Goal: Task Accomplishment & Management: Complete application form

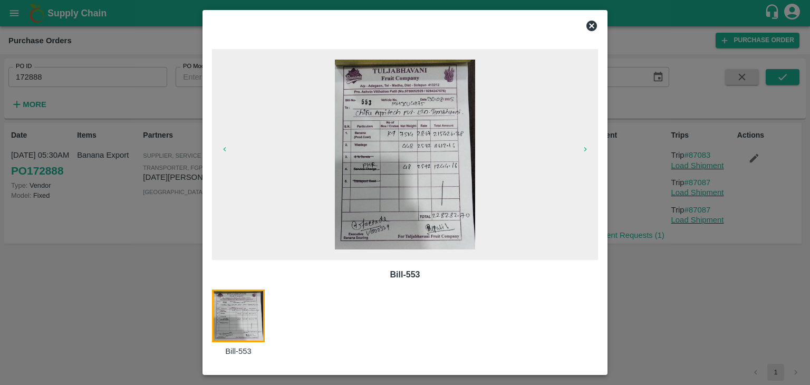
click at [593, 24] on icon at bounding box center [591, 26] width 13 height 13
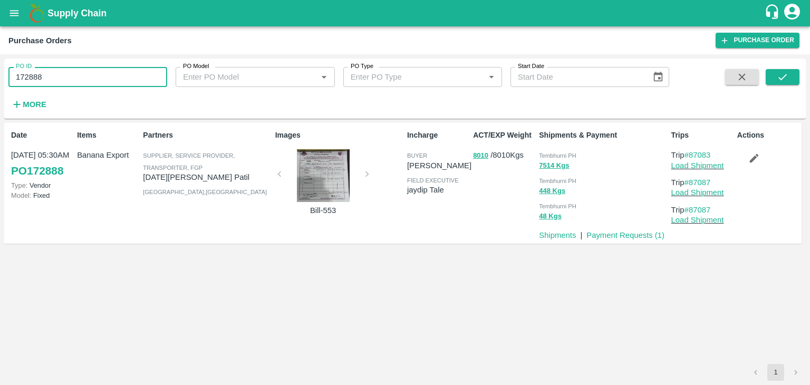
click at [82, 81] on input "172888" at bounding box center [87, 77] width 159 height 20
paste input "text"
type input "178702"
click at [777, 71] on icon "submit" at bounding box center [783, 77] width 12 height 12
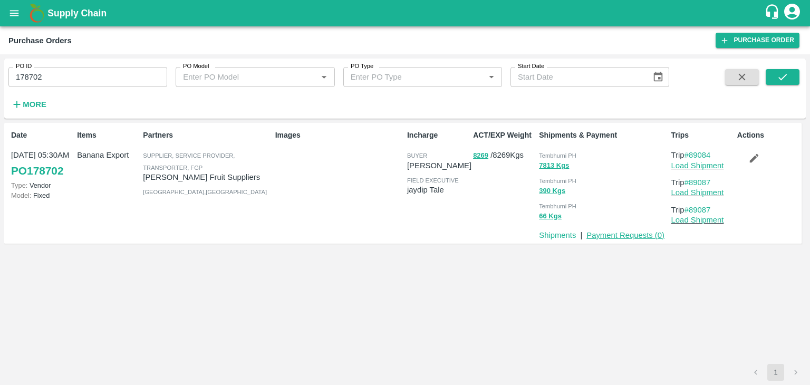
click at [635, 234] on link "Payment Requests ( 0 )" at bounding box center [625, 235] width 78 height 8
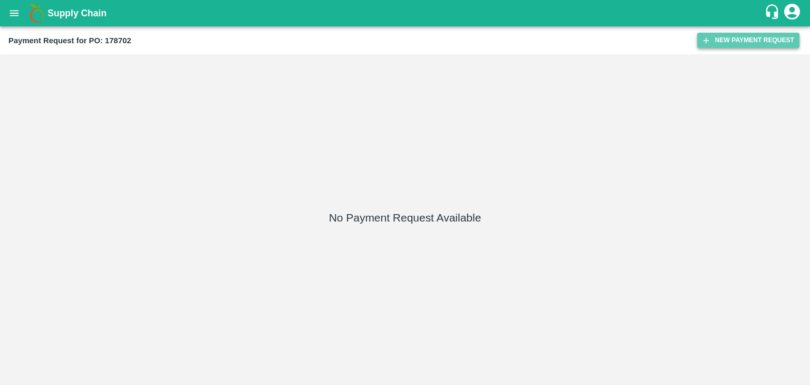
click at [763, 34] on button "New Payment Request" at bounding box center [748, 40] width 102 height 15
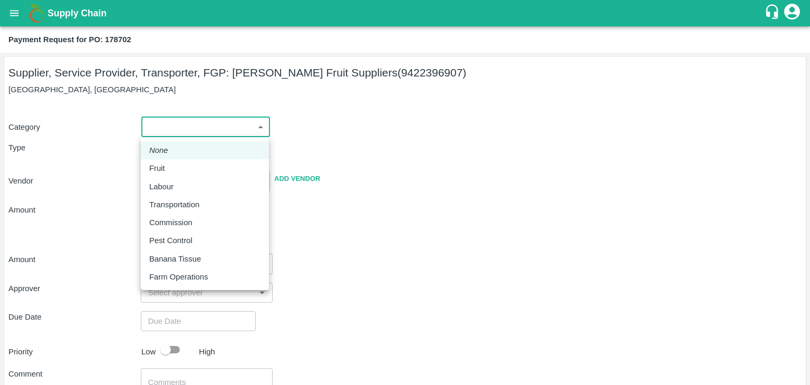
click at [167, 120] on body "Supply Chain Payment Request for PO: 178702 Supplier, Service Provider, Transpo…" at bounding box center [405, 192] width 810 height 385
drag, startPoint x: 166, startPoint y: 159, endPoint x: 166, endPoint y: 166, distance: 7.4
click at [166, 166] on ul "None Fruit Labour Transportation Commission Pest Control Banana Tissue Farm Ope…" at bounding box center [205, 213] width 128 height 153
click at [166, 166] on div "Fruit" at bounding box center [159, 168] width 21 height 12
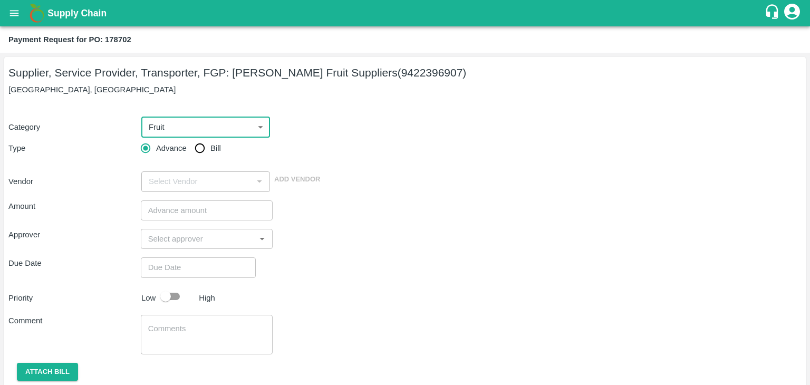
type input "1"
type input "[PERSON_NAME] Fruit Suppliers - 9422396907(Supplier, Service Provider, Transpor…"
click at [190, 151] on input "Bill" at bounding box center [199, 148] width 21 height 21
radio input "true"
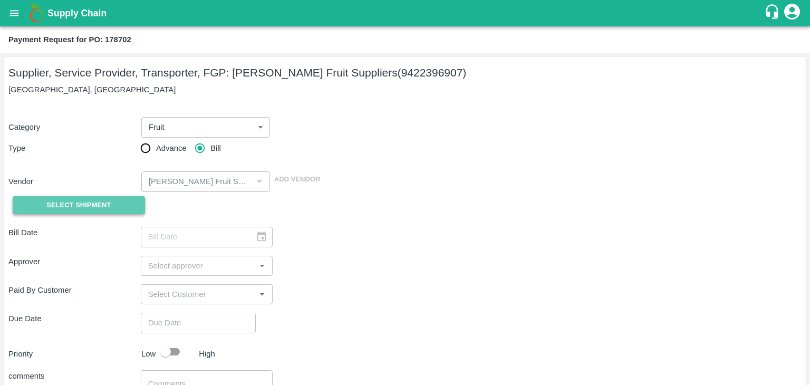
click at [91, 199] on span "Select Shipment" at bounding box center [78, 205] width 64 height 12
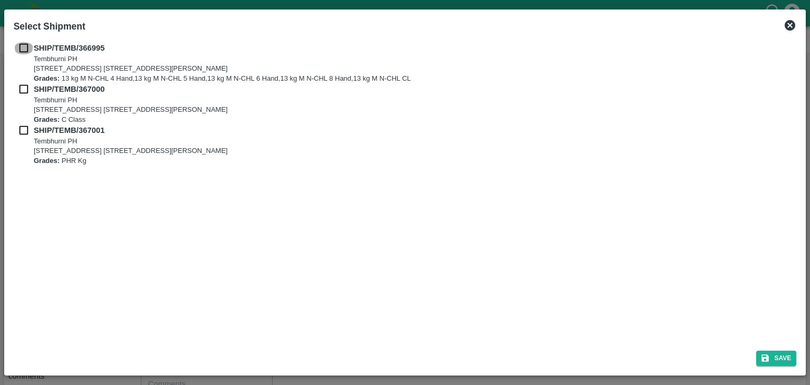
click at [21, 49] on input "checkbox" at bounding box center [24, 48] width 20 height 12
checkbox input "true"
click at [27, 97] on div "SHIP/TEMB/367000 Tembhurni PH Tembhurni PH 205, PLOT NO. E-5, YASHSHREE INDUSTR…" at bounding box center [405, 103] width 783 height 41
click at [22, 89] on input "checkbox" at bounding box center [24, 89] width 20 height 12
checkbox input "true"
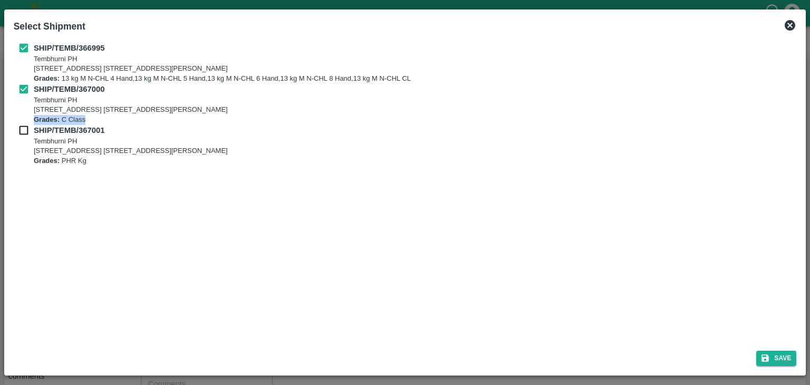
drag, startPoint x: 23, startPoint y: 117, endPoint x: 21, endPoint y: 133, distance: 16.0
click at [21, 133] on div "SHIP/TEMB/366995 Tembhurni PH Tembhurni PH 205, PLOT NO. E-5, YASHSHREE INDUSTR…" at bounding box center [405, 103] width 783 height 123
click at [21, 133] on input "checkbox" at bounding box center [24, 130] width 20 height 12
checkbox input "true"
click at [787, 359] on button "Save" at bounding box center [776, 358] width 40 height 15
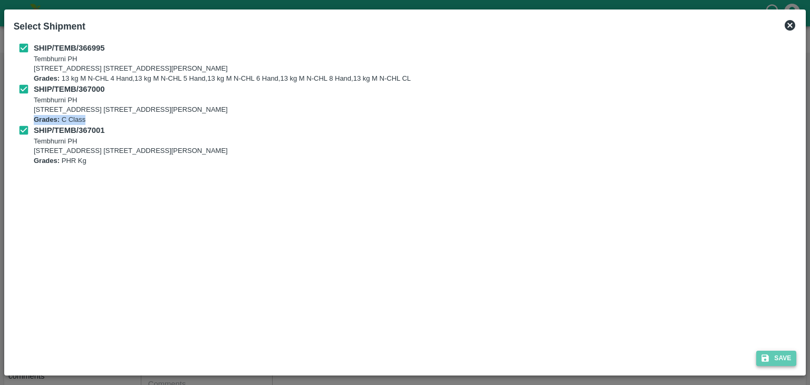
type input "29/09/2025"
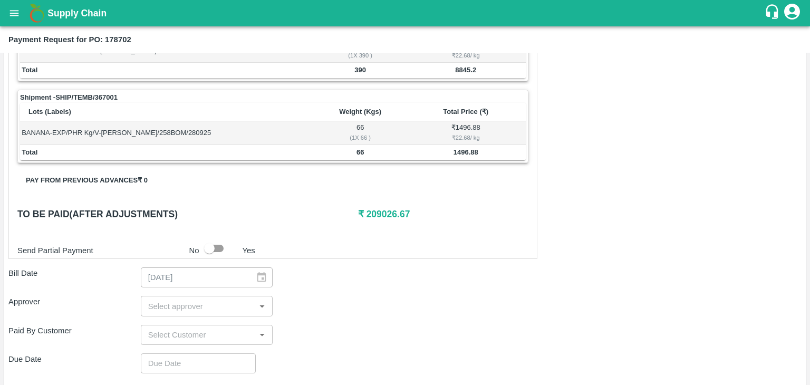
scroll to position [517, 0]
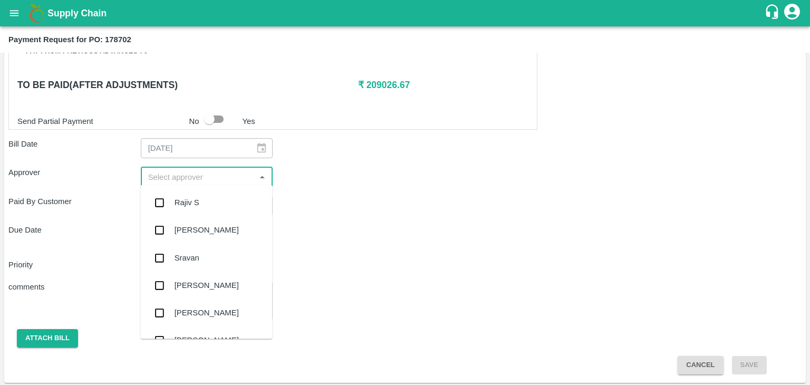
click at [176, 170] on input "input" at bounding box center [198, 177] width 109 height 14
type input "Ajit"
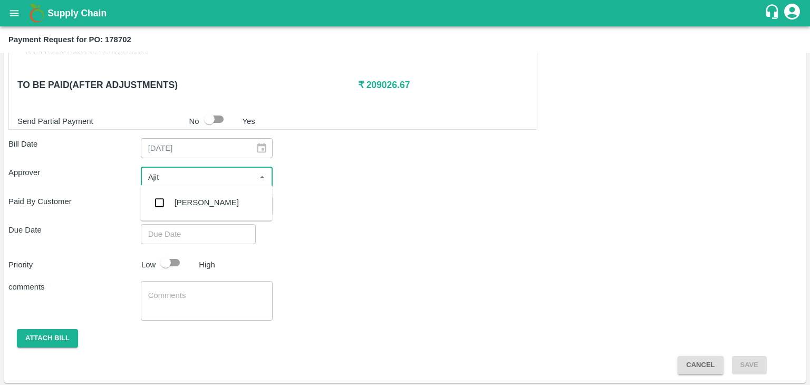
click at [197, 203] on div "[PERSON_NAME]" at bounding box center [207, 203] width 64 height 12
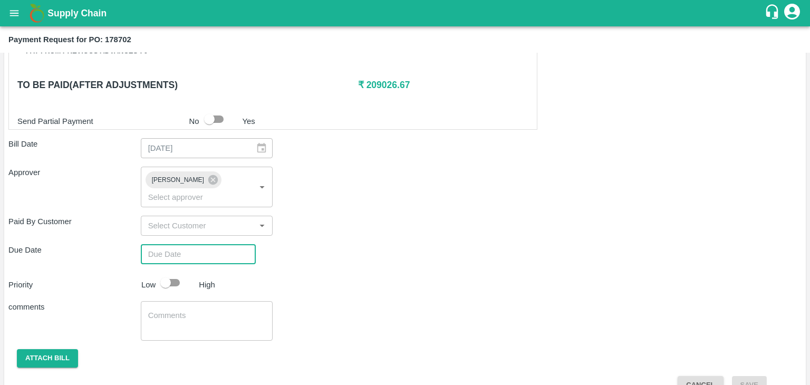
type input "DD/MM/YYYY hh:mm aa"
click at [212, 244] on input "DD/MM/YYYY hh:mm aa" at bounding box center [195, 254] width 108 height 20
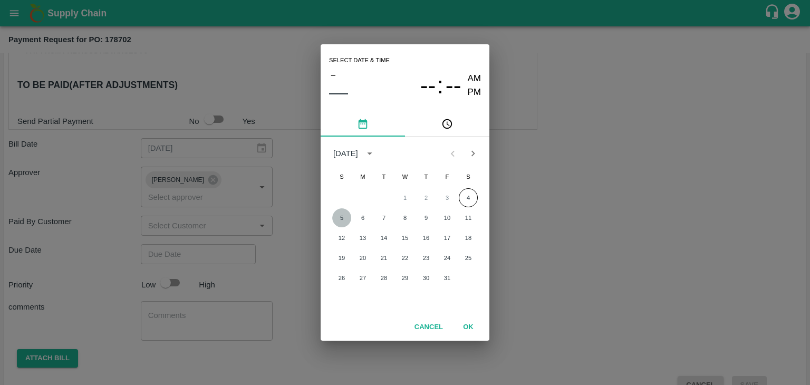
click at [334, 214] on button "5" at bounding box center [341, 217] width 19 height 19
type input "[DATE] 12:00 AM"
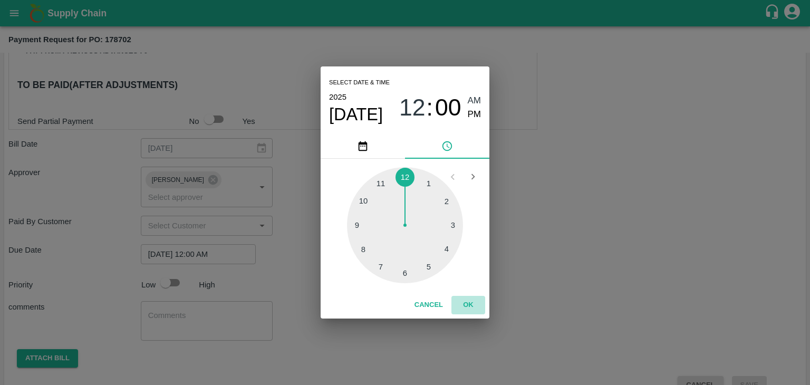
click at [473, 306] on button "OK" at bounding box center [468, 305] width 34 height 18
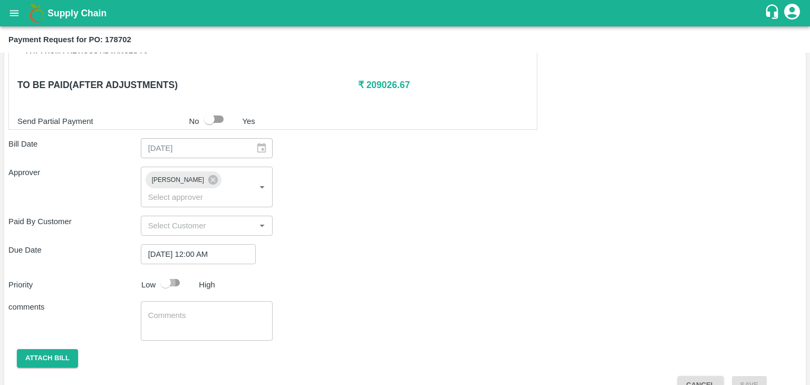
click at [173, 273] on input "checkbox" at bounding box center [166, 283] width 60 height 20
checkbox input "true"
click at [209, 310] on textarea at bounding box center [207, 321] width 118 height 22
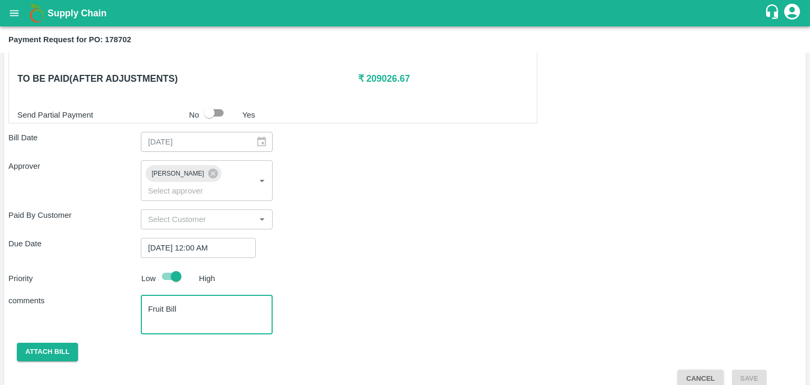
type textarea "Fruit Bill"
click at [34, 345] on button "Attach bill" at bounding box center [47, 352] width 61 height 18
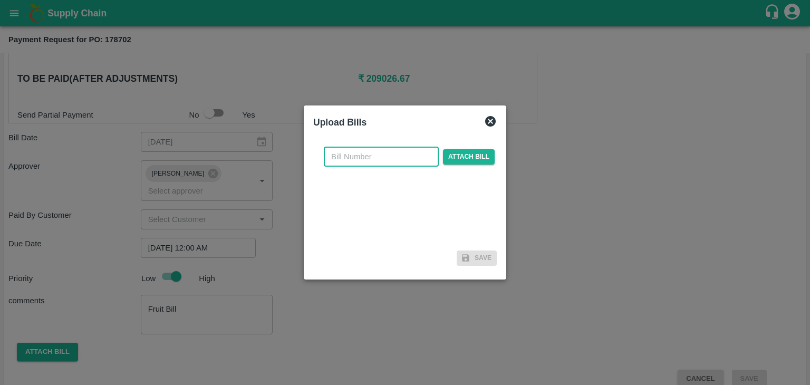
click at [380, 165] on input "text" at bounding box center [381, 157] width 115 height 20
type input "1288"
drag, startPoint x: 470, startPoint y: 143, endPoint x: 473, endPoint y: 151, distance: 8.7
click at [473, 151] on div "1288 ​ Attach bill" at bounding box center [405, 192] width 184 height 108
click at [473, 151] on span "Attach bill" at bounding box center [469, 156] width 52 height 15
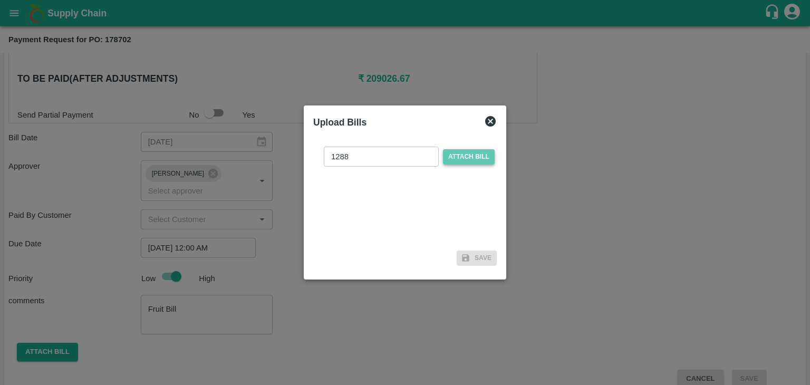
click at [0, 0] on input "Attach bill" at bounding box center [0, 0] width 0 height 0
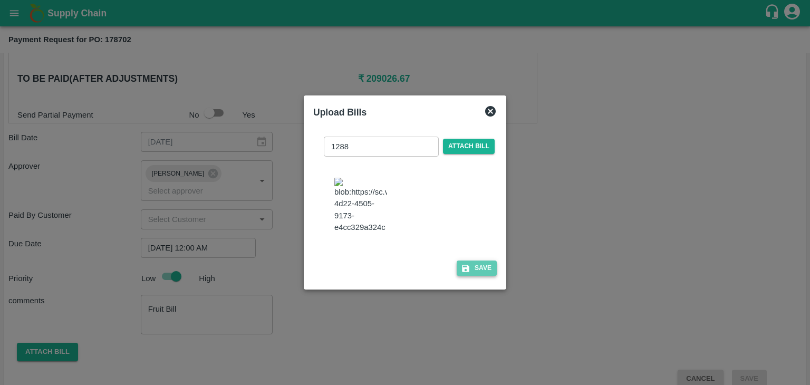
click at [488, 275] on button "Save" at bounding box center [477, 268] width 40 height 15
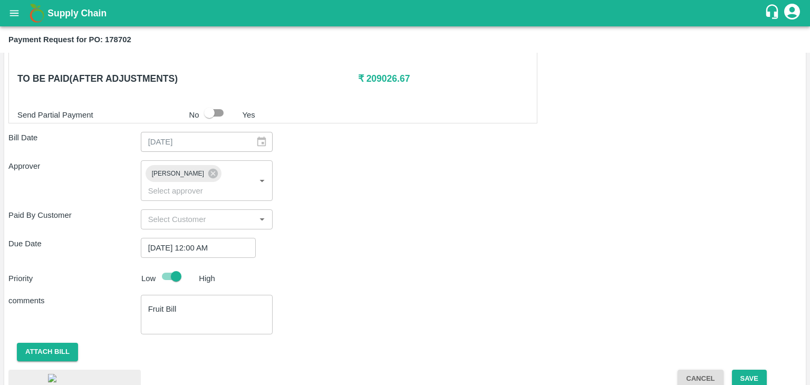
scroll to position [586, 0]
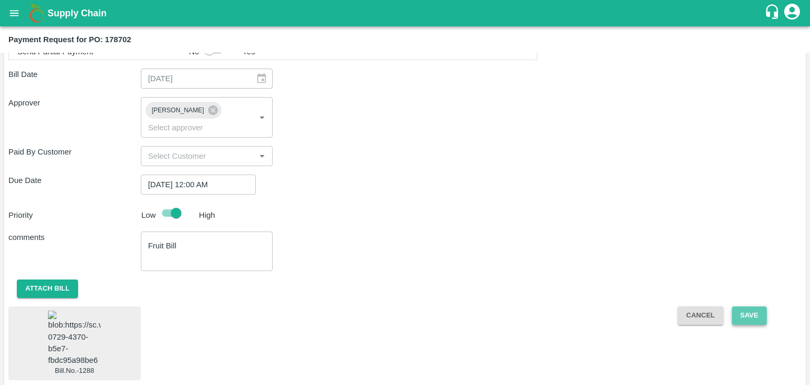
click at [763, 306] on button "Save" at bounding box center [749, 315] width 35 height 18
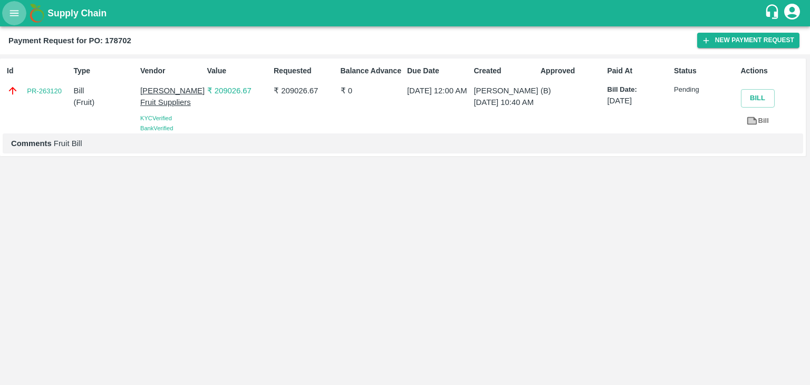
click at [9, 15] on icon "open drawer" at bounding box center [14, 13] width 12 height 12
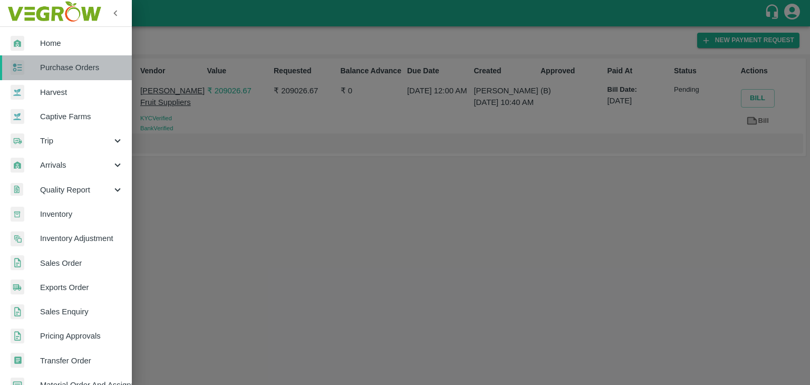
click at [81, 73] on span "Purchase Orders" at bounding box center [81, 68] width 83 height 12
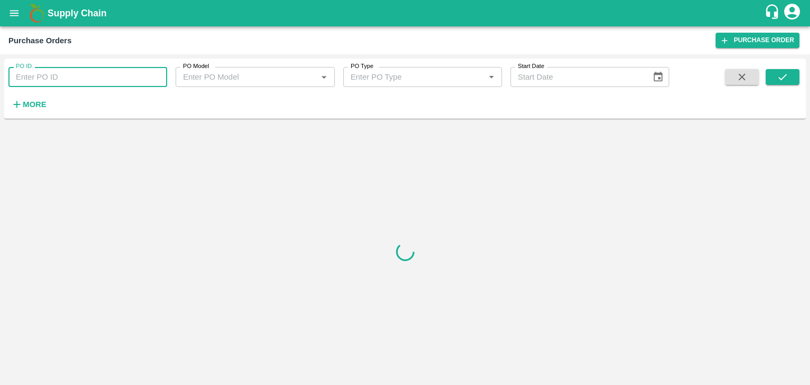
click at [150, 74] on input "PO ID" at bounding box center [87, 77] width 159 height 20
paste input "178938"
type input "178938"
click at [794, 82] on button "submit" at bounding box center [783, 77] width 34 height 16
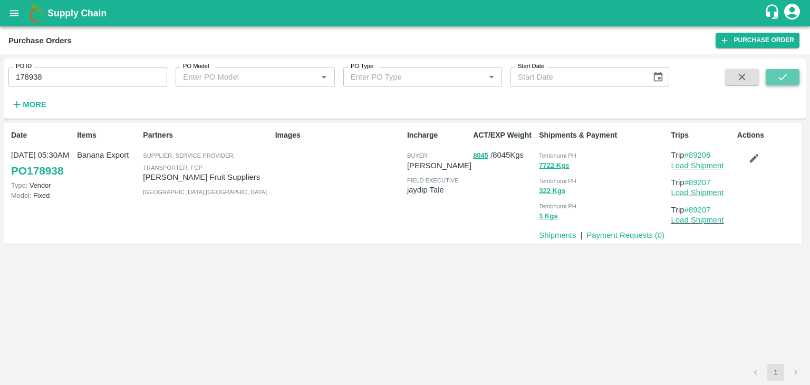
click at [794, 82] on button "submit" at bounding box center [783, 77] width 34 height 16
click at [617, 238] on link "Payment Requests ( 0 )" at bounding box center [625, 235] width 78 height 8
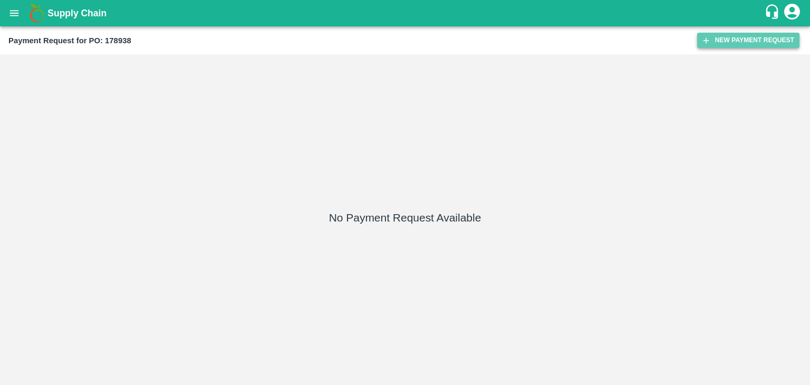
click at [737, 41] on button "New Payment Request" at bounding box center [748, 40] width 102 height 15
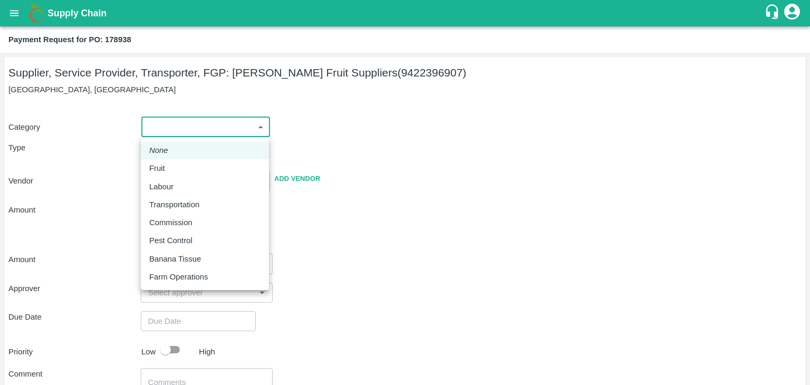
drag, startPoint x: 152, startPoint y: 126, endPoint x: 175, endPoint y: 174, distance: 52.4
click at [175, 174] on body "Supply Chain Payment Request for PO: 178938 Supplier, Service Provider, Transpo…" at bounding box center [405, 192] width 810 height 385
click at [175, 174] on div "Fruit" at bounding box center [204, 168] width 111 height 12
type input "1"
type input "[PERSON_NAME] Fruit Suppliers - 9422396907(Supplier, Service Provider, Transpor…"
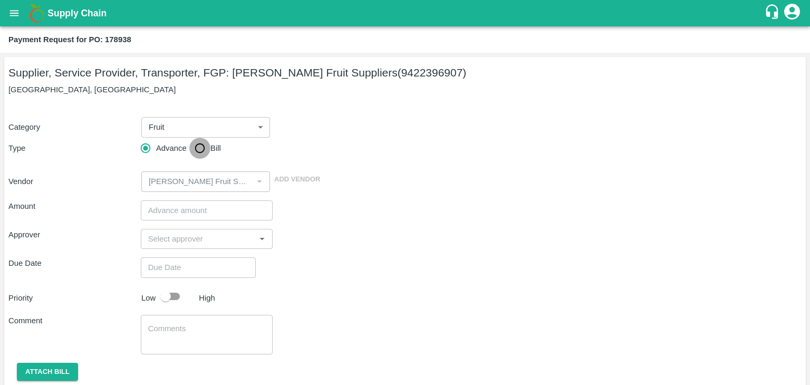
click at [200, 145] on input "Bill" at bounding box center [199, 148] width 21 height 21
radio input "true"
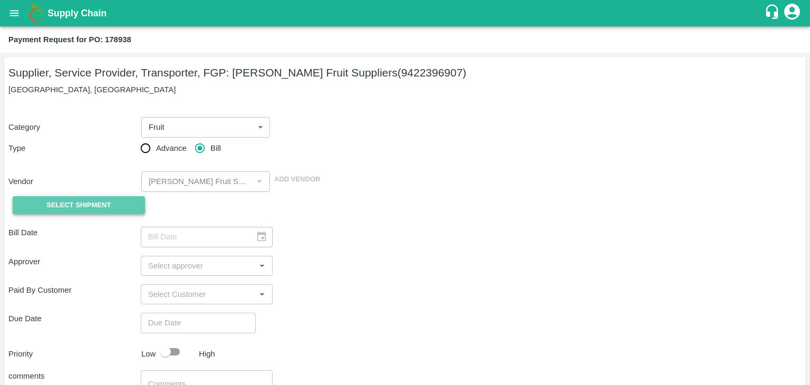
click at [63, 209] on span "Select Shipment" at bounding box center [78, 205] width 64 height 12
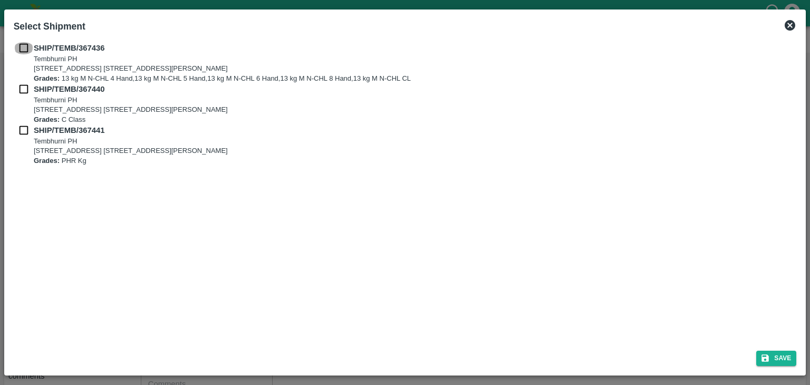
click at [21, 46] on input "checkbox" at bounding box center [24, 48] width 20 height 12
checkbox input "true"
click at [21, 93] on input "checkbox" at bounding box center [24, 89] width 20 height 12
checkbox input "true"
click at [21, 129] on input "checkbox" at bounding box center [24, 130] width 20 height 12
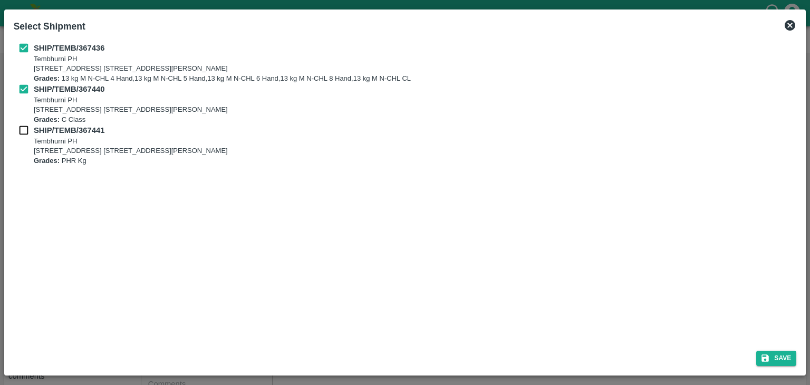
checkbox input "true"
click at [769, 359] on icon "submit" at bounding box center [764, 357] width 9 height 9
type input "30/09/2025"
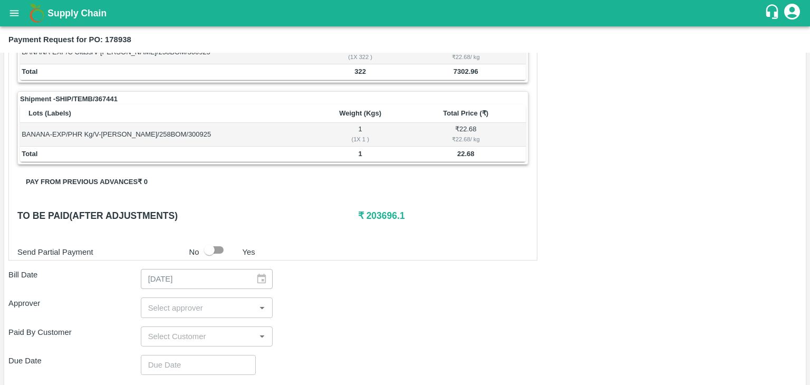
scroll to position [517, 0]
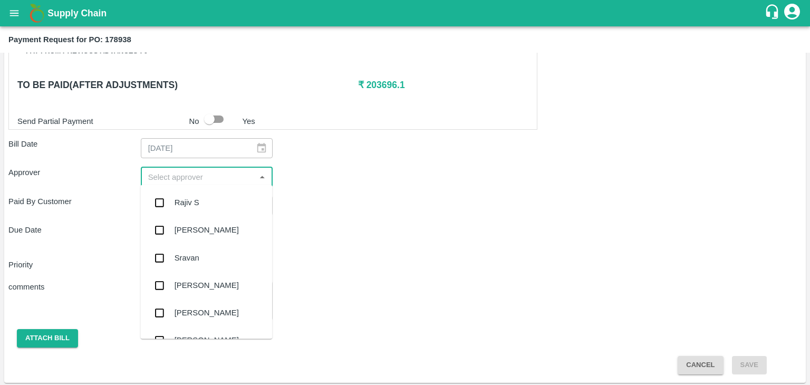
click at [206, 172] on input "input" at bounding box center [198, 177] width 109 height 14
type input "Ajit"
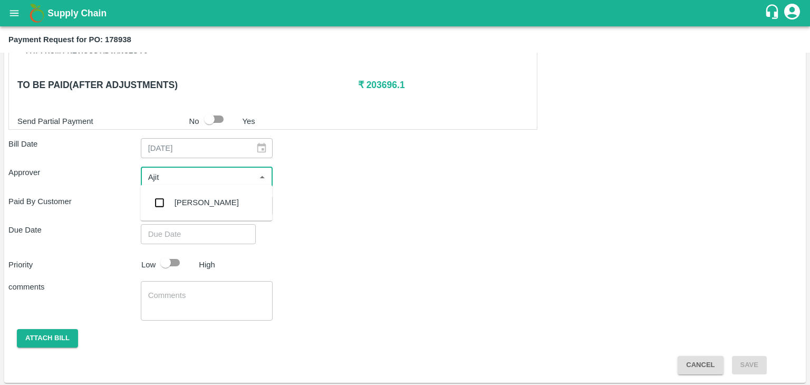
click at [210, 196] on div "[PERSON_NAME]" at bounding box center [206, 202] width 132 height 27
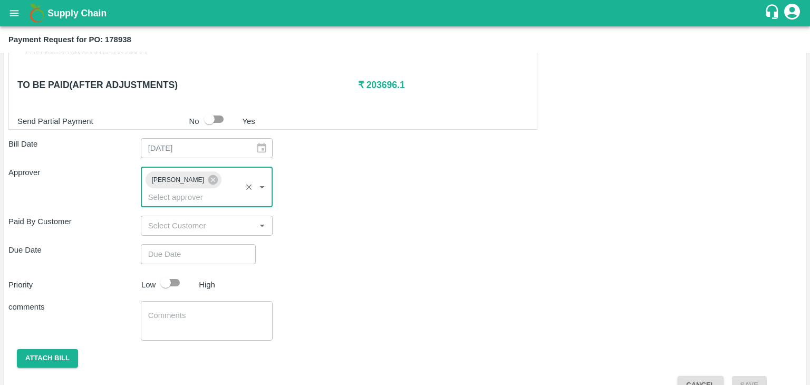
type input "DD/MM/YYYY hh:mm aa"
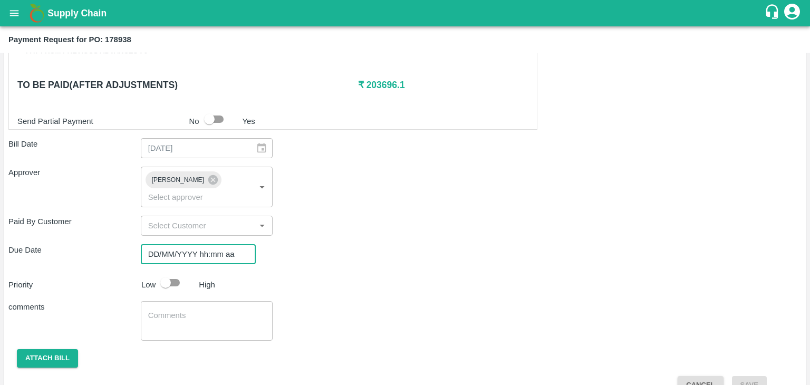
click at [223, 244] on input "DD/MM/YYYY hh:mm aa" at bounding box center [195, 254] width 108 height 20
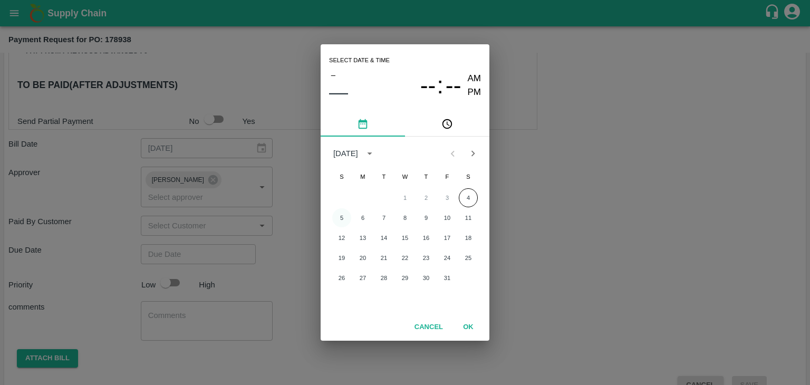
click at [344, 218] on button "5" at bounding box center [341, 217] width 19 height 19
type input "[DATE] 12:00 AM"
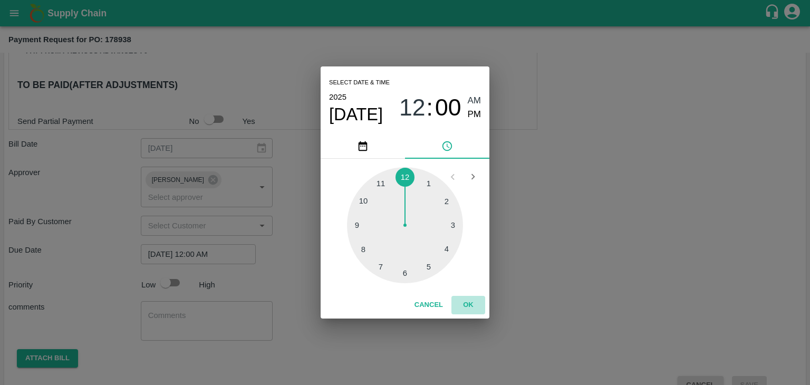
click at [482, 302] on button "OK" at bounding box center [468, 305] width 34 height 18
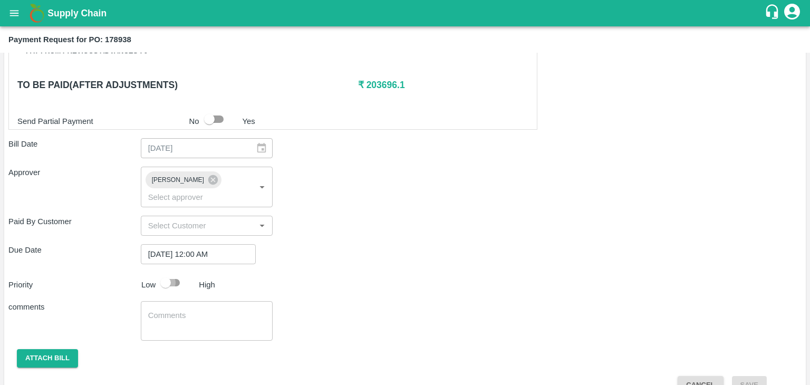
click at [171, 273] on input "checkbox" at bounding box center [166, 283] width 60 height 20
checkbox input "true"
click at [218, 310] on textarea at bounding box center [207, 321] width 118 height 22
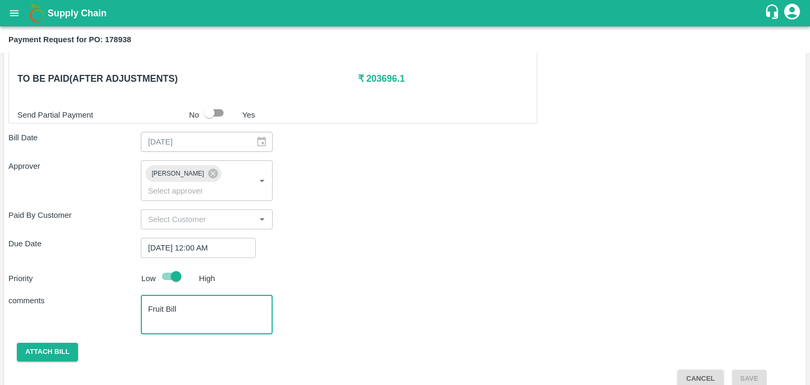
type textarea "Fruit Bill"
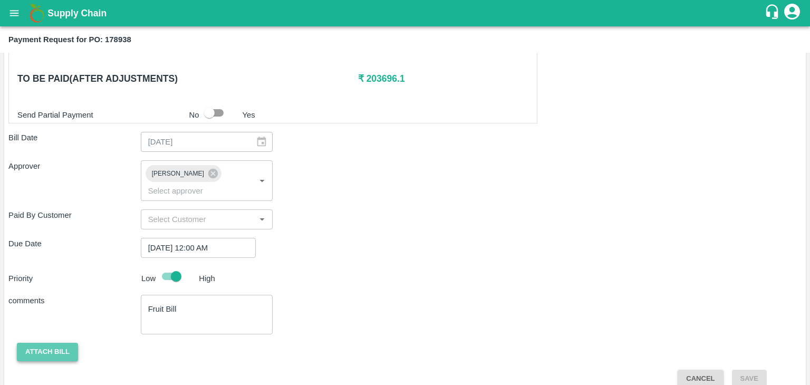
click at [24, 343] on button "Attach bill" at bounding box center [47, 352] width 61 height 18
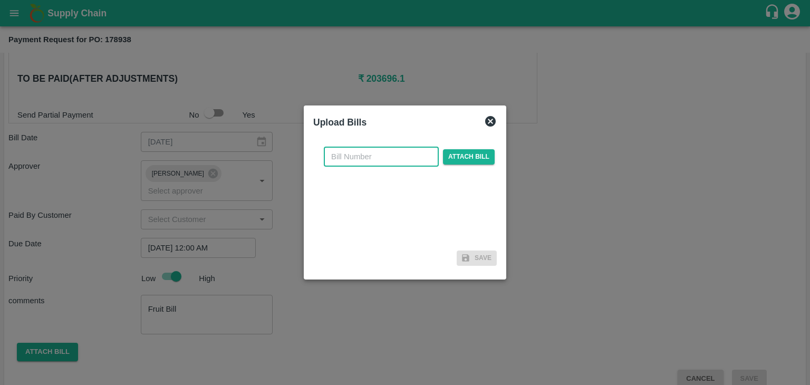
click at [365, 155] on input "text" at bounding box center [381, 157] width 115 height 20
type input "1284"
click at [457, 152] on span "Attach bill" at bounding box center [469, 156] width 52 height 15
click at [0, 0] on input "Attach bill" at bounding box center [0, 0] width 0 height 0
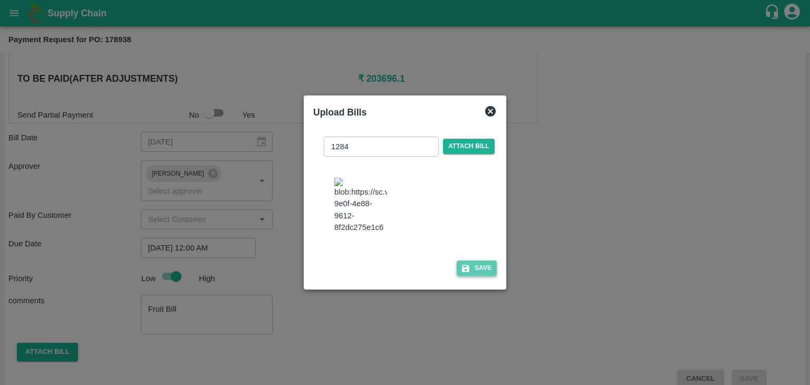
click at [488, 272] on button "Save" at bounding box center [477, 268] width 40 height 15
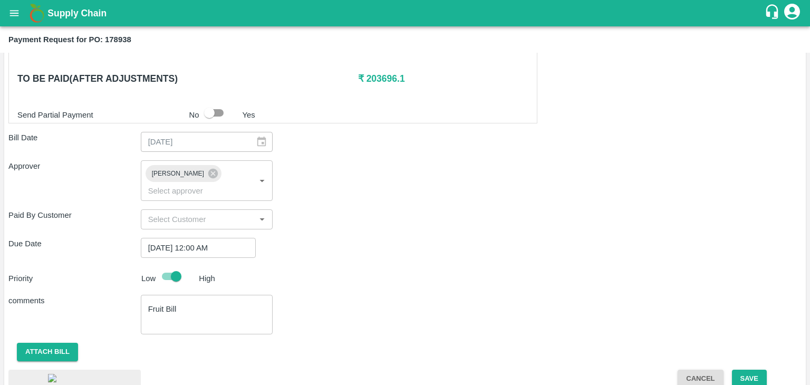
scroll to position [591, 0]
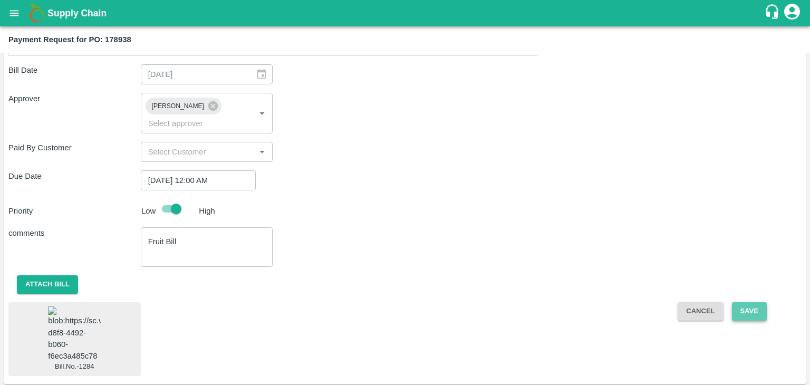
click at [745, 302] on button "Save" at bounding box center [749, 311] width 35 height 18
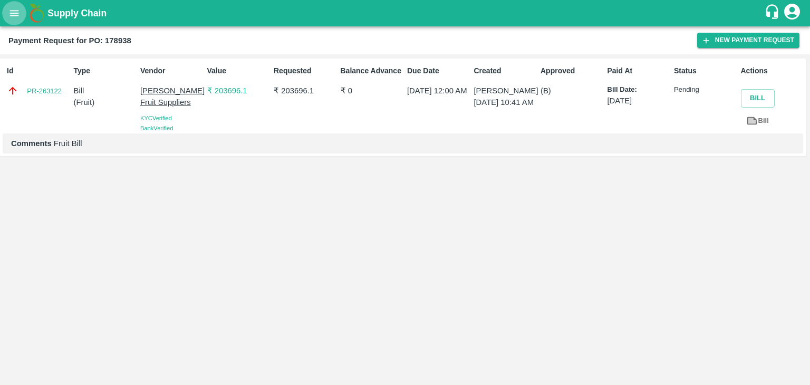
click at [17, 13] on icon "open drawer" at bounding box center [14, 13] width 9 height 6
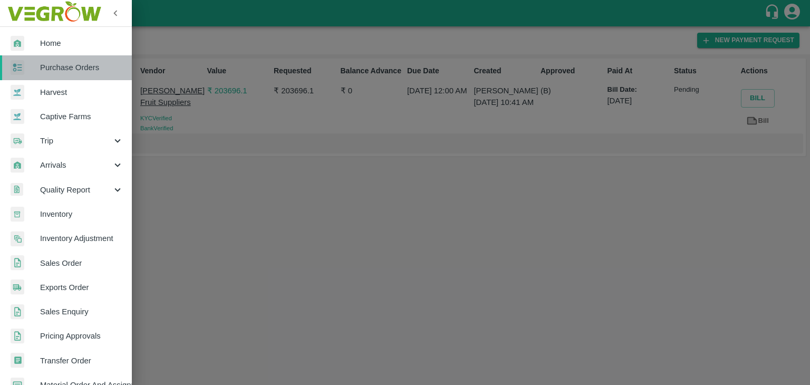
click at [80, 65] on span "Purchase Orders" at bounding box center [81, 68] width 83 height 12
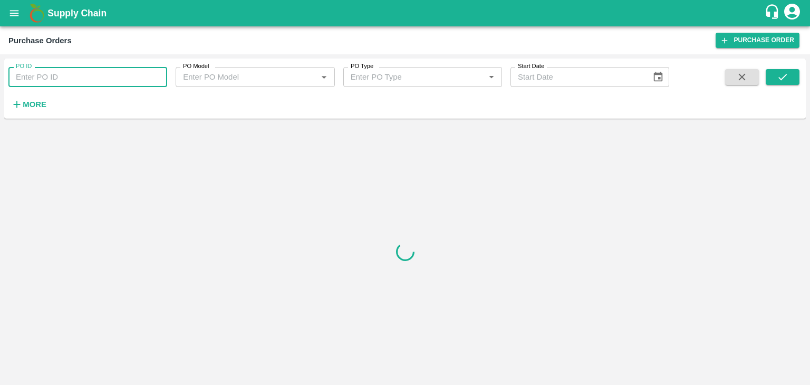
click at [139, 76] on input "PO ID" at bounding box center [87, 77] width 159 height 20
paste input "178954"
type input "178954"
click at [798, 81] on button "submit" at bounding box center [783, 77] width 34 height 16
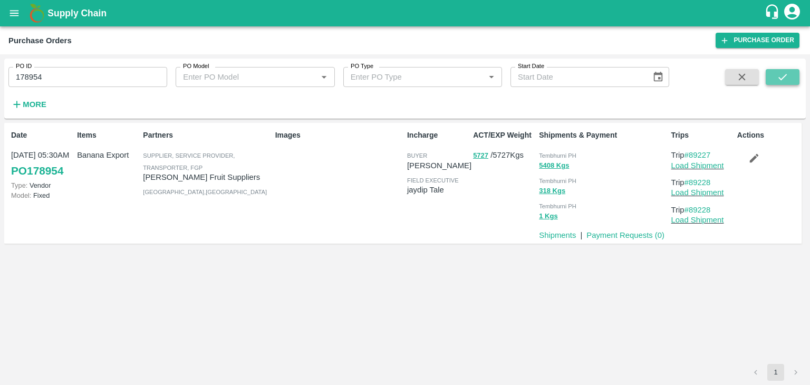
click at [798, 81] on button "submit" at bounding box center [783, 77] width 34 height 16
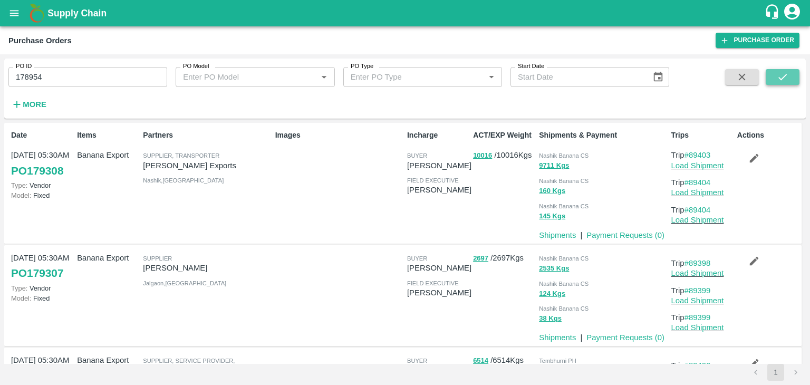
click at [783, 73] on icon "submit" at bounding box center [783, 77] width 12 height 12
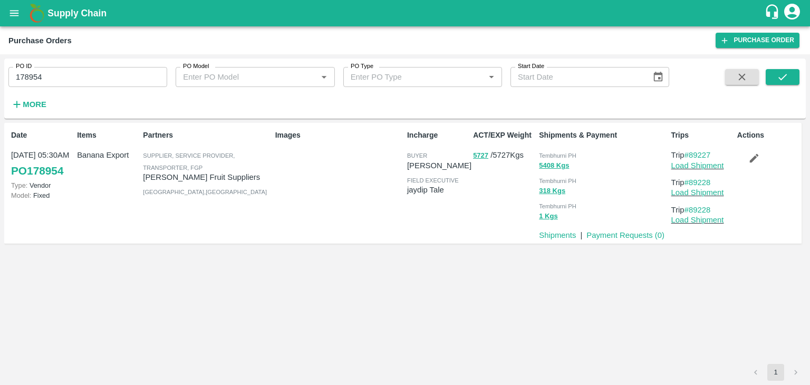
click at [640, 243] on div "Date 30 Sep, 05:30AM PO 178954 Type: Vendor Model: Fixed Items Banana Export Pa…" at bounding box center [402, 183] width 797 height 121
click at [633, 237] on link "Payment Requests ( 0 )" at bounding box center [625, 235] width 78 height 8
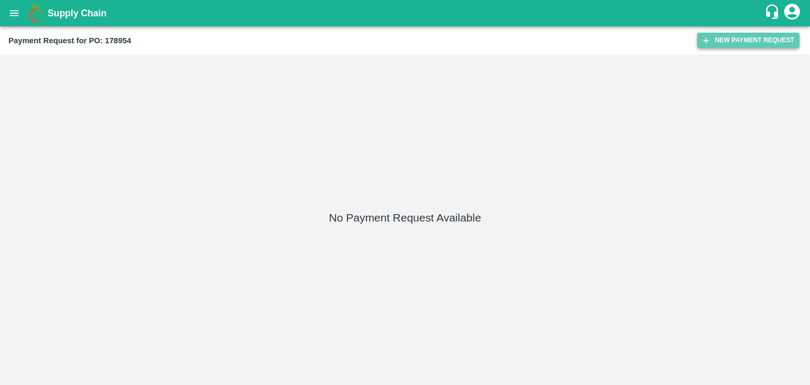
click at [734, 43] on button "New Payment Request" at bounding box center [748, 40] width 102 height 15
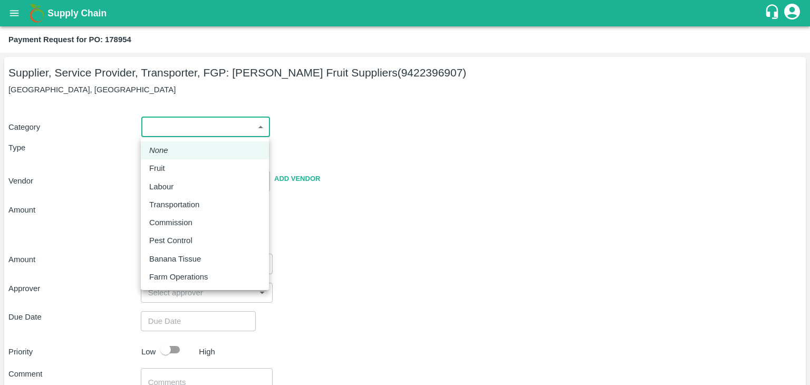
drag, startPoint x: 166, startPoint y: 130, endPoint x: 186, endPoint y: 168, distance: 43.6
click at [186, 168] on body "Supply Chain Payment Request for PO: 178954 Supplier, Service Provider, Transpo…" at bounding box center [405, 192] width 810 height 385
click at [186, 168] on div "Fruit" at bounding box center [204, 168] width 111 height 12
type input "1"
type input "[PERSON_NAME] Fruit Suppliers - 9422396907(Supplier, Service Provider, Transpor…"
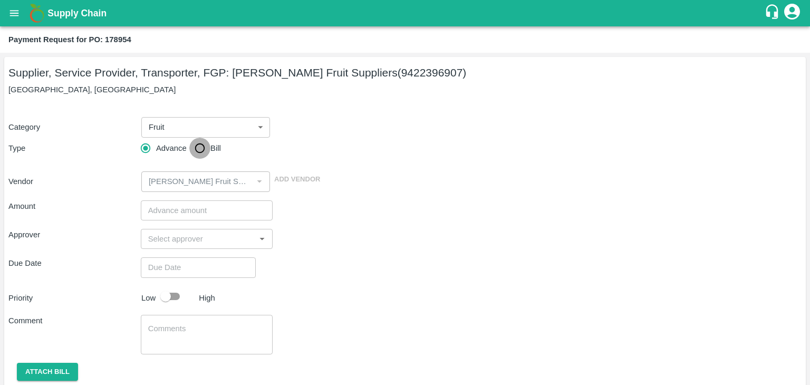
click at [203, 149] on input "Bill" at bounding box center [199, 148] width 21 height 21
radio input "true"
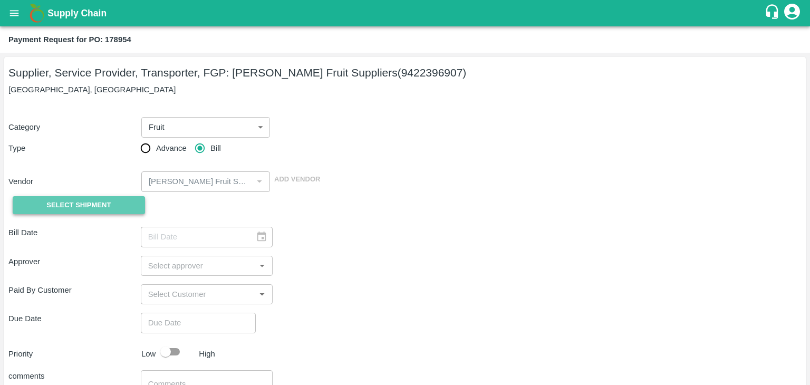
click at [93, 199] on span "Select Shipment" at bounding box center [78, 205] width 64 height 12
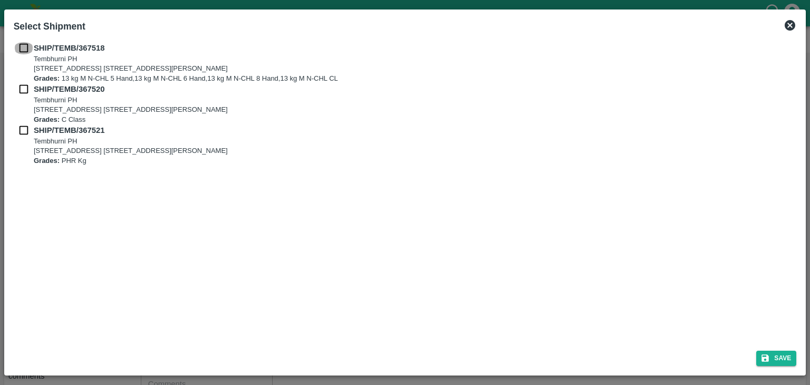
click at [24, 45] on input "checkbox" at bounding box center [24, 48] width 20 height 12
checkbox input "true"
click at [21, 92] on input "checkbox" at bounding box center [24, 89] width 20 height 12
checkbox input "true"
click at [22, 130] on input "checkbox" at bounding box center [24, 130] width 20 height 12
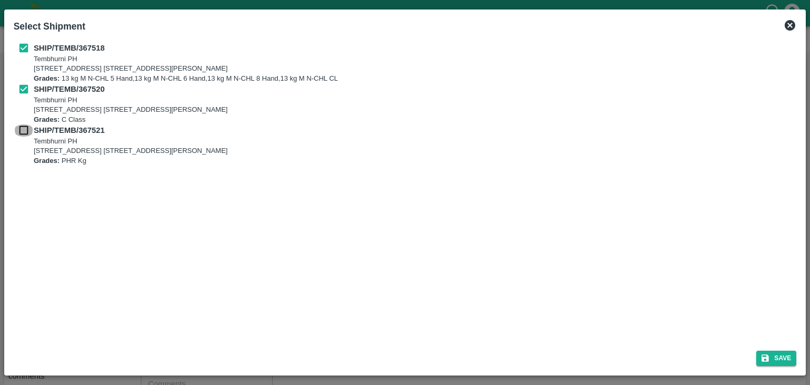
checkbox input "true"
click at [778, 359] on button "Save" at bounding box center [776, 358] width 40 height 15
type input "01/10/2025"
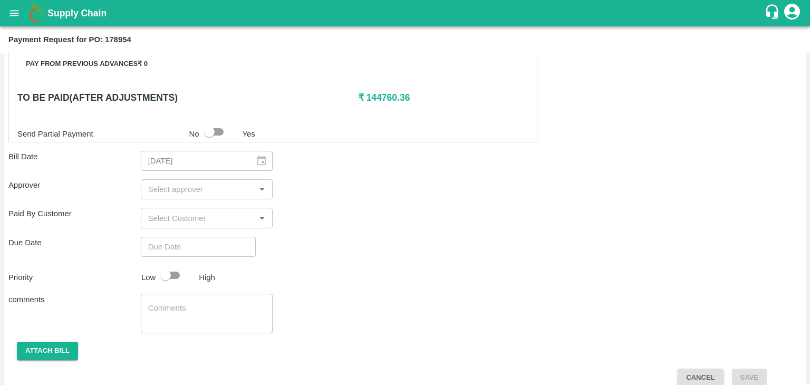
scroll to position [494, 0]
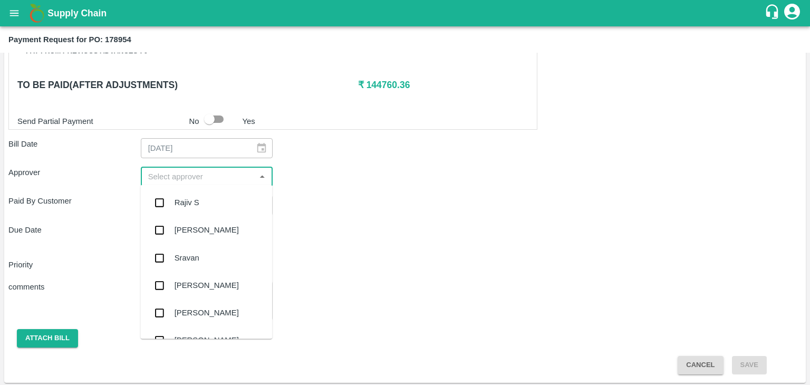
click at [203, 171] on input "input" at bounding box center [198, 177] width 109 height 14
type input "Ajit"
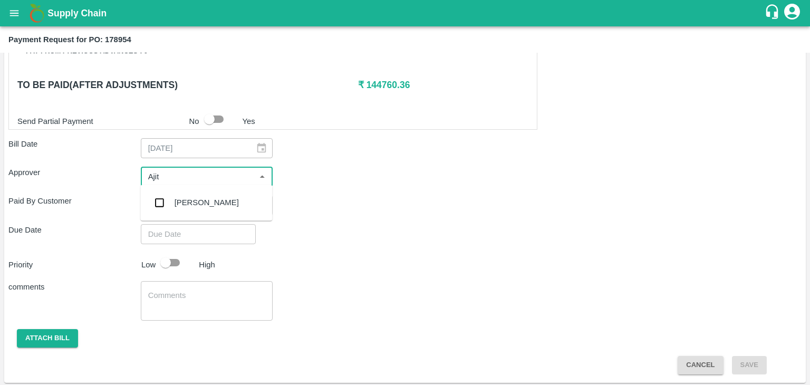
click at [201, 214] on div "[PERSON_NAME]" at bounding box center [206, 202] width 132 height 27
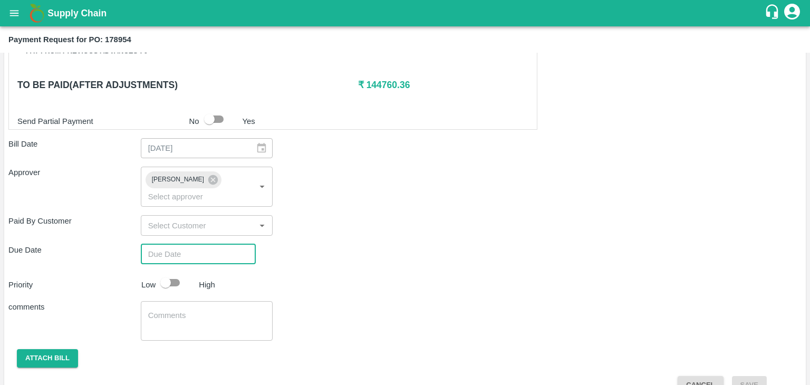
type input "DD/MM/YYYY hh:mm aa"
click at [224, 248] on input "DD/MM/YYYY hh:mm aa" at bounding box center [195, 254] width 108 height 20
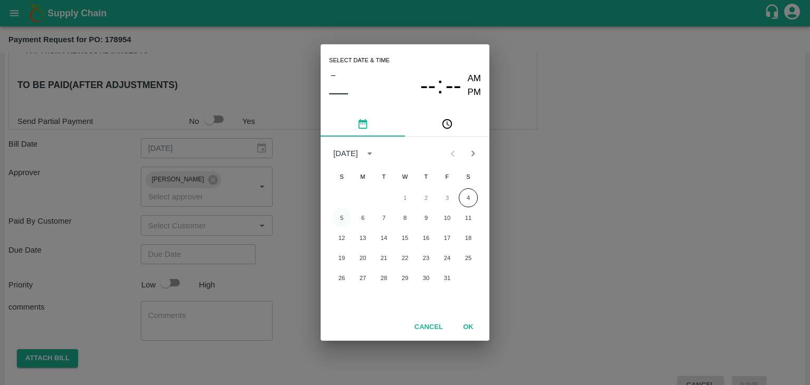
drag, startPoint x: 331, startPoint y: 211, endPoint x: 342, endPoint y: 220, distance: 13.9
click at [342, 220] on div "5 6 7 8 9 10 11" at bounding box center [405, 217] width 169 height 19
click at [342, 220] on button "5" at bounding box center [341, 217] width 19 height 19
type input "[DATE] 12:00 AM"
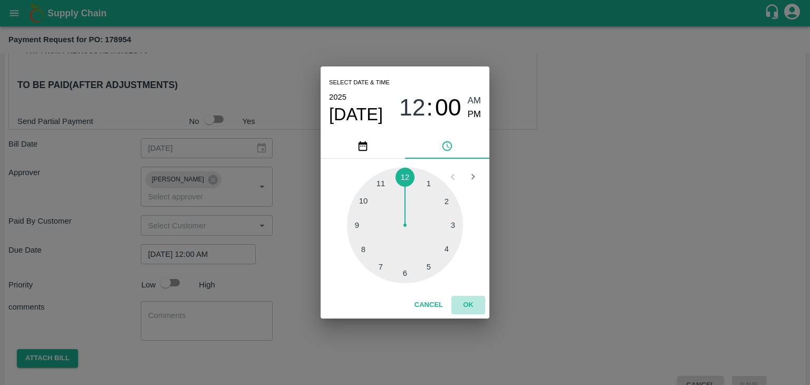
click at [470, 313] on button "OK" at bounding box center [468, 305] width 34 height 18
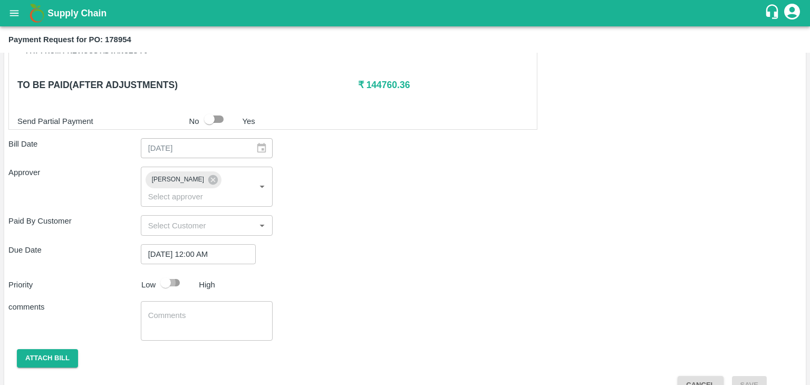
click at [169, 273] on input "checkbox" at bounding box center [166, 283] width 60 height 20
checkbox input "true"
click at [200, 301] on div "x ​" at bounding box center [207, 321] width 132 height 40
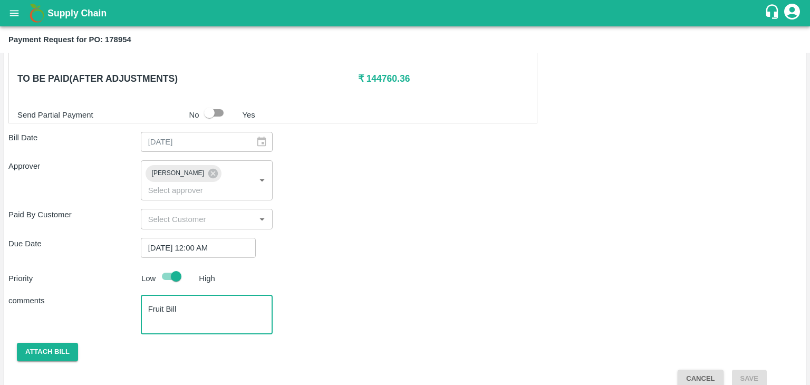
type textarea "Fruit Bill"
click at [56, 343] on button "Attach bill" at bounding box center [47, 352] width 61 height 18
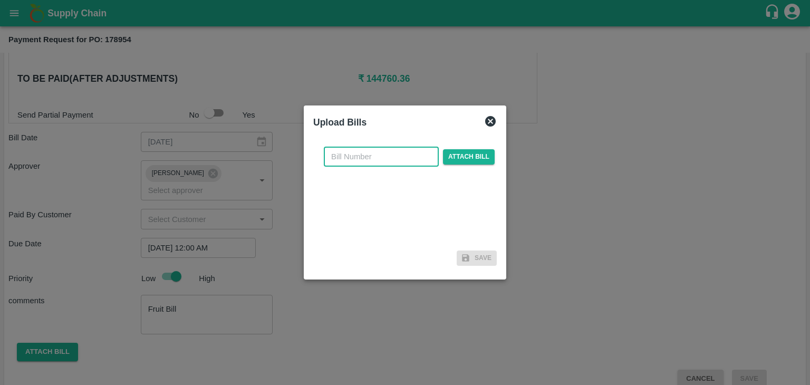
click at [369, 149] on input "text" at bounding box center [381, 157] width 115 height 20
type input "1286"
click at [481, 165] on div "1286 ​ Attach bill" at bounding box center [409, 157] width 175 height 20
click at [481, 155] on span "Attach bill" at bounding box center [469, 156] width 52 height 15
click at [0, 0] on input "Attach bill" at bounding box center [0, 0] width 0 height 0
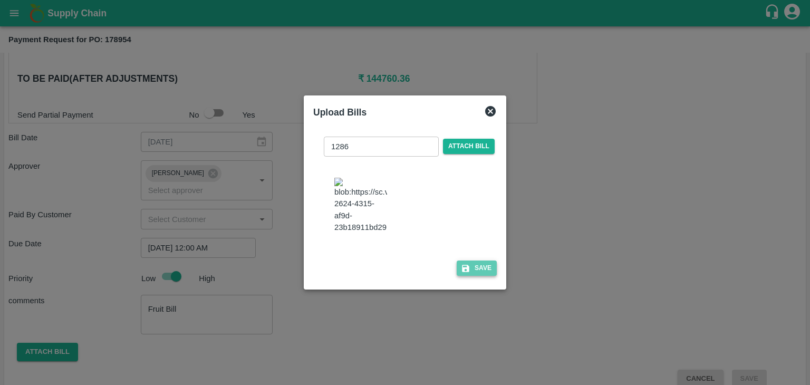
click at [473, 272] on button "Save" at bounding box center [477, 268] width 40 height 15
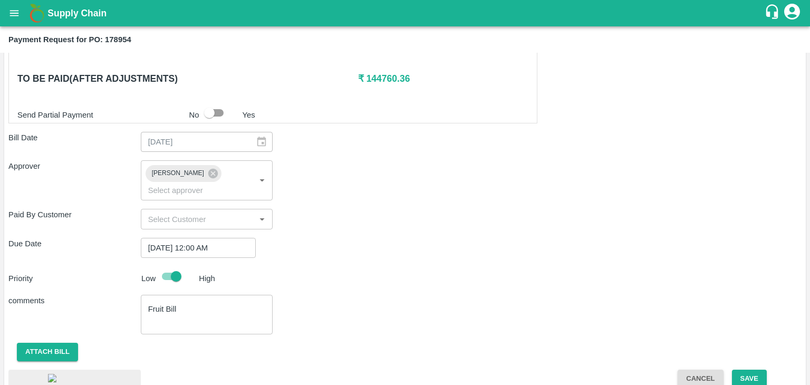
scroll to position [565, 0]
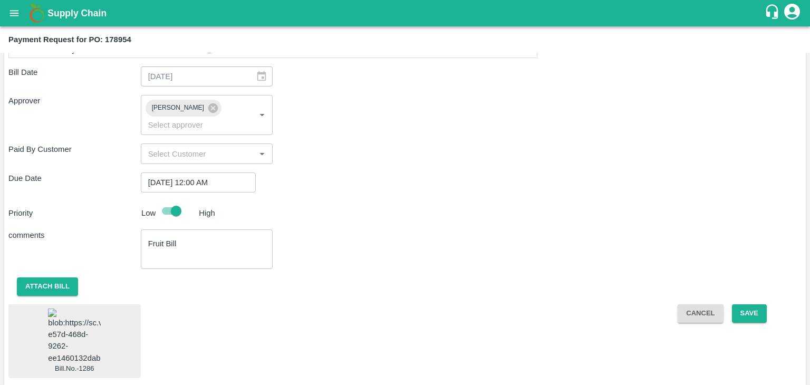
click at [84, 314] on img at bounding box center [74, 336] width 53 height 55
click at [742, 304] on button "Save" at bounding box center [749, 313] width 35 height 18
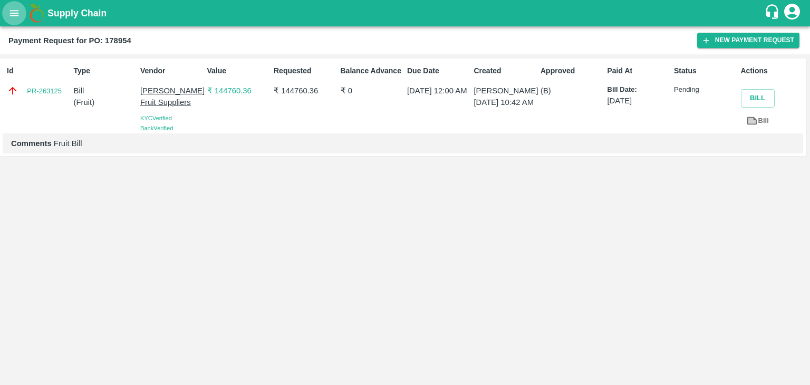
click at [8, 15] on icon "open drawer" at bounding box center [14, 13] width 12 height 12
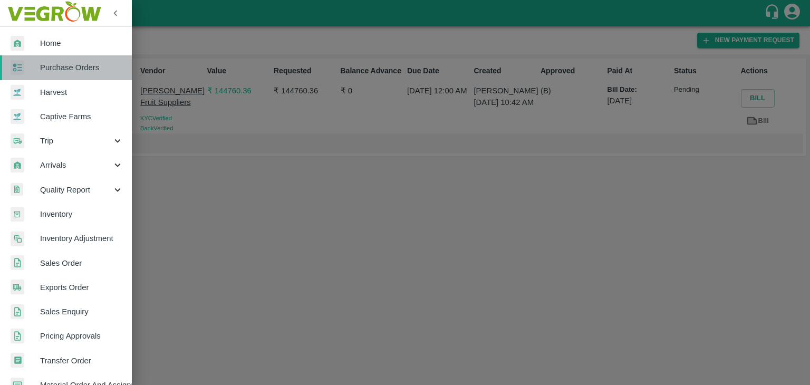
click at [79, 72] on span "Purchase Orders" at bounding box center [81, 68] width 83 height 12
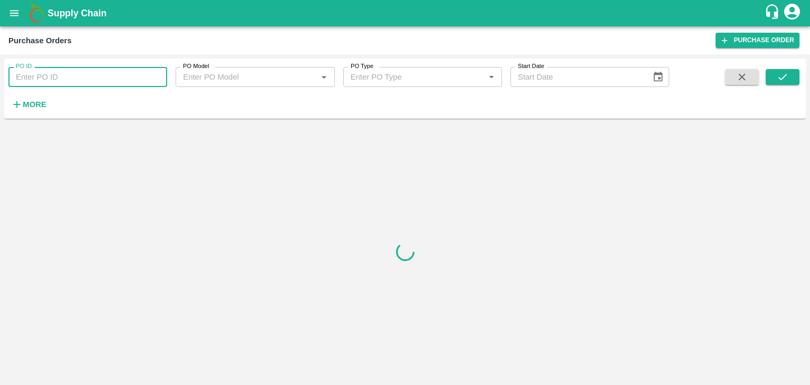
click at [137, 73] on input "PO ID" at bounding box center [87, 77] width 159 height 20
paste input "178353"
type input "178353"
click at [796, 84] on button "submit" at bounding box center [783, 77] width 34 height 16
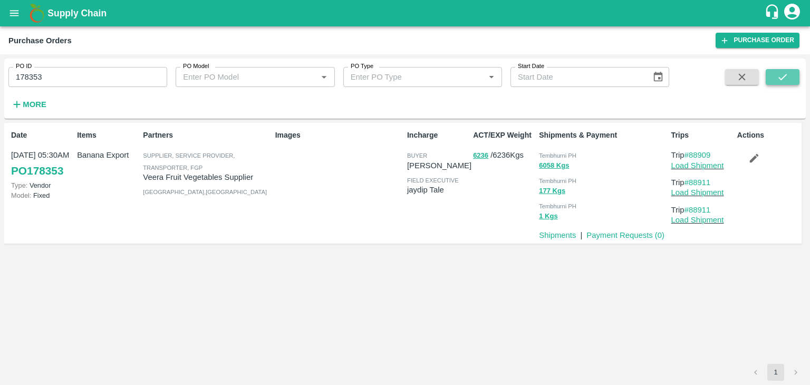
click at [796, 84] on button "submit" at bounding box center [783, 77] width 34 height 16
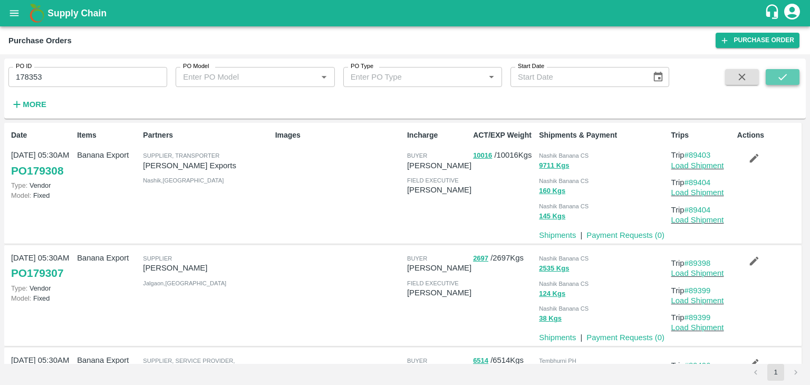
click at [799, 74] on button "submit" at bounding box center [783, 77] width 34 height 16
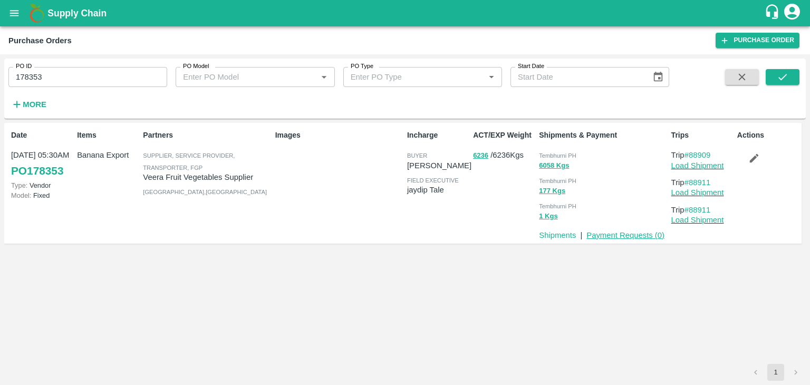
click at [611, 236] on link "Payment Requests ( 0 )" at bounding box center [625, 235] width 78 height 8
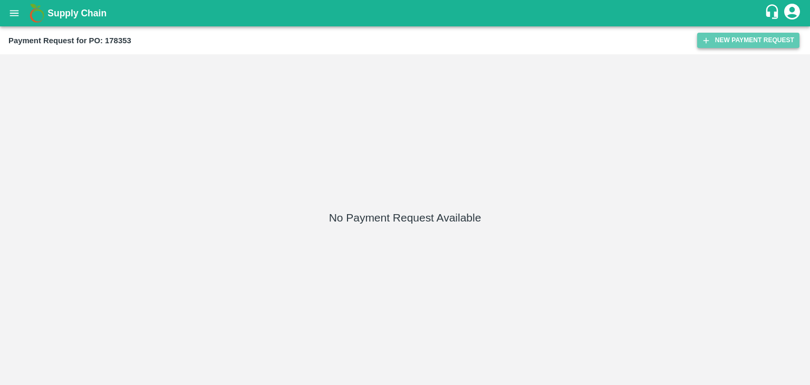
click at [724, 41] on button "New Payment Request" at bounding box center [748, 40] width 102 height 15
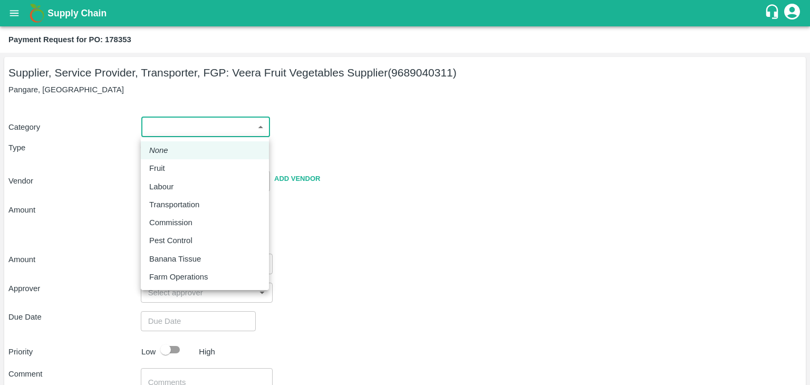
click at [176, 124] on body "Supply Chain Payment Request for PO: 178353 Supplier, Service Provider, Transpo…" at bounding box center [405, 192] width 810 height 385
drag, startPoint x: 170, startPoint y: 158, endPoint x: 170, endPoint y: 166, distance: 7.4
click at [170, 166] on ul "None Fruit Labour Transportation Commission Pest Control Banana Tissue Farm Ope…" at bounding box center [205, 213] width 128 height 153
click at [170, 166] on div "Fruit" at bounding box center [159, 168] width 21 height 12
type input "1"
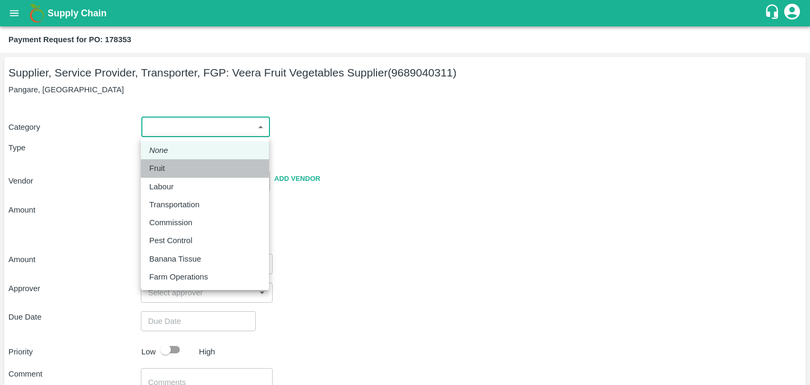
type input "Veera Fruit Vegetables Supplier - 9689040311(Supplier, Service Provider, Transp…"
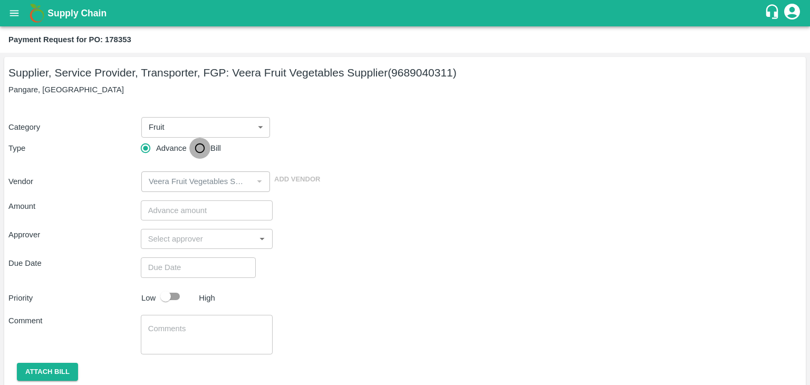
click at [191, 150] on input "Bill" at bounding box center [199, 148] width 21 height 21
radio input "true"
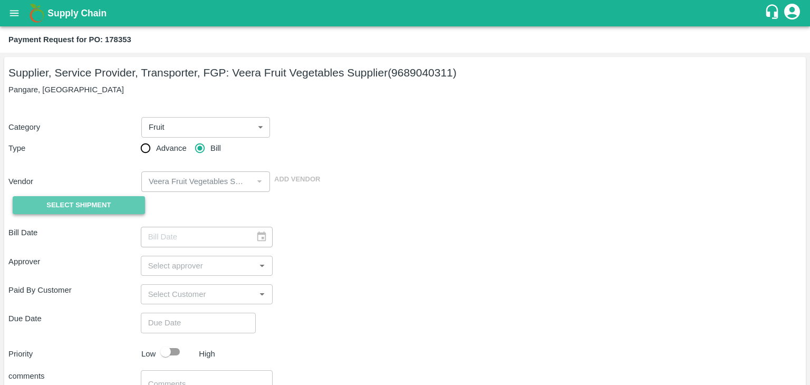
click at [101, 198] on button "Select Shipment" at bounding box center [79, 205] width 132 height 18
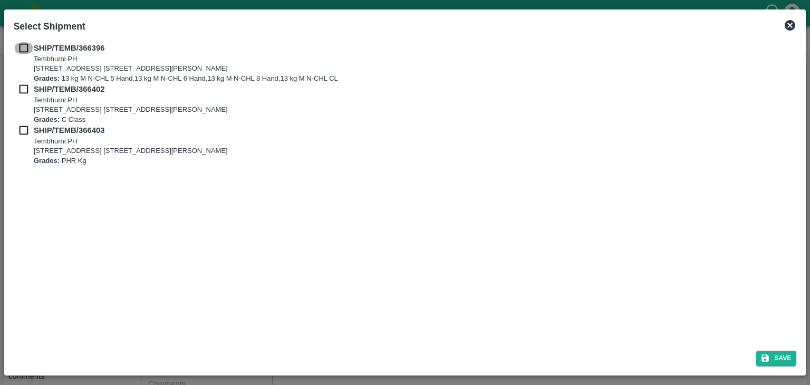
click at [25, 44] on input "checkbox" at bounding box center [24, 48] width 20 height 12
checkbox input "true"
click at [21, 86] on input "checkbox" at bounding box center [24, 89] width 20 height 12
checkbox input "true"
click at [20, 133] on input "checkbox" at bounding box center [24, 130] width 20 height 12
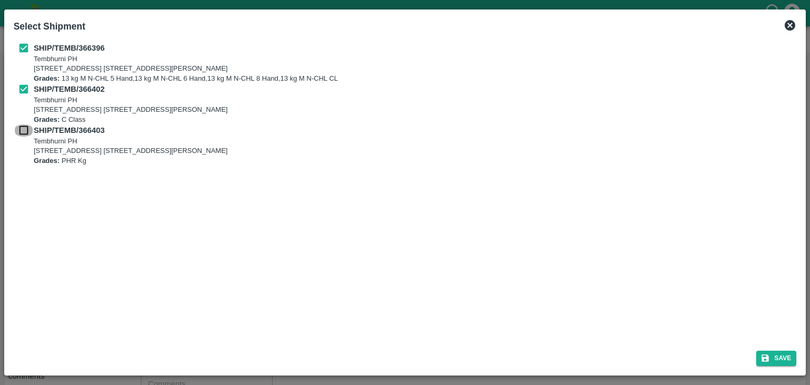
checkbox input "true"
click at [782, 359] on button "Save" at bounding box center [776, 358] width 40 height 15
type input "25/09/2025"
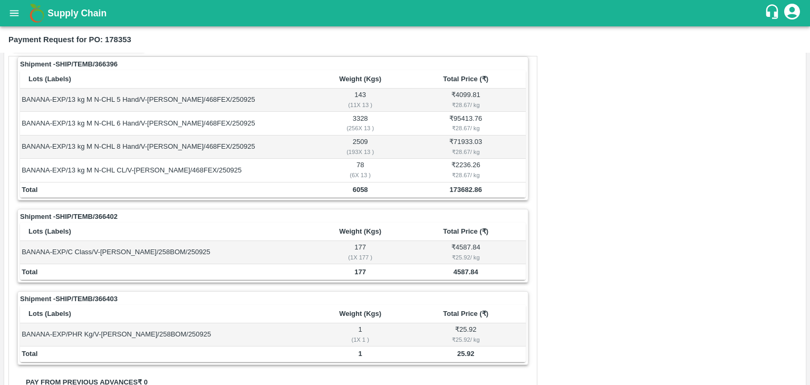
scroll to position [494, 0]
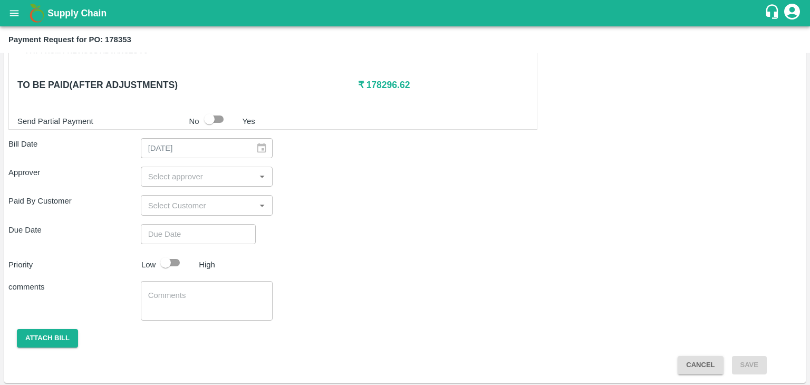
click at [187, 171] on input "input" at bounding box center [198, 177] width 109 height 14
type input "Ajit"
click at [211, 198] on div "[PERSON_NAME]" at bounding box center [206, 202] width 132 height 27
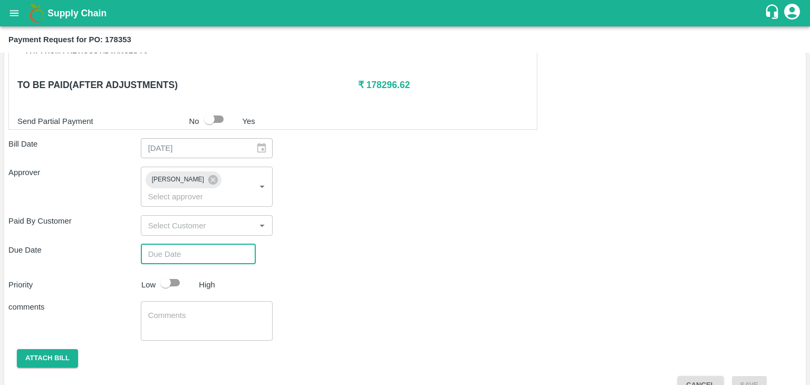
type input "DD/MM/YYYY hh:mm aa"
click at [230, 244] on input "DD/MM/YYYY hh:mm aa" at bounding box center [195, 254] width 108 height 20
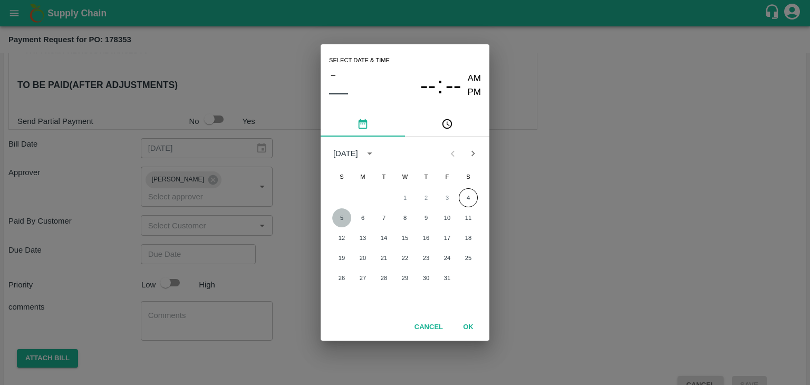
click at [346, 214] on button "5" at bounding box center [341, 217] width 19 height 19
type input "[DATE] 12:00 AM"
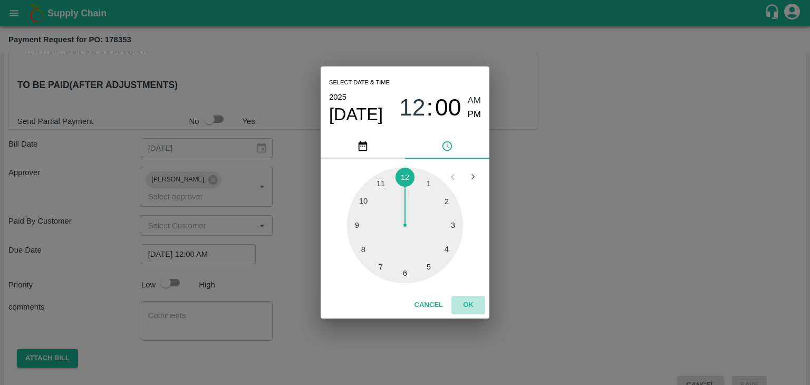
click at [464, 297] on button "OK" at bounding box center [468, 305] width 34 height 18
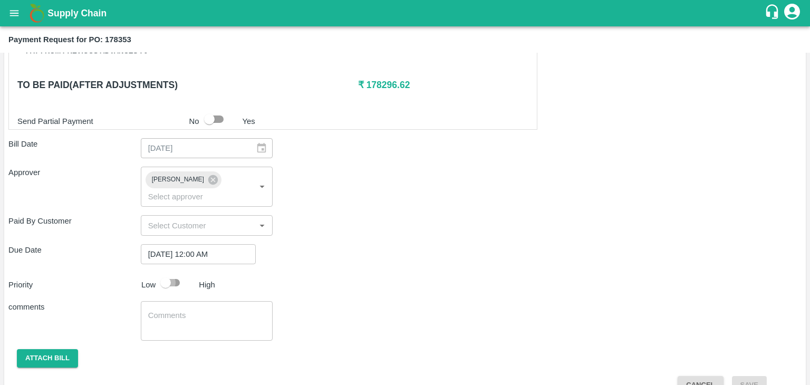
click at [176, 273] on input "checkbox" at bounding box center [166, 283] width 60 height 20
checkbox input "true"
click at [197, 310] on textarea at bounding box center [207, 321] width 118 height 22
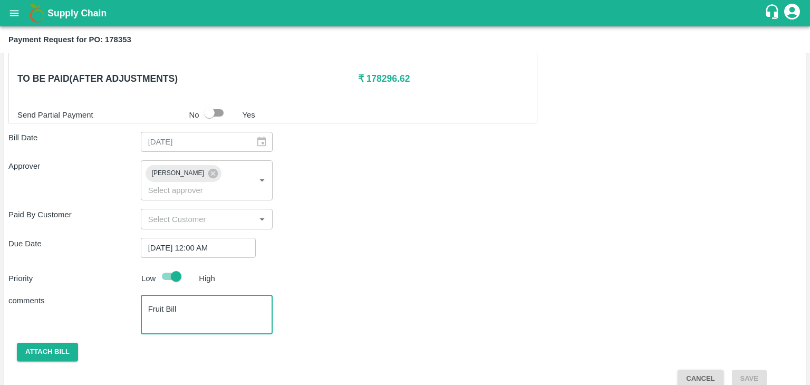
type textarea "Fruit Bill"
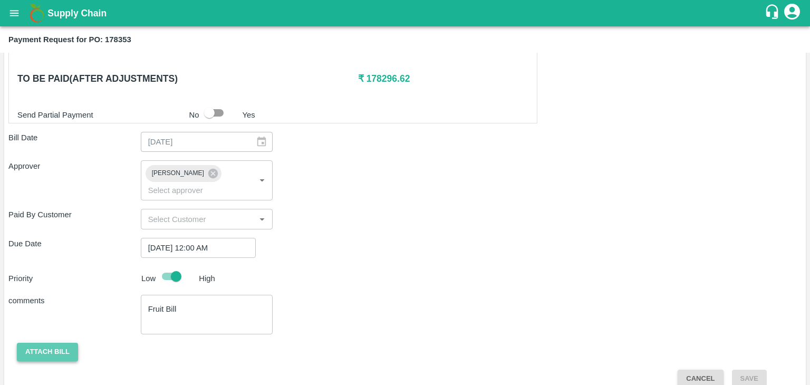
click at [32, 343] on button "Attach bill" at bounding box center [47, 352] width 61 height 18
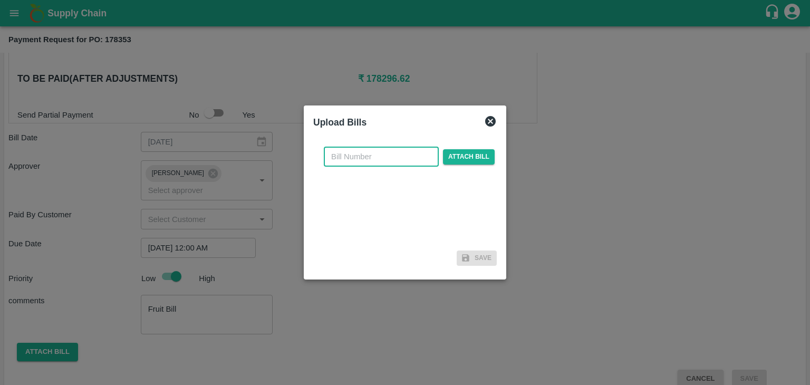
click at [362, 148] on input "text" at bounding box center [381, 157] width 115 height 20
type input "840"
click at [485, 156] on span "Attach bill" at bounding box center [469, 156] width 52 height 15
click at [0, 0] on input "Attach bill" at bounding box center [0, 0] width 0 height 0
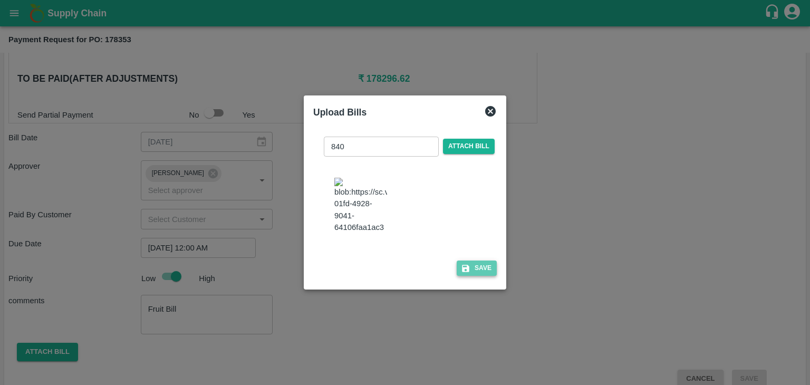
click at [477, 270] on button "Save" at bounding box center [477, 268] width 40 height 15
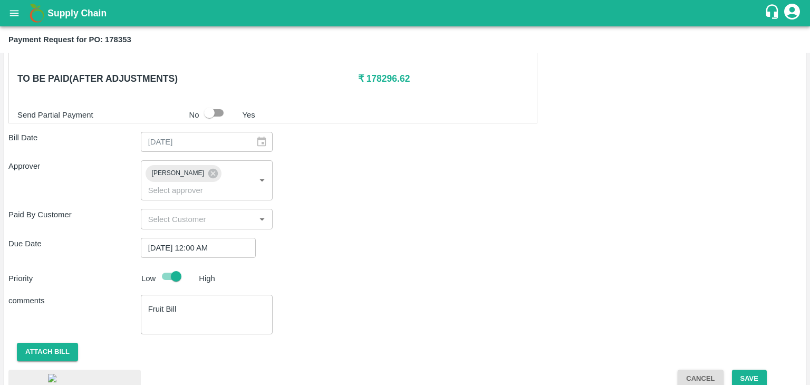
scroll to position [566, 0]
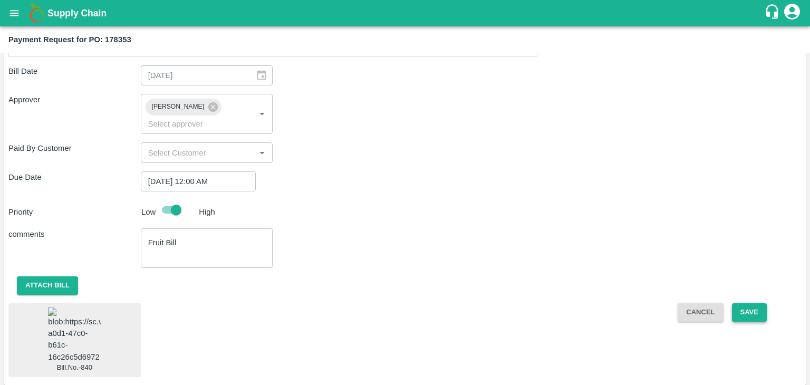
drag, startPoint x: 765, startPoint y: 295, endPoint x: 750, endPoint y: 297, distance: 14.9
click at [750, 303] on div "Cancel Save" at bounding box center [735, 340] width 132 height 74
click at [750, 303] on button "Save" at bounding box center [749, 312] width 35 height 18
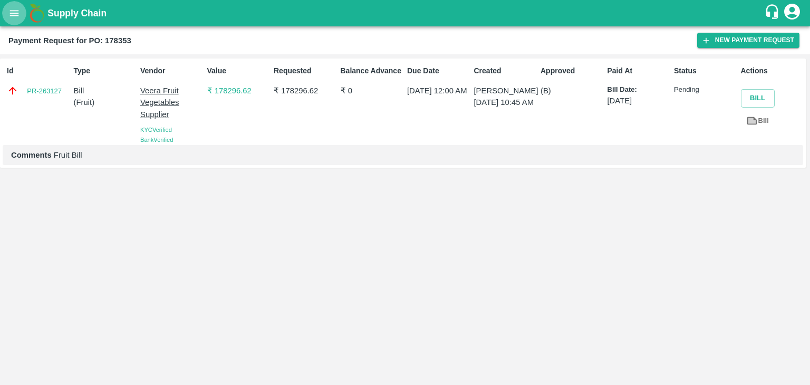
click at [12, 14] on icon "open drawer" at bounding box center [14, 13] width 12 height 12
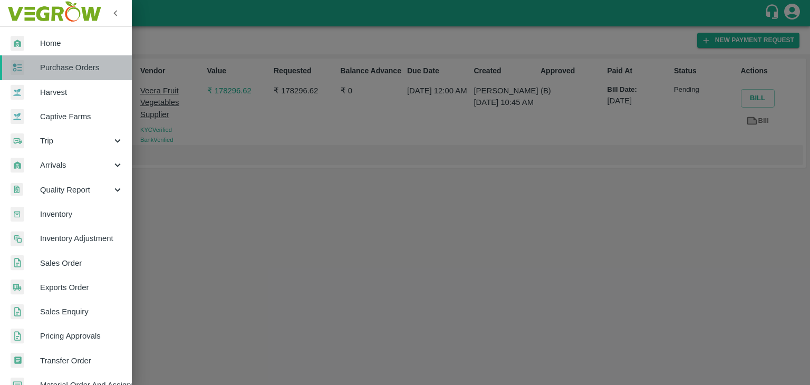
click at [81, 66] on span "Purchase Orders" at bounding box center [81, 68] width 83 height 12
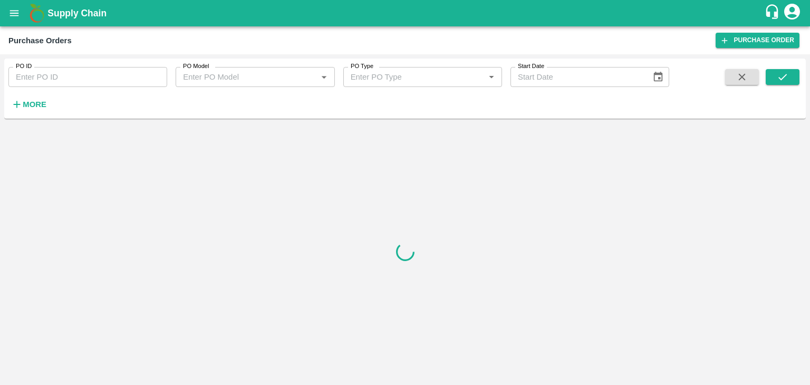
click at [126, 71] on input "PO ID" at bounding box center [87, 77] width 159 height 20
paste input "178522"
type input "178522"
click at [776, 72] on button "submit" at bounding box center [783, 77] width 34 height 16
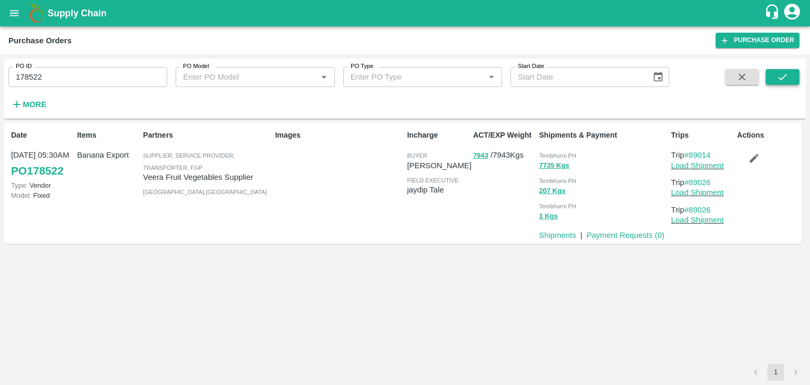
click at [776, 72] on button "submit" at bounding box center [783, 77] width 34 height 16
click at [618, 230] on p "Payment Requests ( 0 )" at bounding box center [625, 235] width 78 height 12
click at [639, 240] on p "Payment Requests ( 0 )" at bounding box center [625, 235] width 78 height 12
click at [636, 235] on link "Payment Requests ( 0 )" at bounding box center [625, 235] width 78 height 8
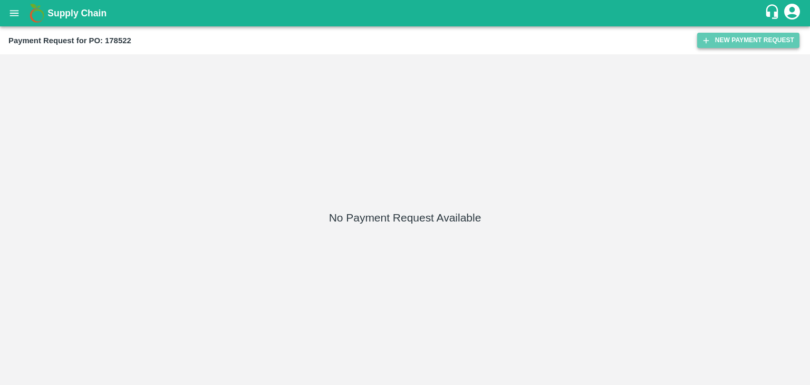
click at [734, 41] on button "New Payment Request" at bounding box center [748, 40] width 102 height 15
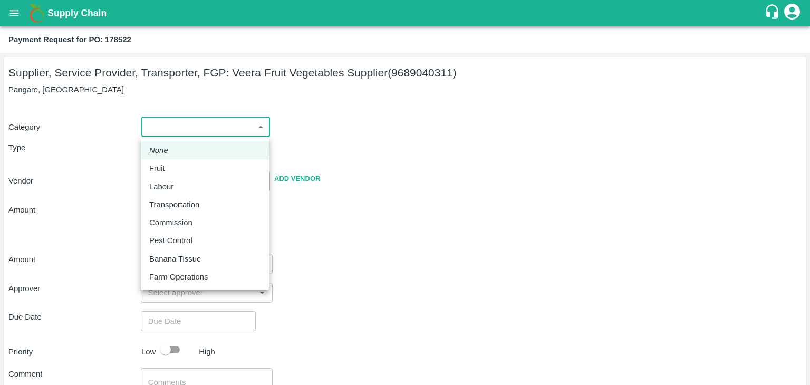
drag, startPoint x: 167, startPoint y: 133, endPoint x: 167, endPoint y: 167, distance: 33.8
click at [167, 167] on body "Supply Chain Payment Request for PO: 178522 Supplier, Service Provider, Transpo…" at bounding box center [405, 192] width 810 height 385
click at [167, 167] on div "Fruit" at bounding box center [159, 168] width 21 height 12
type input "1"
type input "Veera Fruit Vegetables Supplier - 9689040311(Supplier, Service Provider, Transp…"
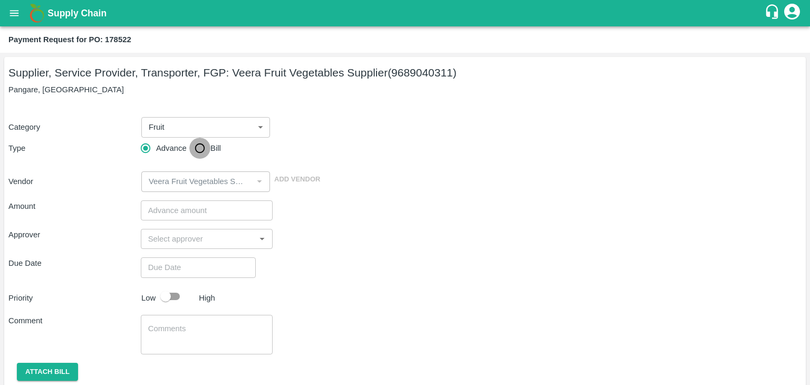
click at [199, 147] on input "Bill" at bounding box center [199, 148] width 21 height 21
radio input "true"
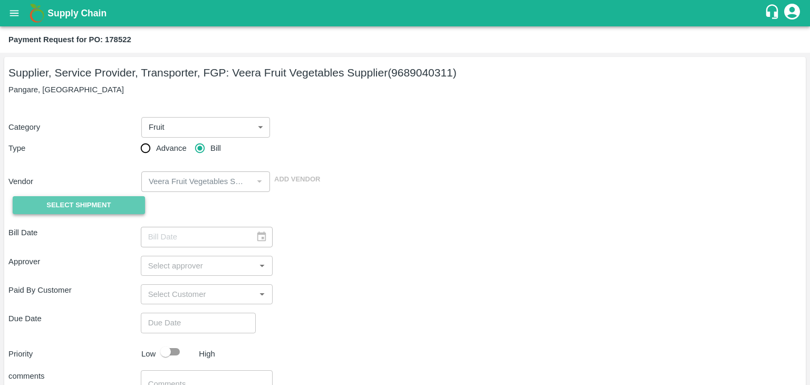
click at [82, 208] on span "Select Shipment" at bounding box center [78, 205] width 64 height 12
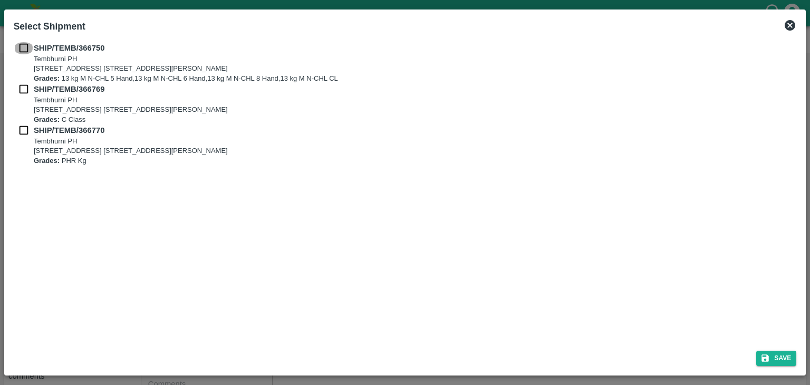
click at [21, 49] on input "checkbox" at bounding box center [24, 48] width 20 height 12
checkbox input "true"
click at [22, 83] on div "SHIP/TEMB/366750 [STREET_ADDRESS] E-5, YASHSHREE INDUSTRIES, M.I.D.C., A/P TEMB…" at bounding box center [405, 62] width 783 height 41
click at [22, 86] on input "checkbox" at bounding box center [24, 89] width 20 height 12
checkbox input "true"
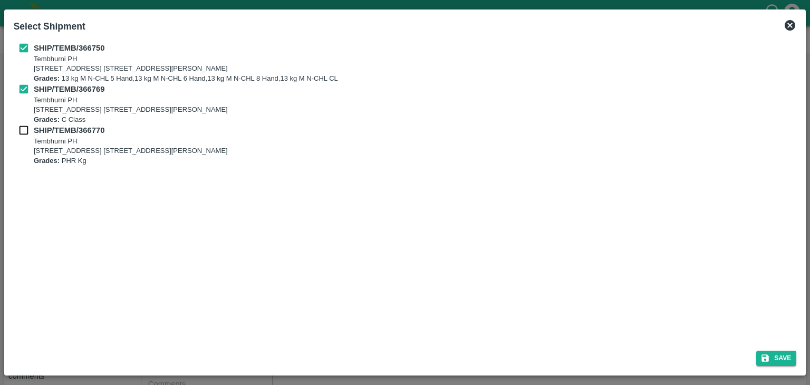
click at [21, 133] on input "checkbox" at bounding box center [24, 130] width 20 height 12
checkbox input "true"
click at [780, 354] on button "Save" at bounding box center [776, 358] width 40 height 15
type input "27/09/2025"
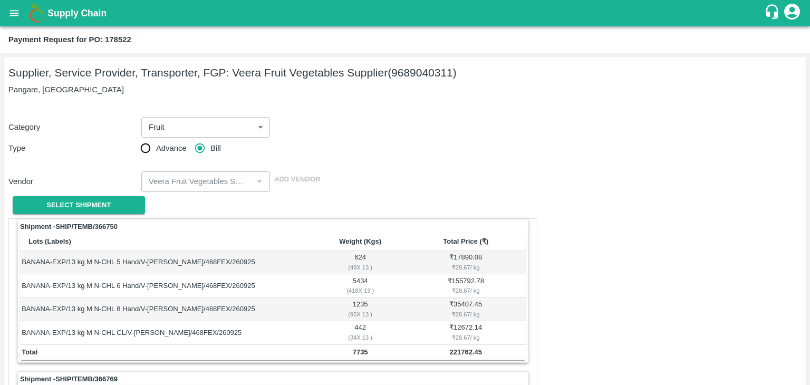
scroll to position [494, 0]
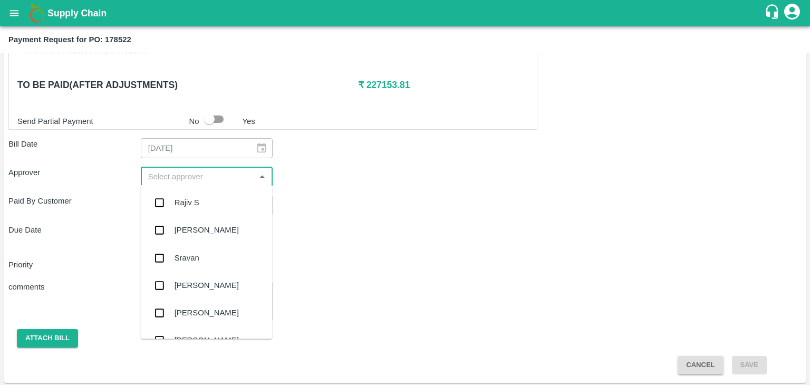
click at [205, 177] on input "input" at bounding box center [198, 177] width 109 height 14
type input "Ajit"
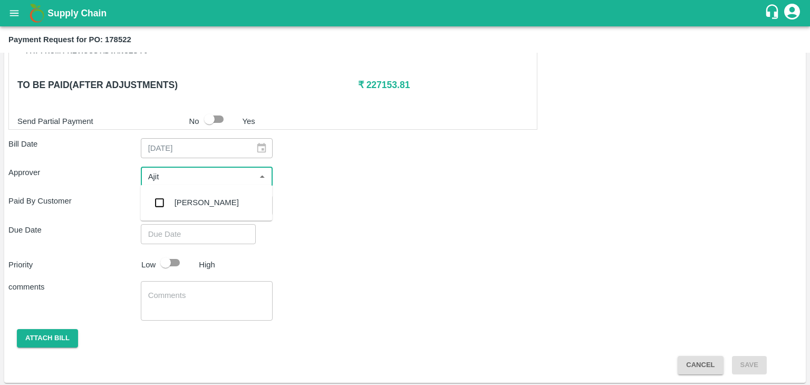
click at [199, 202] on div "[PERSON_NAME]" at bounding box center [207, 203] width 64 height 12
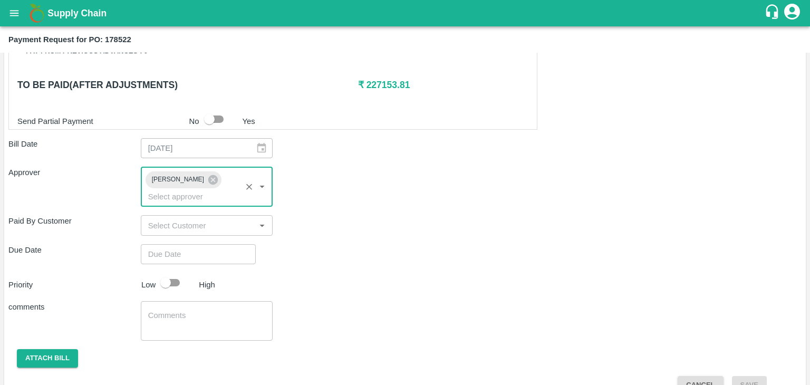
type input "DD/MM/YYYY hh:mm aa"
click at [214, 244] on input "DD/MM/YYYY hh:mm aa" at bounding box center [195, 254] width 108 height 20
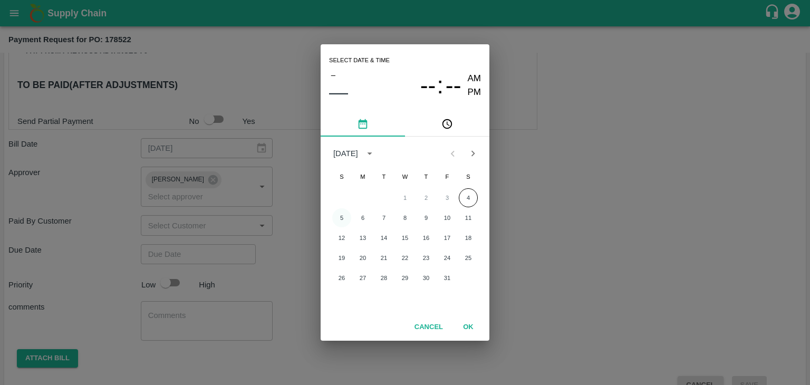
click at [350, 214] on button "5" at bounding box center [341, 217] width 19 height 19
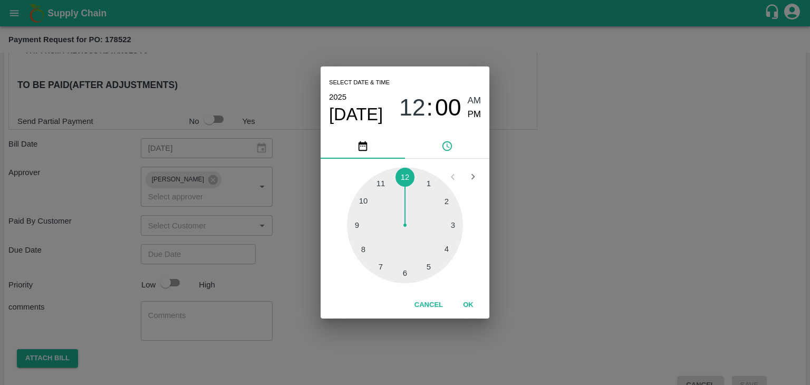
type input "[DATE] 12:00 AM"
click at [472, 307] on button "OK" at bounding box center [468, 305] width 34 height 18
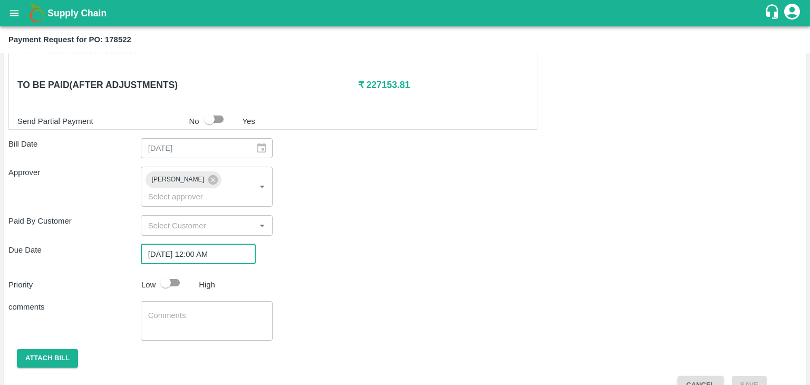
click at [172, 273] on input "checkbox" at bounding box center [166, 283] width 60 height 20
checkbox input "true"
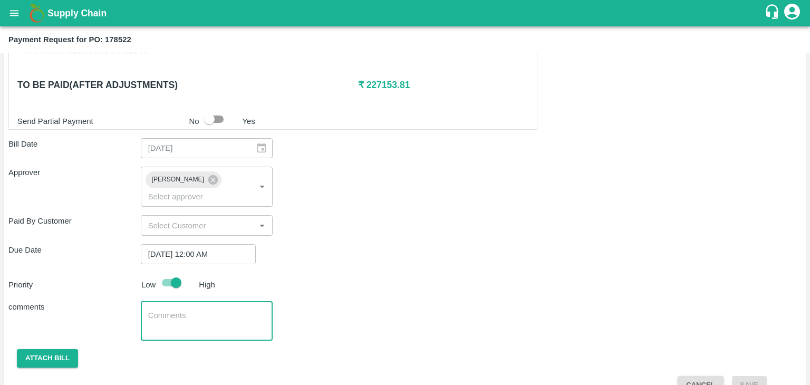
click at [213, 310] on textarea at bounding box center [207, 321] width 118 height 22
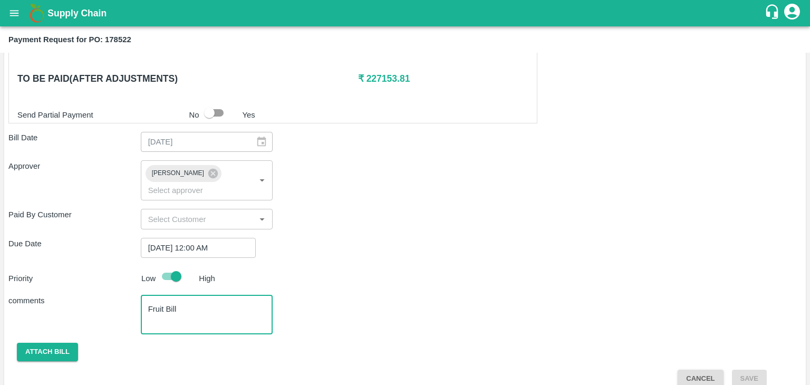
type textarea "Fruit Bill"
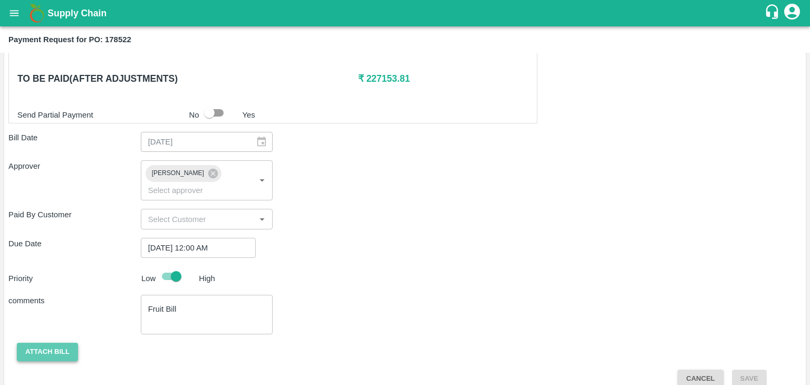
click at [40, 343] on button "Attach bill" at bounding box center [47, 352] width 61 height 18
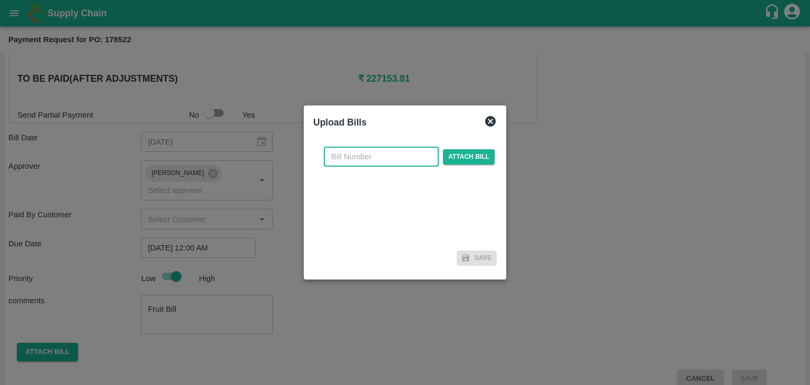
click at [402, 151] on input "text" at bounding box center [381, 157] width 115 height 20
type input "842"
click at [475, 165] on div "842 ​ Attach bill" at bounding box center [409, 157] width 175 height 20
click at [480, 151] on span "Attach bill" at bounding box center [469, 156] width 52 height 15
click at [0, 0] on input "Attach bill" at bounding box center [0, 0] width 0 height 0
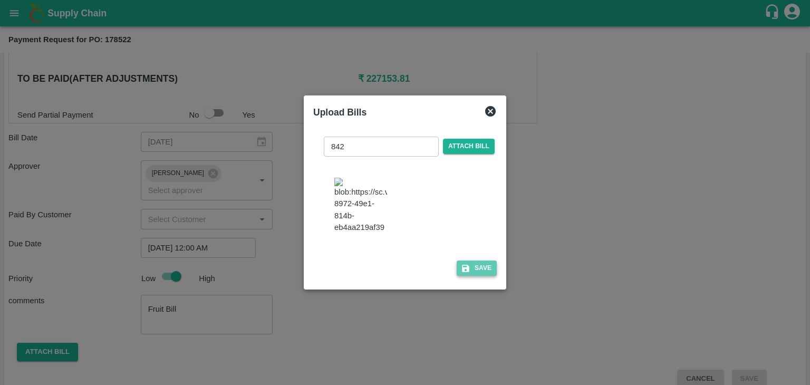
click at [481, 271] on button "Save" at bounding box center [477, 268] width 40 height 15
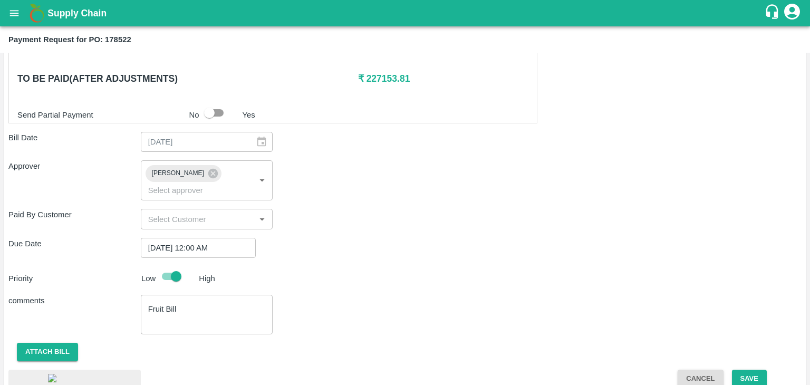
scroll to position [564, 0]
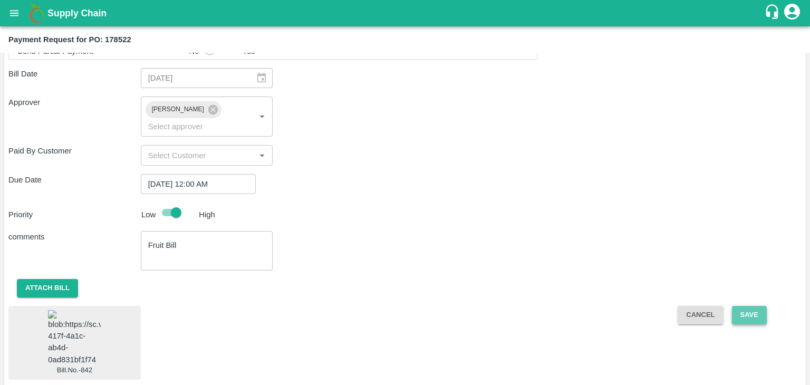
click at [759, 306] on button "Save" at bounding box center [749, 315] width 35 height 18
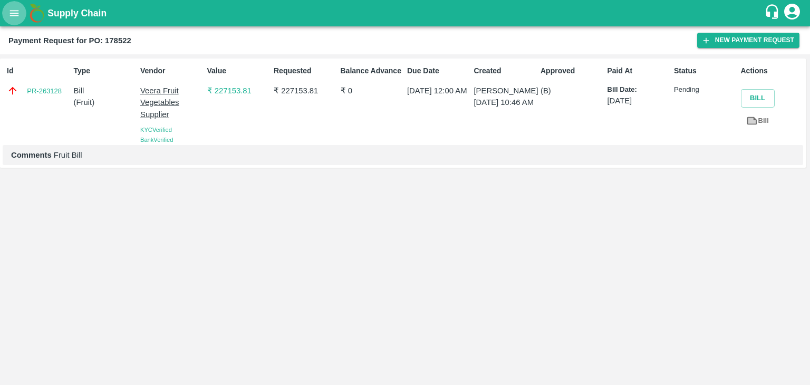
click at [17, 15] on icon "open drawer" at bounding box center [14, 13] width 9 height 6
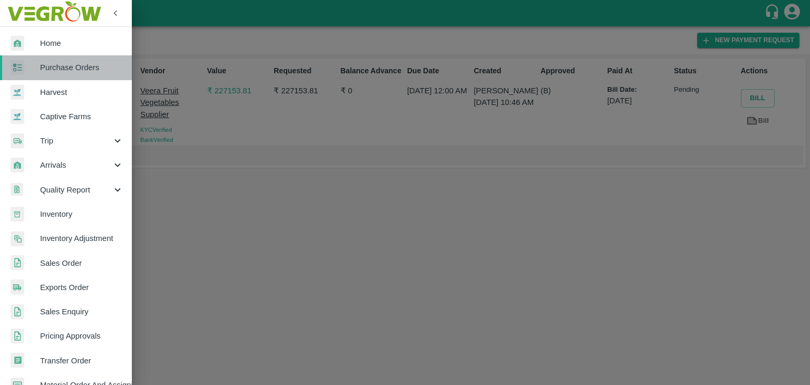
click at [78, 64] on span "Purchase Orders" at bounding box center [81, 68] width 83 height 12
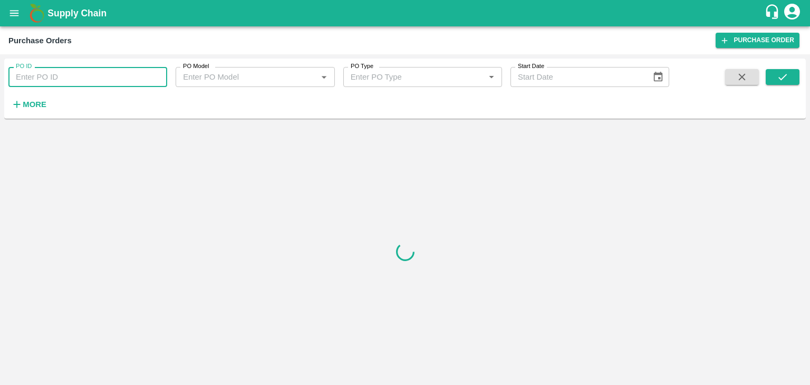
drag, startPoint x: 149, startPoint y: 80, endPoint x: 155, endPoint y: 70, distance: 11.1
click at [155, 70] on input "PO ID" at bounding box center [87, 77] width 159 height 20
paste input "178955"
type input "178955"
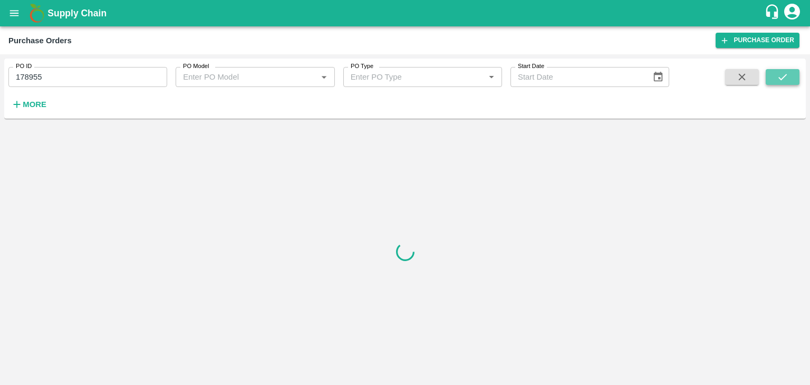
click at [794, 74] on button "submit" at bounding box center [783, 77] width 34 height 16
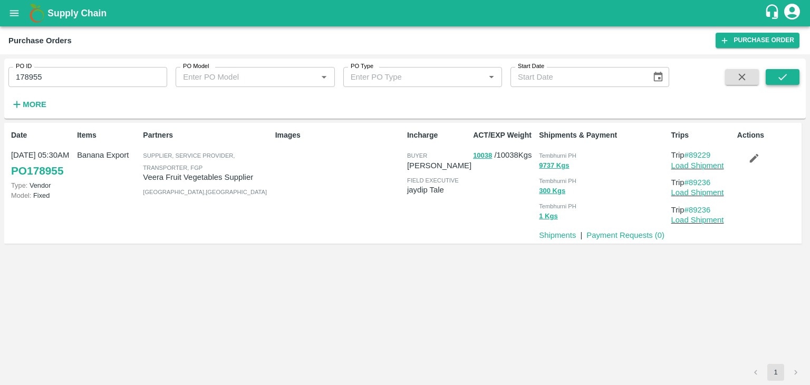
click at [794, 74] on button "submit" at bounding box center [783, 77] width 34 height 16
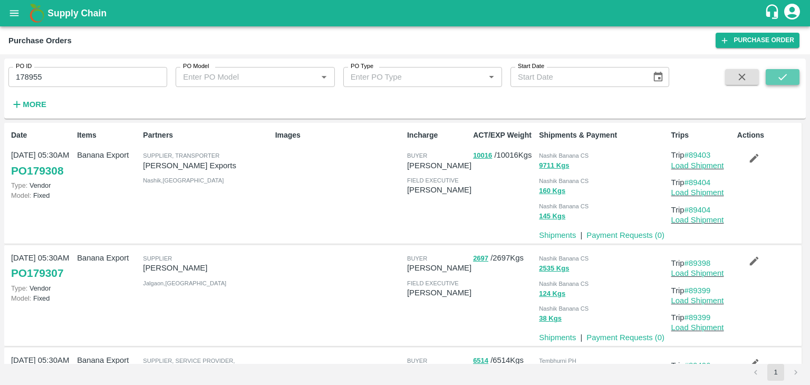
click at [794, 74] on button "submit" at bounding box center [783, 77] width 34 height 16
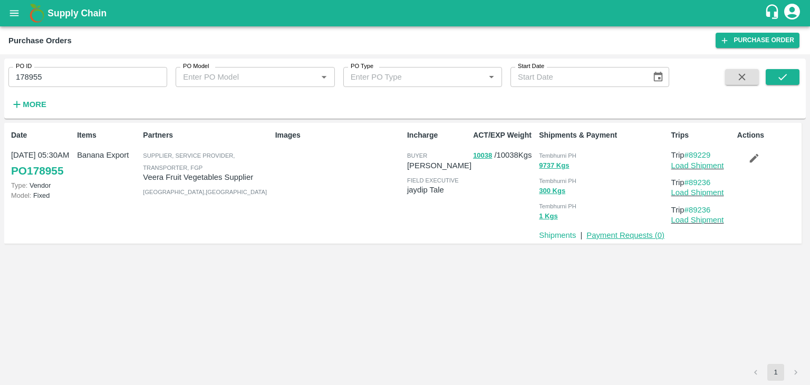
click at [643, 234] on link "Payment Requests ( 0 )" at bounding box center [625, 235] width 78 height 8
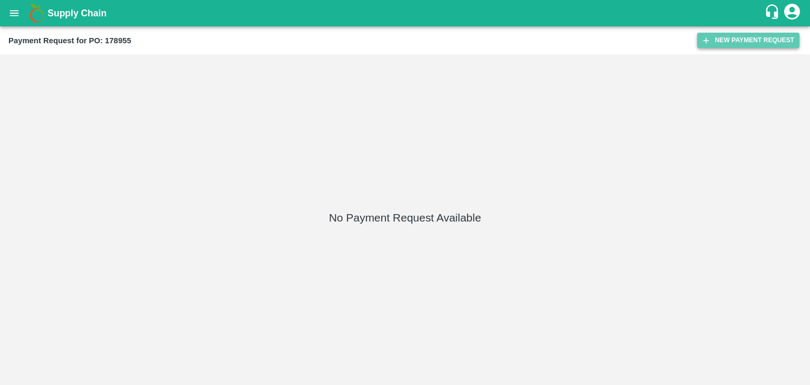
click at [723, 42] on button "New Payment Request" at bounding box center [748, 40] width 102 height 15
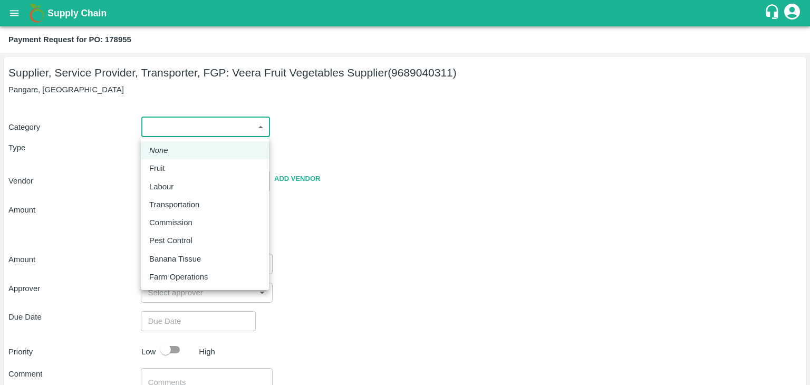
click at [165, 131] on body "Supply Chain Payment Request for PO: 178955 Supplier, Service Provider, Transpo…" at bounding box center [405, 192] width 810 height 385
click at [175, 168] on div "Fruit" at bounding box center [204, 168] width 111 height 12
type input "1"
type input "Veera Fruit Vegetables Supplier - 9689040311(Supplier, Service Provider, Transp…"
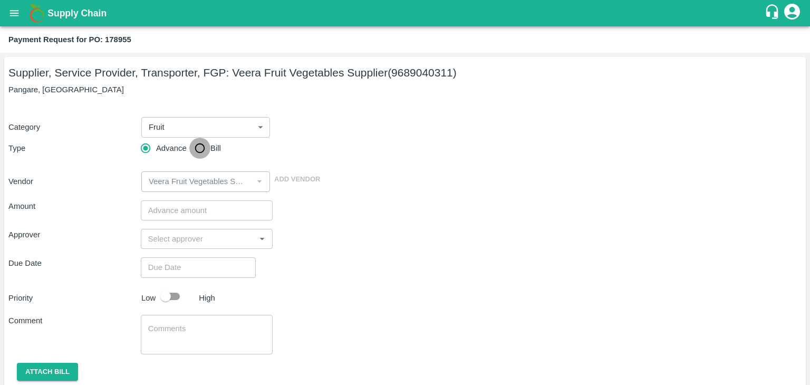
click at [190, 152] on input "Bill" at bounding box center [199, 148] width 21 height 21
radio input "true"
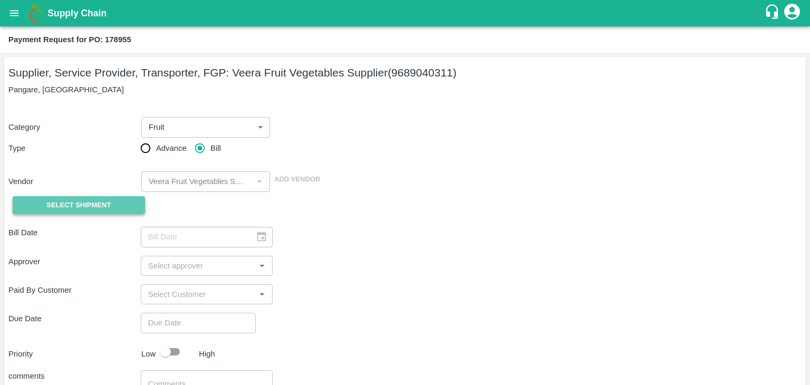
click at [91, 205] on span "Select Shipment" at bounding box center [78, 205] width 64 height 12
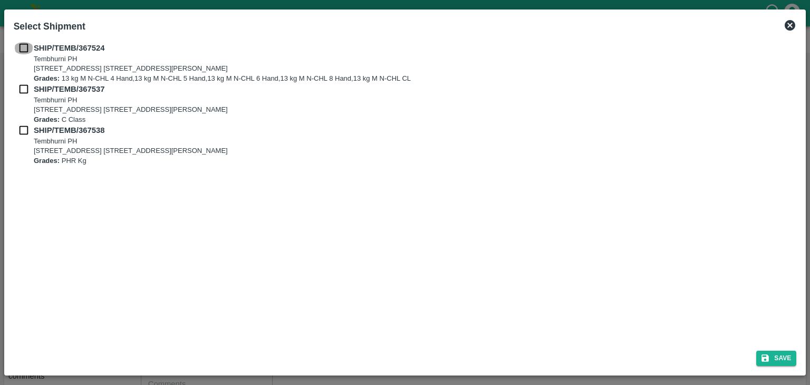
click at [28, 52] on input "checkbox" at bounding box center [24, 48] width 20 height 12
checkbox input "true"
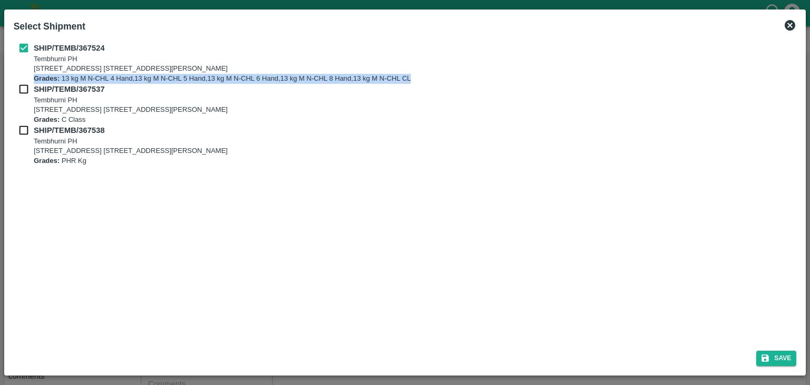
drag, startPoint x: 27, startPoint y: 83, endPoint x: 23, endPoint y: 90, distance: 8.3
click at [23, 90] on div "SHIP/TEMB/367524 [STREET_ADDRESS] E-5, YASHSHREE INDUSTRIES, M.I.D.C., A/P TEMB…" at bounding box center [405, 103] width 783 height 123
click at [23, 90] on input "checkbox" at bounding box center [24, 89] width 20 height 12
checkbox input "true"
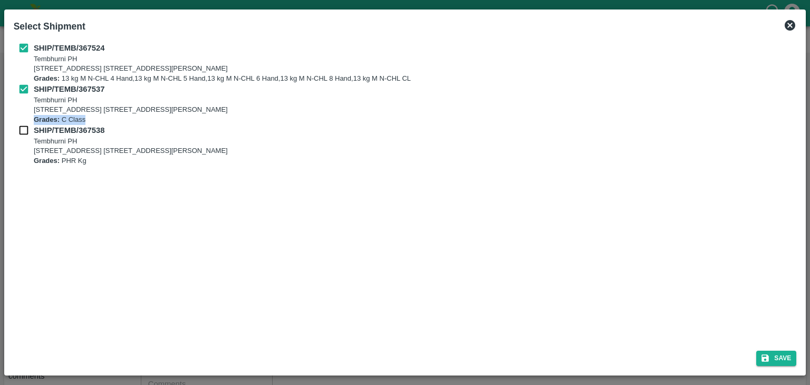
click at [23, 128] on div "SHIP/TEMB/367524 [STREET_ADDRESS] E-5, YASHSHREE INDUSTRIES, M.I.D.C., A/P TEMB…" at bounding box center [405, 103] width 783 height 123
click at [23, 128] on input "checkbox" at bounding box center [24, 130] width 20 height 12
checkbox input "true"
click at [778, 361] on button "Save" at bounding box center [776, 358] width 40 height 15
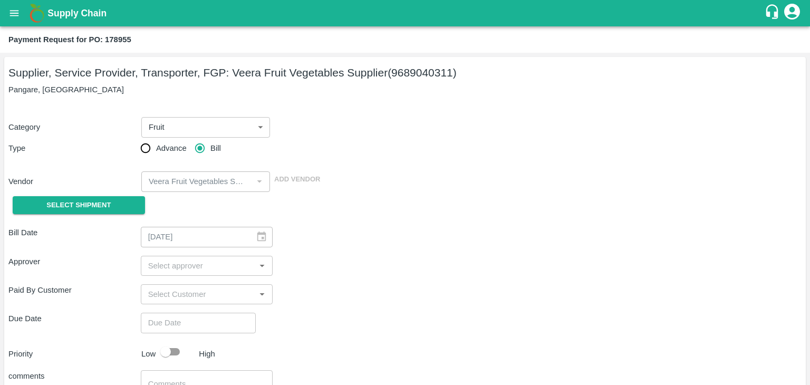
type input "[DATE]"
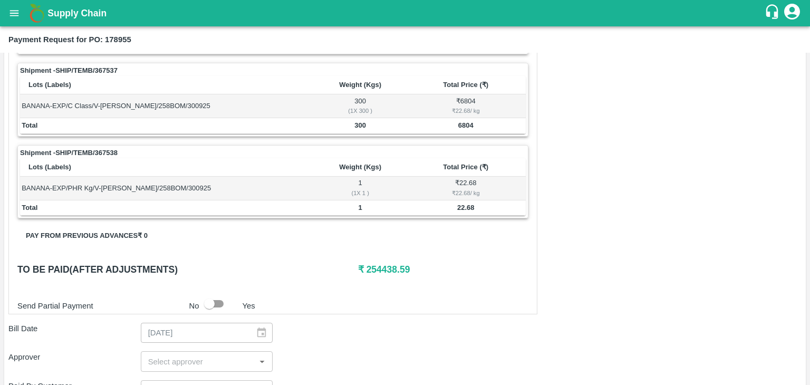
scroll to position [517, 0]
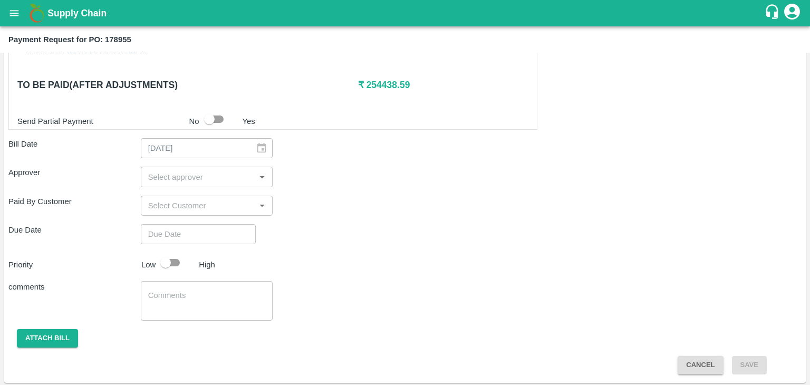
click at [194, 167] on div "​" at bounding box center [207, 177] width 132 height 20
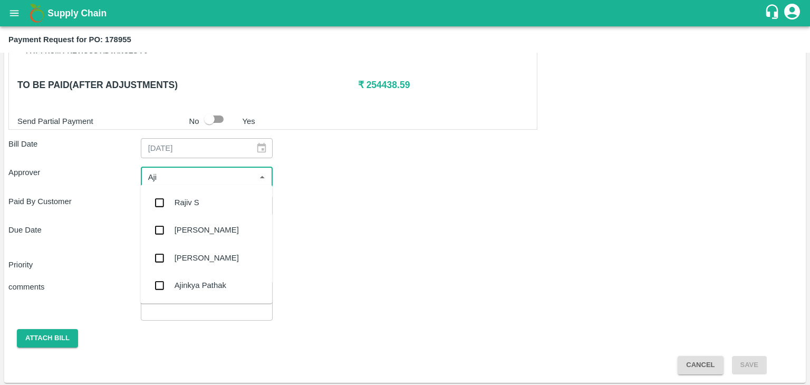
type input "Ajit"
click at [209, 199] on div "[PERSON_NAME]" at bounding box center [206, 202] width 132 height 27
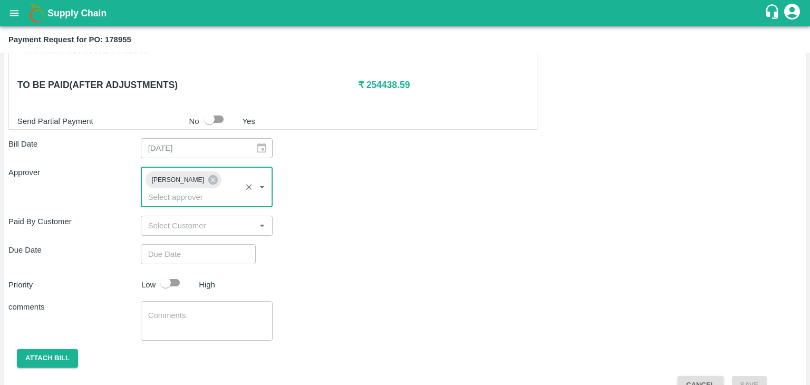
type input "DD/MM/YYYY hh:mm aa"
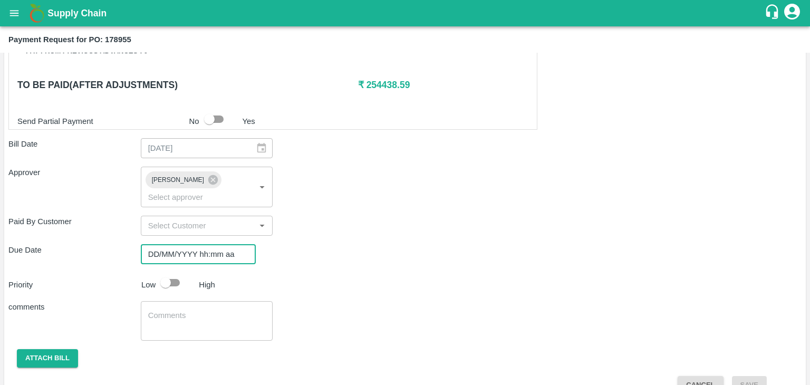
click at [229, 244] on input "DD/MM/YYYY hh:mm aa" at bounding box center [195, 254] width 108 height 20
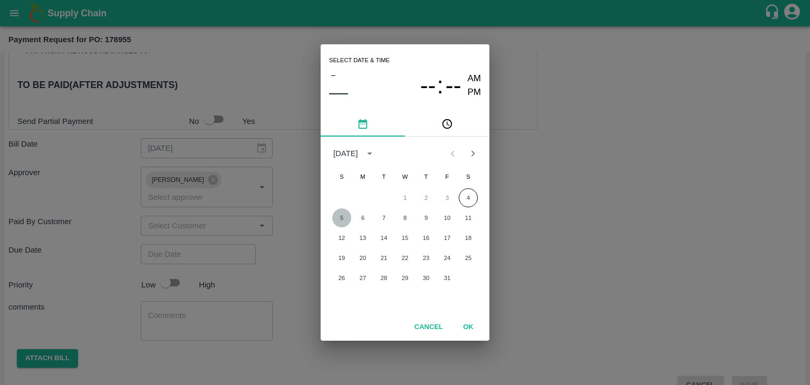
click at [342, 216] on button "5" at bounding box center [341, 217] width 19 height 19
type input "[DATE] 12:00 AM"
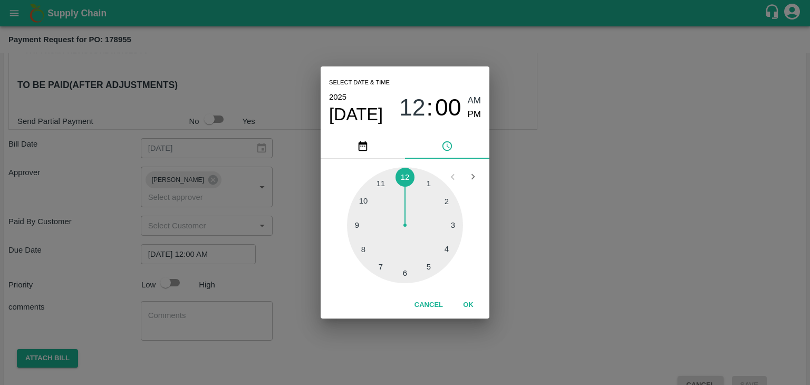
click at [470, 296] on button "OK" at bounding box center [468, 305] width 34 height 18
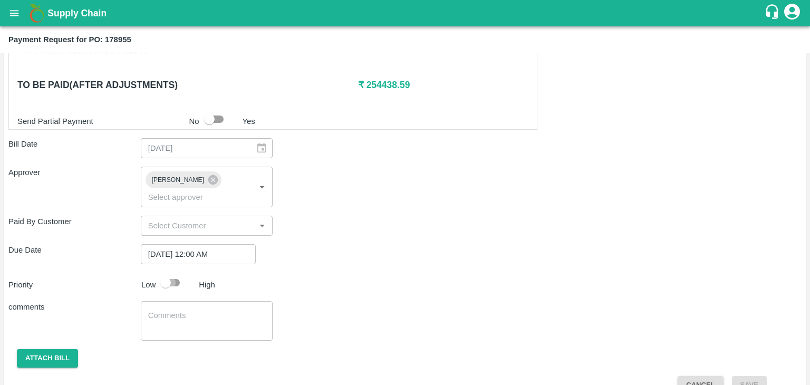
click at [171, 273] on input "checkbox" at bounding box center [166, 283] width 60 height 20
checkbox input "true"
click at [216, 310] on textarea at bounding box center [207, 321] width 118 height 22
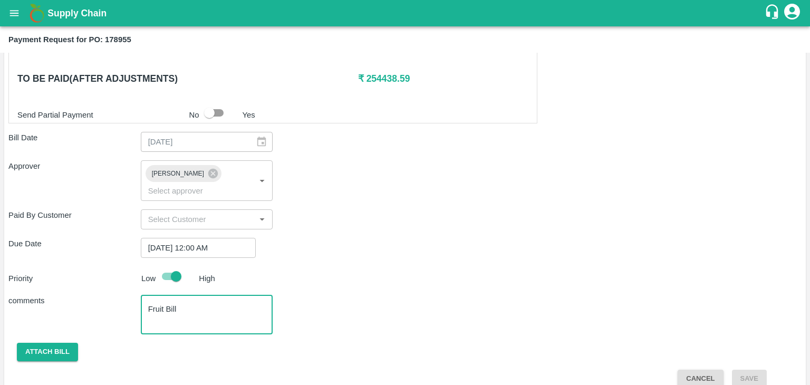
type textarea "Fruit Bill"
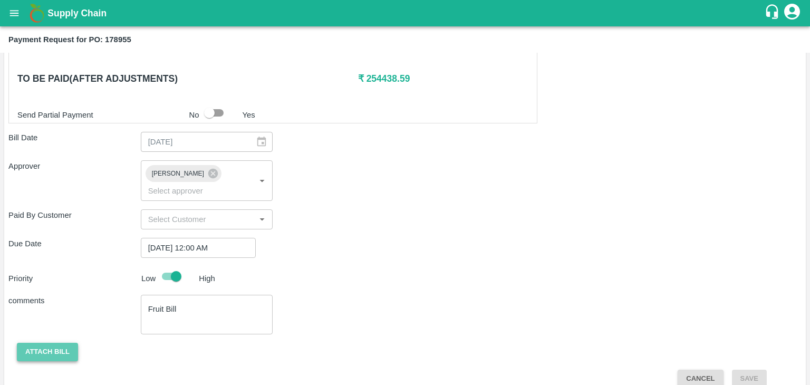
click at [31, 343] on button "Attach bill" at bounding box center [47, 352] width 61 height 18
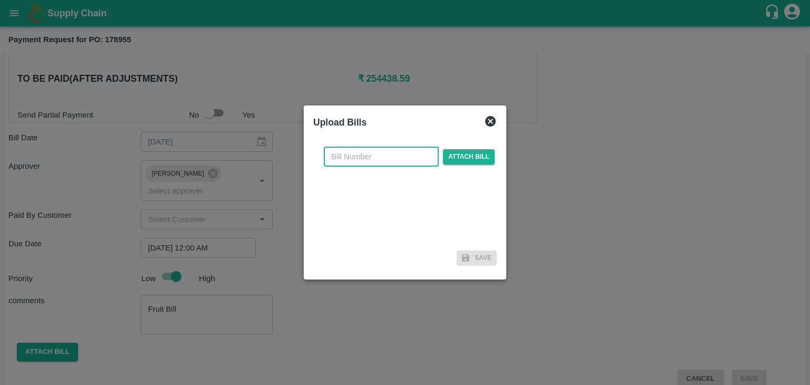
click at [384, 150] on input "text" at bounding box center [381, 157] width 115 height 20
type input "843"
click at [462, 150] on span "Attach bill" at bounding box center [469, 156] width 52 height 15
click at [0, 0] on input "Attach bill" at bounding box center [0, 0] width 0 height 0
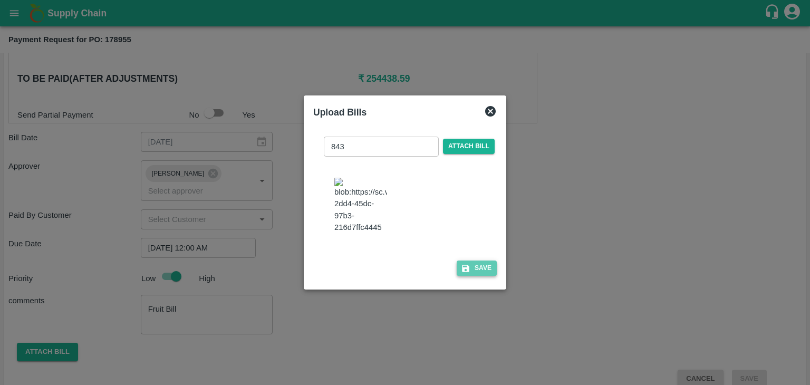
click at [481, 276] on button "Save" at bounding box center [477, 268] width 40 height 15
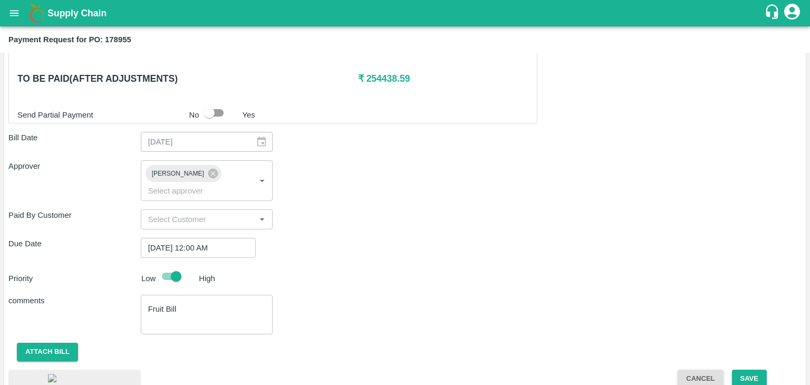
scroll to position [595, 0]
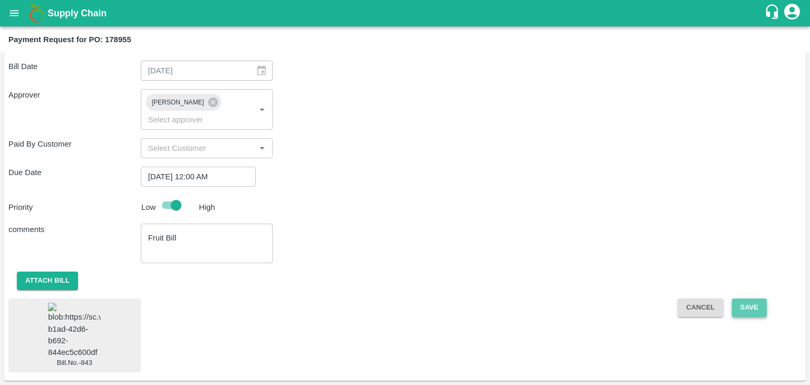
click at [744, 298] on button "Save" at bounding box center [749, 307] width 35 height 18
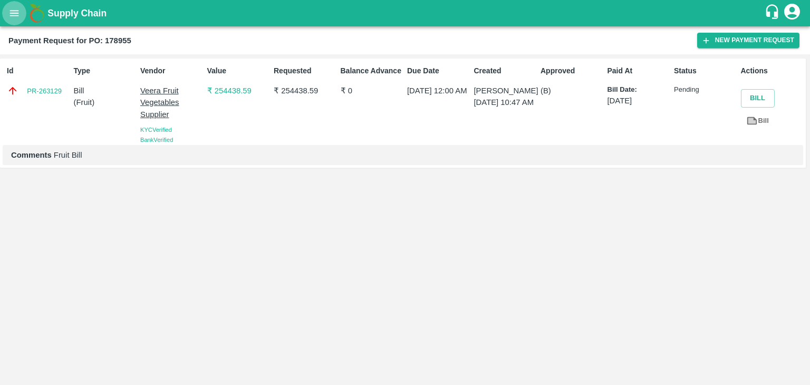
click at [11, 17] on icon "open drawer" at bounding box center [14, 13] width 12 height 12
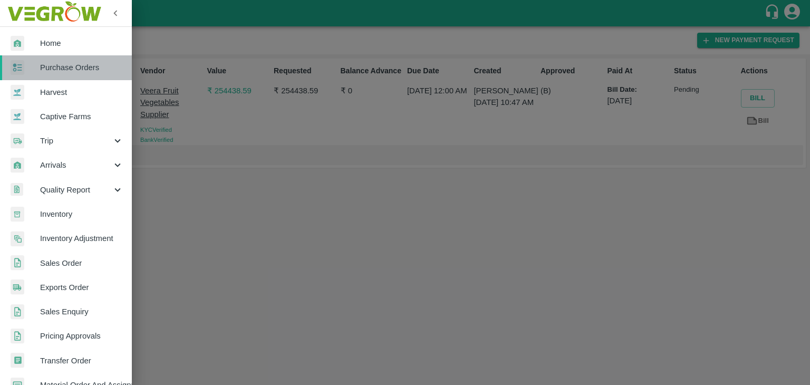
click at [79, 58] on link "Purchase Orders" at bounding box center [66, 67] width 132 height 24
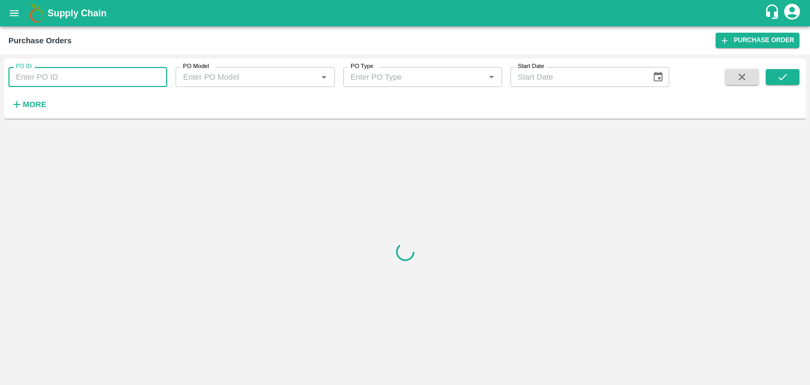
drag, startPoint x: 132, startPoint y: 74, endPoint x: 139, endPoint y: 74, distance: 7.4
click at [139, 74] on input "PO ID" at bounding box center [87, 77] width 159 height 20
paste input "179089"
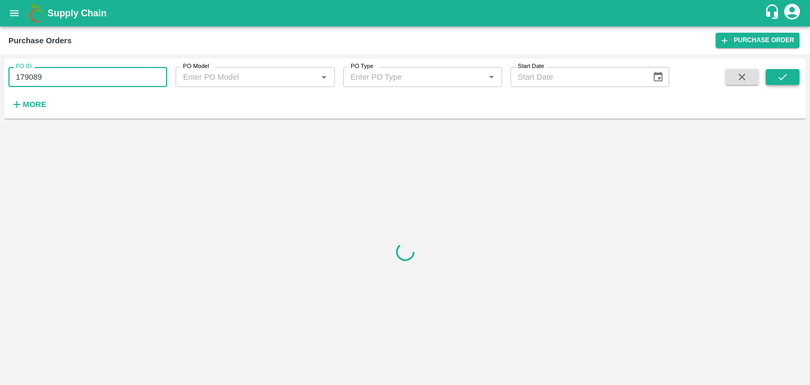
type input "179089"
click at [786, 72] on icon "submit" at bounding box center [783, 77] width 12 height 12
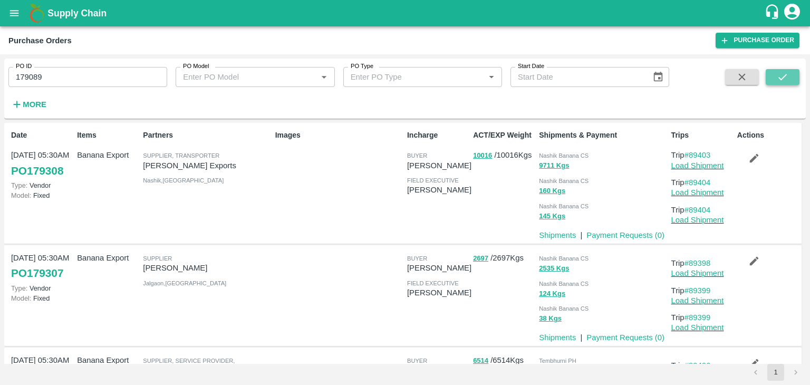
click at [786, 72] on icon "submit" at bounding box center [783, 77] width 12 height 12
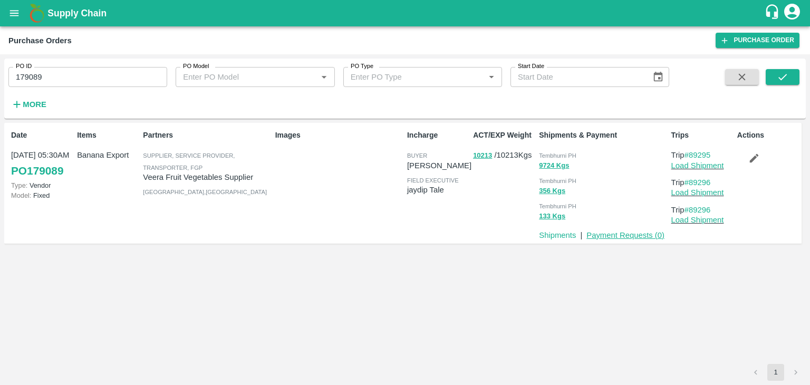
click at [627, 239] on link "Payment Requests ( 0 )" at bounding box center [625, 235] width 78 height 8
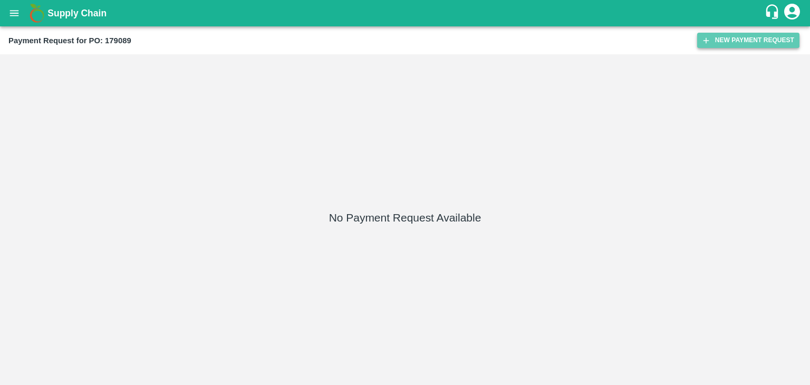
click at [746, 47] on button "New Payment Request" at bounding box center [748, 40] width 102 height 15
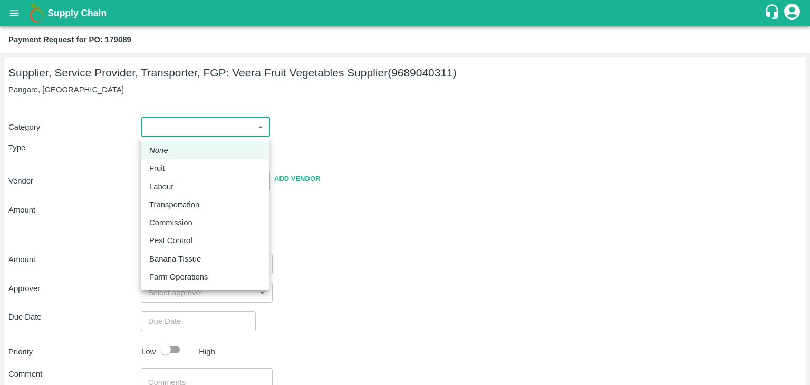
drag, startPoint x: 156, startPoint y: 133, endPoint x: 174, endPoint y: 178, distance: 48.3
click at [174, 178] on body "Supply Chain Payment Request for PO: 179089 Supplier, Service Provider, Transpo…" at bounding box center [405, 192] width 810 height 385
drag, startPoint x: 174, startPoint y: 178, endPoint x: 181, endPoint y: 162, distance: 17.7
click at [181, 162] on ul "None Fruit Labour Transportation Commission Pest Control Banana Tissue Farm Ope…" at bounding box center [205, 213] width 128 height 153
click at [181, 162] on div "Fruit" at bounding box center [204, 168] width 111 height 12
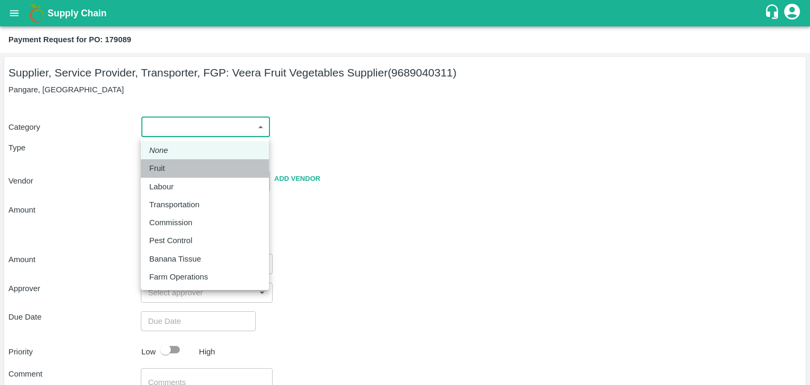
type input "1"
type input "Veera Fruit Vegetables Supplier - 9689040311(Supplier, Service Provider, Transp…"
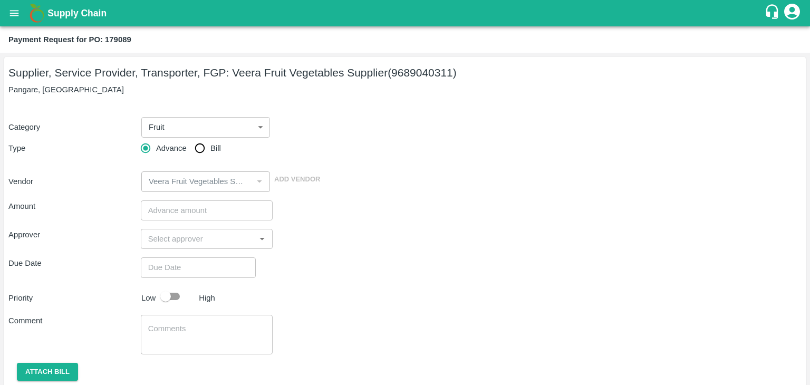
click at [211, 143] on span "Bill" at bounding box center [215, 148] width 11 height 12
click at [210, 143] on input "Bill" at bounding box center [199, 148] width 21 height 21
radio input "true"
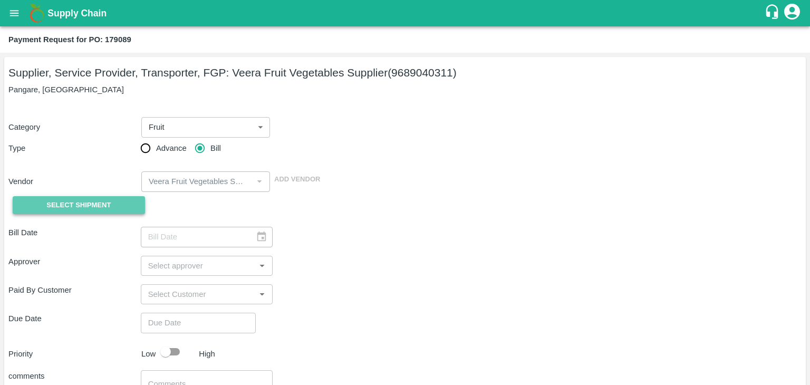
click at [83, 199] on span "Select Shipment" at bounding box center [78, 205] width 64 height 12
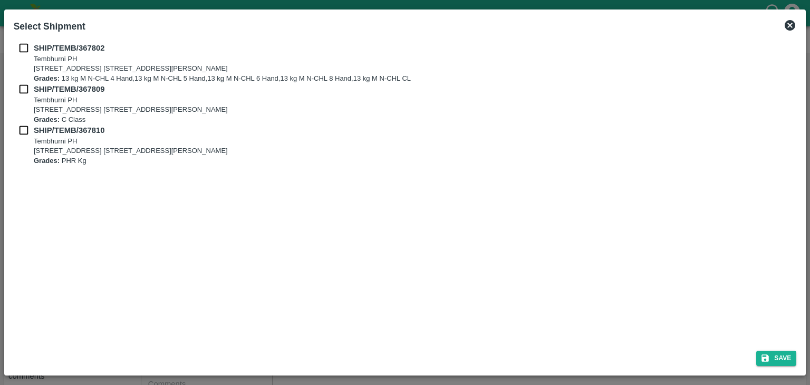
click at [15, 44] on input "checkbox" at bounding box center [24, 48] width 20 height 12
checkbox input "true"
click at [25, 95] on div "SHIP/TEMB/367809 Tembhurni PH Tembhurni PH 205, PLOT NO. E-5, YASHSHREE INDUSTR…" at bounding box center [405, 103] width 783 height 41
click at [21, 88] on input "checkbox" at bounding box center [24, 89] width 20 height 12
checkbox input "true"
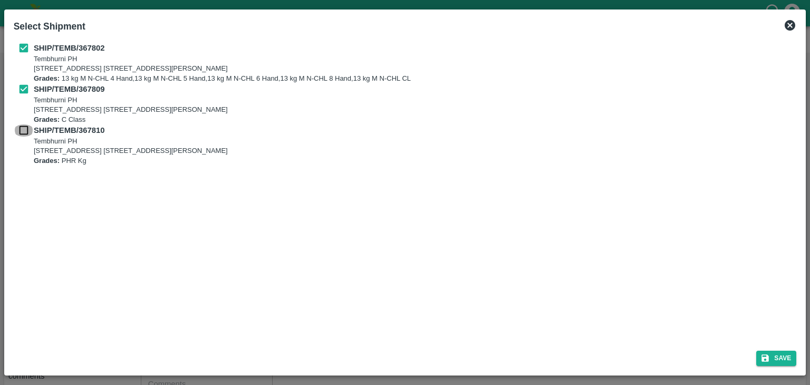
click at [22, 130] on input "checkbox" at bounding box center [24, 130] width 20 height 12
click at [15, 127] on input "checkbox" at bounding box center [24, 130] width 20 height 12
checkbox input "true"
click at [796, 355] on button "Save" at bounding box center [776, 358] width 40 height 15
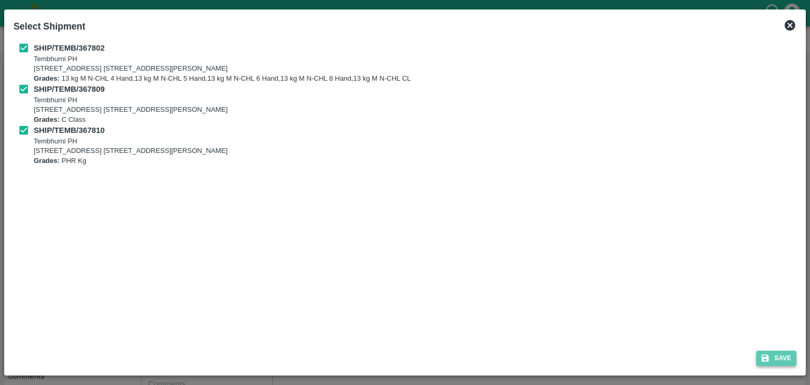
type input "[DATE]"
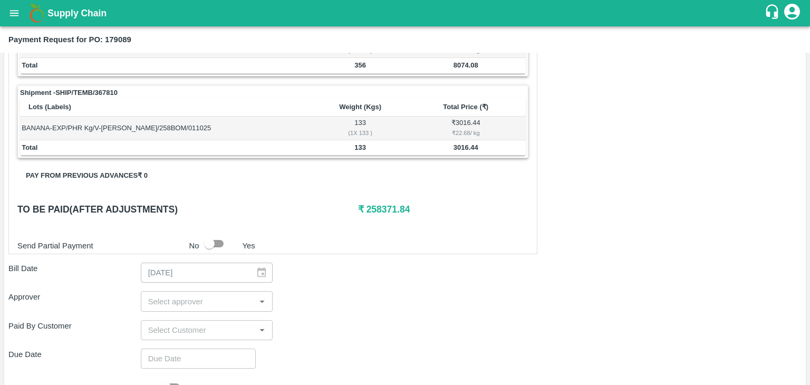
scroll to position [517, 0]
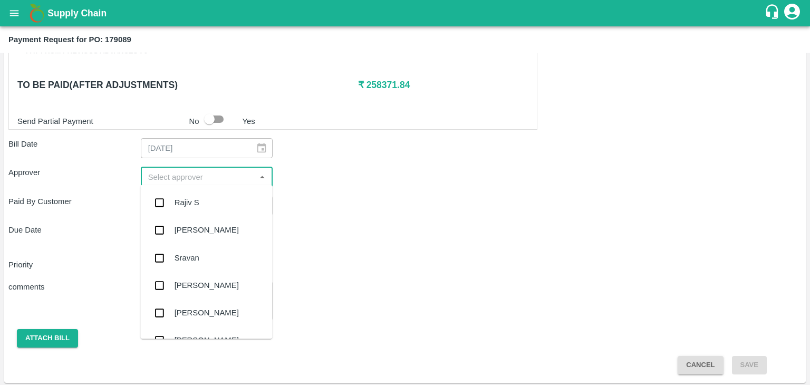
click at [198, 171] on input "input" at bounding box center [198, 177] width 109 height 14
type input "Ajit"
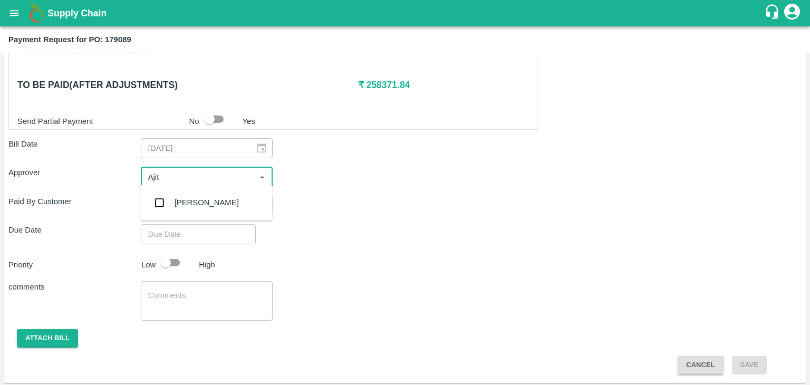
click at [207, 200] on div "[PERSON_NAME]" at bounding box center [206, 202] width 132 height 27
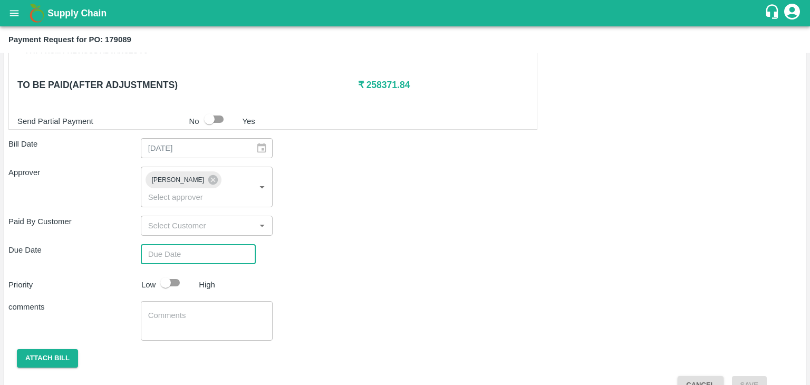
type input "DD/MM/YYYY hh:mm aa"
click at [221, 244] on input "DD/MM/YYYY hh:mm aa" at bounding box center [195, 254] width 108 height 20
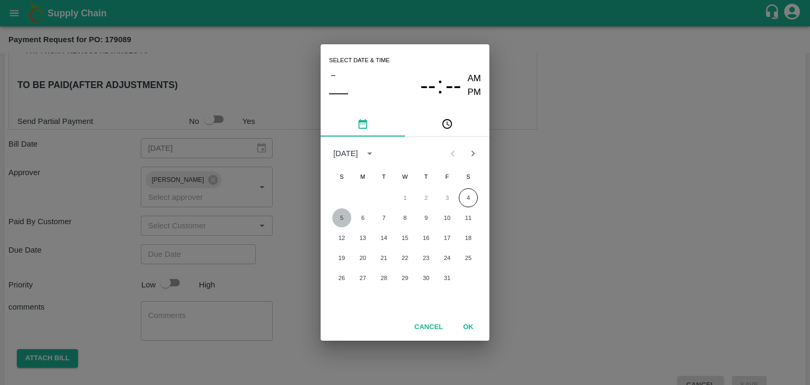
click at [344, 220] on button "5" at bounding box center [341, 217] width 19 height 19
type input "[DATE] 12:00 AM"
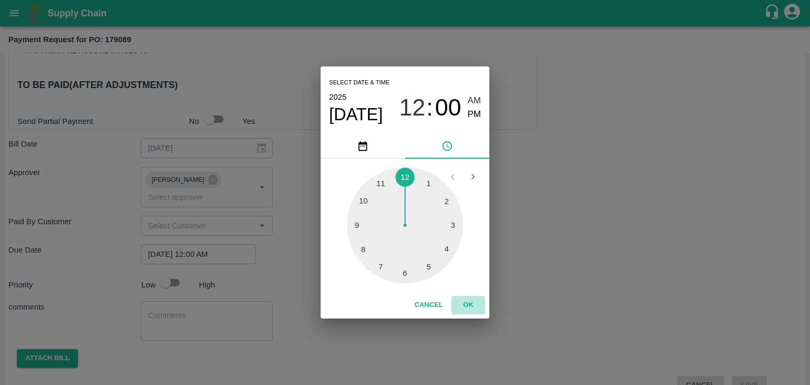
click at [476, 306] on button "OK" at bounding box center [468, 305] width 34 height 18
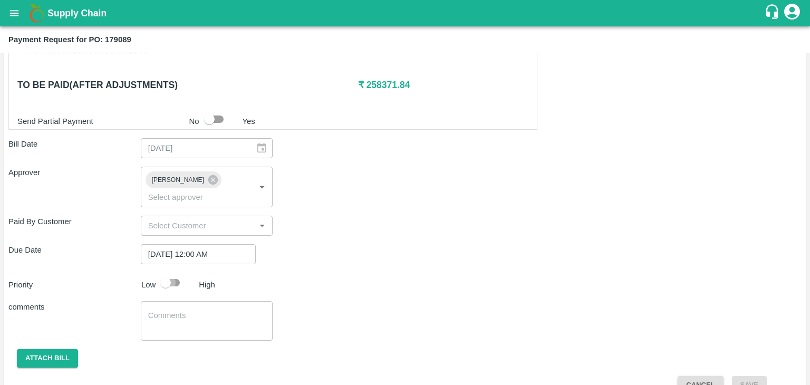
click at [169, 273] on input "checkbox" at bounding box center [166, 283] width 60 height 20
checkbox input "true"
click at [216, 310] on textarea at bounding box center [207, 321] width 118 height 22
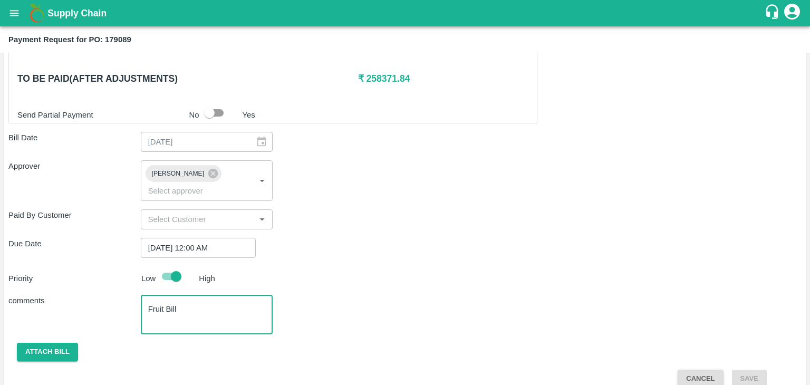
type textarea "Fruit Bill"
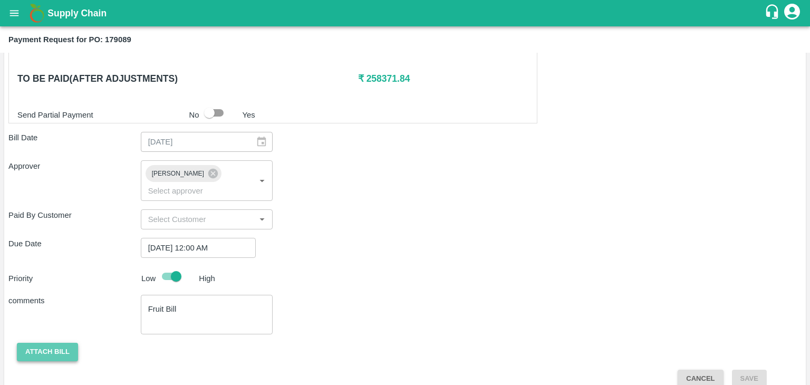
click at [51, 343] on button "Attach bill" at bounding box center [47, 352] width 61 height 18
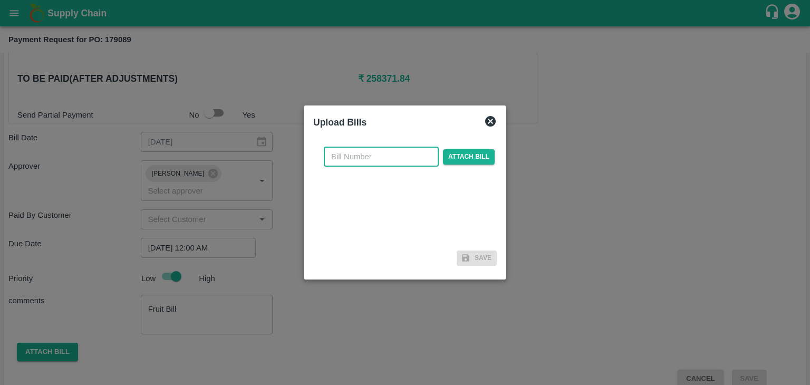
click at [397, 152] on input "text" at bounding box center [381, 157] width 115 height 20
type input "844"
click at [470, 157] on span "Attach bill" at bounding box center [469, 156] width 52 height 15
click at [0, 0] on input "Attach bill" at bounding box center [0, 0] width 0 height 0
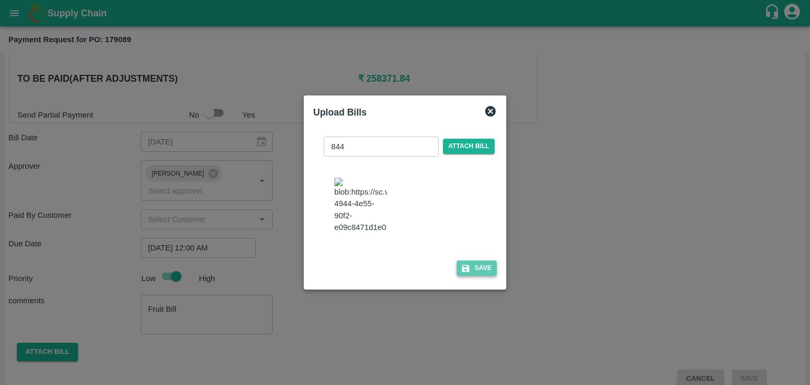
click at [477, 272] on button "Save" at bounding box center [477, 268] width 40 height 15
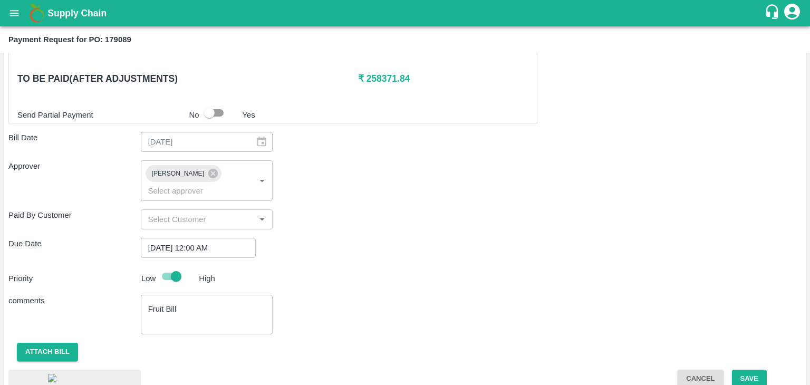
scroll to position [590, 0]
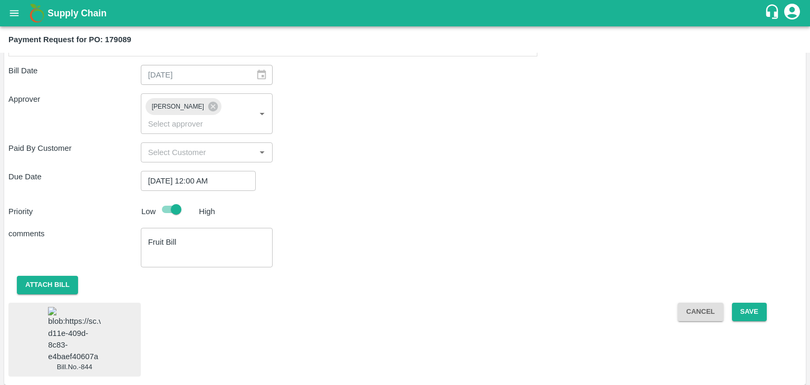
click at [64, 325] on img at bounding box center [74, 334] width 53 height 55
click at [759, 303] on button "Save" at bounding box center [749, 312] width 35 height 18
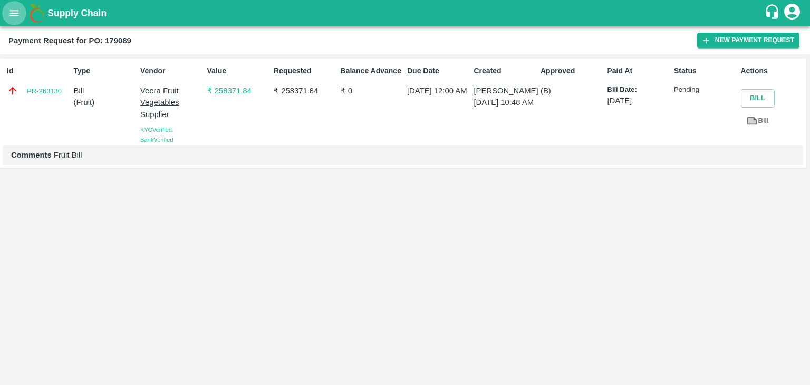
click at [7, 21] on button "open drawer" at bounding box center [14, 13] width 24 height 24
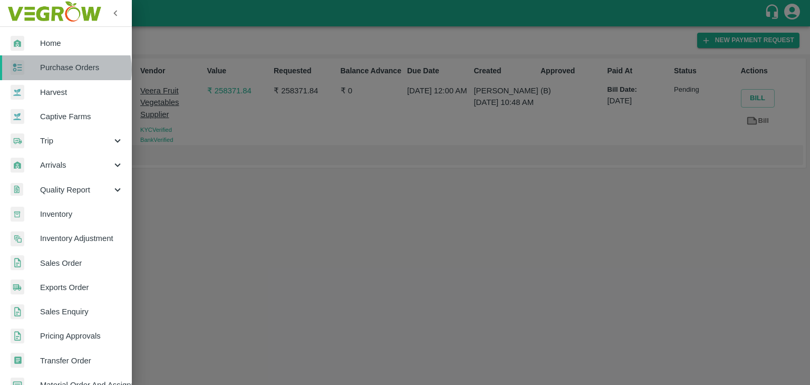
click at [65, 70] on span "Purchase Orders" at bounding box center [81, 68] width 83 height 12
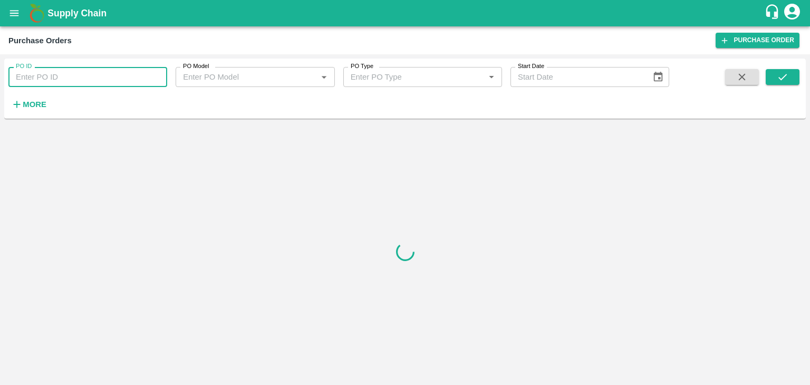
click at [118, 70] on input "PO ID" at bounding box center [87, 77] width 159 height 20
click at [129, 74] on input "PO ID" at bounding box center [87, 77] width 159 height 20
paste input "179054"
type input "179054"
click at [776, 72] on button "submit" at bounding box center [783, 77] width 34 height 16
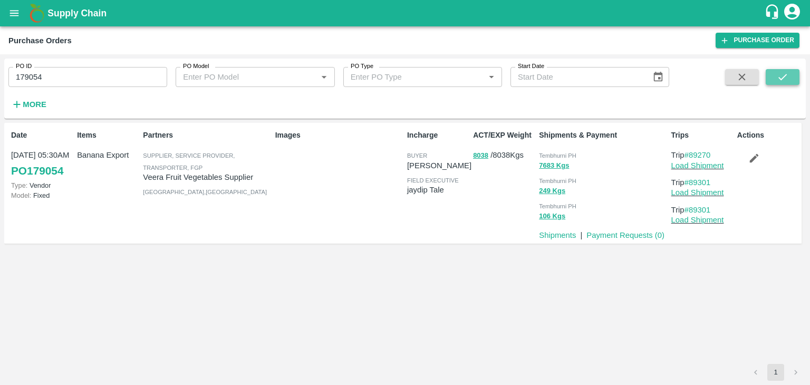
click at [776, 72] on button "submit" at bounding box center [783, 77] width 34 height 16
click at [631, 232] on link "Payment Requests ( 0 )" at bounding box center [625, 235] width 78 height 8
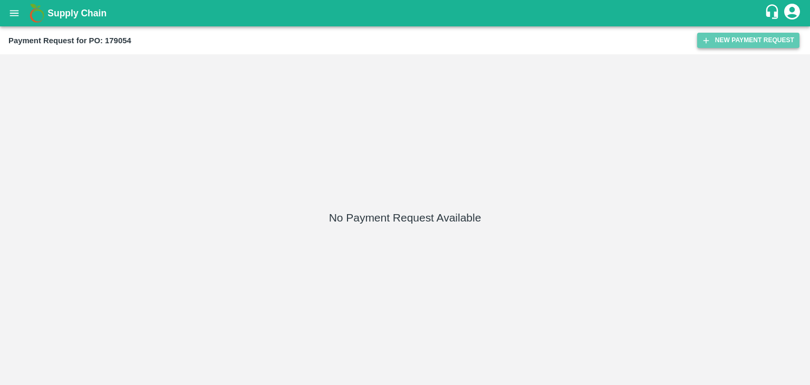
click at [758, 37] on button "New Payment Request" at bounding box center [748, 40] width 102 height 15
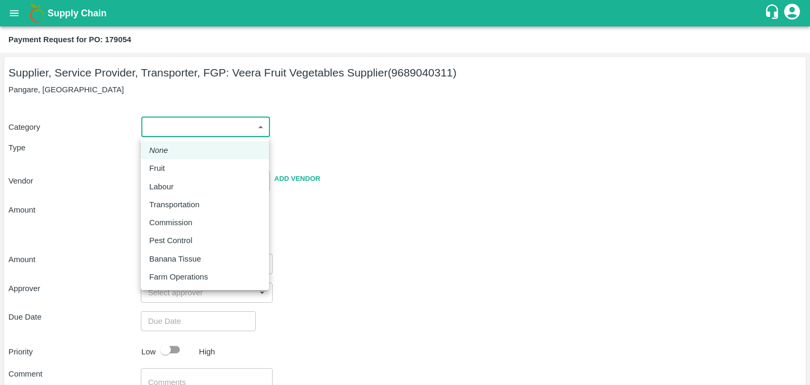
drag, startPoint x: 166, startPoint y: 117, endPoint x: 174, endPoint y: 166, distance: 49.6
click at [174, 166] on body "Supply Chain Payment Request for PO: 179054 Supplier, Service Provider, Transpo…" at bounding box center [405, 192] width 810 height 385
click at [174, 166] on div "Fruit" at bounding box center [204, 168] width 111 height 12
type input "1"
type input "Veera Fruit Vegetables Supplier - 9689040311(Supplier, Service Provider, Transp…"
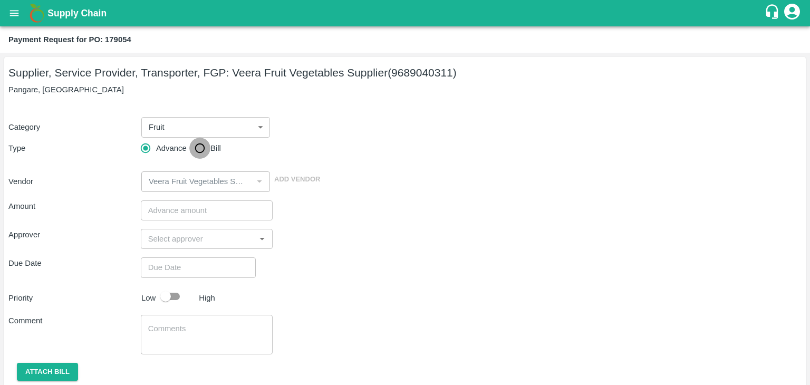
click at [195, 149] on input "Bill" at bounding box center [199, 148] width 21 height 21
radio input "true"
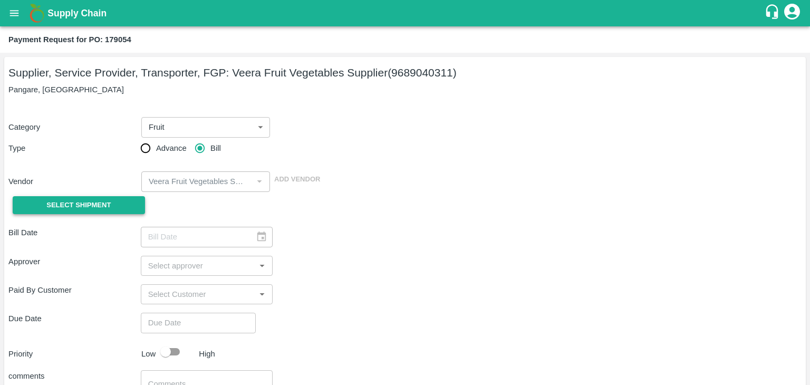
click at [97, 207] on span "Select Shipment" at bounding box center [78, 205] width 64 height 12
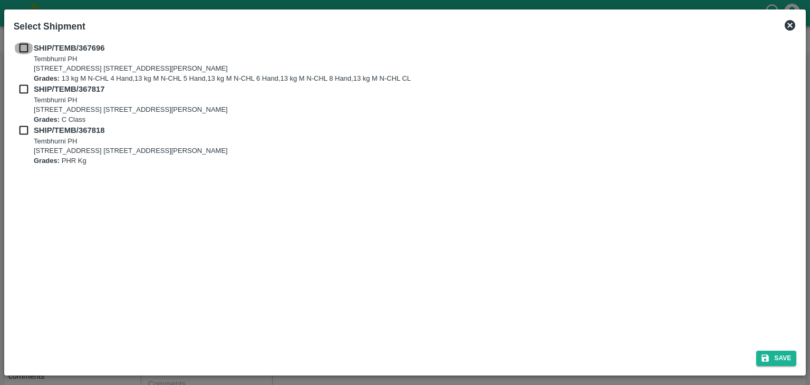
click at [23, 51] on input "checkbox" at bounding box center [24, 48] width 20 height 12
checkbox input "true"
click at [23, 95] on div "SHIP/TEMB/367817 Tembhurni PH Tembhurni PH 205, PLOT NO. E-5, YASHSHREE INDUSTR…" at bounding box center [405, 103] width 783 height 41
click at [23, 92] on input "checkbox" at bounding box center [24, 89] width 20 height 12
checkbox input "true"
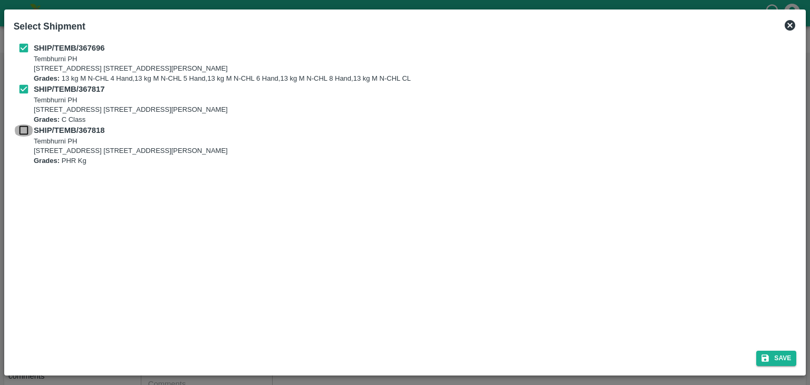
click at [24, 129] on input "checkbox" at bounding box center [24, 130] width 20 height 12
checkbox input "true"
click at [788, 353] on button "Save" at bounding box center [776, 358] width 40 height 15
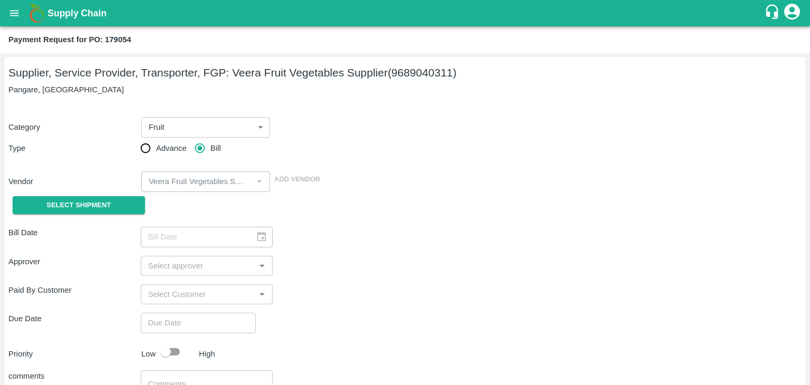
type input "02/10/2025"
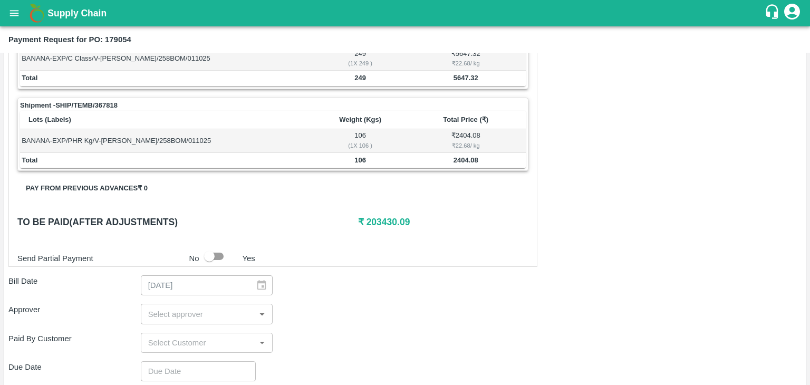
scroll to position [517, 0]
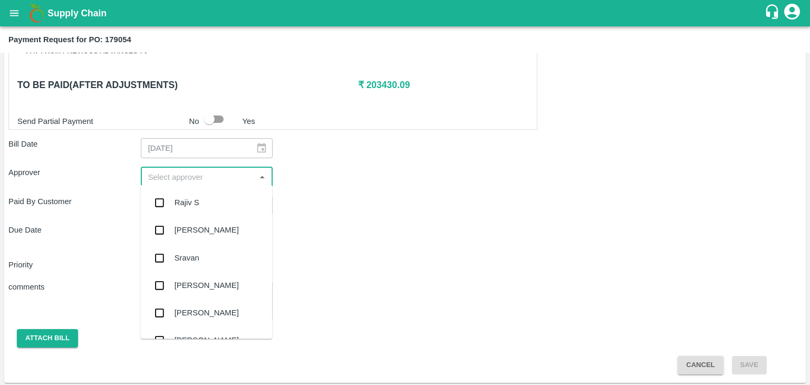
click at [191, 173] on input "input" at bounding box center [198, 177] width 109 height 14
type input "Ajit"
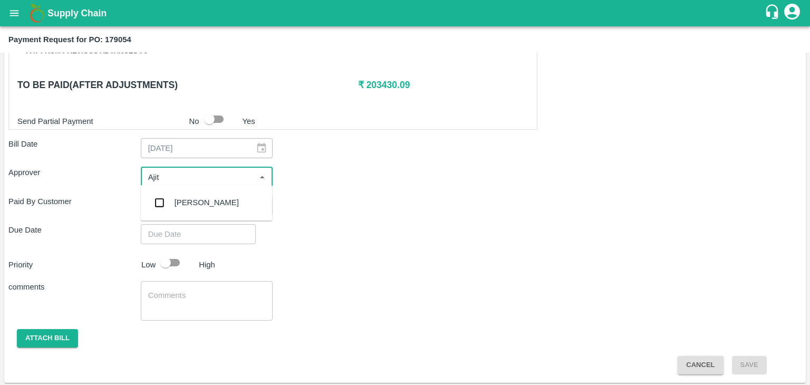
click at [208, 200] on div "[PERSON_NAME]" at bounding box center [206, 202] width 132 height 27
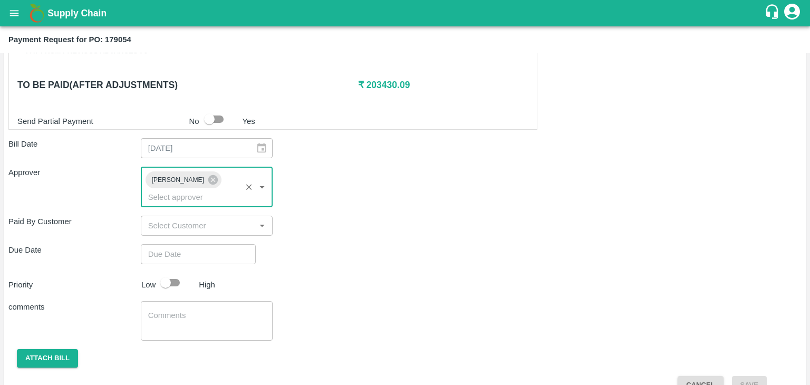
type input "DD/MM/YYYY hh:mm aa"
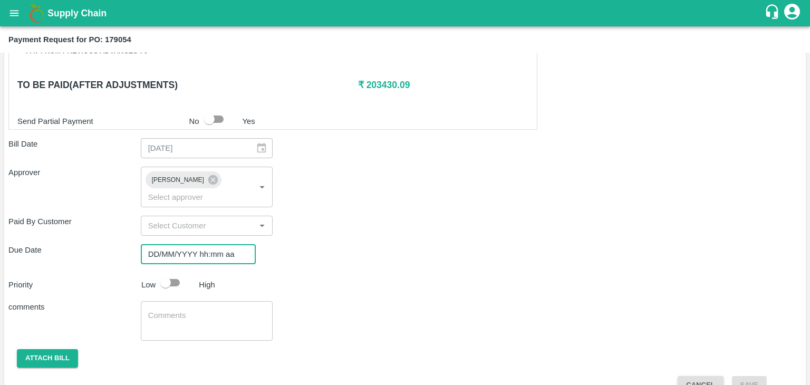
click at [230, 244] on input "DD/MM/YYYY hh:mm aa" at bounding box center [195, 254] width 108 height 20
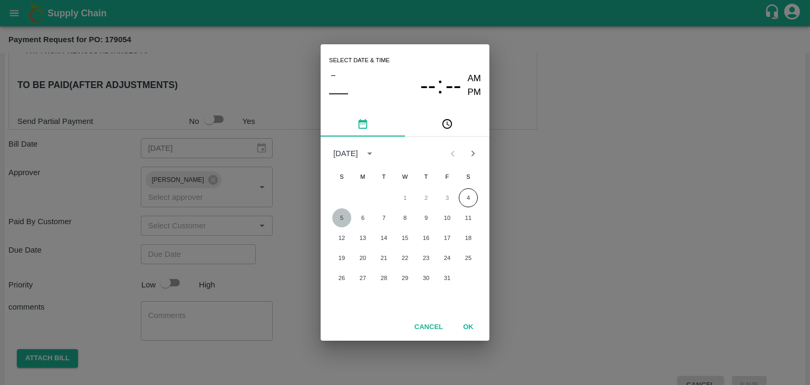
click at [349, 216] on button "5" at bounding box center [341, 217] width 19 height 19
type input "[DATE] 12:00 AM"
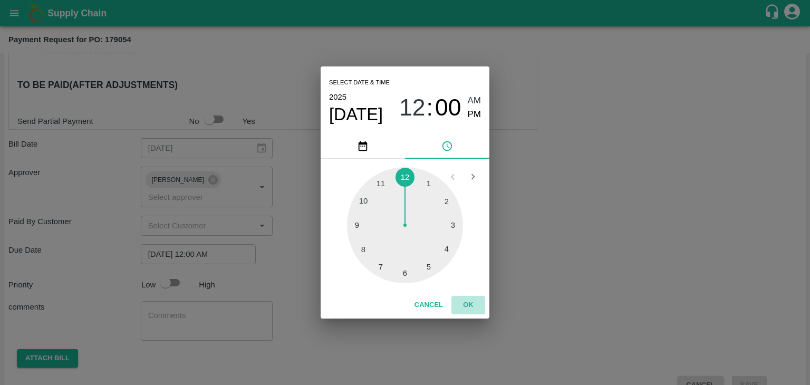
click at [459, 300] on button "OK" at bounding box center [468, 305] width 34 height 18
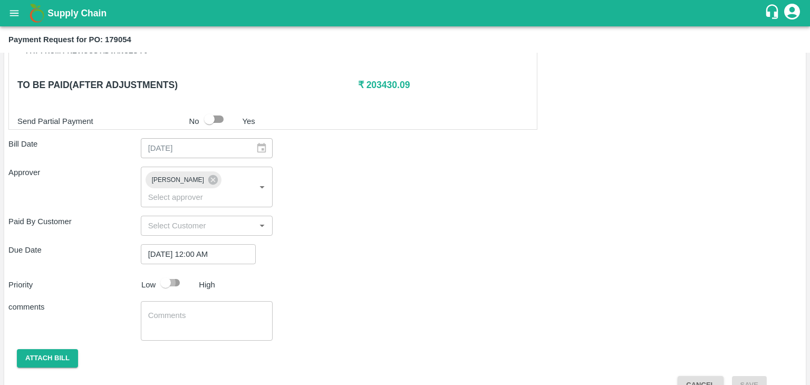
click at [170, 273] on input "checkbox" at bounding box center [166, 283] width 60 height 20
checkbox input "true"
click at [208, 310] on textarea at bounding box center [207, 321] width 118 height 22
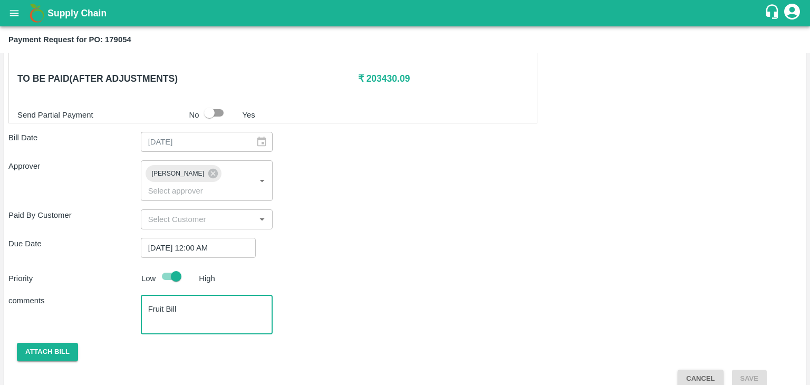
type textarea "Fruit Bill"
click at [78, 324] on div "Shipment - SHIP/TEMB/367696 Lots (Labels) Weight (Kgs) Total Price (₹) BANANA-E…" at bounding box center [404, 41] width 793 height 693
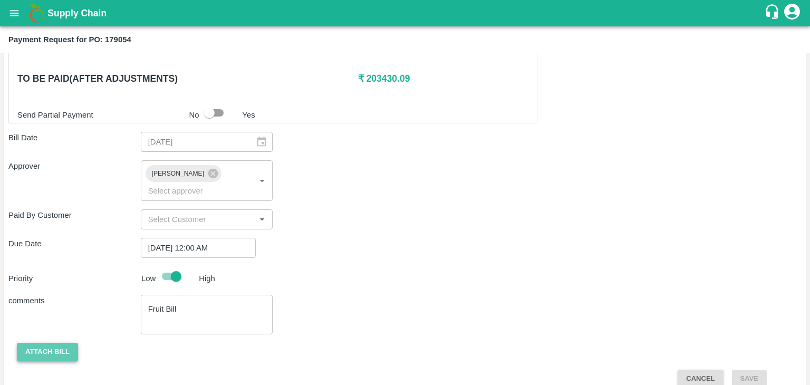
click at [55, 343] on button "Attach bill" at bounding box center [47, 352] width 61 height 18
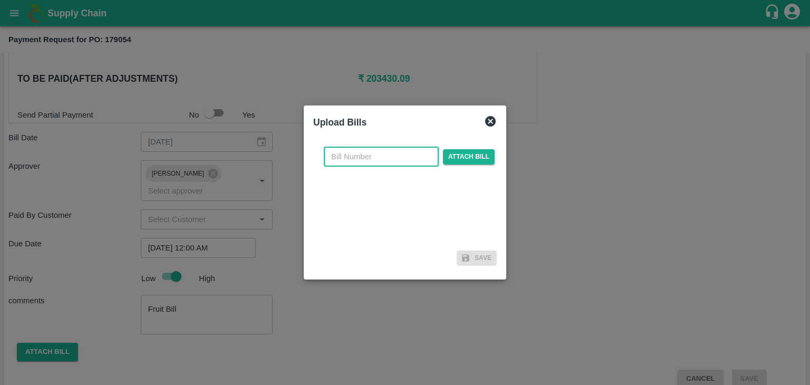
click at [373, 156] on input "text" at bounding box center [381, 157] width 115 height 20
type input "845"
drag, startPoint x: 481, startPoint y: 147, endPoint x: 479, endPoint y: 152, distance: 5.7
click at [479, 152] on div "845 ​ Attach bill" at bounding box center [409, 157] width 175 height 20
click at [479, 152] on span "Attach bill" at bounding box center [469, 156] width 52 height 15
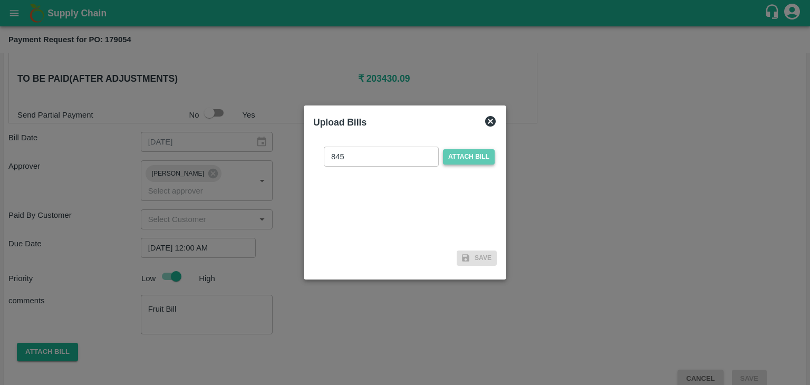
click at [0, 0] on input "Attach bill" at bounding box center [0, 0] width 0 height 0
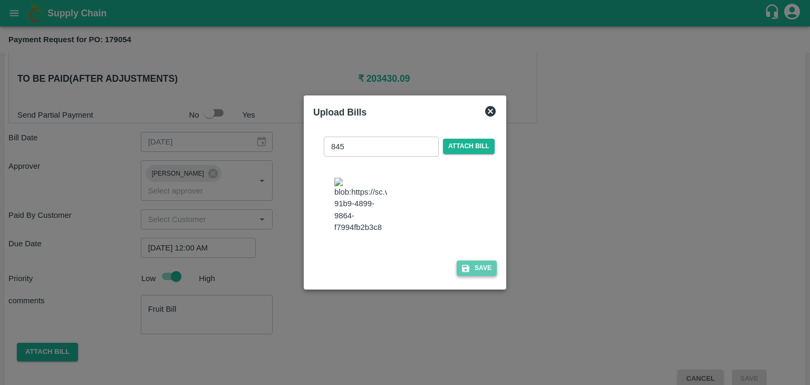
click at [475, 276] on button "Save" at bounding box center [477, 268] width 40 height 15
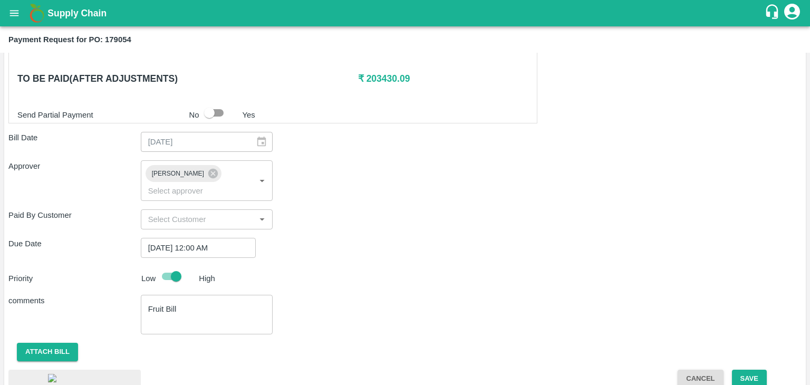
scroll to position [589, 0]
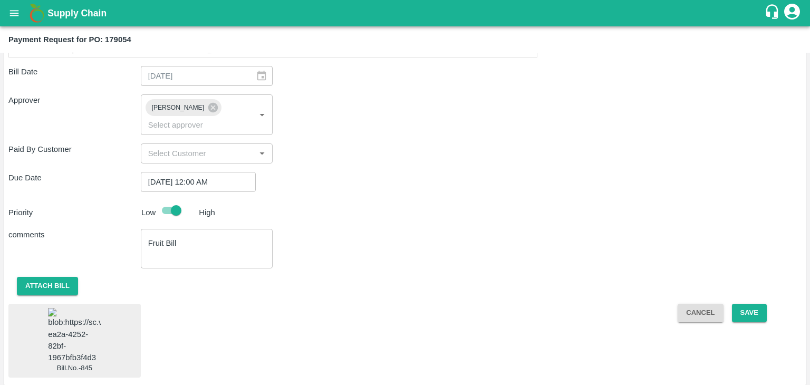
click at [92, 308] on img at bounding box center [74, 335] width 53 height 55
click at [742, 304] on button "Save" at bounding box center [749, 313] width 35 height 18
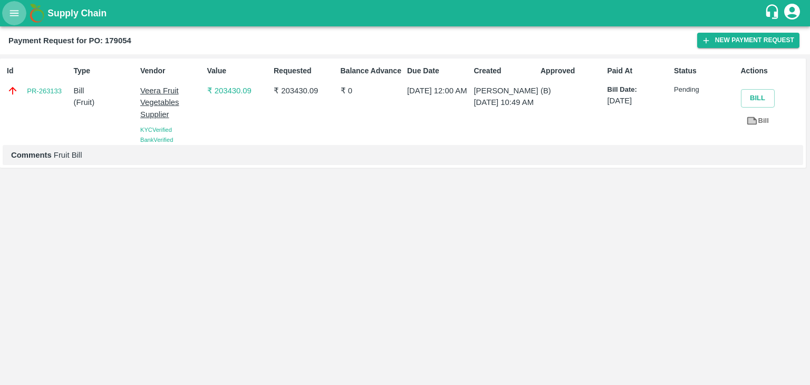
click at [18, 13] on icon "open drawer" at bounding box center [14, 13] width 9 height 6
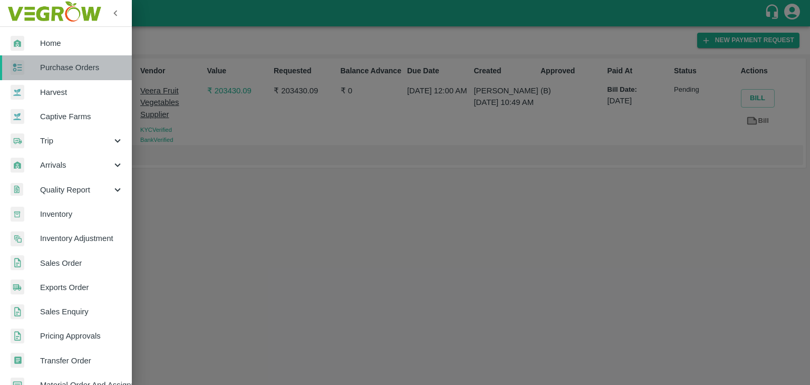
click at [84, 64] on span "Purchase Orders" at bounding box center [81, 68] width 83 height 12
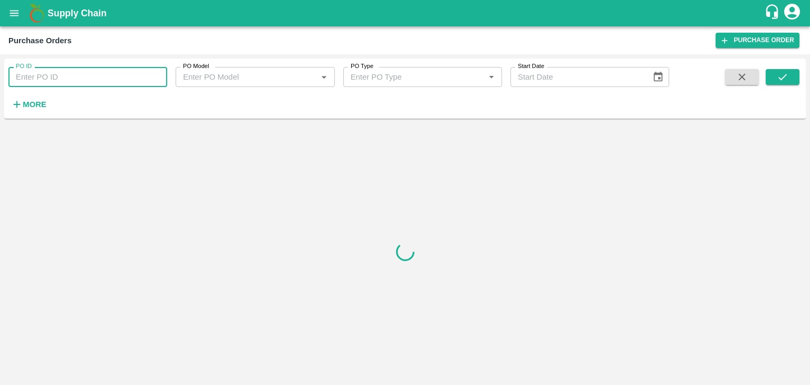
click at [122, 74] on input "PO ID" at bounding box center [87, 77] width 159 height 20
paste input "176745"
type input "176745"
click at [785, 78] on icon "submit" at bounding box center [783, 77] width 12 height 12
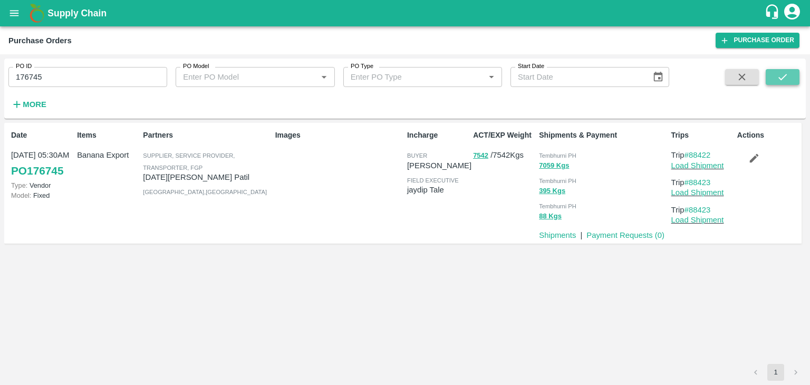
click at [785, 78] on icon "submit" at bounding box center [783, 77] width 12 height 12
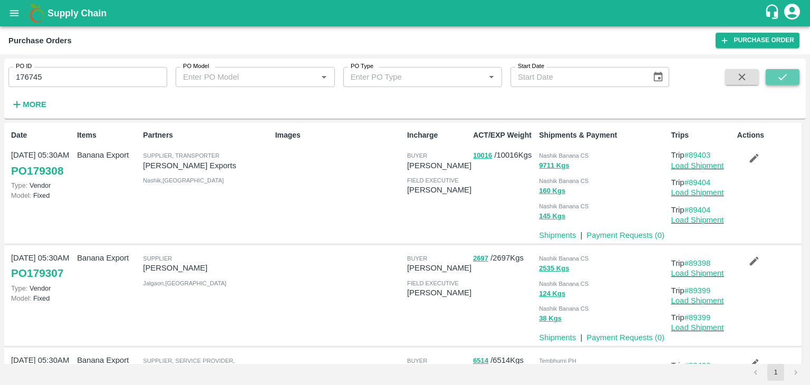
click at [786, 75] on icon "submit" at bounding box center [782, 77] width 8 height 6
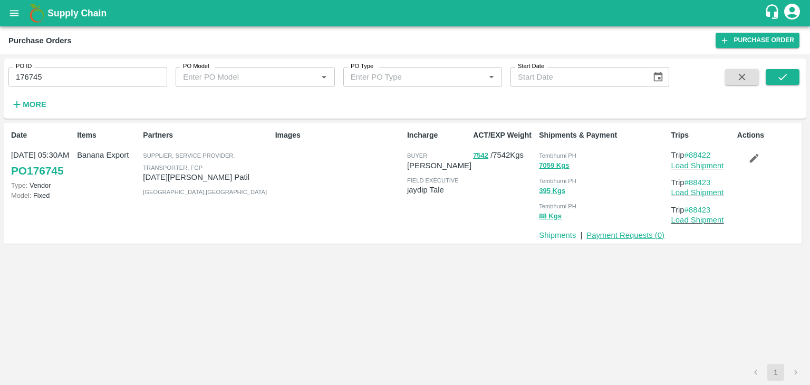
click at [616, 235] on link "Payment Requests ( 0 )" at bounding box center [625, 235] width 78 height 8
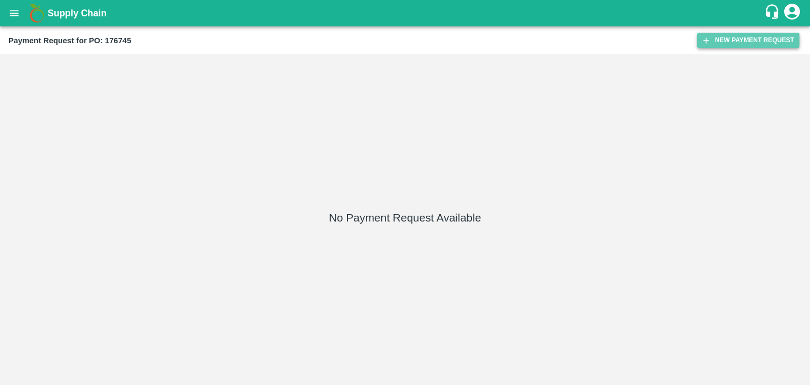
click at [759, 36] on button "New Payment Request" at bounding box center [748, 40] width 102 height 15
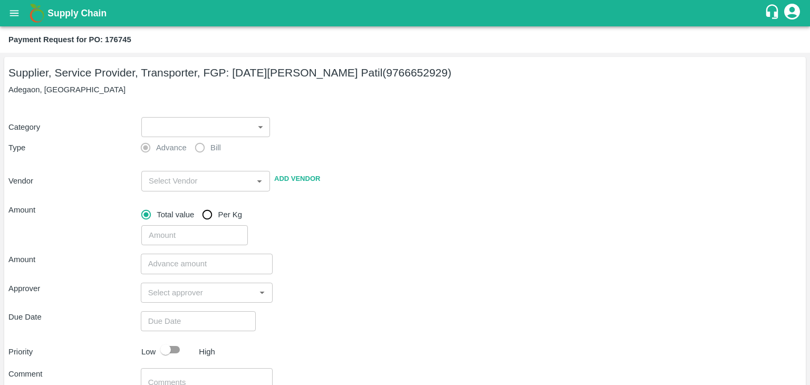
click at [177, 120] on body "Supply Chain Payment Request for PO: 176745 Supplier, Service Provider, Transpo…" at bounding box center [405, 192] width 810 height 385
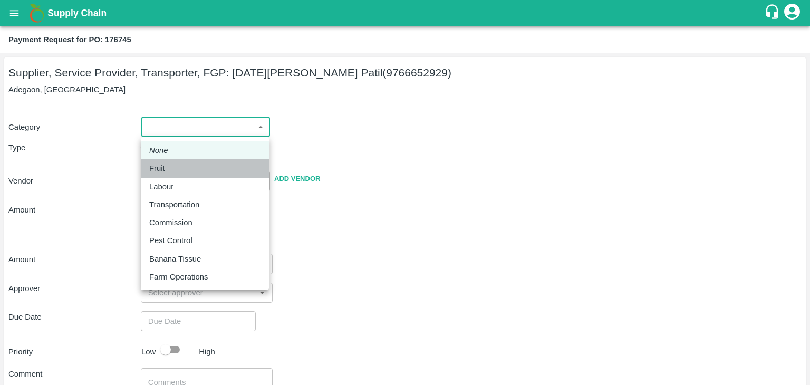
click at [167, 169] on div "Fruit" at bounding box center [159, 168] width 21 height 12
type input "1"
type input "Ashvin Vitthalrav Patil - 9766652929(Supplier, Service Provider, Transporter, F…"
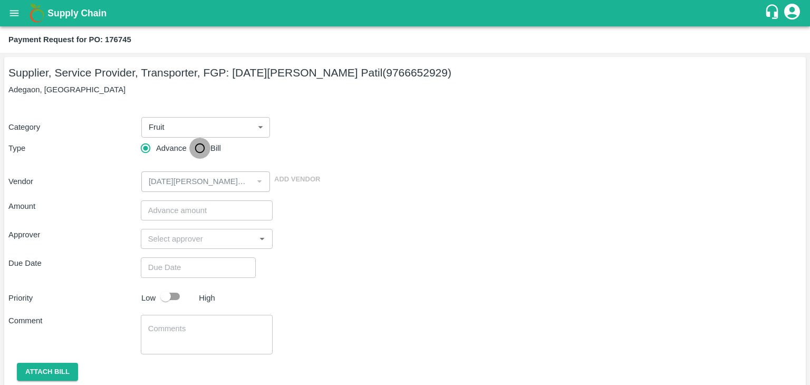
click at [197, 148] on input "Bill" at bounding box center [199, 148] width 21 height 21
radio input "true"
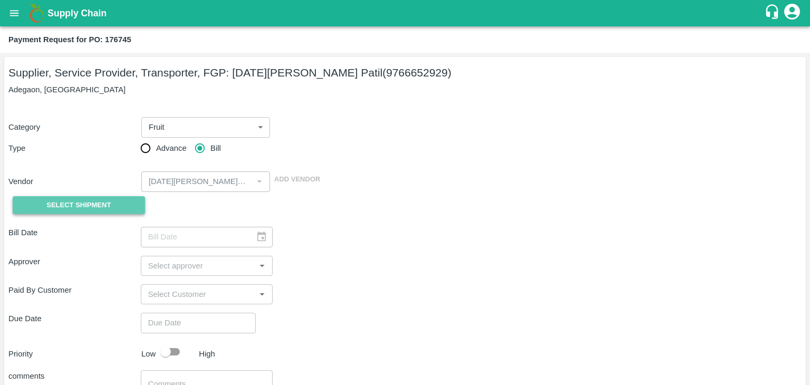
click at [112, 206] on button "Select Shipment" at bounding box center [79, 205] width 132 height 18
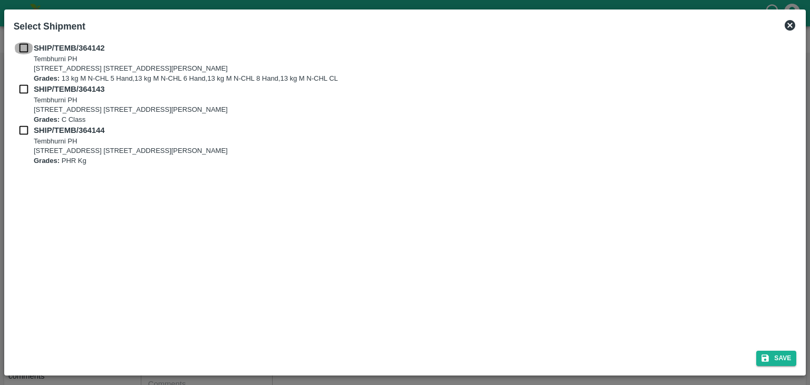
click at [21, 51] on input "checkbox" at bounding box center [24, 48] width 20 height 12
checkbox input "true"
click at [22, 88] on input "checkbox" at bounding box center [24, 89] width 20 height 12
checkbox input "true"
click at [22, 127] on input "checkbox" at bounding box center [24, 130] width 20 height 12
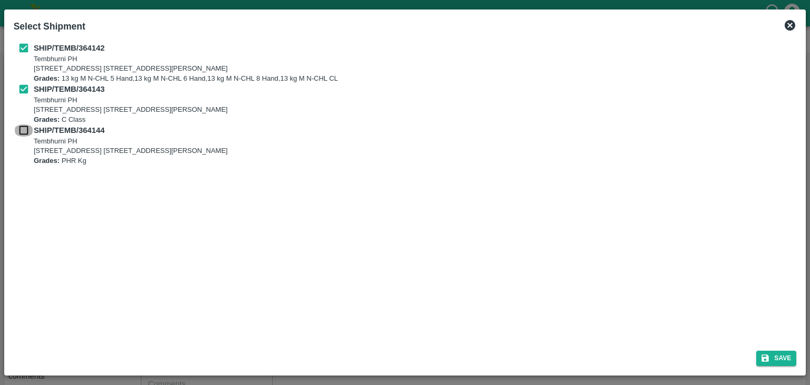
checkbox input "true"
click at [773, 352] on button "Save" at bounding box center [776, 358] width 40 height 15
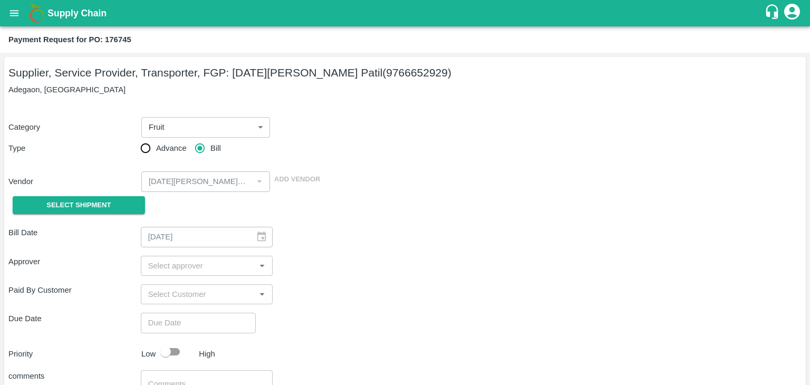
type input "17/09/2025"
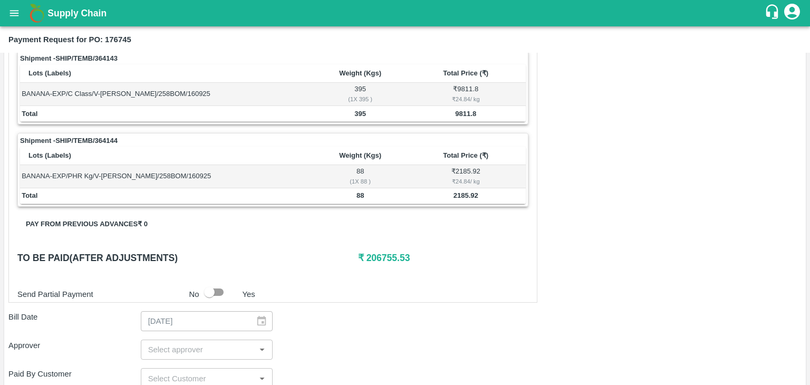
scroll to position [494, 0]
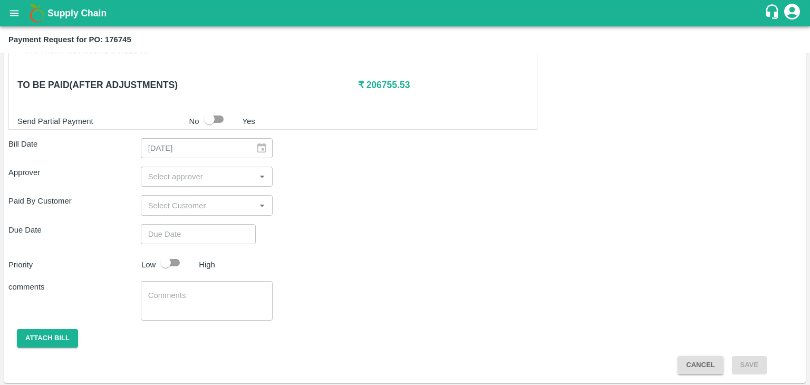
click at [231, 172] on input "input" at bounding box center [198, 177] width 109 height 14
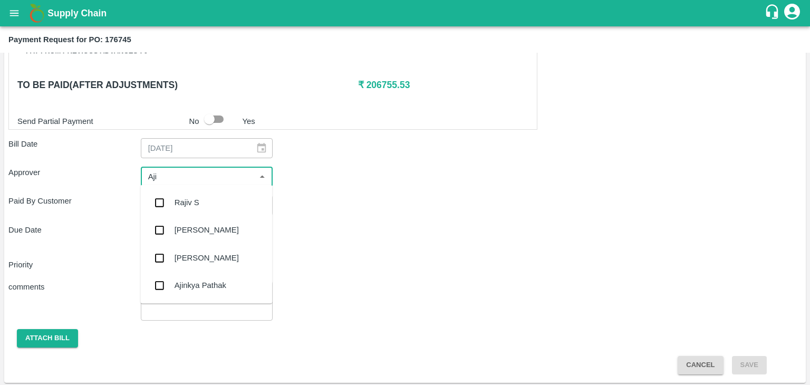
type input "Ajit"
click at [197, 199] on div "[PERSON_NAME]" at bounding box center [207, 203] width 64 height 12
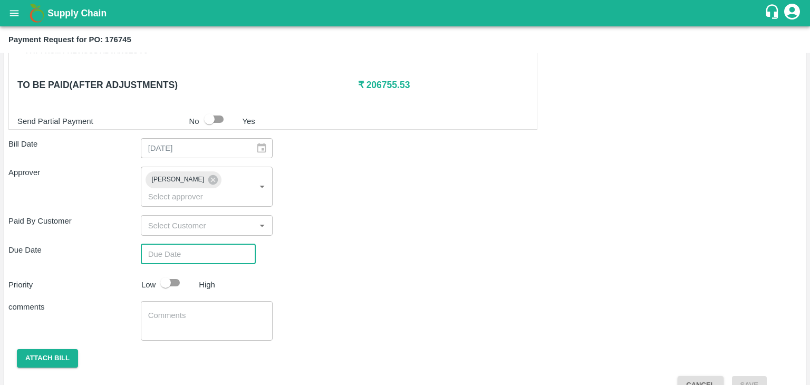
type input "DD/MM/YYYY hh:mm aa"
click at [217, 244] on input "DD/MM/YYYY hh:mm aa" at bounding box center [195, 254] width 108 height 20
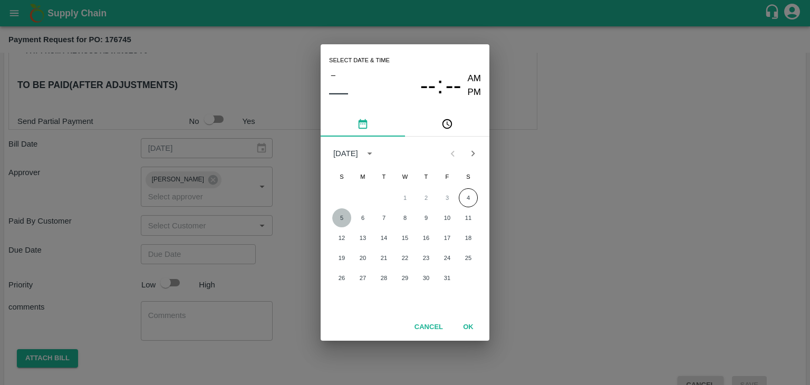
click at [342, 214] on button "5" at bounding box center [341, 217] width 19 height 19
type input "[DATE] 12:00 AM"
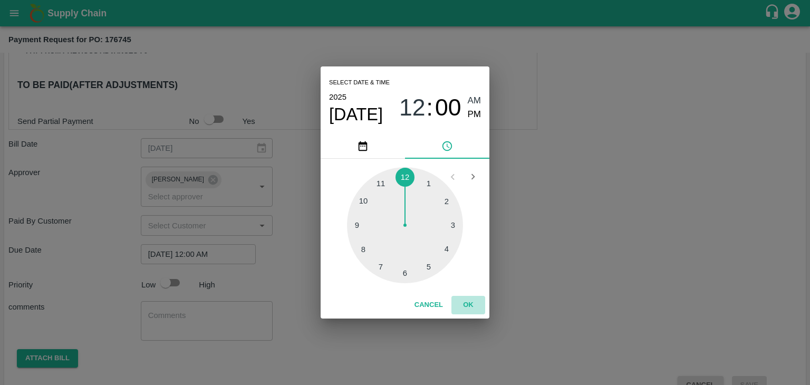
click at [473, 302] on button "OK" at bounding box center [468, 305] width 34 height 18
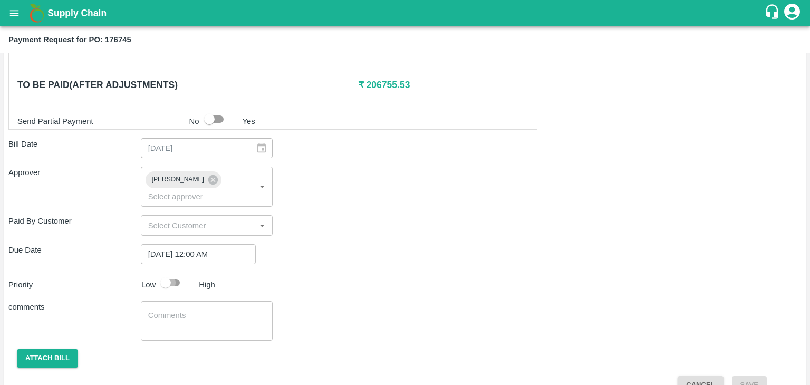
click at [166, 273] on input "checkbox" at bounding box center [166, 283] width 60 height 20
checkbox input "true"
click at [205, 310] on textarea at bounding box center [207, 321] width 118 height 22
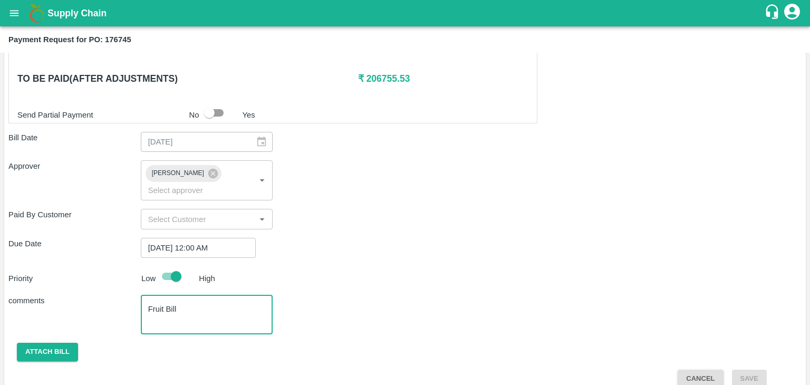
type textarea "Fruit Bill"
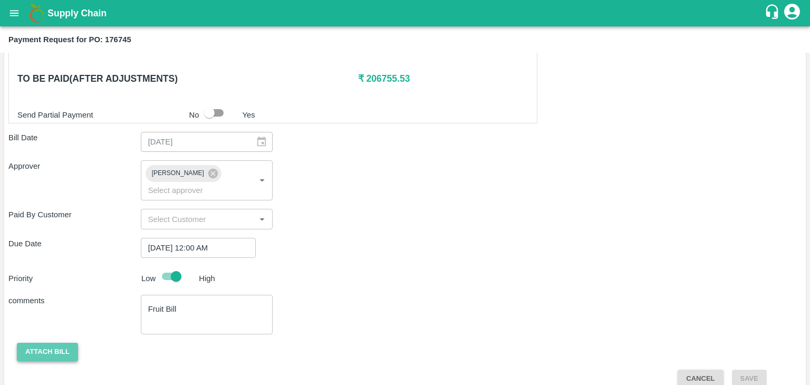
click at [34, 343] on button "Attach bill" at bounding box center [47, 352] width 61 height 18
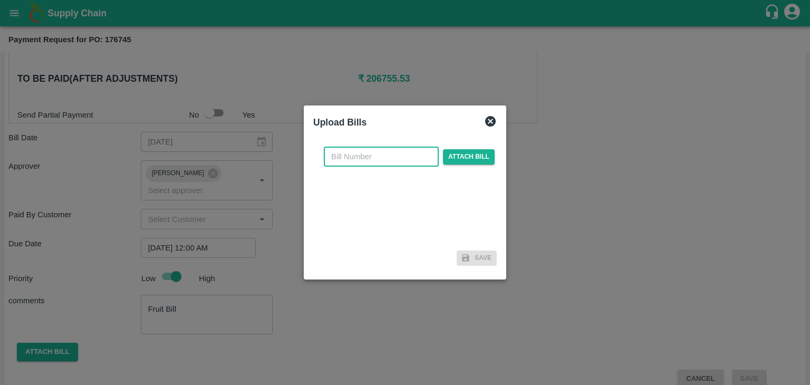
click at [360, 158] on input "text" at bounding box center [381, 157] width 115 height 20
type input "5"
type input "241"
click at [450, 153] on span "Attach bill" at bounding box center [469, 156] width 52 height 15
click at [0, 0] on input "Attach bill" at bounding box center [0, 0] width 0 height 0
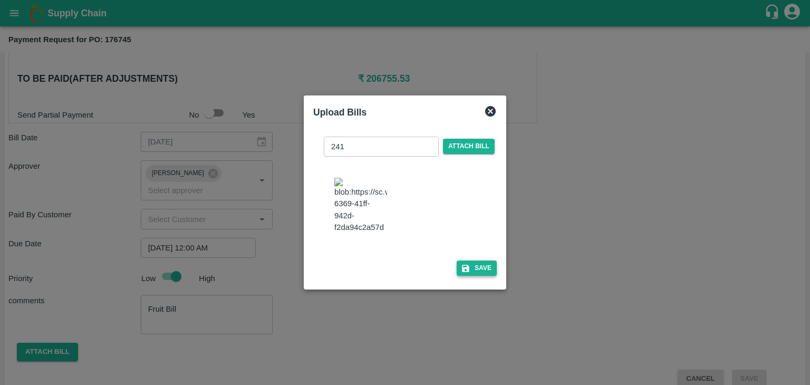
drag, startPoint x: 496, startPoint y: 291, endPoint x: 473, endPoint y: 274, distance: 28.7
click at [473, 274] on div "241 ​ Attach bill Save" at bounding box center [405, 204] width 192 height 161
click at [473, 274] on button "Save" at bounding box center [477, 268] width 40 height 15
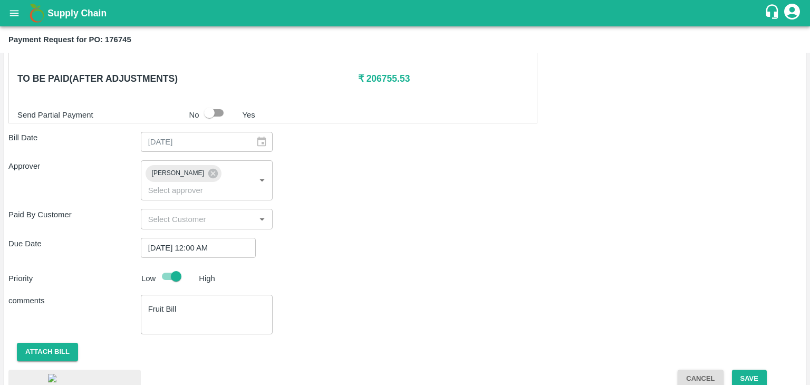
scroll to position [579, 0]
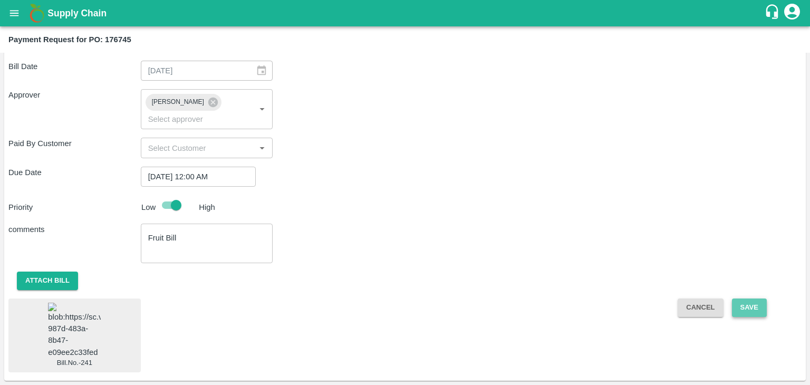
click at [745, 298] on button "Save" at bounding box center [749, 307] width 35 height 18
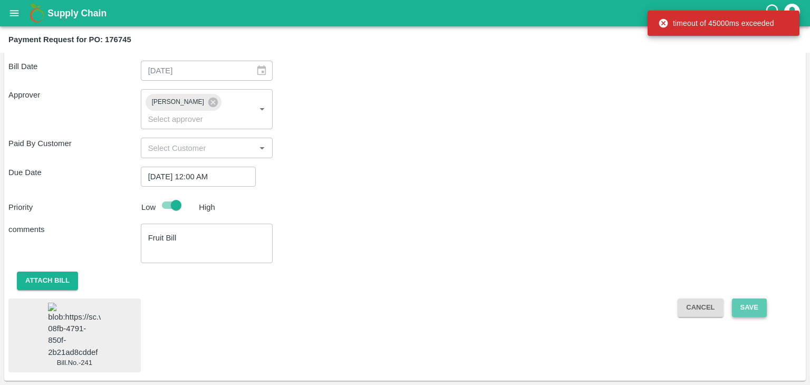
click at [759, 298] on button "Save" at bounding box center [749, 307] width 35 height 18
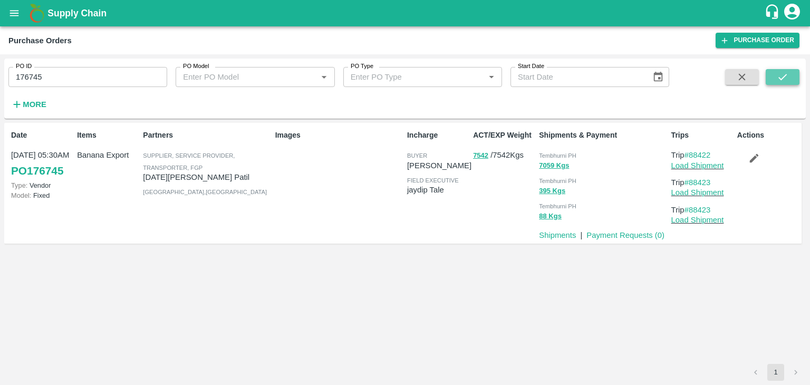
click at [790, 70] on button "submit" at bounding box center [783, 77] width 34 height 16
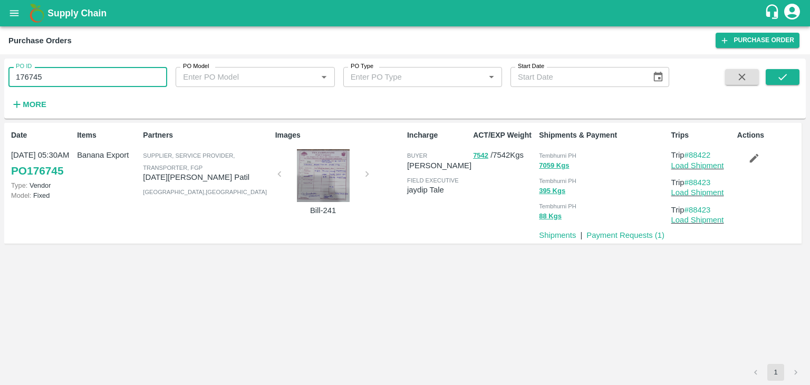
click at [57, 68] on input "176745" at bounding box center [87, 77] width 159 height 20
paste input "text"
type input "176752"
click at [774, 76] on button "submit" at bounding box center [783, 77] width 34 height 16
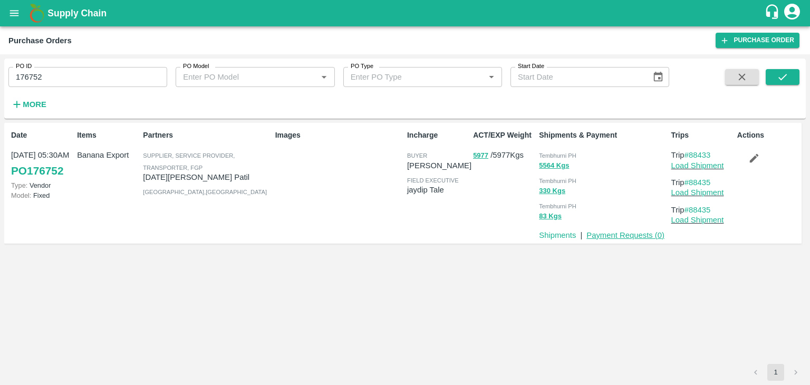
click at [651, 232] on link "Payment Requests ( 0 )" at bounding box center [625, 235] width 78 height 8
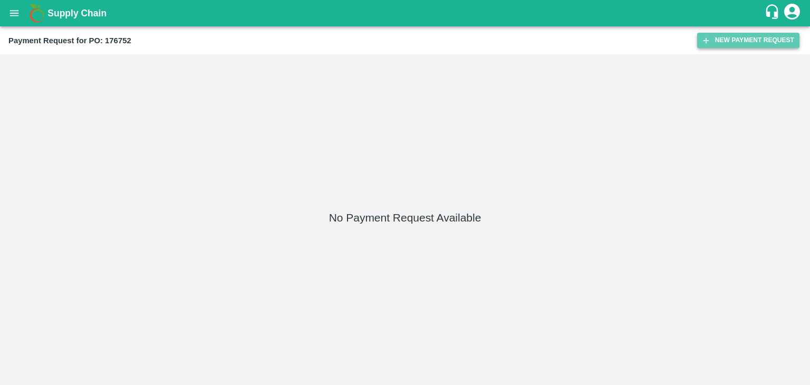
click at [740, 36] on button "New Payment Request" at bounding box center [748, 40] width 102 height 15
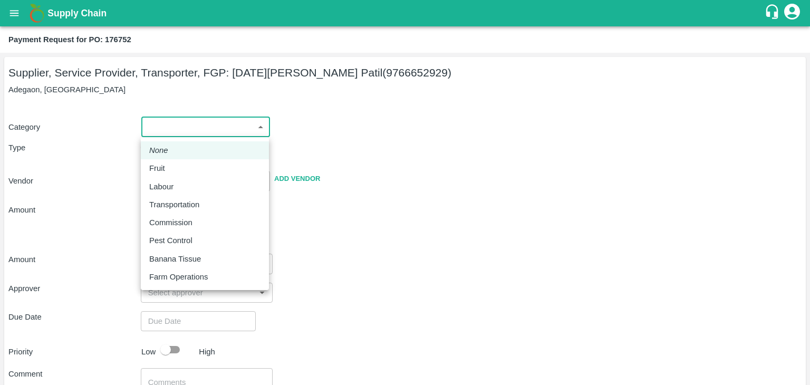
click at [146, 122] on body "Supply Chain Payment Request for PO: 176752 Supplier, Service Provider, Transpo…" at bounding box center [405, 192] width 810 height 385
click at [177, 159] on li "Fruit" at bounding box center [205, 168] width 128 height 18
type input "1"
type input "[DATE][PERSON_NAME] Patil - 9766652929(Supplier, Service Provider, Transporter,…"
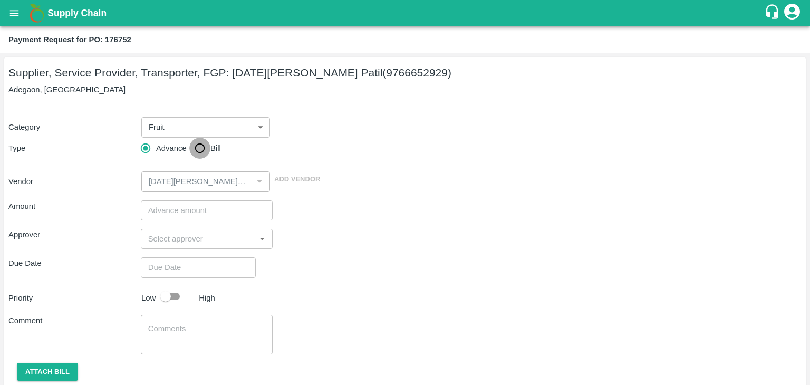
click at [205, 144] on input "Bill" at bounding box center [199, 148] width 21 height 21
radio input "true"
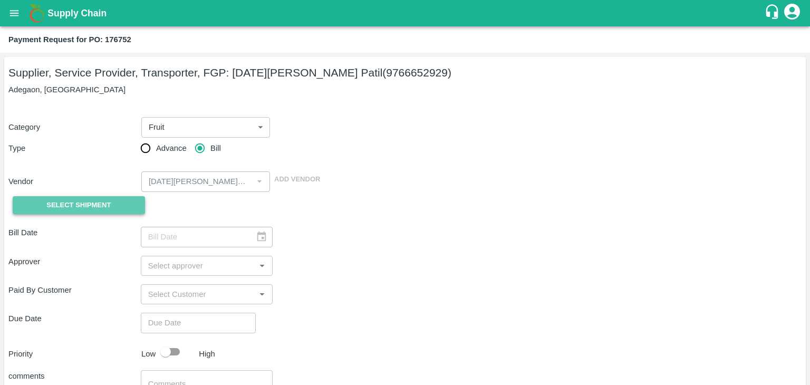
click at [83, 198] on button "Select Shipment" at bounding box center [79, 205] width 132 height 18
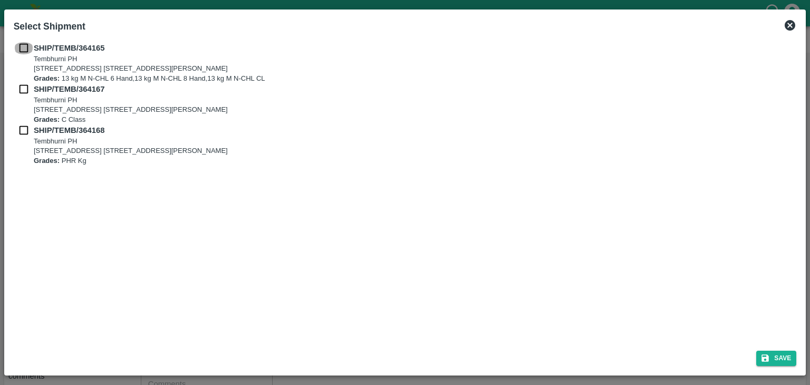
click at [25, 44] on input "checkbox" at bounding box center [24, 48] width 20 height 12
checkbox input "true"
click at [21, 91] on input "checkbox" at bounding box center [24, 89] width 20 height 12
checkbox input "true"
click at [20, 126] on input "checkbox" at bounding box center [24, 130] width 20 height 12
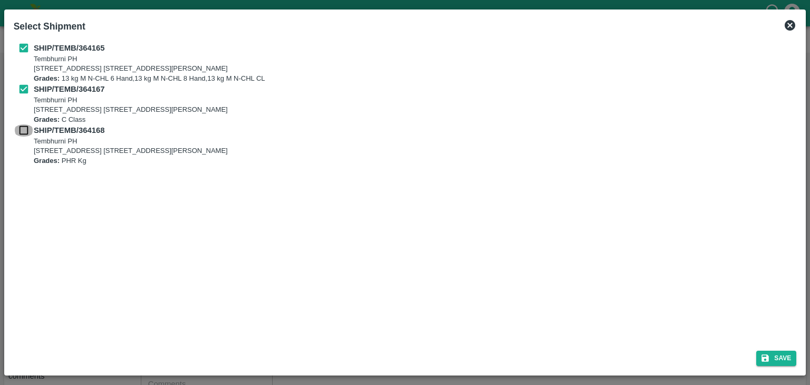
checkbox input "true"
click at [784, 358] on button "Save" at bounding box center [776, 358] width 40 height 15
type input "[DATE]"
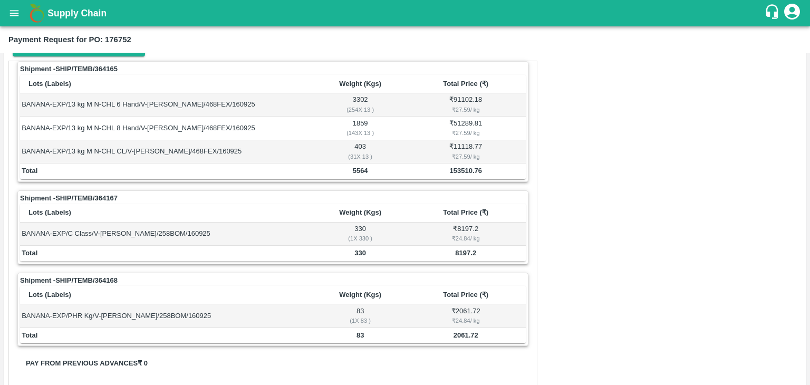
scroll to position [470, 0]
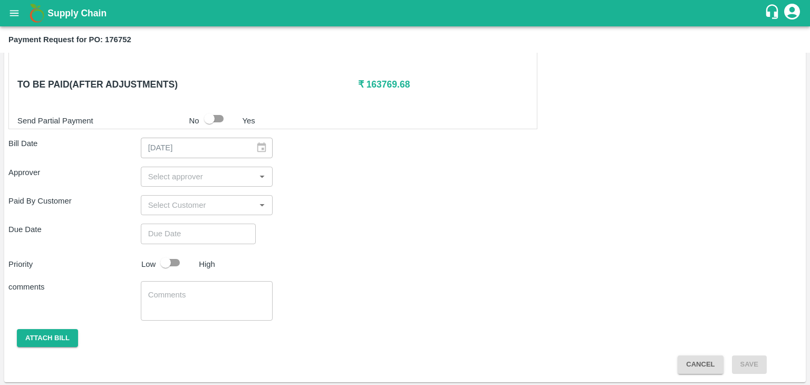
click at [208, 167] on div "​" at bounding box center [207, 177] width 132 height 20
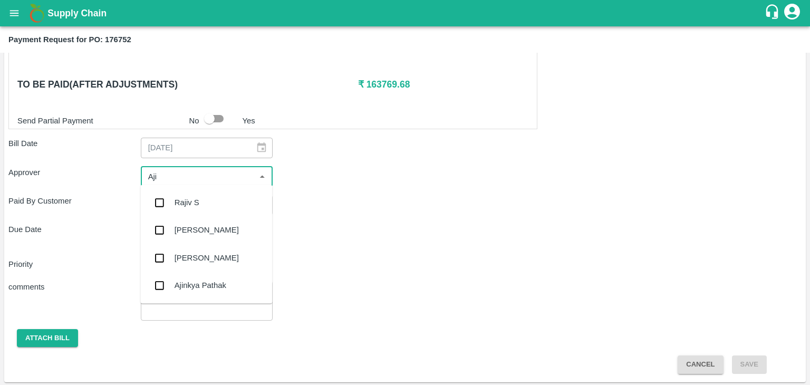
type input "Ajit"
drag, startPoint x: 211, startPoint y: 220, endPoint x: 205, endPoint y: 198, distance: 22.5
click at [205, 198] on ul "[PERSON_NAME]" at bounding box center [206, 203] width 132 height 36
click at [205, 198] on div "[PERSON_NAME]" at bounding box center [206, 202] width 132 height 27
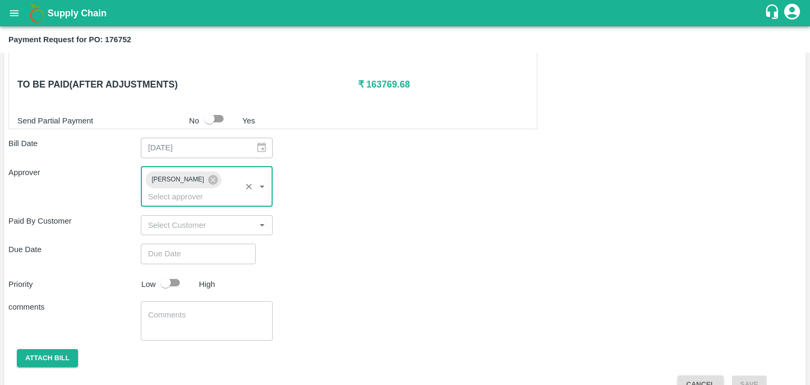
type input "DD/MM/YYYY hh:mm aa"
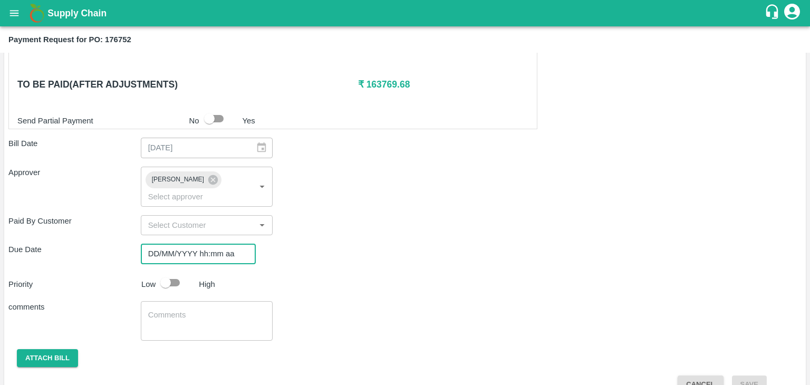
click at [215, 244] on input "DD/MM/YYYY hh:mm aa" at bounding box center [195, 254] width 108 height 20
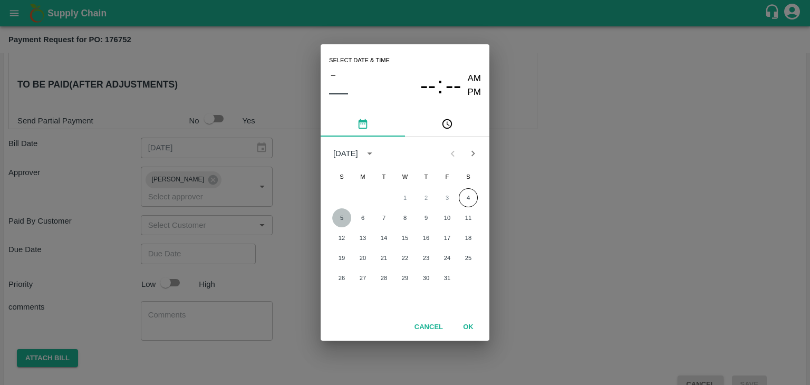
click at [336, 219] on button "5" at bounding box center [341, 217] width 19 height 19
type input "05/10/2025 12:00 AM"
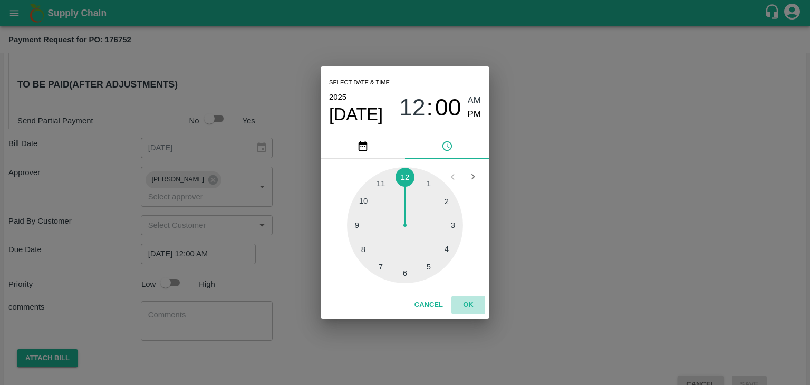
click at [475, 303] on button "OK" at bounding box center [468, 305] width 34 height 18
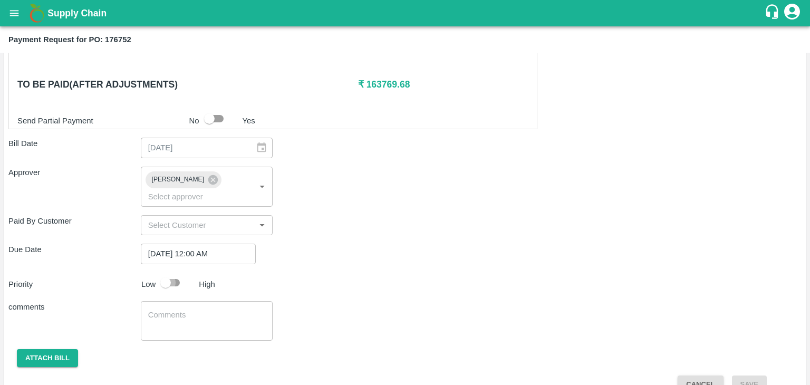
click at [174, 273] on input "checkbox" at bounding box center [166, 283] width 60 height 20
checkbox input "true"
click at [219, 318] on div "x ​" at bounding box center [207, 321] width 132 height 40
click at [211, 311] on textarea at bounding box center [207, 321] width 118 height 22
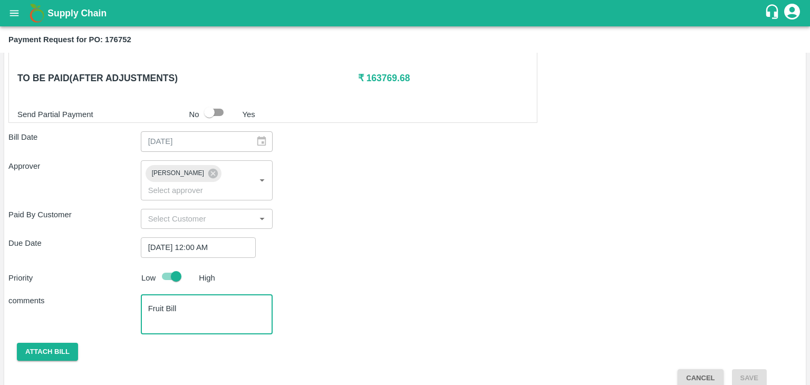
type textarea "Fruit Bill"
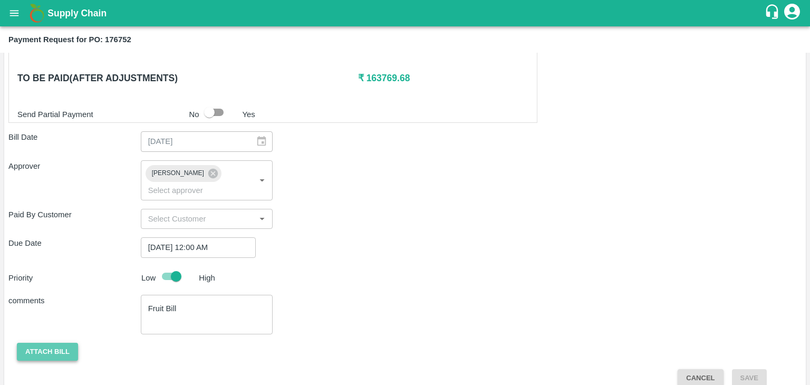
click at [48, 343] on button "Attach bill" at bounding box center [47, 352] width 61 height 18
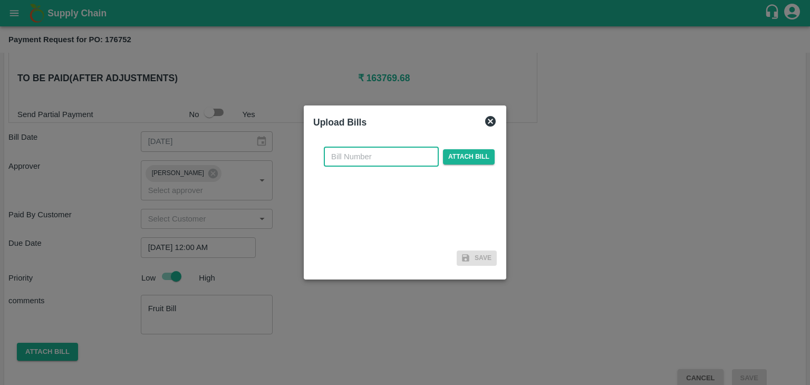
click at [388, 157] on input "text" at bounding box center [381, 157] width 115 height 20
type input "5"
type input "243"
click at [470, 160] on span "Attach bill" at bounding box center [469, 156] width 52 height 15
click at [0, 0] on input "Attach bill" at bounding box center [0, 0] width 0 height 0
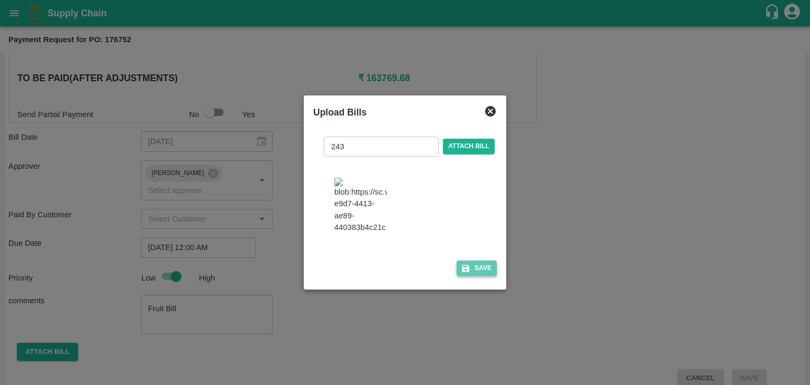
click at [479, 276] on button "Save" at bounding box center [477, 268] width 40 height 15
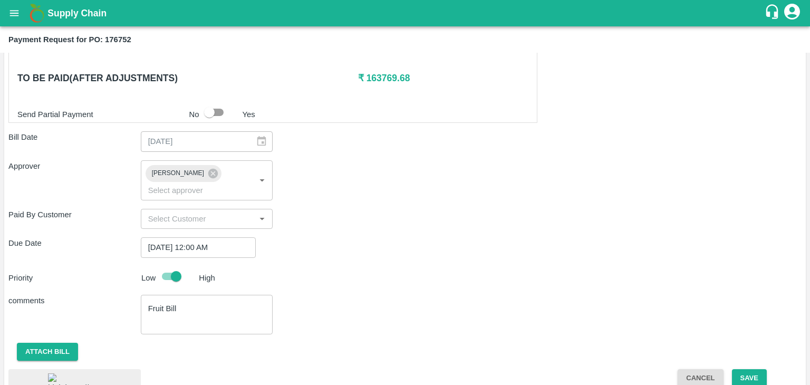
scroll to position [557, 0]
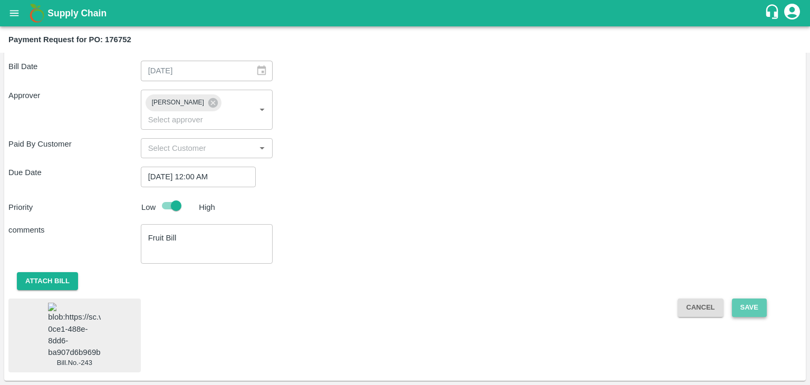
click at [758, 298] on button "Save" at bounding box center [749, 307] width 35 height 18
click at [751, 298] on button "Save" at bounding box center [749, 307] width 35 height 18
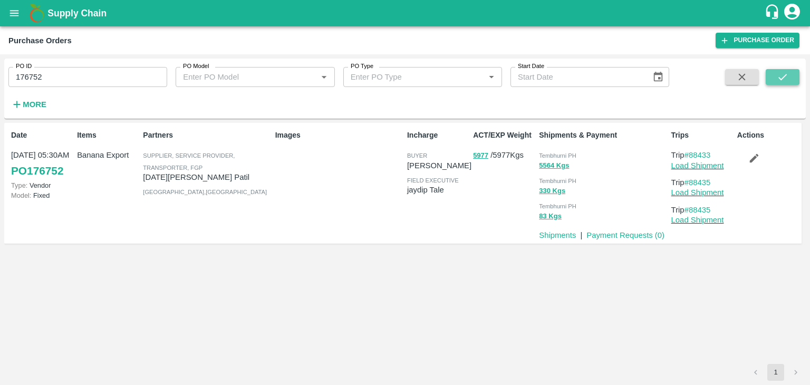
click at [794, 73] on button "submit" at bounding box center [783, 77] width 34 height 16
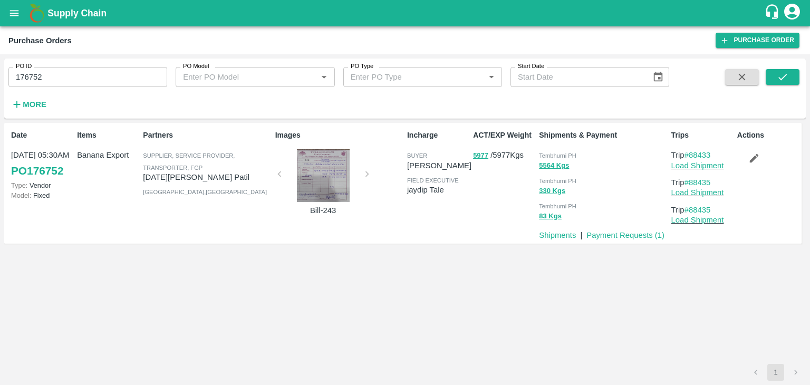
click at [84, 83] on input "176752" at bounding box center [87, 77] width 159 height 20
paste input "text"
type input "177479"
click at [774, 72] on button "submit" at bounding box center [783, 77] width 34 height 16
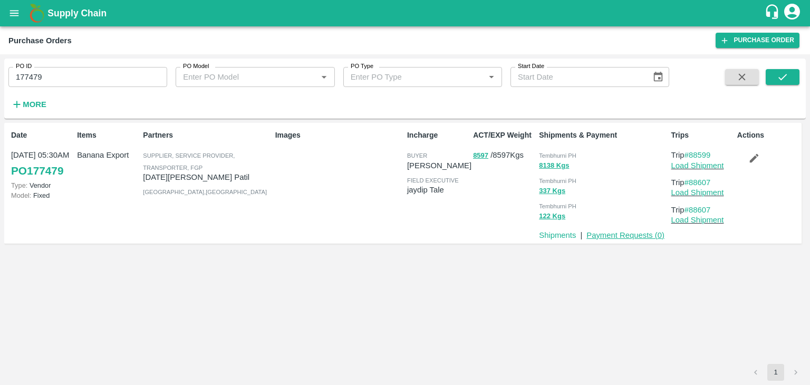
click at [627, 234] on link "Payment Requests ( 0 )" at bounding box center [625, 235] width 78 height 8
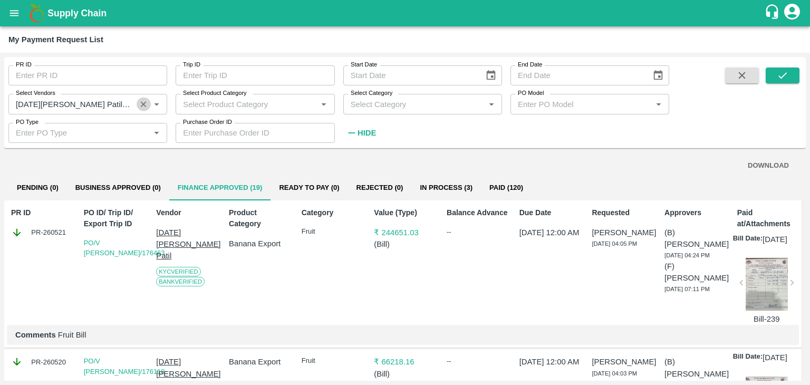
click at [141, 105] on icon "Clear" at bounding box center [144, 104] width 10 height 10
click at [792, 79] on button "submit" at bounding box center [783, 76] width 34 height 16
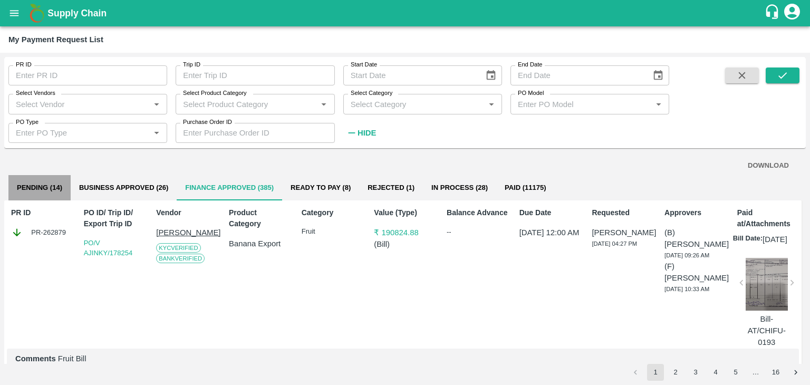
click at [42, 199] on button "Pending (14)" at bounding box center [39, 187] width 62 height 25
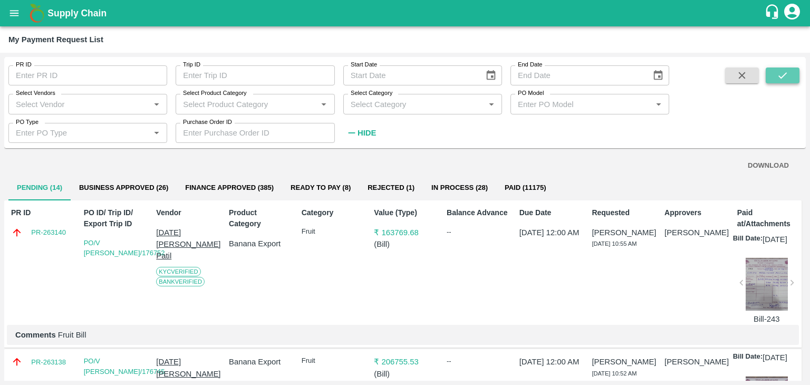
click at [789, 76] on button "submit" at bounding box center [783, 76] width 34 height 16
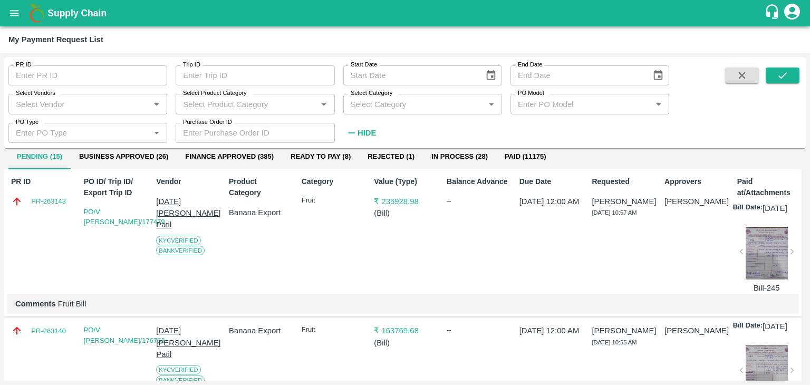
scroll to position [32, 0]
click at [781, 265] on div at bounding box center [767, 252] width 42 height 53
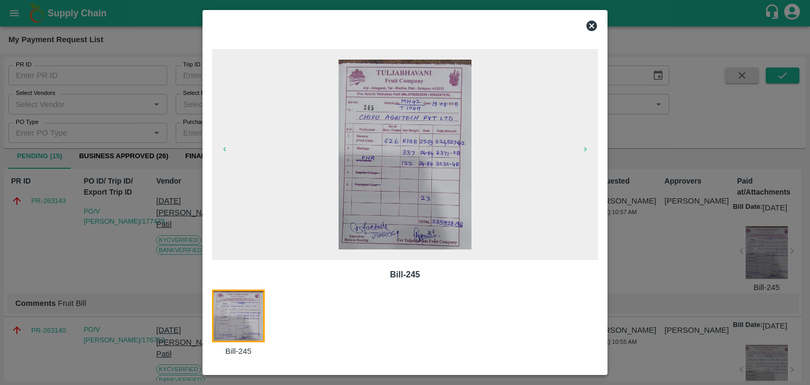
click at [591, 24] on icon at bounding box center [591, 26] width 11 height 11
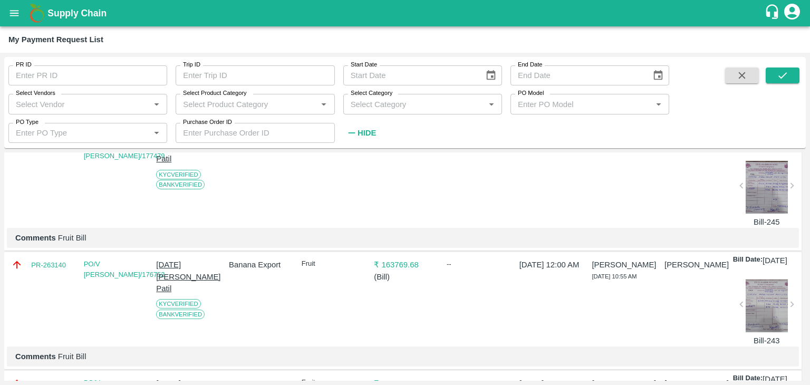
scroll to position [99, 0]
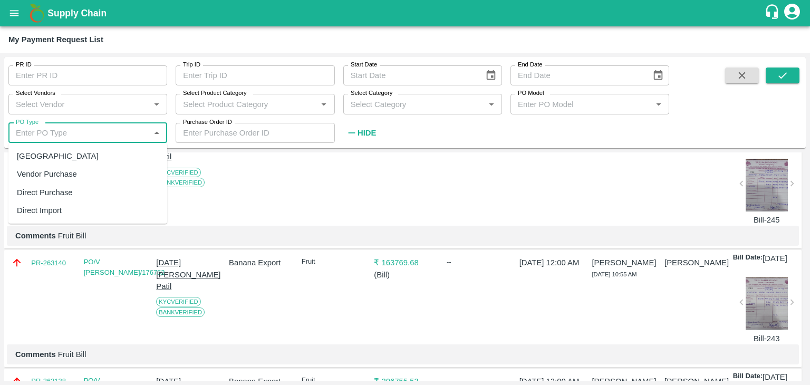
click at [108, 133] on input "PO Type" at bounding box center [79, 133] width 135 height 14
click at [89, 159] on div "Farm Gate" at bounding box center [87, 156] width 159 height 18
type input "Farm Gate"
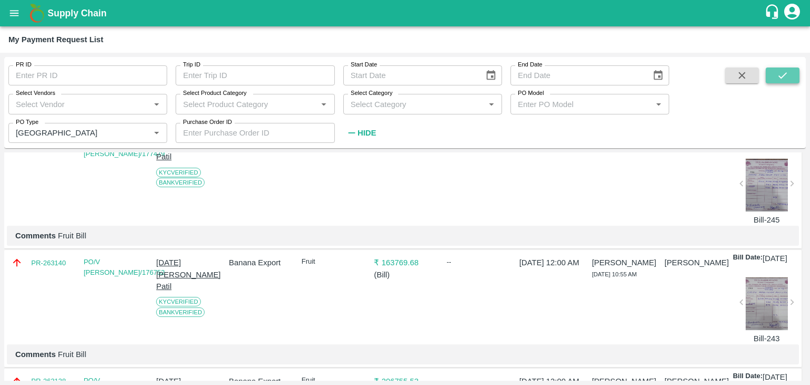
click at [793, 73] on button "submit" at bounding box center [783, 76] width 34 height 16
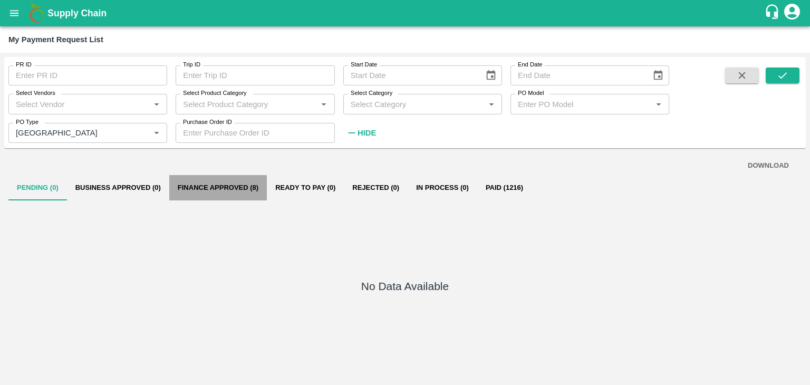
click at [225, 187] on button "Finance Approved (8)" at bounding box center [218, 187] width 98 height 25
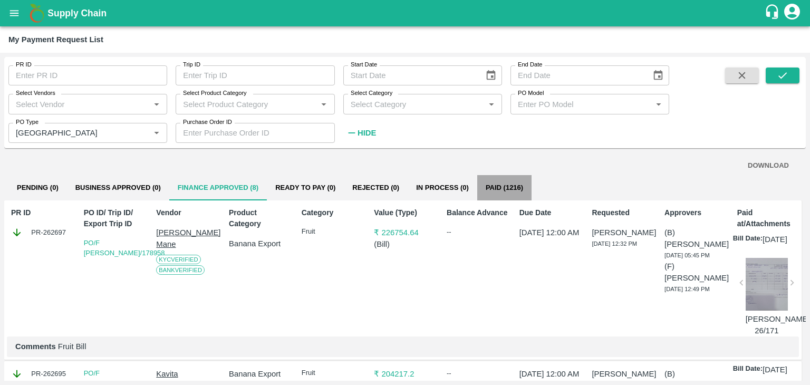
click at [502, 184] on button "Paid (1216)" at bounding box center [504, 187] width 54 height 25
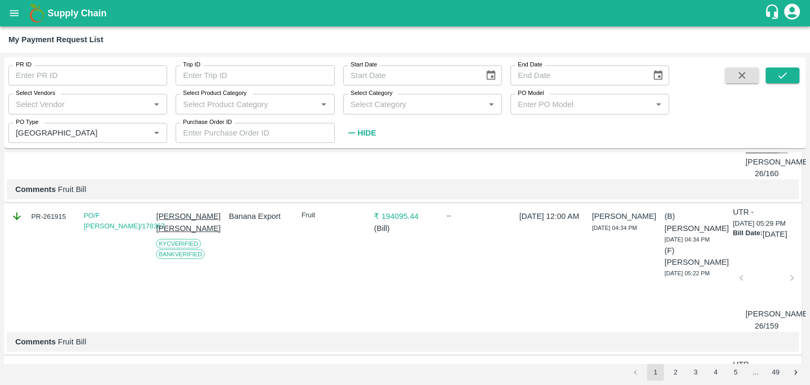
scroll to position [181, 0]
click at [766, 304] on div at bounding box center [767, 278] width 42 height 53
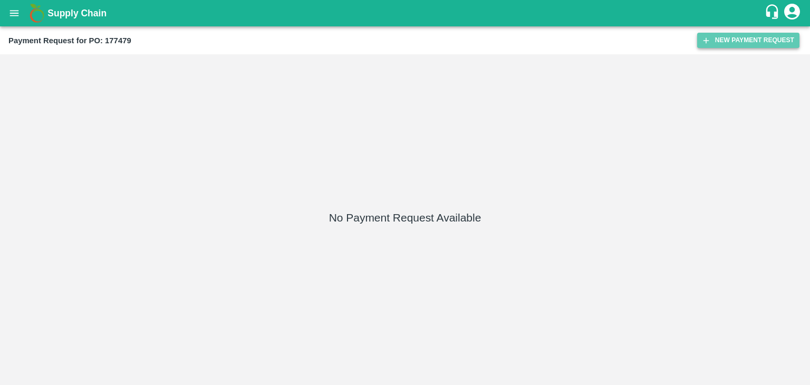
click at [753, 34] on button "New Payment Request" at bounding box center [748, 40] width 102 height 15
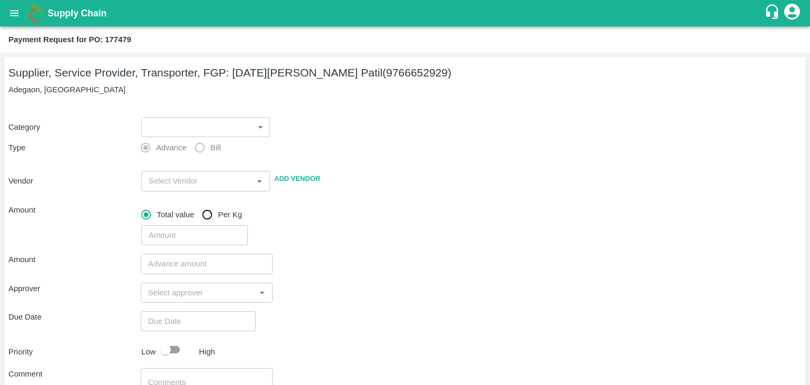
drag, startPoint x: 160, startPoint y: 138, endPoint x: 152, endPoint y: 131, distance: 10.5
click at [152, 131] on div "Category ​ ​ Type Advance Bill Vendor ​ Add Vendor Amount Total value Per Kg ​" at bounding box center [404, 174] width 793 height 141
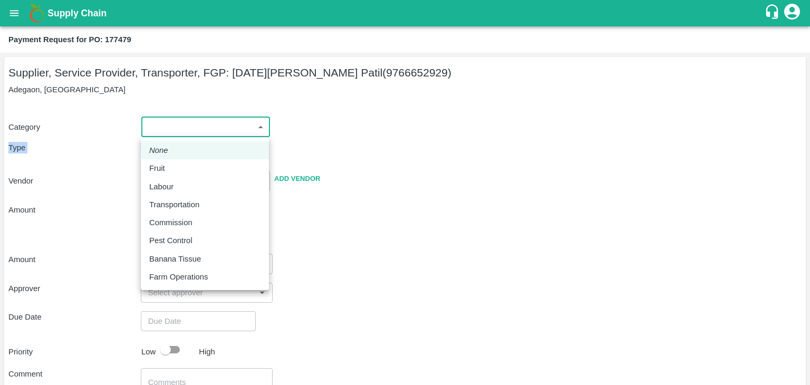
drag, startPoint x: 152, startPoint y: 131, endPoint x: 180, endPoint y: 178, distance: 54.2
click at [180, 178] on body "Supply Chain Payment Request for PO: 177479 Supplier, Service Provider, Transpo…" at bounding box center [405, 192] width 810 height 385
click at [191, 165] on div "Fruit" at bounding box center [204, 168] width 111 height 12
type input "1"
type input "[DATE][PERSON_NAME] Patil - 9766652929(Supplier, Service Provider, Transporter,…"
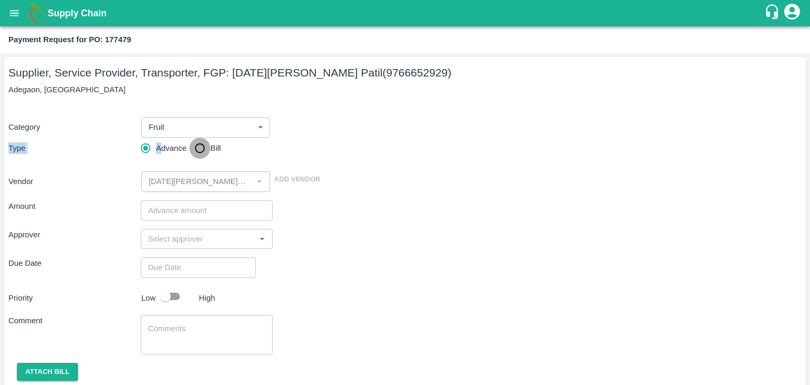
click at [204, 149] on input "Bill" at bounding box center [199, 148] width 21 height 21
radio input "true"
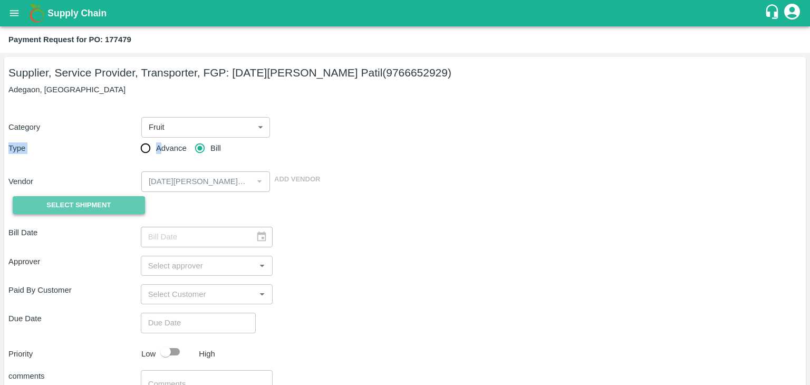
click at [76, 209] on span "Select Shipment" at bounding box center [78, 205] width 64 height 12
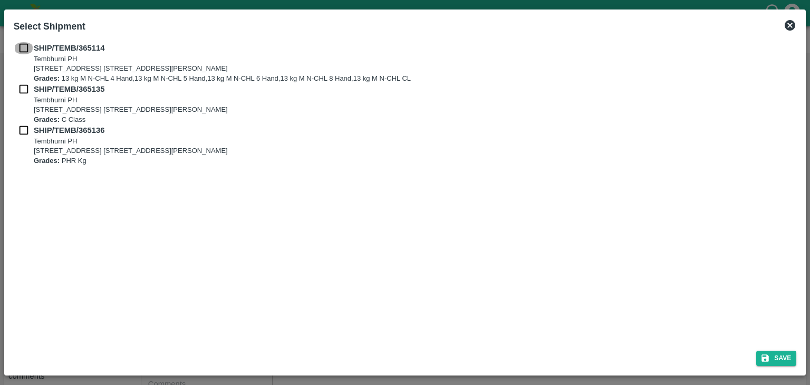
click at [17, 43] on input "checkbox" at bounding box center [24, 48] width 20 height 12
checkbox input "true"
click at [21, 88] on input "checkbox" at bounding box center [24, 89] width 20 height 12
checkbox input "true"
drag, startPoint x: 22, startPoint y: 123, endPoint x: 22, endPoint y: 131, distance: 7.9
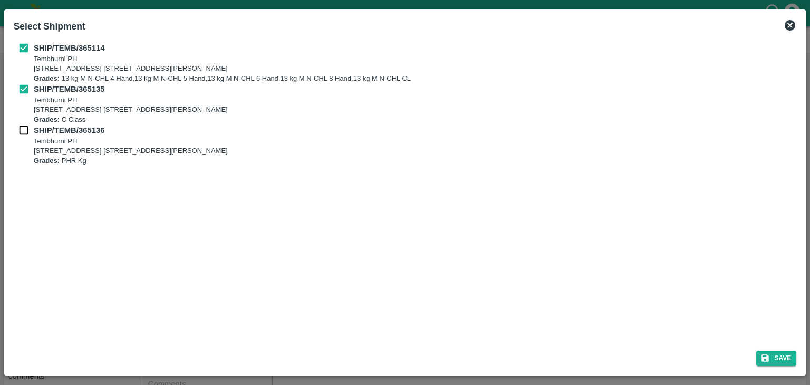
click at [22, 131] on div "SHIP/TEMB/365114 [STREET_ADDRESS] E-5, YASHSHREE INDUSTRIES, M.I.D.C., A/P TEMB…" at bounding box center [405, 103] width 783 height 123
click at [22, 131] on input "checkbox" at bounding box center [24, 130] width 20 height 12
checkbox input "true"
click at [791, 351] on button "Save" at bounding box center [776, 358] width 40 height 15
type input "[DATE]"
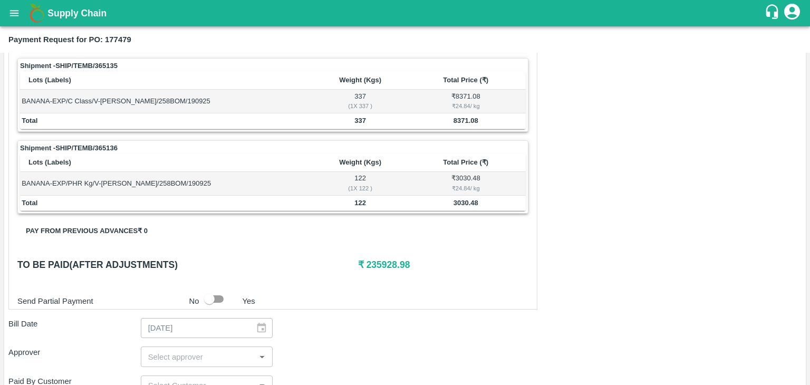
scroll to position [517, 0]
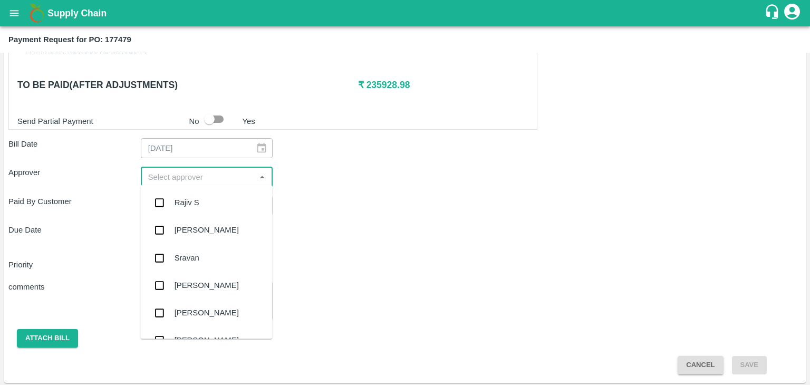
click at [194, 174] on input "input" at bounding box center [198, 177] width 109 height 14
type input "Ajit"
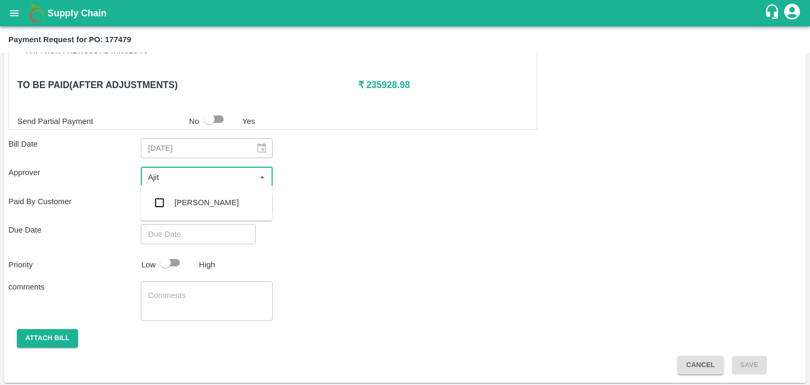
click at [201, 199] on div "[PERSON_NAME]" at bounding box center [207, 203] width 64 height 12
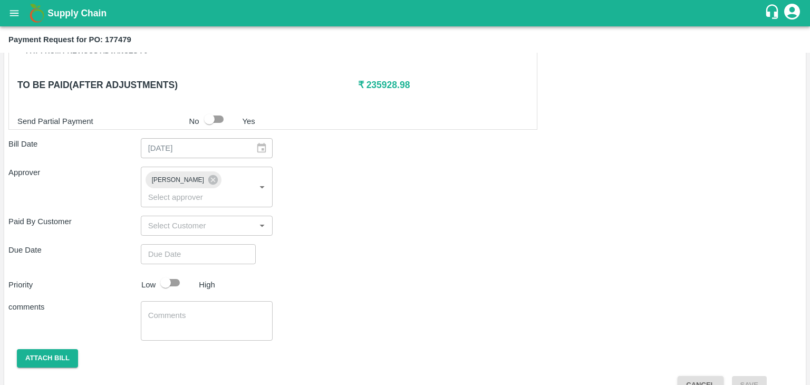
click at [238, 249] on div "Shipment - SHIP/TEMB/365114 Lots (Labels) Weight (Kgs) Total Price (₹) BANANA-E…" at bounding box center [404, 48] width 793 height 693
type input "DD/MM/YYYY hh:mm aa"
click at [238, 244] on input "DD/MM/YYYY hh:mm aa" at bounding box center [195, 254] width 108 height 20
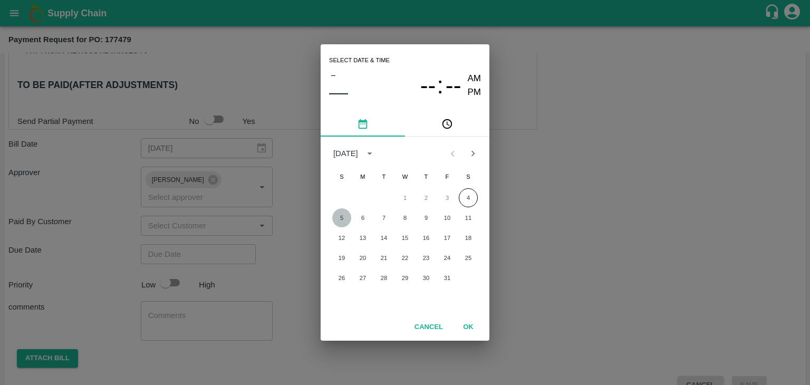
click at [342, 215] on button "5" at bounding box center [341, 217] width 19 height 19
type input "[DATE] 12:00 AM"
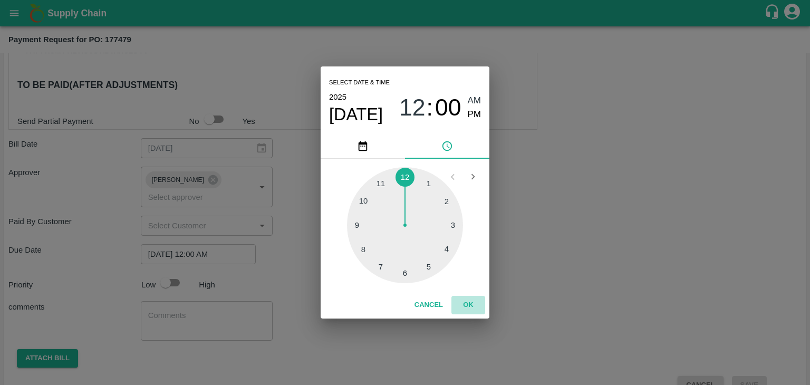
click at [474, 304] on button "OK" at bounding box center [468, 305] width 34 height 18
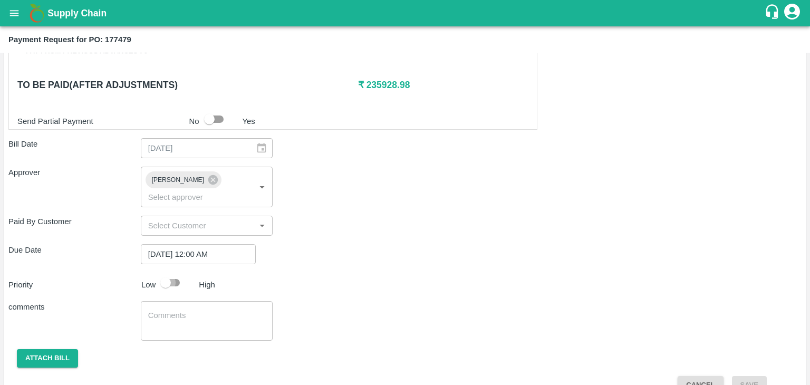
click at [175, 273] on input "checkbox" at bounding box center [166, 283] width 60 height 20
checkbox input "true"
click at [203, 310] on textarea at bounding box center [207, 321] width 118 height 22
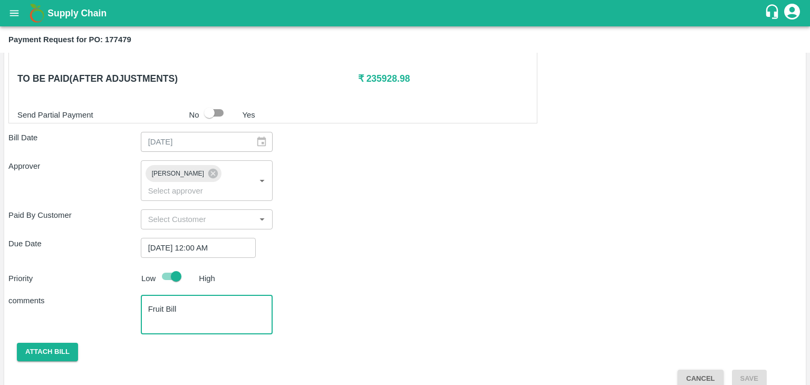
type textarea "Fruit Bill"
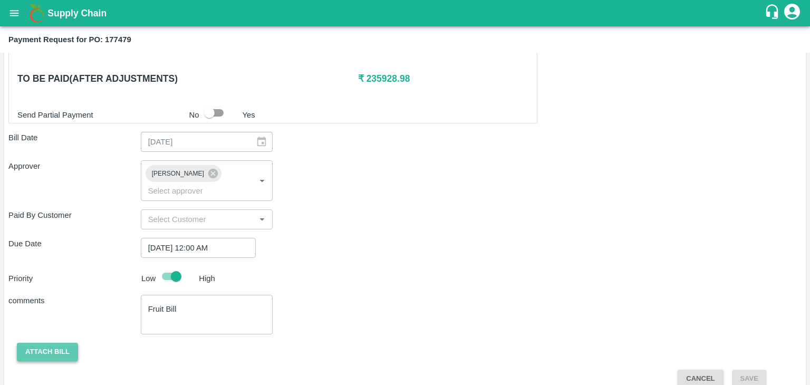
click at [42, 343] on button "Attach bill" at bounding box center [47, 352] width 61 height 18
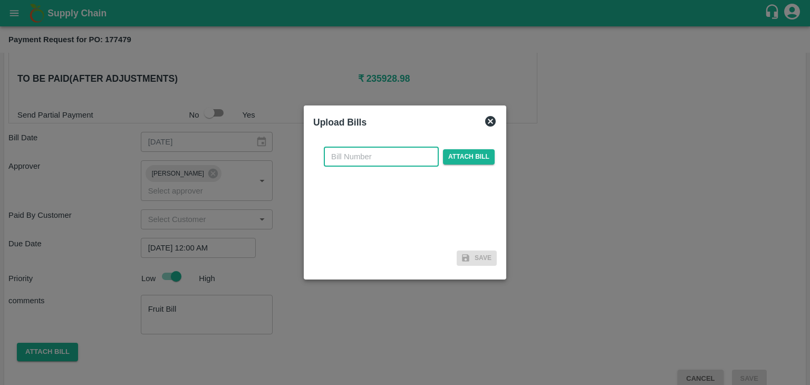
click at [400, 155] on input "text" at bounding box center [381, 157] width 115 height 20
type input "245"
click at [462, 152] on span "Attach bill" at bounding box center [469, 156] width 52 height 15
click at [0, 0] on input "Attach bill" at bounding box center [0, 0] width 0 height 0
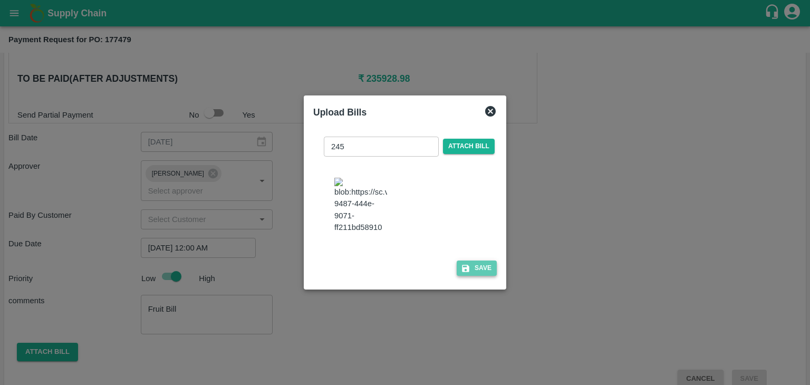
click at [470, 276] on button "Save" at bounding box center [477, 268] width 40 height 15
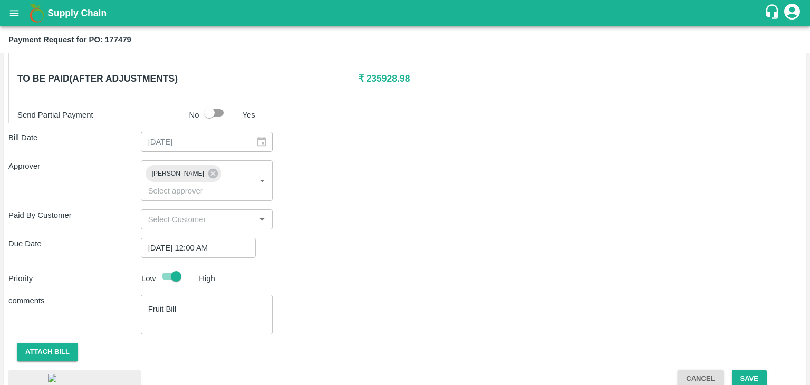
scroll to position [599, 0]
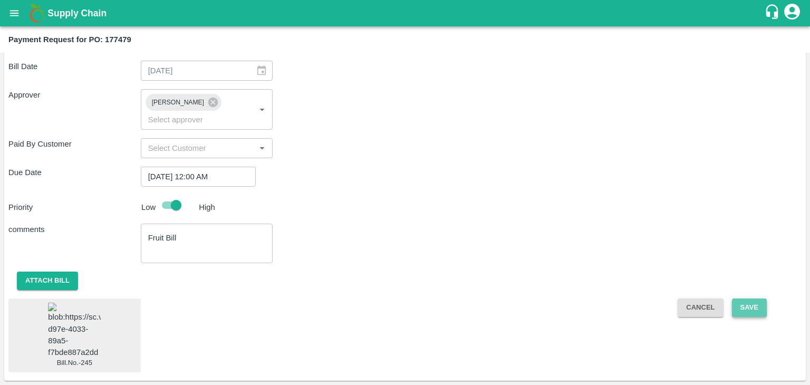
click at [755, 298] on button "Save" at bounding box center [749, 307] width 35 height 18
click at [749, 298] on button "Save" at bounding box center [749, 307] width 35 height 18
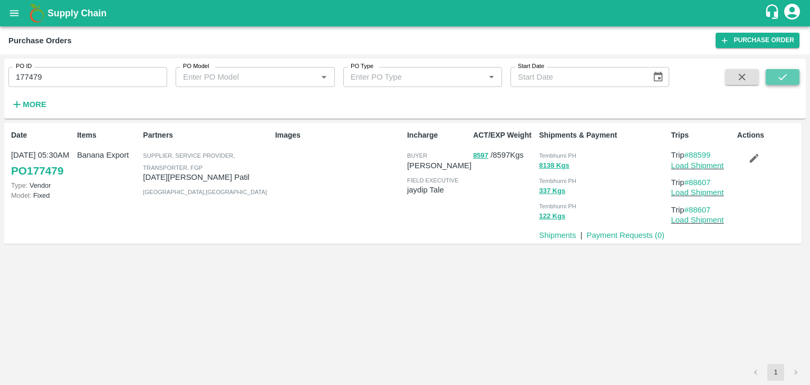
click at [796, 78] on button "submit" at bounding box center [783, 77] width 34 height 16
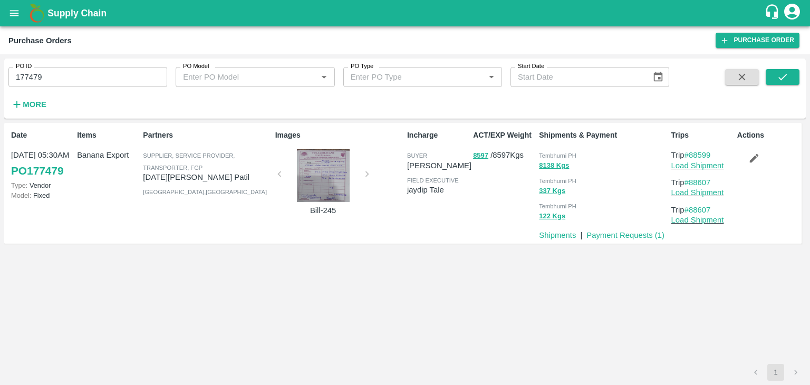
click at [321, 186] on div at bounding box center [323, 175] width 79 height 53
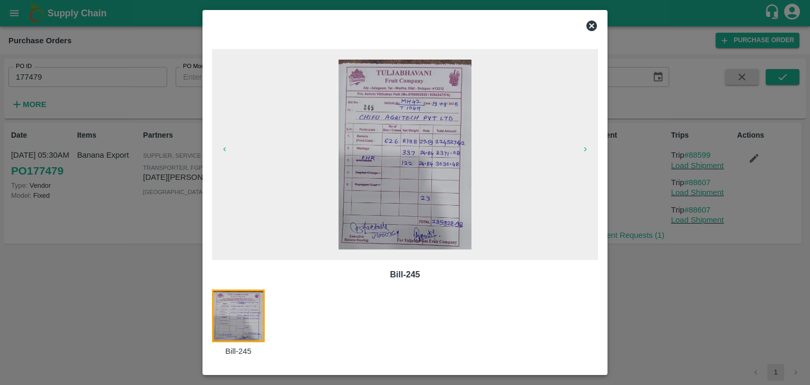
click at [593, 24] on icon at bounding box center [591, 26] width 13 height 13
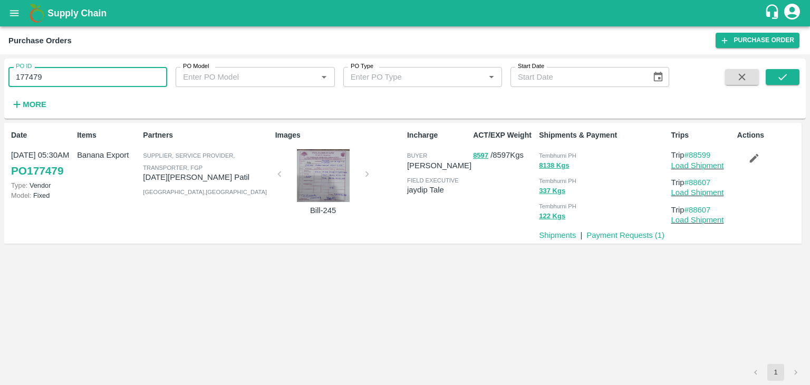
click at [67, 73] on input "177479" at bounding box center [87, 77] width 159 height 20
paste input "text"
click at [789, 73] on button "submit" at bounding box center [783, 77] width 34 height 16
click at [97, 79] on input "177701" at bounding box center [87, 77] width 159 height 20
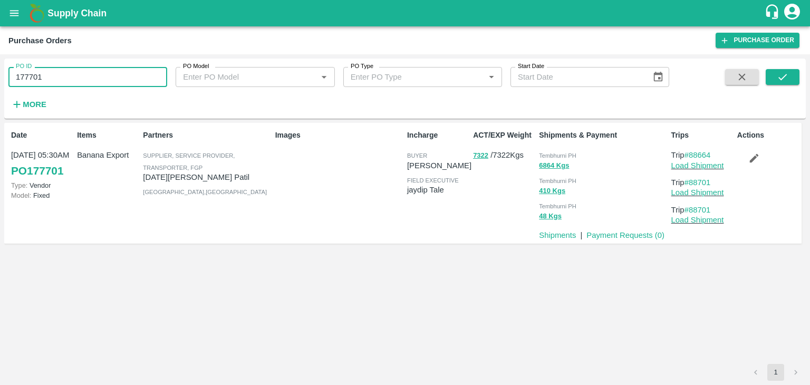
click at [97, 79] on input "177701" at bounding box center [87, 77] width 159 height 20
paste input "text"
type input "177739"
click at [787, 72] on icon "submit" at bounding box center [783, 77] width 12 height 12
click at [781, 70] on button "submit" at bounding box center [783, 77] width 34 height 16
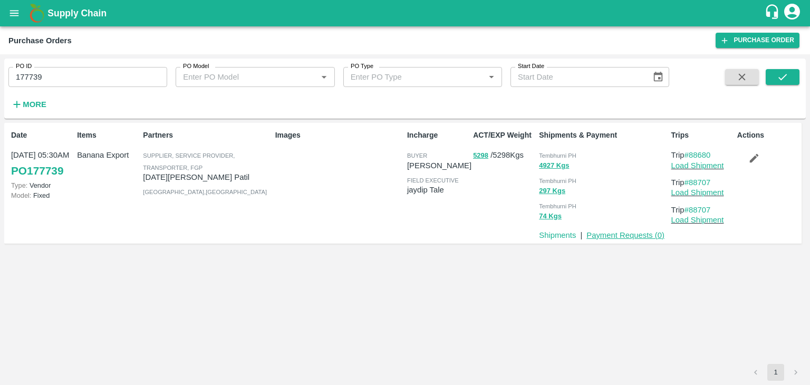
click at [616, 232] on link "Payment Requests ( 0 )" at bounding box center [625, 235] width 78 height 8
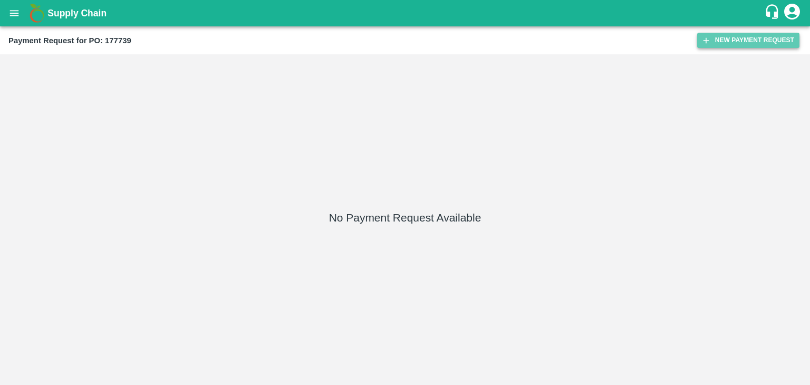
click at [712, 38] on button "New Payment Request" at bounding box center [748, 40] width 102 height 15
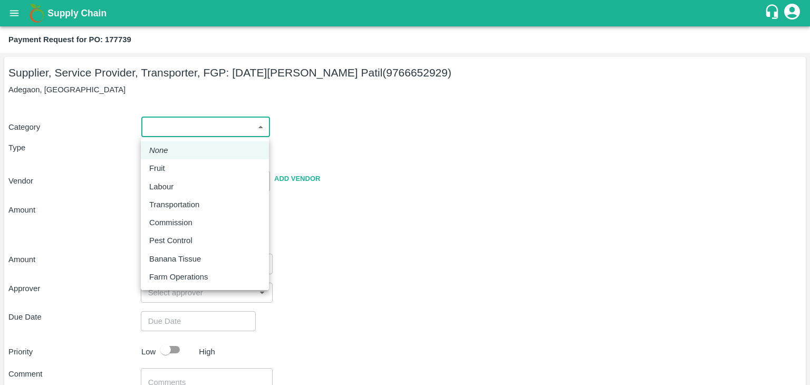
drag, startPoint x: 157, startPoint y: 122, endPoint x: 176, endPoint y: 167, distance: 48.7
click at [176, 167] on body "Supply Chain Payment Request for PO: 177739 Supplier, Service Provider, Transpo…" at bounding box center [405, 192] width 810 height 385
click at [176, 167] on div "Fruit" at bounding box center [204, 168] width 111 height 12
type input "1"
type input "[DATE][PERSON_NAME] Patil - 9766652929(Supplier, Service Provider, Transporter,…"
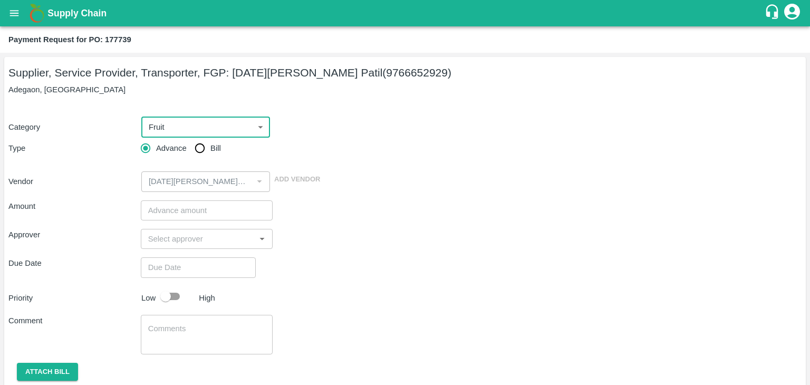
click at [202, 149] on input "Bill" at bounding box center [199, 148] width 21 height 21
radio input "true"
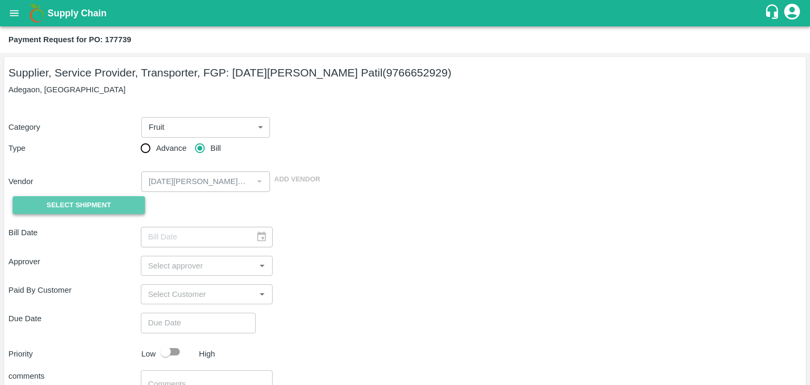
click at [82, 207] on span "Select Shipment" at bounding box center [78, 205] width 64 height 12
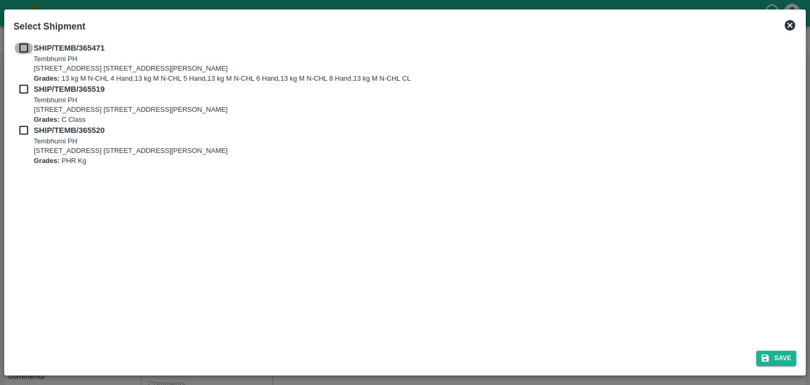
click at [22, 48] on input "checkbox" at bounding box center [24, 48] width 20 height 12
checkbox input "true"
drag, startPoint x: 21, startPoint y: 80, endPoint x: 21, endPoint y: 86, distance: 6.9
click at [21, 86] on div "SHIP/TEMB/365471 [STREET_ADDRESS] E-5, YASHSHREE INDUSTRIES, M.I.D.C., A/P TEMB…" at bounding box center [405, 103] width 783 height 123
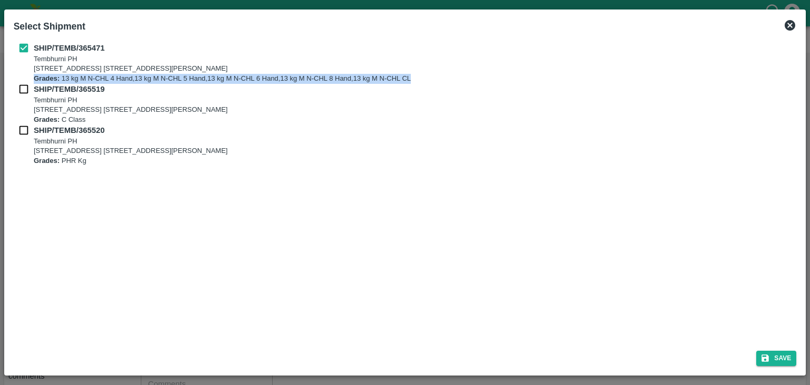
click at [21, 86] on input "checkbox" at bounding box center [24, 89] width 20 height 12
checkbox input "true"
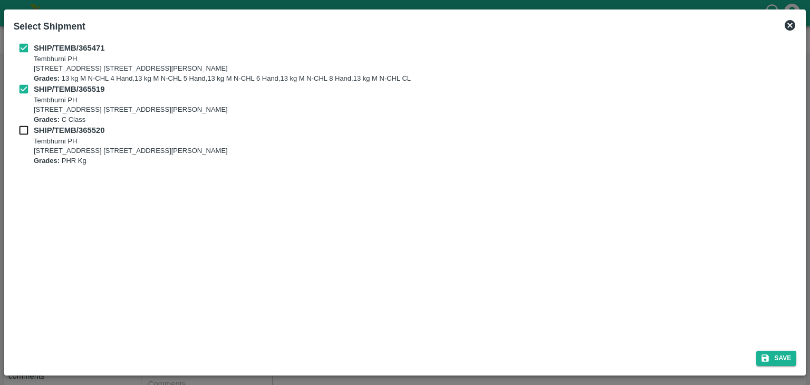
drag, startPoint x: 21, startPoint y: 122, endPoint x: 23, endPoint y: 132, distance: 9.7
click at [23, 132] on div "SHIP/TEMB/365471 [STREET_ADDRESS] E-5, YASHSHREE INDUSTRIES, M.I.D.C., A/P TEMB…" at bounding box center [405, 103] width 783 height 123
click at [23, 132] on input "checkbox" at bounding box center [24, 130] width 20 height 12
checkbox input "true"
click at [784, 363] on button "Save" at bounding box center [776, 358] width 40 height 15
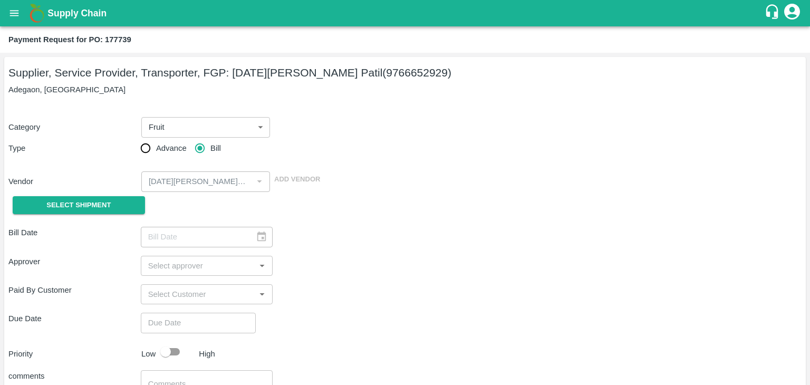
type input "[DATE]"
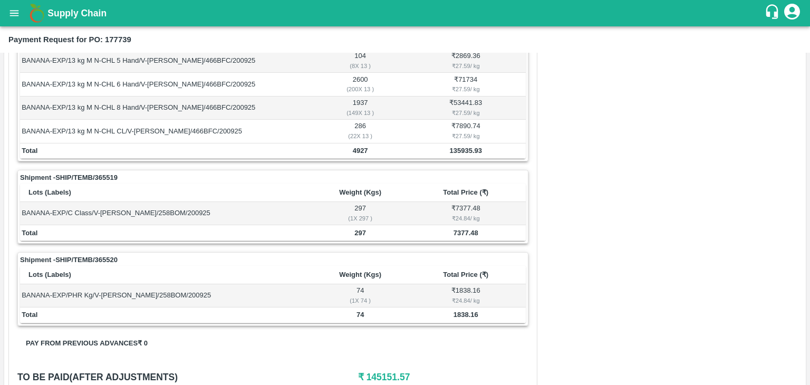
scroll to position [494, 0]
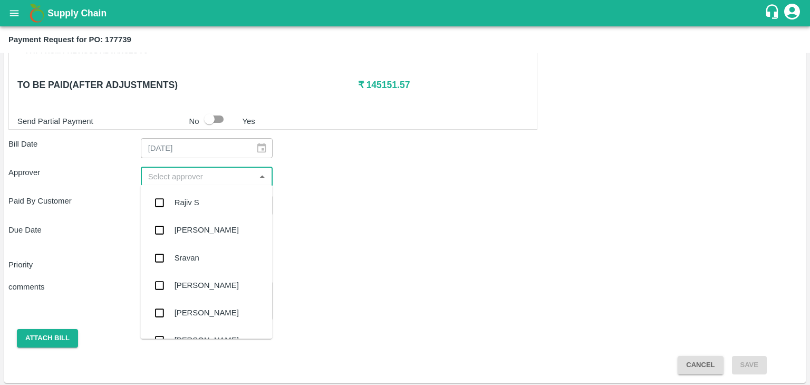
click at [185, 176] on input "input" at bounding box center [198, 177] width 109 height 14
type input "Ajit"
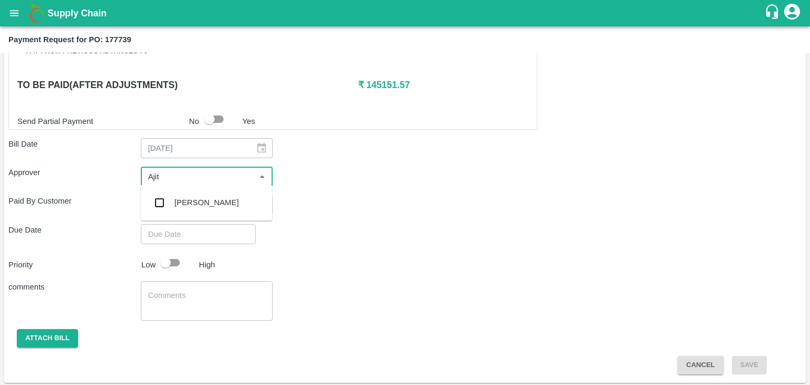
click at [212, 207] on div "[PERSON_NAME]" at bounding box center [206, 202] width 132 height 27
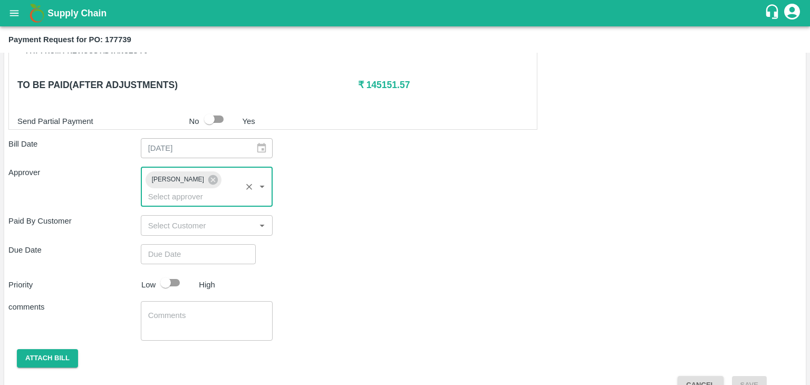
click at [249, 244] on div "​" at bounding box center [198, 254] width 115 height 20
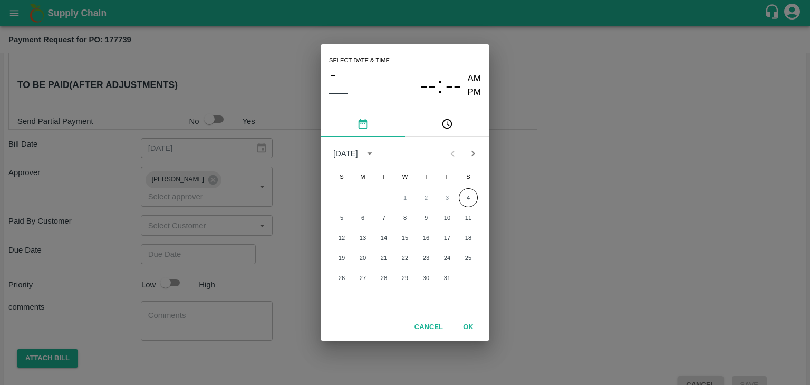
click at [217, 239] on div "Select date & time – –– -- : -- AM PM [DATE] S M T W T F S 1 2 3 4 5 6 7 8 9 10…" at bounding box center [405, 192] width 810 height 385
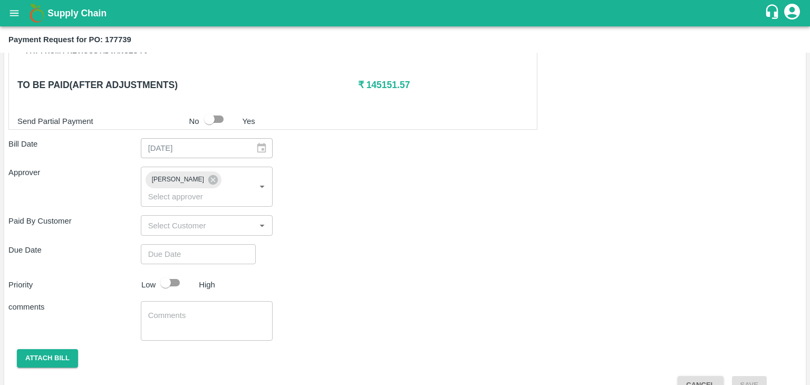
type input "DD/MM/YYYY hh:mm aa"
click at [235, 244] on input "DD/MM/YYYY hh:mm aa" at bounding box center [195, 254] width 108 height 20
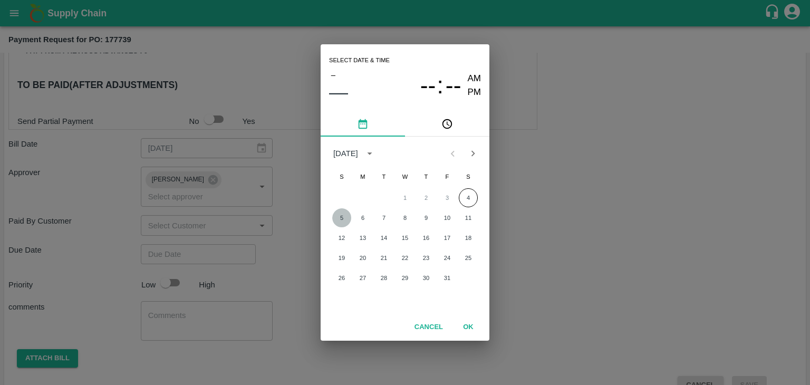
click at [339, 216] on button "5" at bounding box center [341, 217] width 19 height 19
type input "[DATE] 12:00 AM"
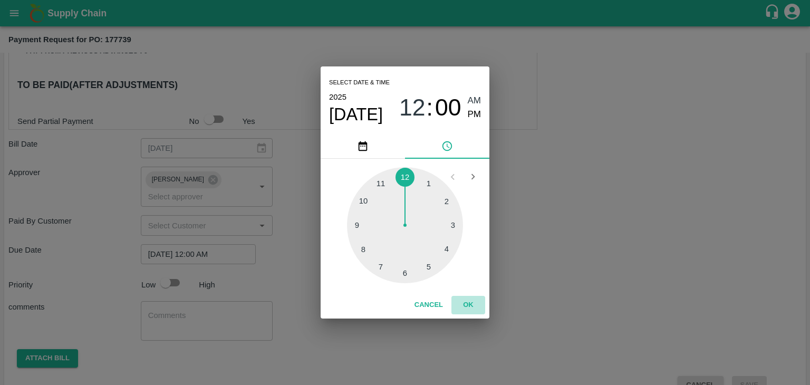
click at [471, 306] on button "OK" at bounding box center [468, 305] width 34 height 18
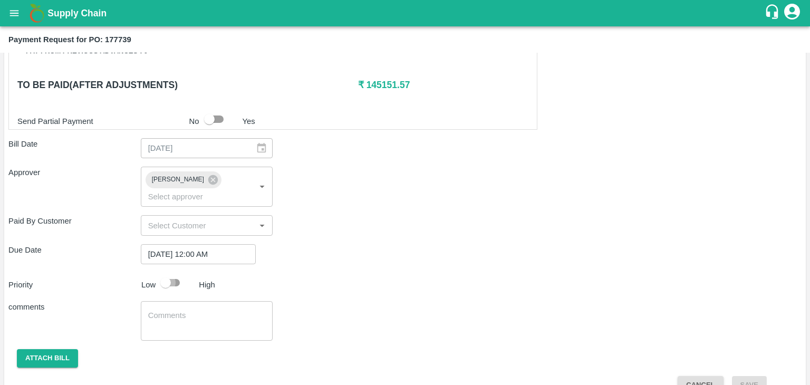
click at [179, 273] on input "checkbox" at bounding box center [166, 283] width 60 height 20
checkbox input "true"
click at [197, 310] on textarea at bounding box center [207, 321] width 118 height 22
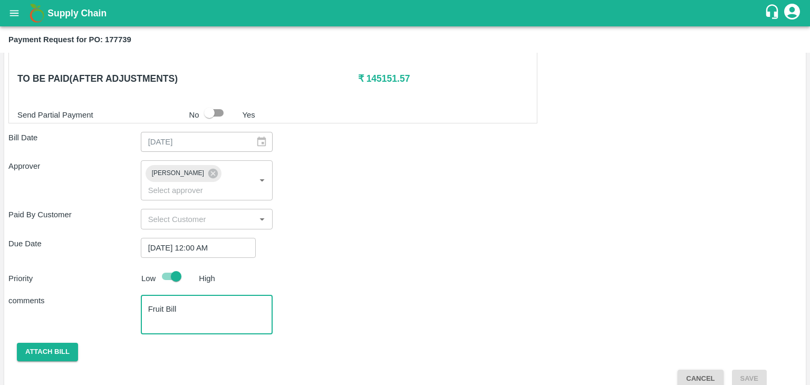
type textarea "Fruit Bill"
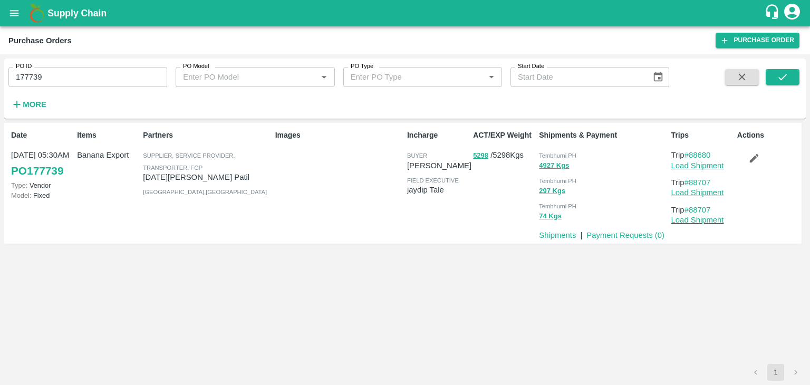
click at [61, 79] on input "177739" at bounding box center [87, 77] width 159 height 20
paste input "text"
type input "177701"
click at [793, 83] on button "submit" at bounding box center [783, 77] width 34 height 16
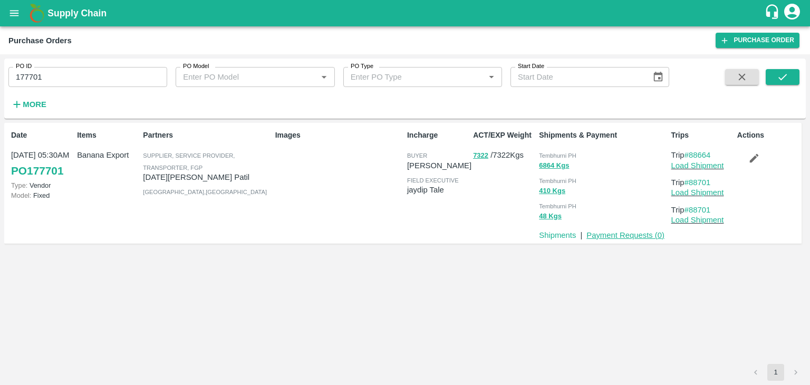
click at [624, 234] on link "Payment Requests ( 0 )" at bounding box center [625, 235] width 78 height 8
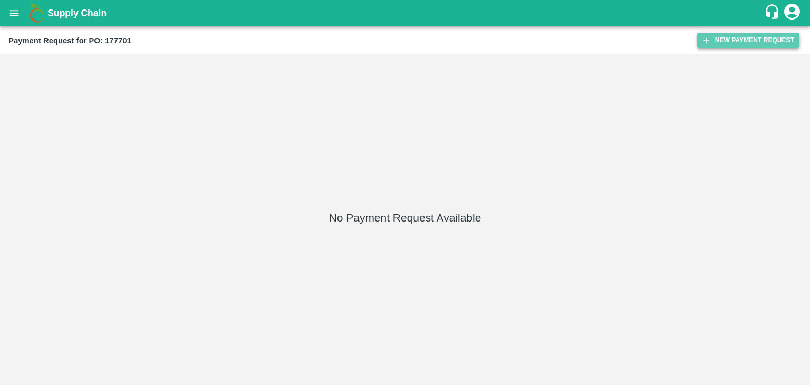
click at [716, 42] on button "New Payment Request" at bounding box center [748, 40] width 102 height 15
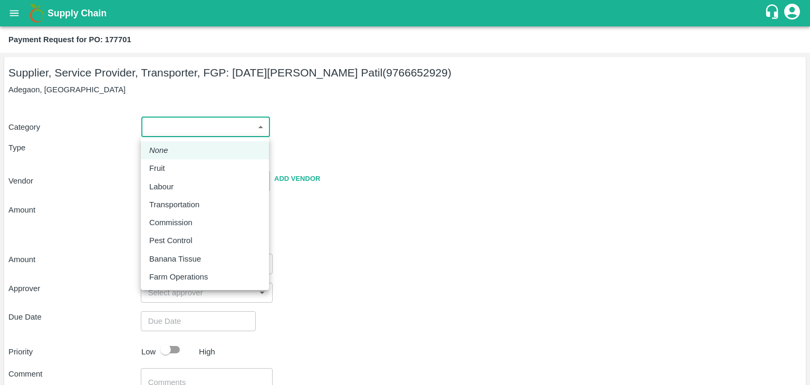
drag, startPoint x: 173, startPoint y: 124, endPoint x: 169, endPoint y: 167, distance: 42.4
click at [169, 167] on body "Supply Chain Payment Request for PO: 177701 Supplier, Service Provider, Transpo…" at bounding box center [405, 192] width 810 height 385
click at [169, 167] on div "Fruit" at bounding box center [159, 168] width 21 height 12
type input "1"
type input "[DATE][PERSON_NAME] Patil - 9766652929(Supplier, Service Provider, Transporter,…"
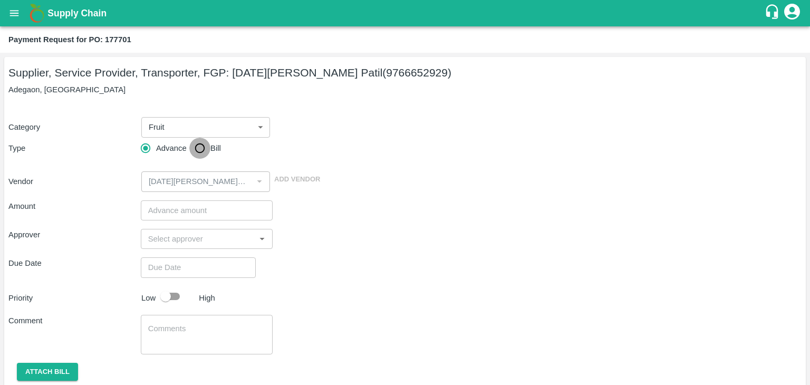
click at [195, 151] on input "Bill" at bounding box center [199, 148] width 21 height 21
radio input "true"
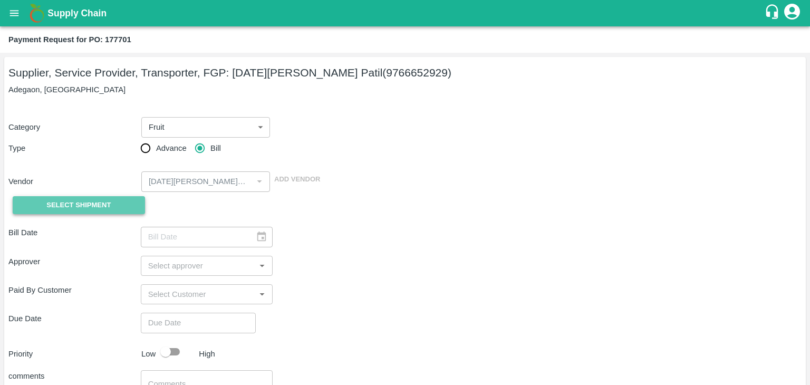
click at [94, 202] on span "Select Shipment" at bounding box center [78, 205] width 64 height 12
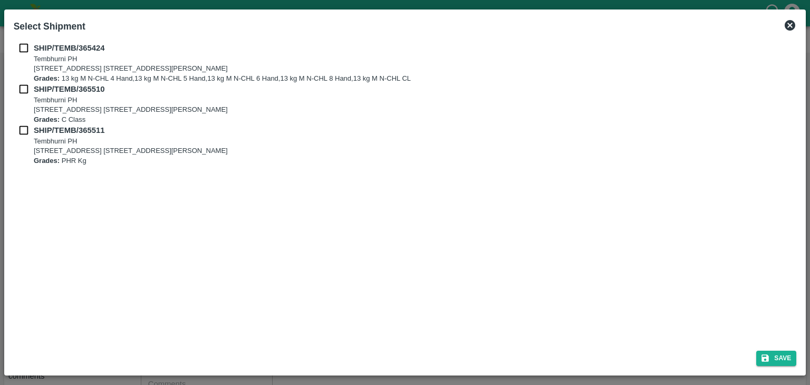
click at [20, 42] on div "SHIP/TEMB/365424 [STREET_ADDRESS] E-5, YASHSHREE INDUSTRIES, M.I.D.C., A/P TEMB…" at bounding box center [405, 190] width 792 height 304
click at [22, 49] on input "checkbox" at bounding box center [24, 48] width 20 height 12
checkbox input "true"
click at [23, 89] on input "checkbox" at bounding box center [24, 89] width 20 height 12
checkbox input "true"
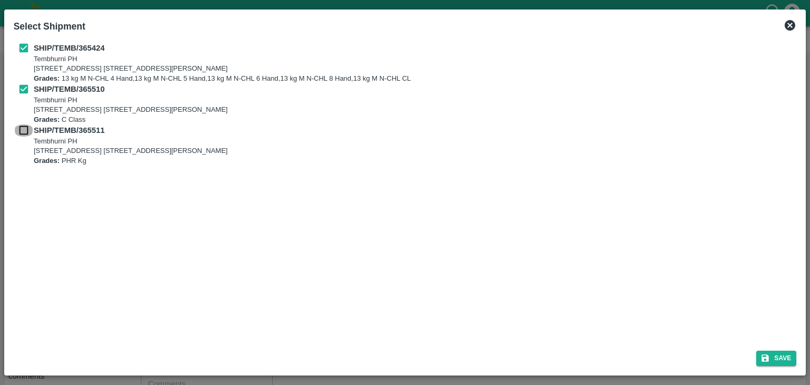
click at [22, 133] on input "checkbox" at bounding box center [24, 130] width 20 height 12
checkbox input "true"
click at [776, 357] on button "Save" at bounding box center [776, 358] width 40 height 15
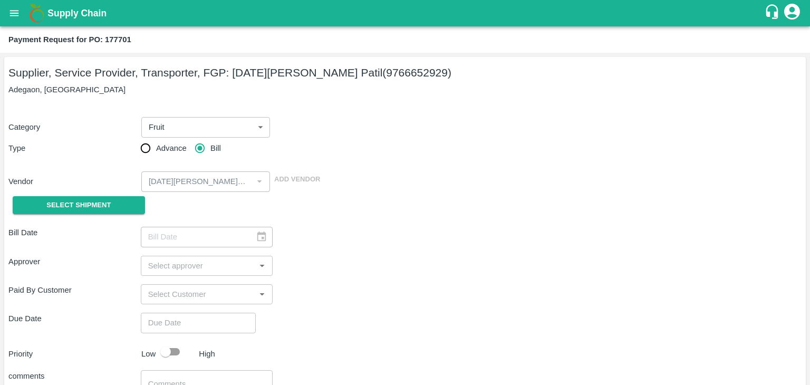
type input "[DATE]"
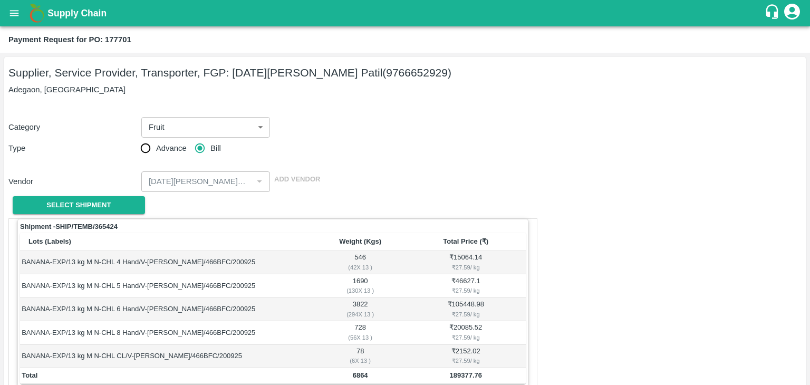
scroll to position [517, 0]
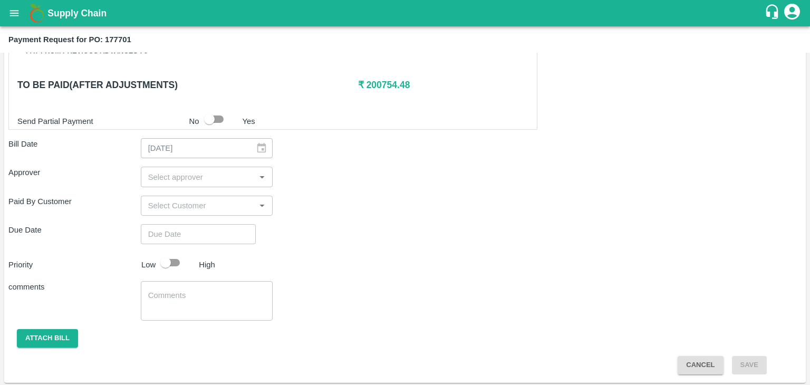
click at [190, 167] on div "​" at bounding box center [207, 177] width 132 height 20
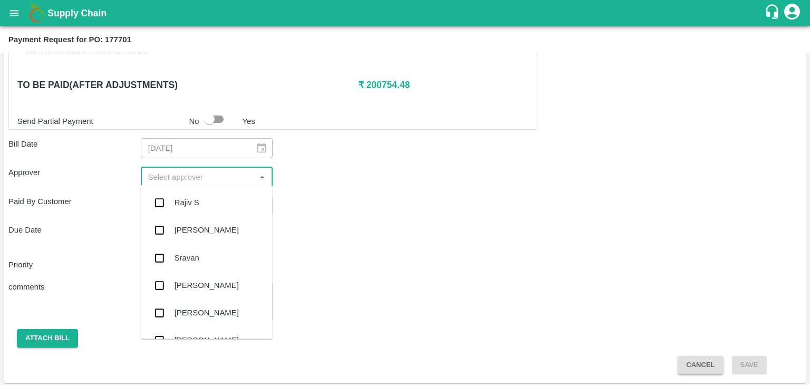
click at [197, 170] on input "input" at bounding box center [198, 177] width 109 height 14
type input "Ajit"
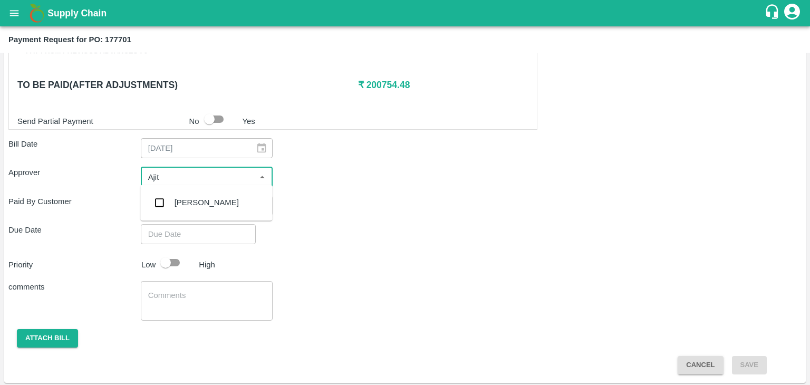
click at [202, 201] on div "[PERSON_NAME]" at bounding box center [207, 203] width 64 height 12
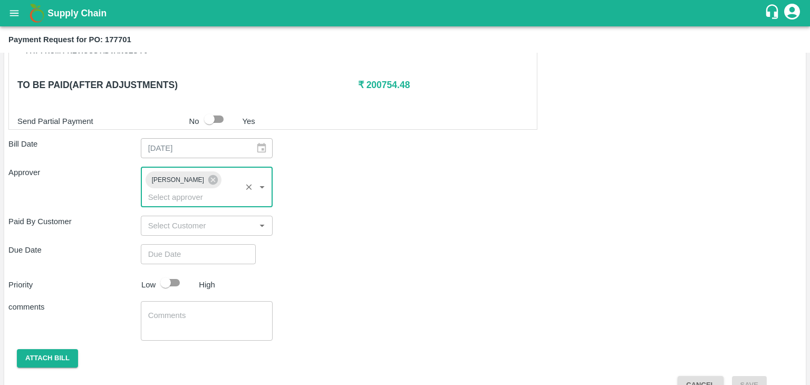
type input "DD/MM/YYYY hh:mm aa"
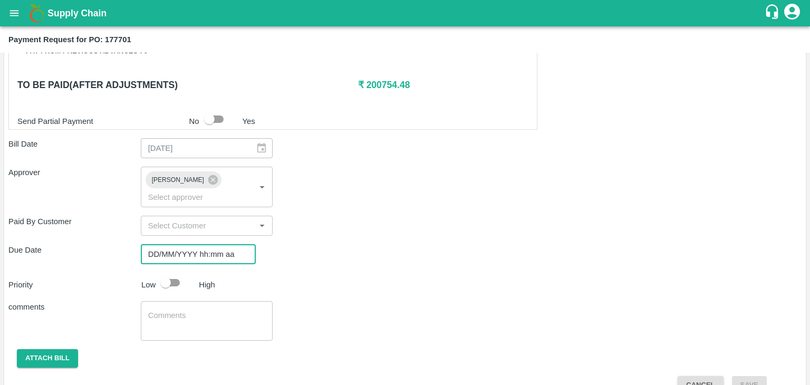
click at [211, 244] on input "DD/MM/YYYY hh:mm aa" at bounding box center [195, 254] width 108 height 20
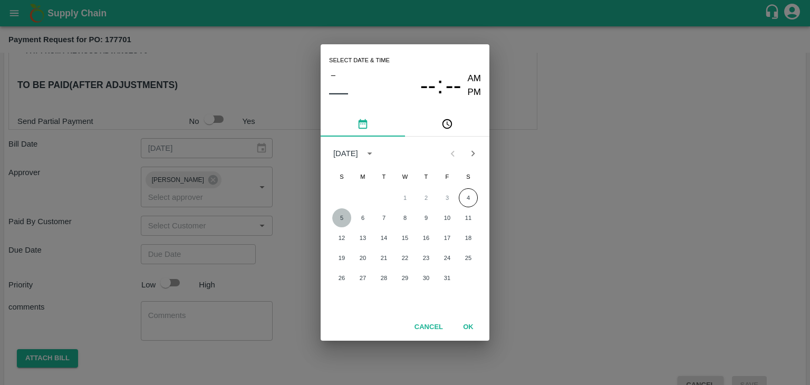
click at [339, 217] on button "5" at bounding box center [341, 217] width 19 height 19
type input "[DATE] 12:00 AM"
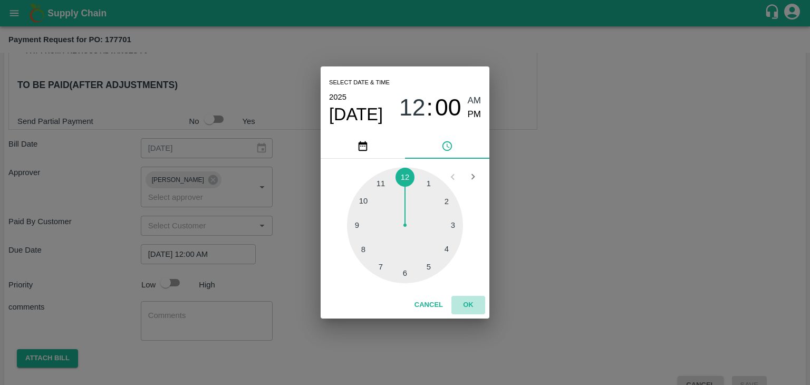
click at [478, 307] on button "OK" at bounding box center [468, 305] width 34 height 18
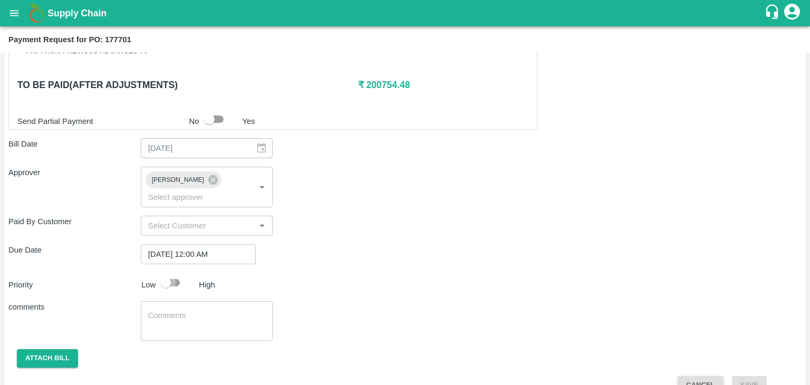
click at [168, 273] on input "checkbox" at bounding box center [166, 283] width 60 height 20
checkbox input "true"
click at [208, 310] on textarea at bounding box center [207, 321] width 118 height 22
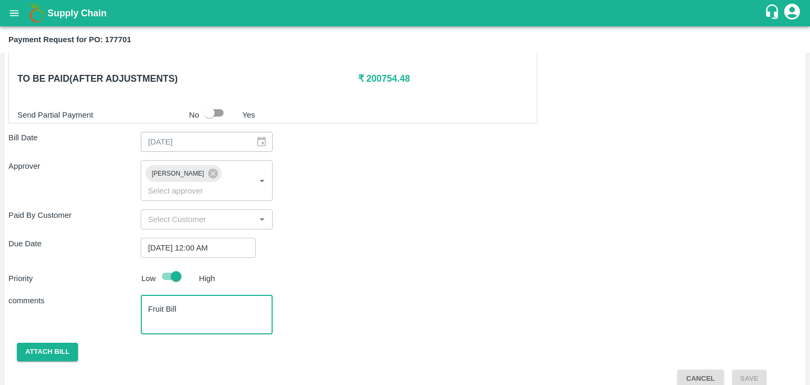
type textarea "Fruit Bill"
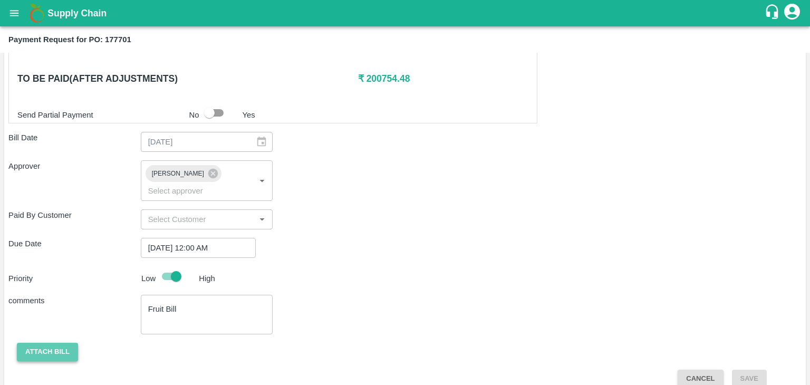
click at [47, 343] on button "Attach bill" at bounding box center [47, 352] width 61 height 18
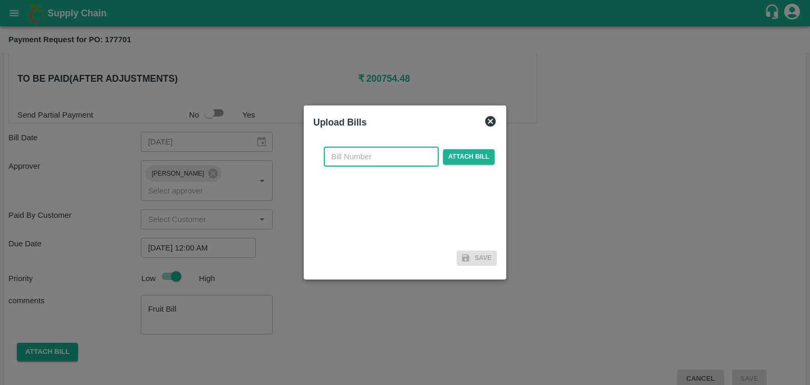
click at [371, 159] on input "text" at bounding box center [381, 157] width 115 height 20
type input "249"
click at [463, 153] on span "Attach bill" at bounding box center [469, 156] width 52 height 15
click at [0, 0] on input "Attach bill" at bounding box center [0, 0] width 0 height 0
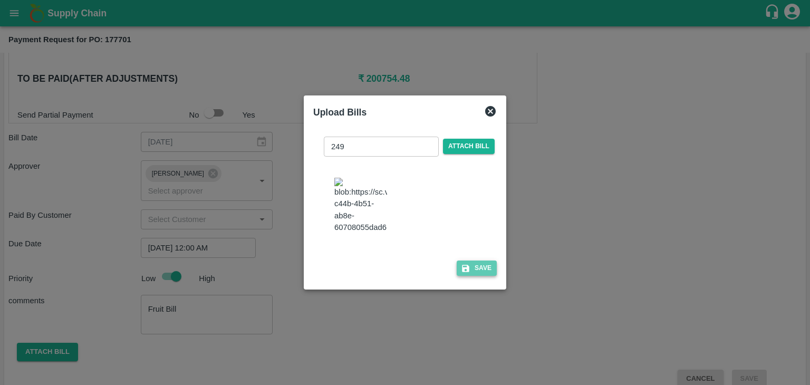
click at [478, 276] on button "Save" at bounding box center [477, 268] width 40 height 15
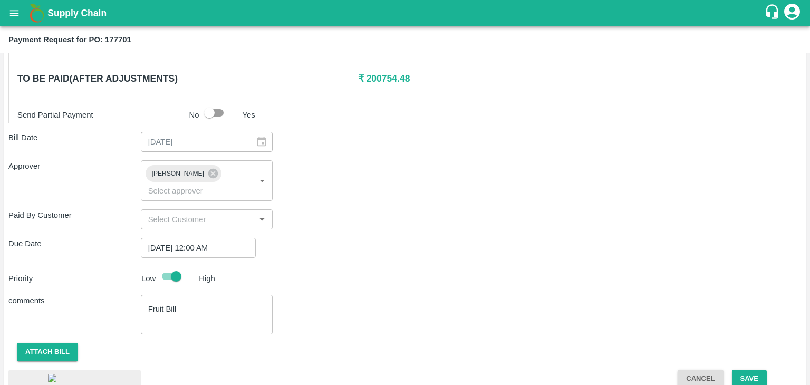
scroll to position [599, 0]
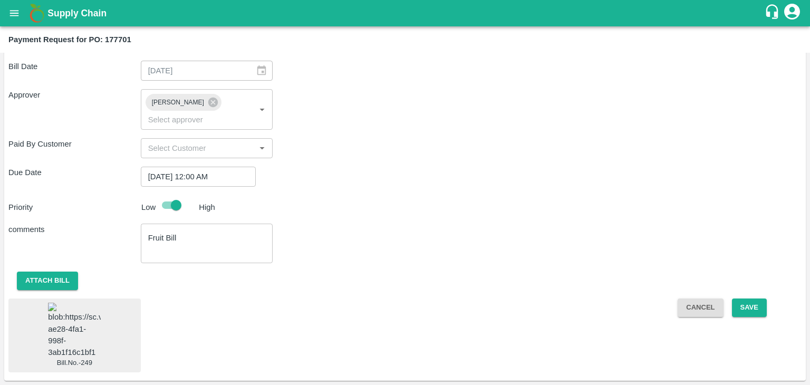
click at [81, 313] on img at bounding box center [74, 330] width 53 height 55
click at [756, 298] on button "Save" at bounding box center [749, 307] width 35 height 18
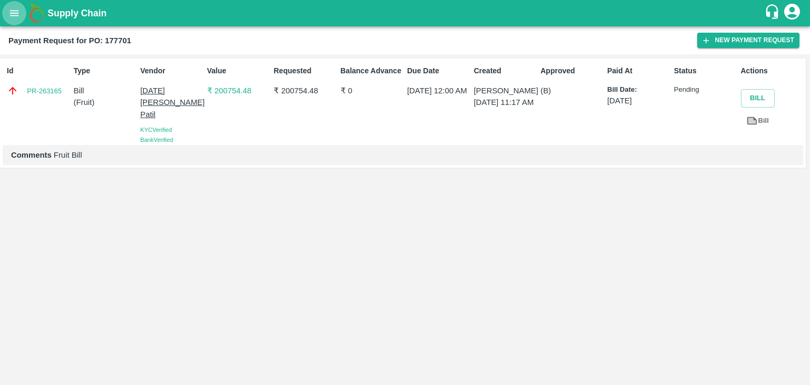
click at [8, 12] on icon "open drawer" at bounding box center [14, 13] width 12 height 12
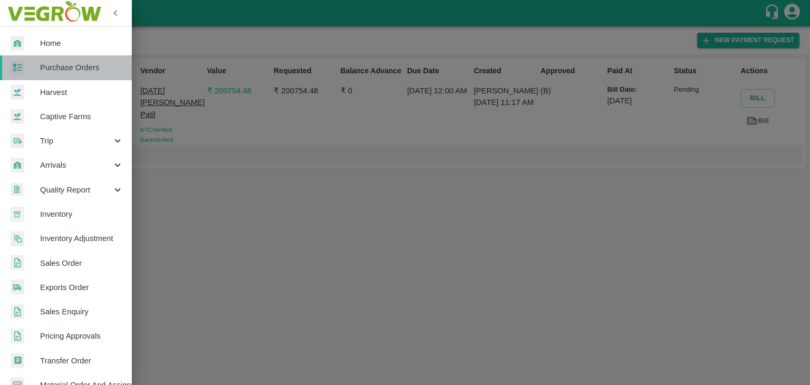
click at [85, 68] on span "Purchase Orders" at bounding box center [81, 68] width 83 height 12
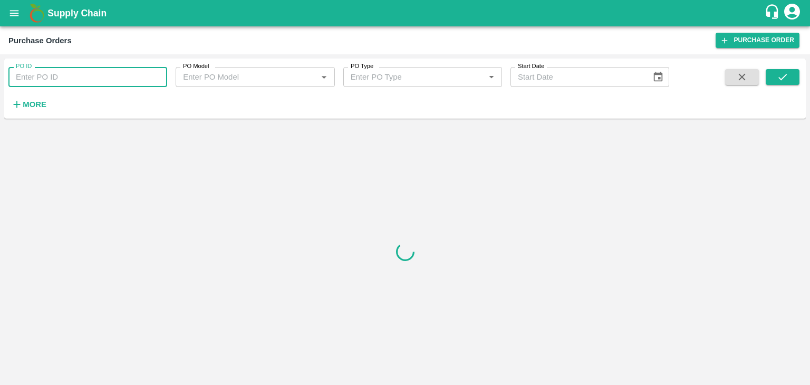
drag, startPoint x: 132, startPoint y: 81, endPoint x: 143, endPoint y: 78, distance: 11.7
click at [143, 78] on input "PO ID" at bounding box center [87, 77] width 159 height 20
paste input "178262"
type input "178262"
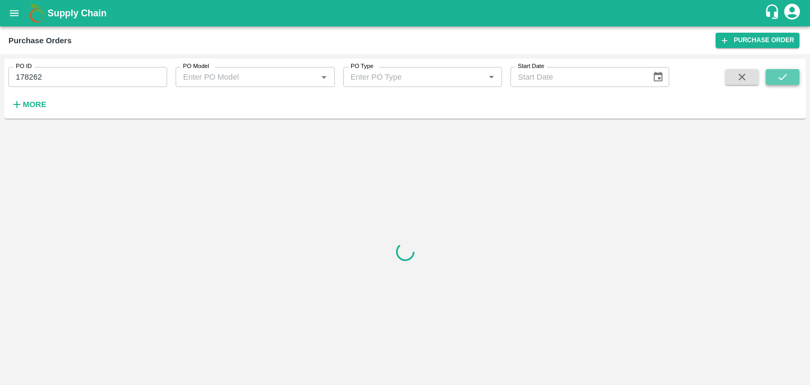
click at [788, 81] on icon "submit" at bounding box center [783, 77] width 12 height 12
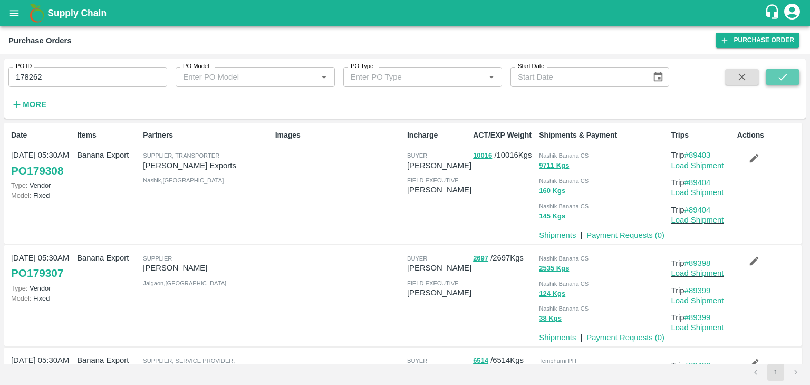
click at [788, 81] on icon "submit" at bounding box center [783, 77] width 12 height 12
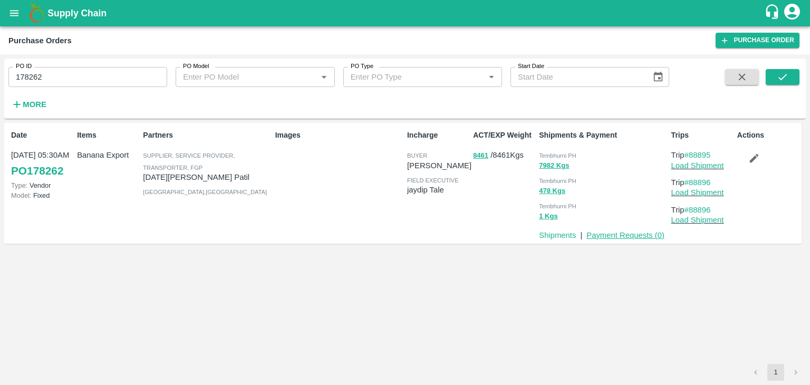
click at [624, 234] on link "Payment Requests ( 0 )" at bounding box center [625, 235] width 78 height 8
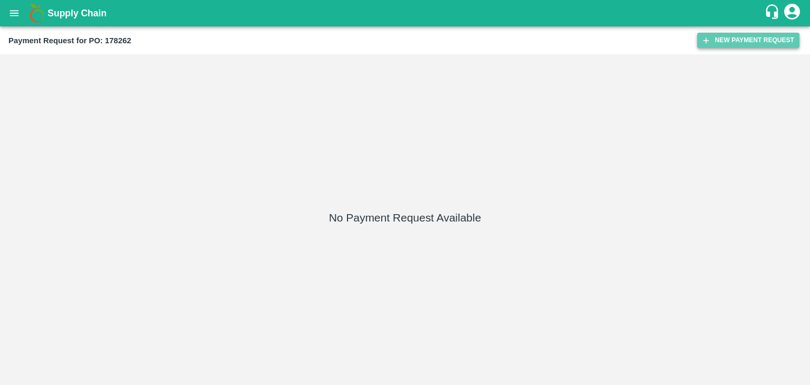
click at [735, 42] on button "New Payment Request" at bounding box center [748, 40] width 102 height 15
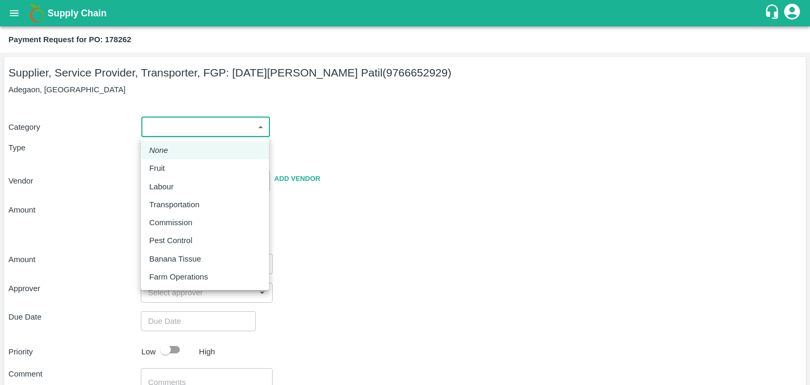
click at [150, 130] on body "Supply Chain Payment Request for PO: 178262 Supplier, Service Provider, Transpo…" at bounding box center [405, 192] width 810 height 385
click at [173, 165] on div "Fruit" at bounding box center [204, 168] width 111 height 12
type input "1"
type input "Ashvin Vitthalrav Patil - 9766652929(Supplier, Service Provider, Transporter, F…"
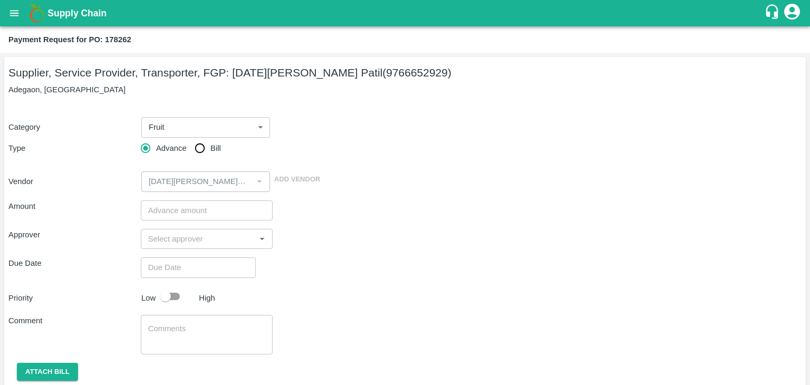
drag, startPoint x: 187, startPoint y: 155, endPoint x: 199, endPoint y: 149, distance: 13.4
click at [199, 149] on div "Advance Bill" at bounding box center [207, 148] width 132 height 21
click at [199, 149] on input "Bill" at bounding box center [199, 148] width 21 height 21
radio input "true"
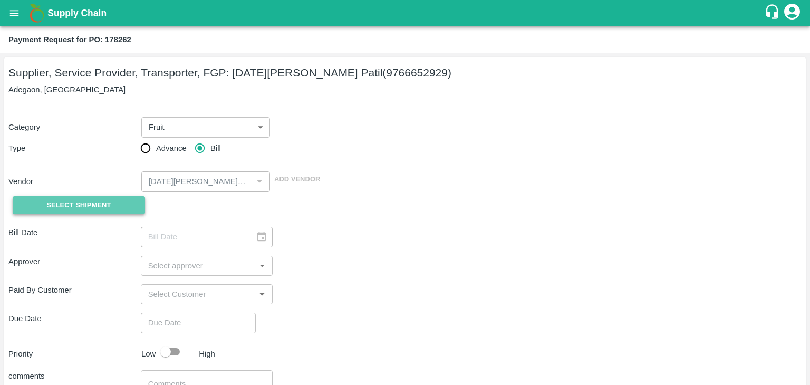
click at [55, 203] on span "Select Shipment" at bounding box center [78, 205] width 64 height 12
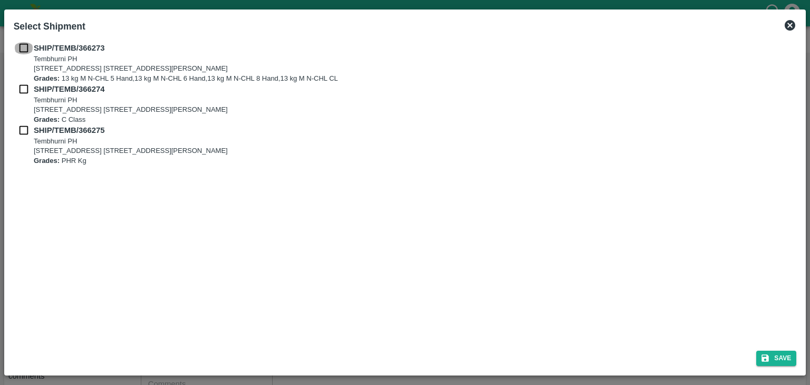
click at [20, 49] on input "checkbox" at bounding box center [24, 48] width 20 height 12
checkbox input "true"
click at [22, 90] on input "checkbox" at bounding box center [24, 89] width 20 height 12
checkbox input "true"
click at [20, 136] on input "checkbox" at bounding box center [24, 130] width 20 height 12
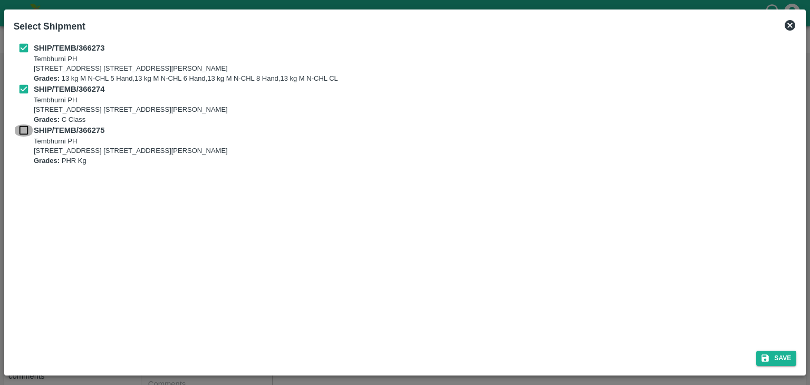
checkbox input "true"
click at [788, 363] on button "Save" at bounding box center [776, 358] width 40 height 15
type input "25/09/2025"
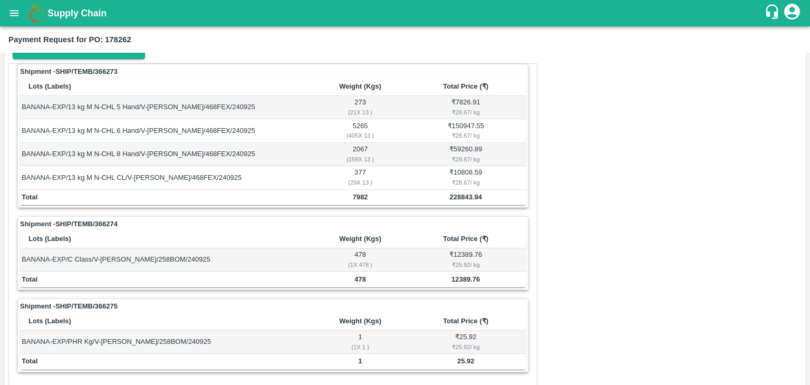
scroll to position [494, 0]
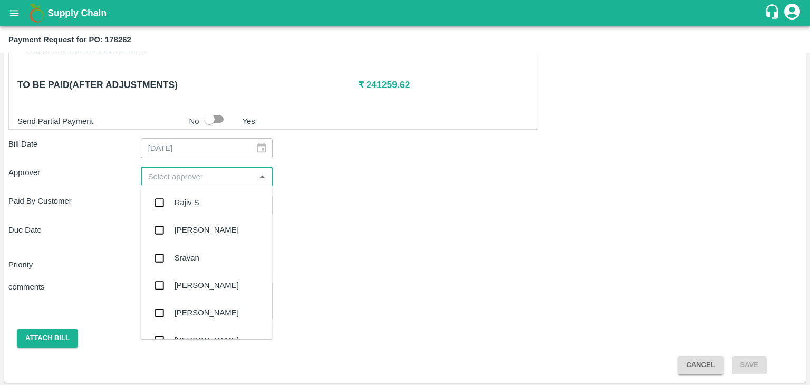
click at [207, 176] on input "input" at bounding box center [198, 177] width 109 height 14
type input "Ajit"
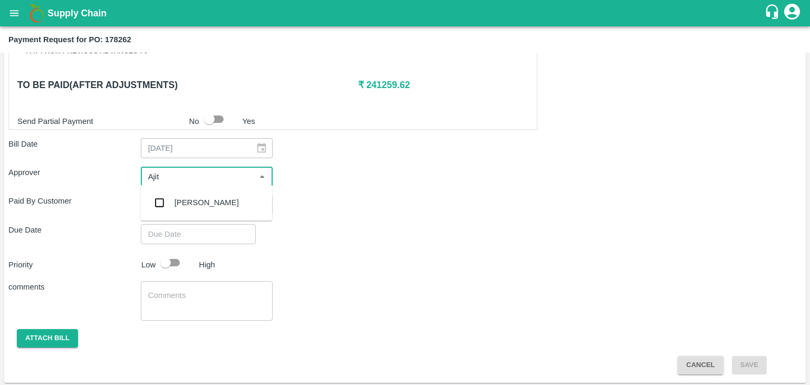
click at [211, 207] on div "[PERSON_NAME]" at bounding box center [206, 202] width 132 height 27
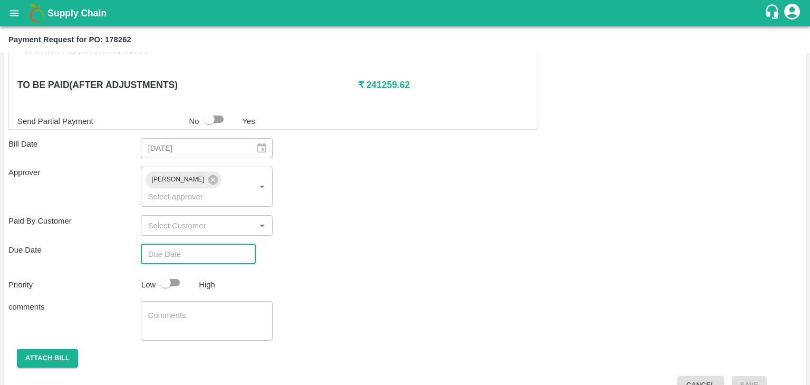
type input "DD/MM/YYYY hh:mm aa"
click at [223, 244] on input "DD/MM/YYYY hh:mm aa" at bounding box center [195, 254] width 108 height 20
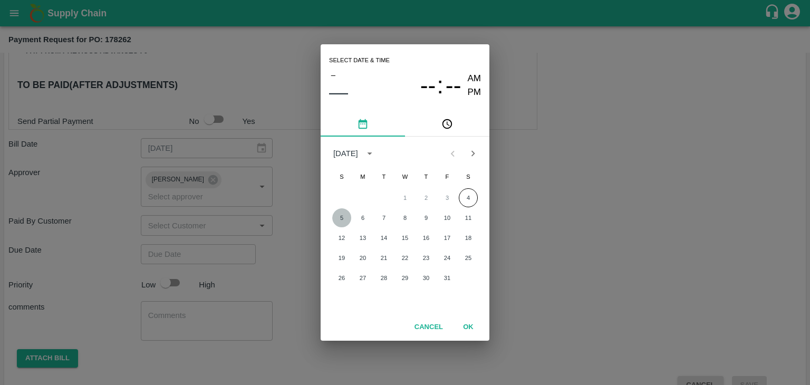
click at [345, 215] on button "5" at bounding box center [341, 217] width 19 height 19
type input "[DATE] 12:00 AM"
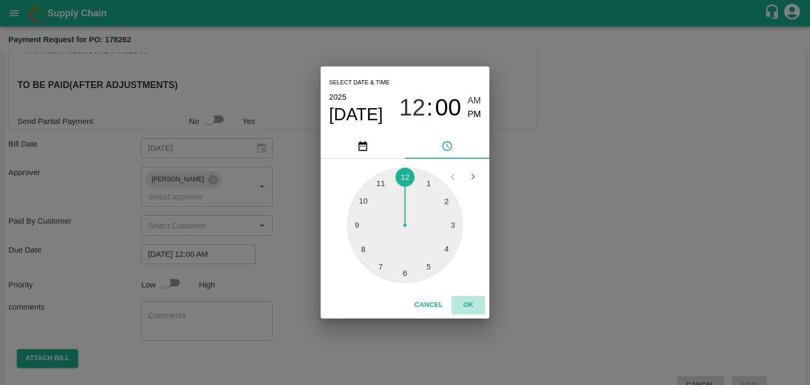
click at [461, 306] on button "OK" at bounding box center [468, 305] width 34 height 18
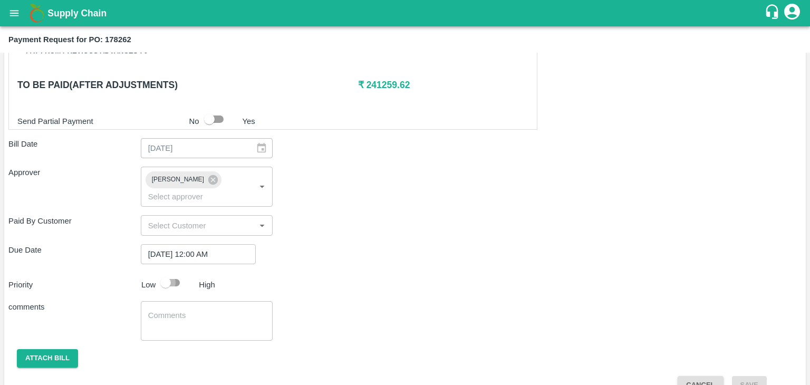
click at [167, 273] on input "checkbox" at bounding box center [166, 283] width 60 height 20
checkbox input "true"
click at [197, 310] on textarea at bounding box center [207, 321] width 118 height 22
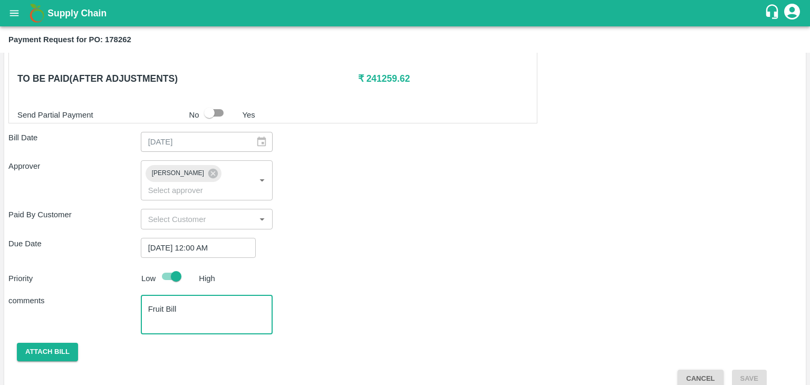
type textarea "Fruit Bill"
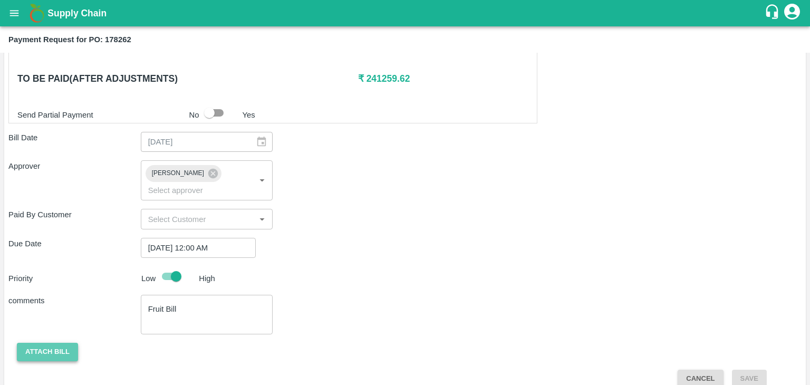
click at [59, 343] on button "Attach bill" at bounding box center [47, 352] width 61 height 18
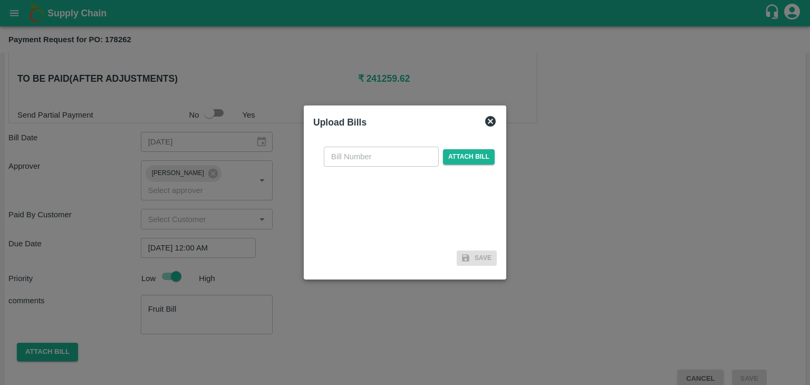
click at [368, 155] on input "text" at bounding box center [381, 157] width 115 height 20
type input "251"
click at [475, 157] on span "Attach bill" at bounding box center [469, 156] width 52 height 15
click at [0, 0] on input "Attach bill" at bounding box center [0, 0] width 0 height 0
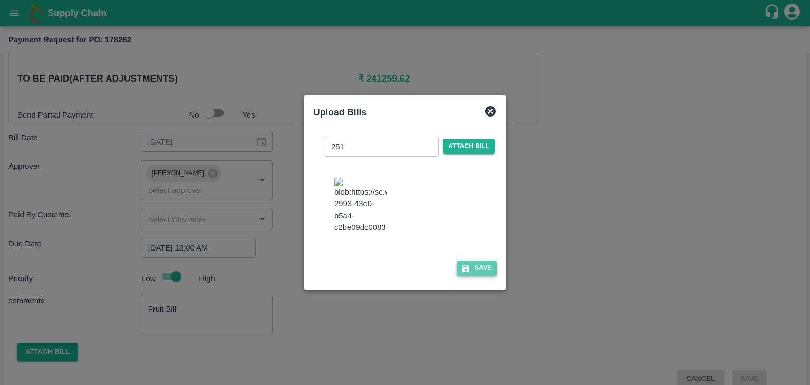
click at [483, 271] on button "Save" at bounding box center [477, 268] width 40 height 15
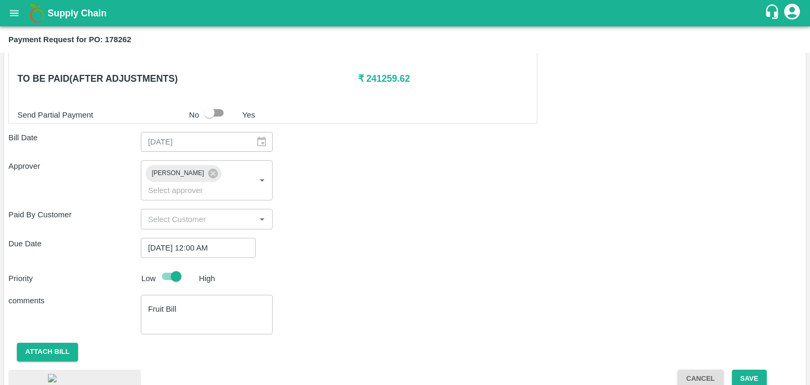
scroll to position [576, 0]
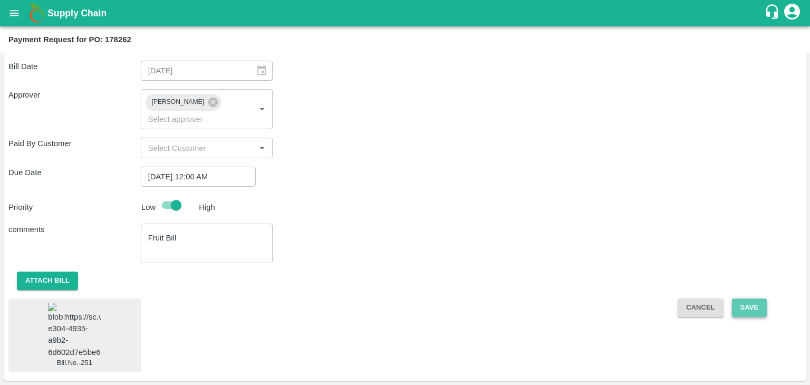
click at [749, 298] on button "Save" at bounding box center [749, 307] width 35 height 18
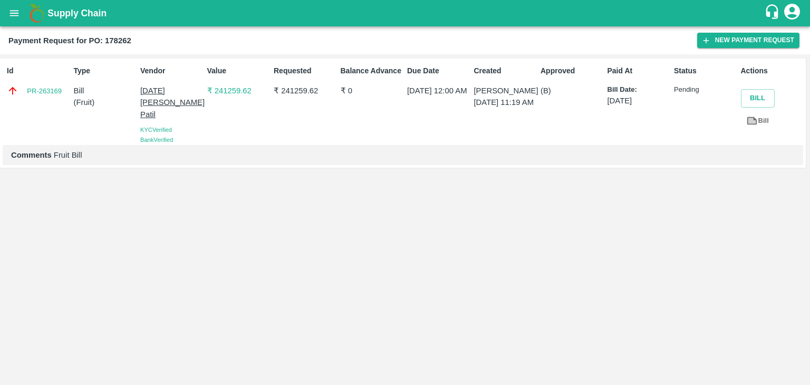
click at [11, 11] on icon "open drawer" at bounding box center [14, 13] width 9 height 6
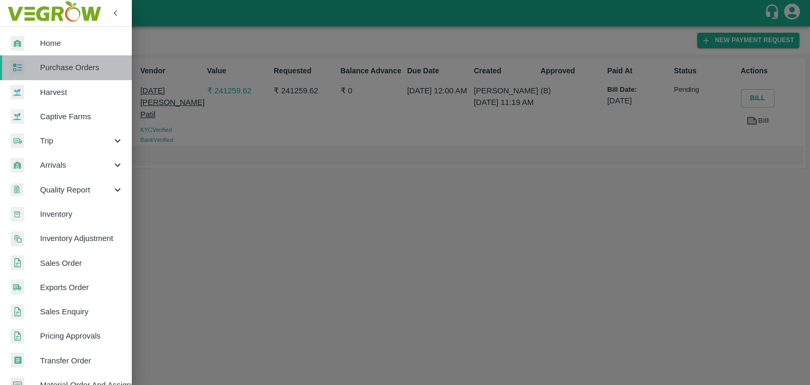
click at [84, 71] on span "Purchase Orders" at bounding box center [81, 68] width 83 height 12
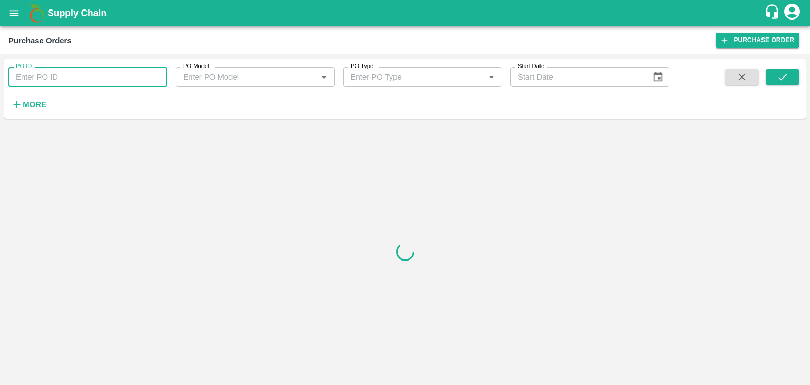
click at [152, 76] on input "PO ID" at bounding box center [87, 77] width 159 height 20
paste input "178466"
type input "178466"
click at [785, 71] on icon "submit" at bounding box center [783, 77] width 12 height 12
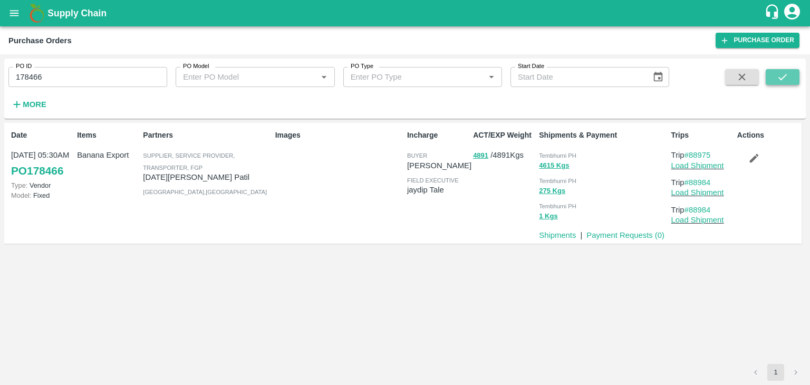
click at [785, 71] on icon "submit" at bounding box center [783, 77] width 12 height 12
click at [606, 234] on link "Payment Requests ( 0 )" at bounding box center [625, 235] width 78 height 8
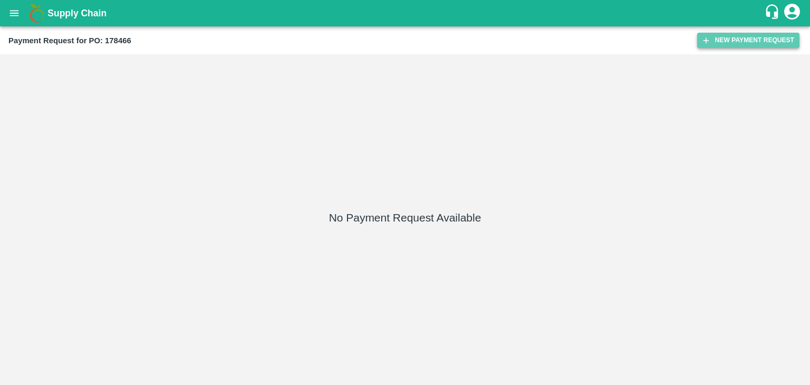
click at [743, 36] on button "New Payment Request" at bounding box center [748, 40] width 102 height 15
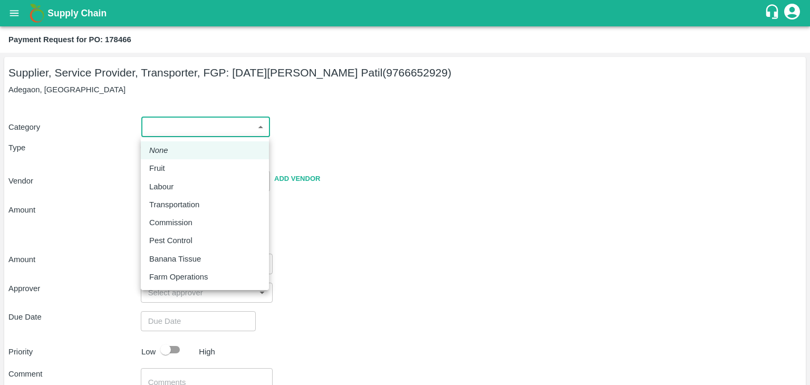
drag, startPoint x: 158, startPoint y: 125, endPoint x: 184, endPoint y: 170, distance: 51.9
click at [184, 170] on body "Supply Chain Payment Request for PO: 178466 Supplier, Service Provider, Transpo…" at bounding box center [405, 192] width 810 height 385
click at [184, 170] on div "Fruit" at bounding box center [204, 168] width 111 height 12
type input "1"
type input "[DATE][PERSON_NAME] Patil - 9766652929(Supplier, Service Provider, Transporter,…"
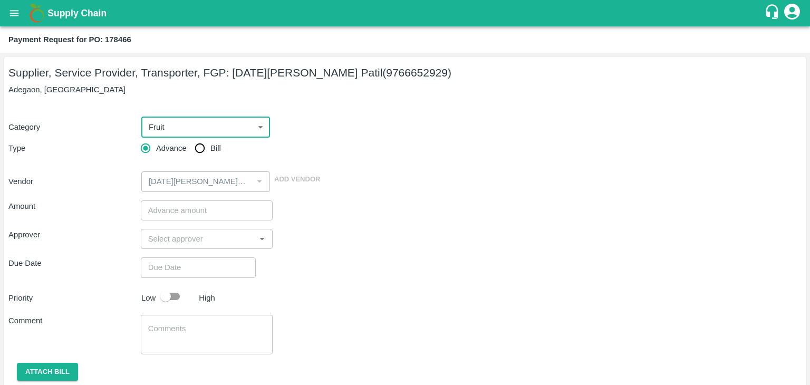
click at [200, 138] on input "Bill" at bounding box center [199, 148] width 21 height 21
radio input "true"
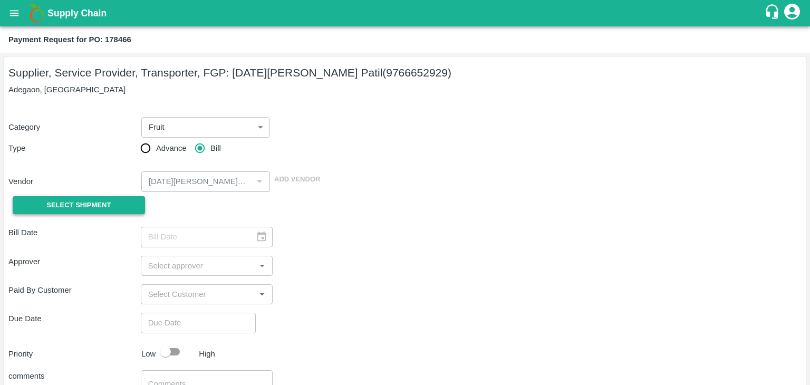
click at [91, 206] on span "Select Shipment" at bounding box center [78, 205] width 64 height 12
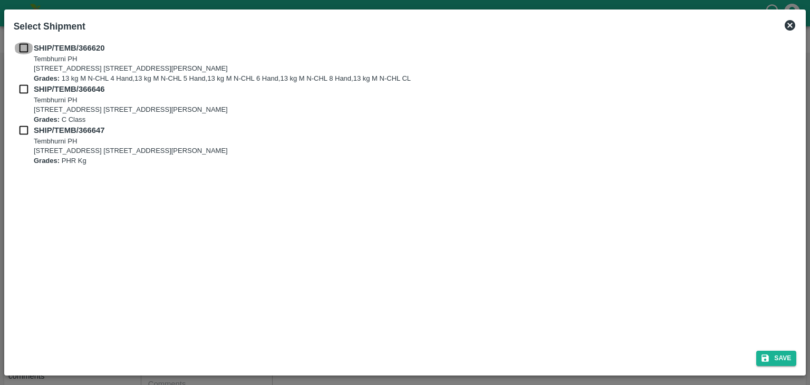
click at [26, 47] on input "checkbox" at bounding box center [24, 48] width 20 height 12
checkbox input "true"
click at [18, 92] on input "checkbox" at bounding box center [24, 89] width 20 height 12
checkbox input "true"
click at [23, 131] on input "checkbox" at bounding box center [24, 130] width 20 height 12
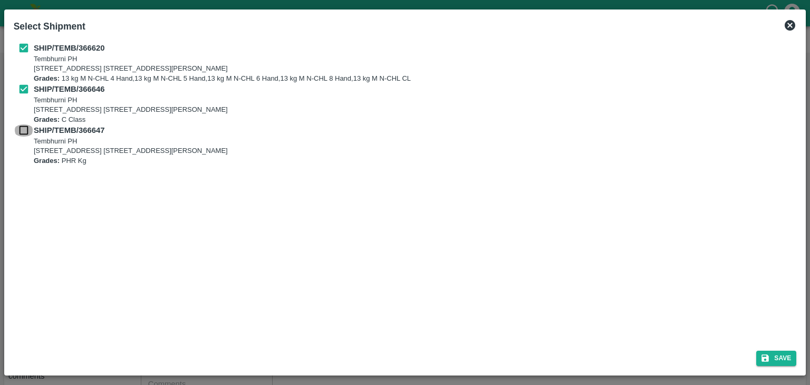
checkbox input "true"
click at [788, 355] on button "Save" at bounding box center [776, 358] width 40 height 15
type input "26/09/2025"
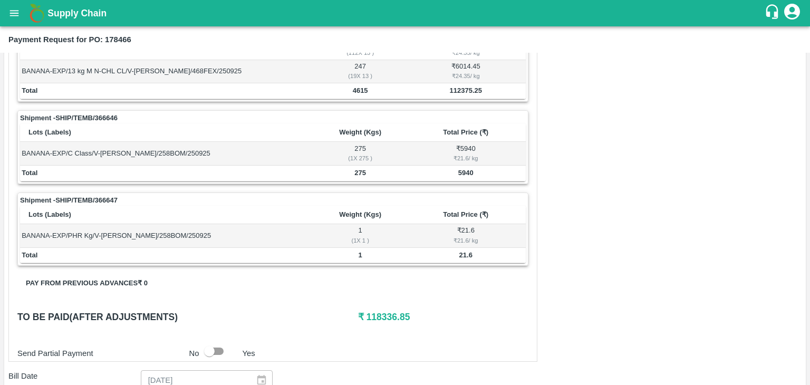
scroll to position [517, 0]
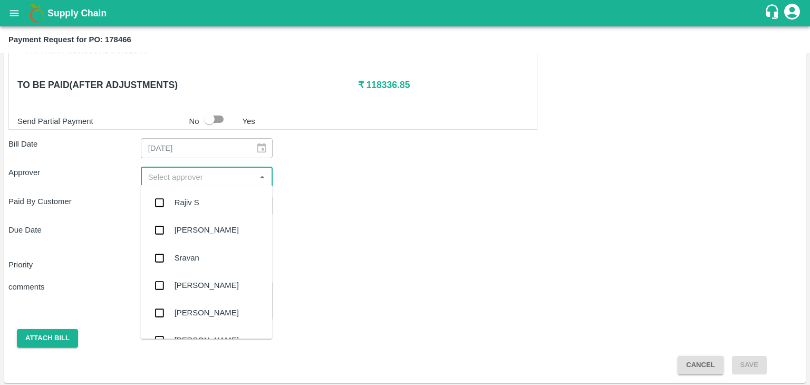
click at [186, 173] on input "input" at bounding box center [198, 177] width 109 height 14
type input "Ajit"
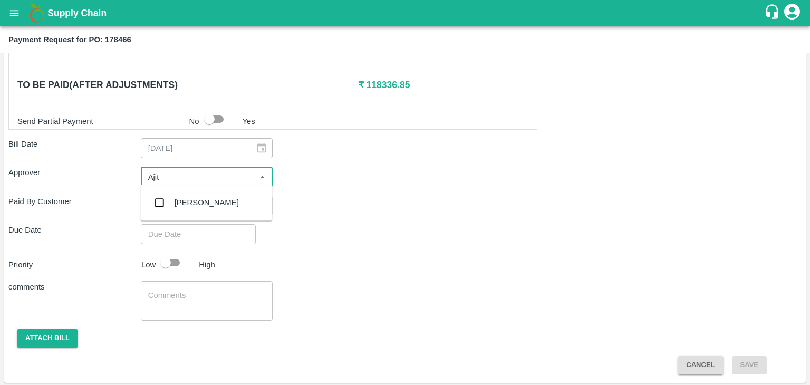
click at [201, 204] on div "[PERSON_NAME]" at bounding box center [207, 203] width 64 height 12
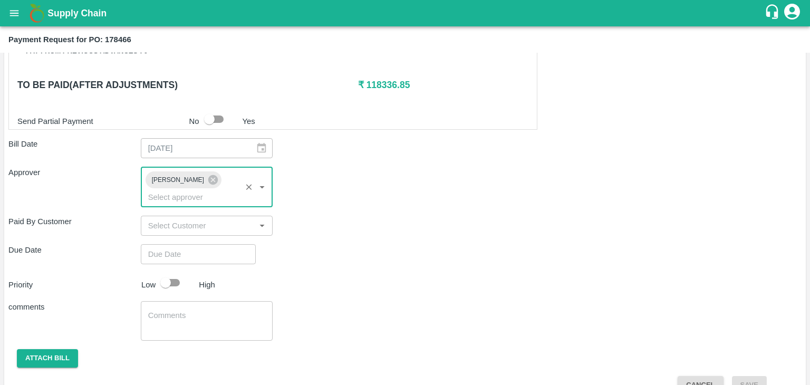
type input "DD/MM/YYYY hh:mm aa"
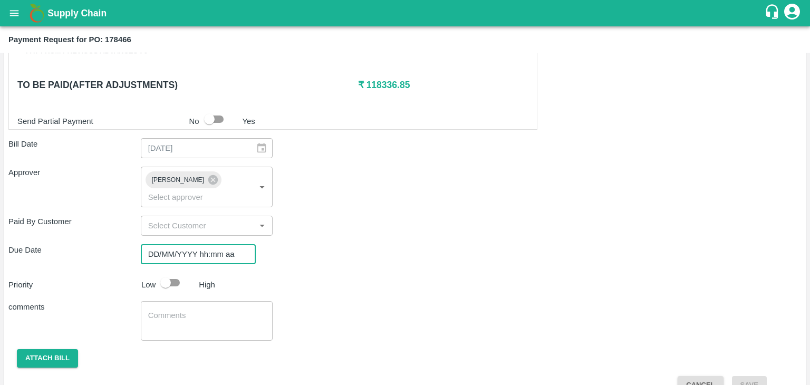
click at [221, 244] on input "DD/MM/YYYY hh:mm aa" at bounding box center [195, 254] width 108 height 20
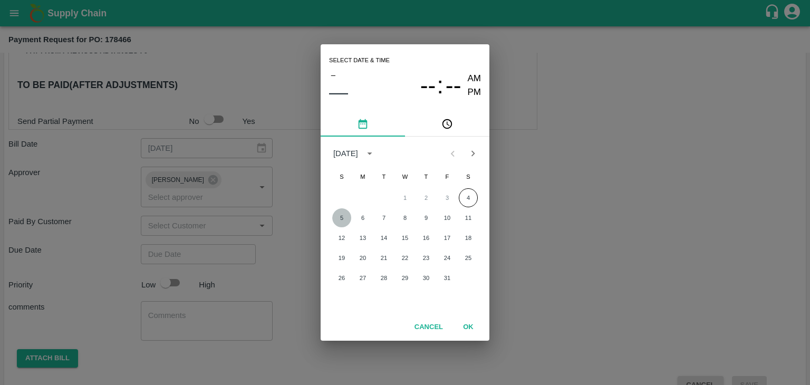
click at [336, 212] on button "5" at bounding box center [341, 217] width 19 height 19
type input "[DATE] 12:00 AM"
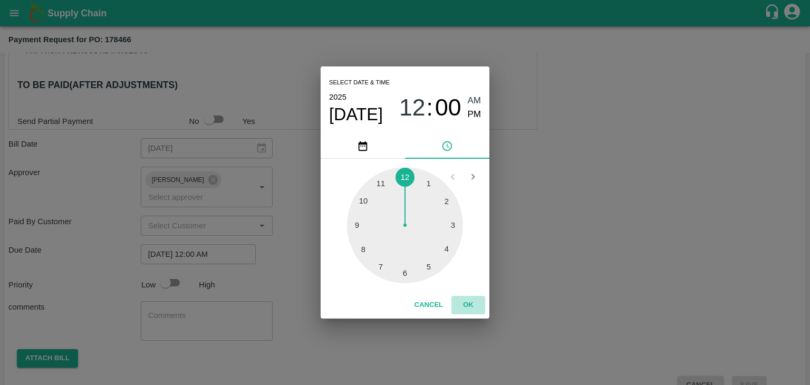
click at [465, 303] on button "OK" at bounding box center [468, 305] width 34 height 18
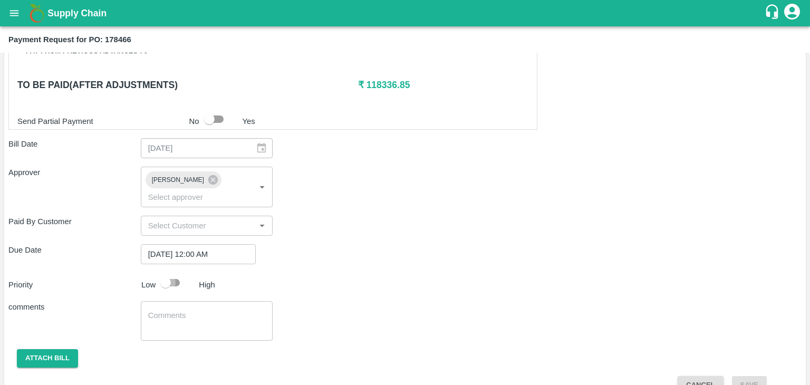
click at [166, 273] on input "checkbox" at bounding box center [166, 283] width 60 height 20
checkbox input "true"
click at [207, 310] on textarea at bounding box center [207, 321] width 118 height 22
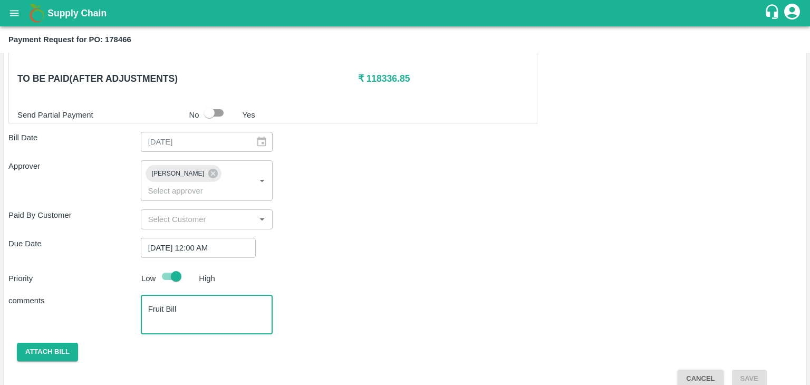
type textarea "Fruit Bill"
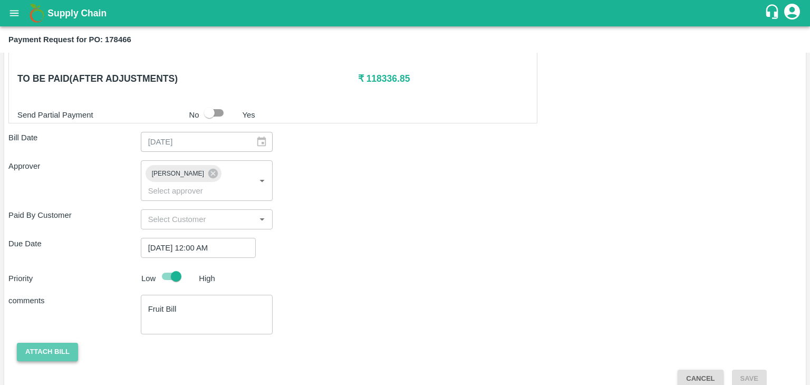
click at [41, 343] on button "Attach bill" at bounding box center [47, 352] width 61 height 18
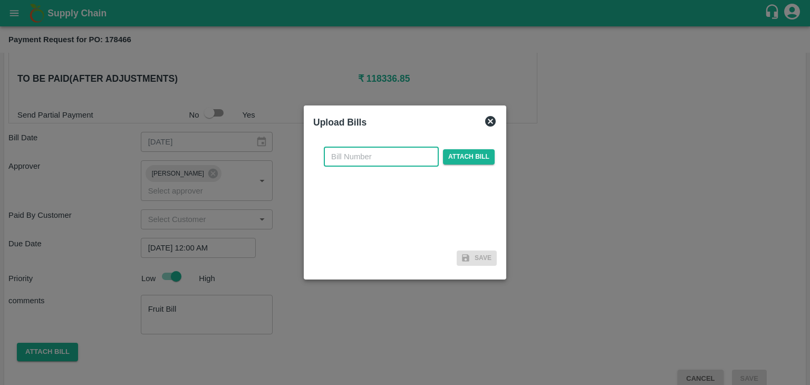
click at [359, 162] on input "text" at bounding box center [381, 157] width 115 height 20
type input "253"
click at [445, 152] on span "Attach bill" at bounding box center [469, 156] width 52 height 15
click at [0, 0] on input "Attach bill" at bounding box center [0, 0] width 0 height 0
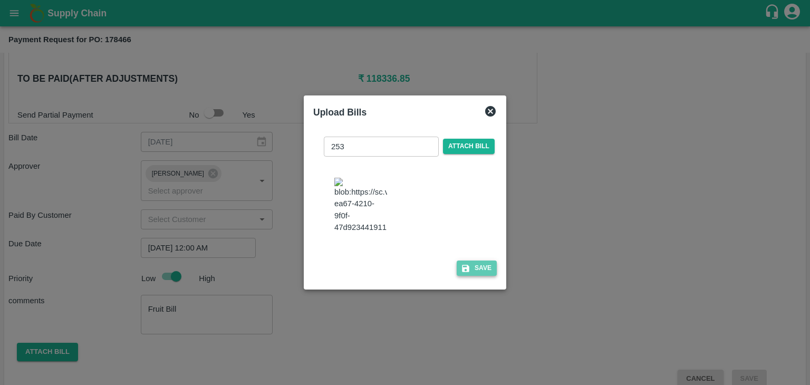
click at [480, 275] on button "Save" at bounding box center [477, 268] width 40 height 15
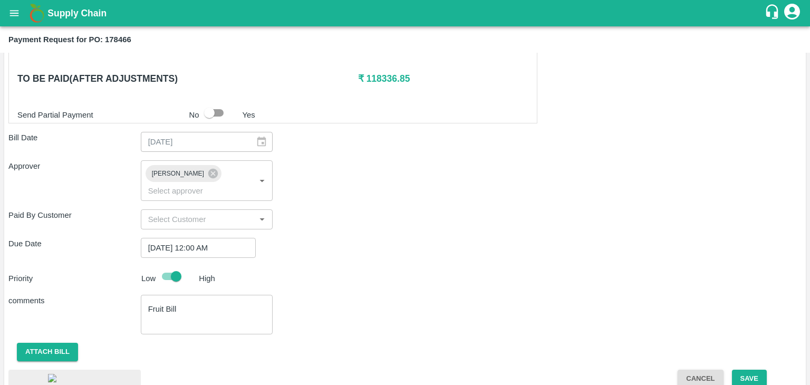
scroll to position [598, 0]
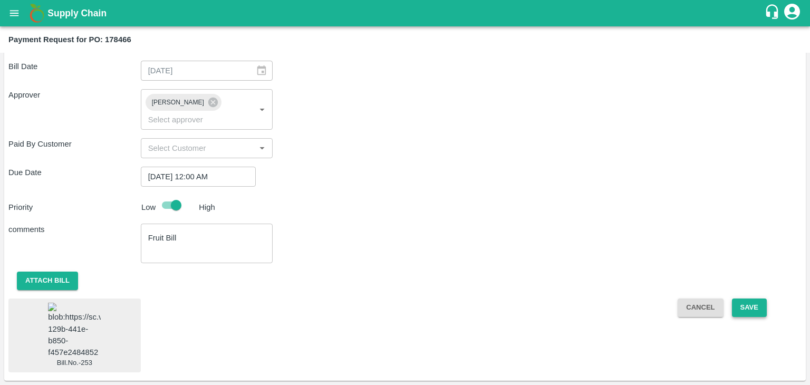
click at [747, 298] on button "Save" at bounding box center [749, 307] width 35 height 18
click at [762, 298] on button "Save" at bounding box center [749, 307] width 35 height 18
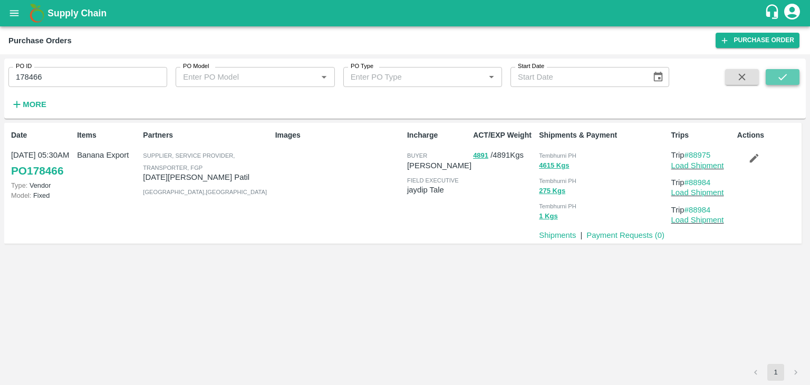
click at [791, 74] on button "submit" at bounding box center [783, 77] width 34 height 16
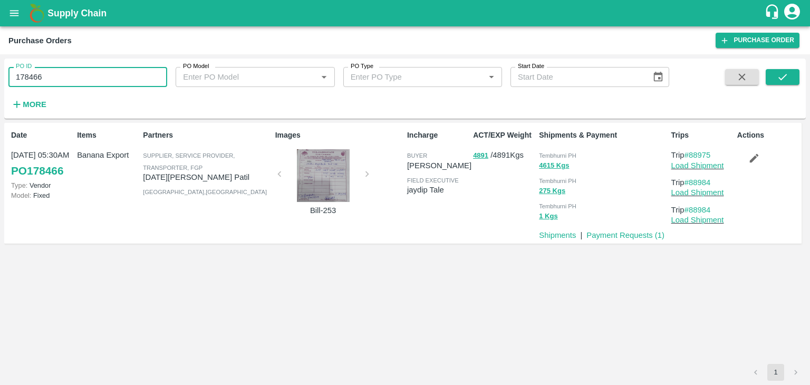
click at [74, 73] on input "178466" at bounding box center [87, 77] width 159 height 20
paste input "text"
type input "178706"
click at [789, 74] on button "submit" at bounding box center [783, 77] width 34 height 16
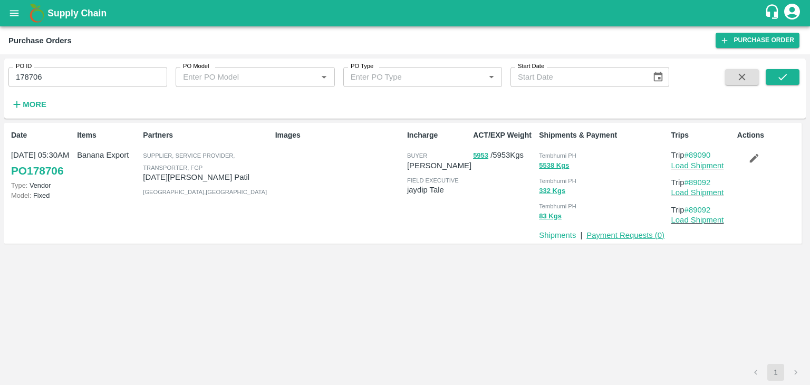
click at [621, 235] on link "Payment Requests ( 0 )" at bounding box center [625, 235] width 78 height 8
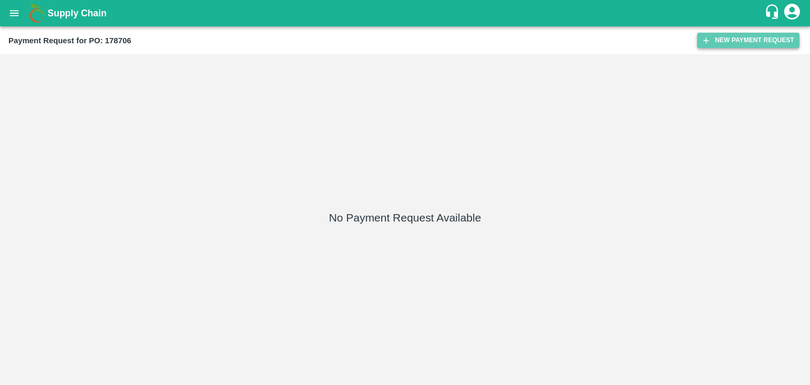
click at [751, 42] on button "New Payment Request" at bounding box center [748, 40] width 102 height 15
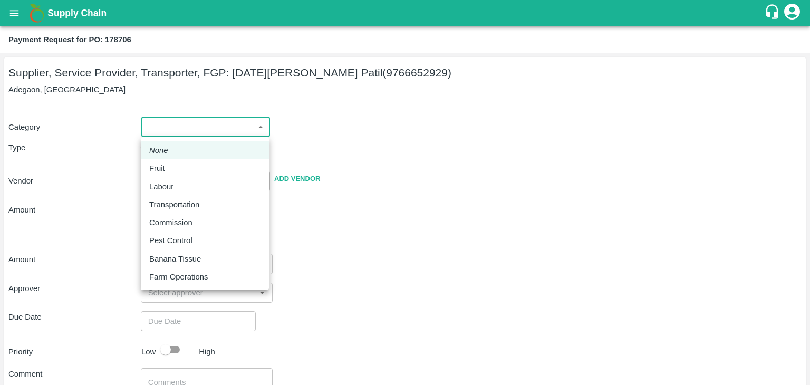
drag, startPoint x: 155, startPoint y: 133, endPoint x: 174, endPoint y: 162, distance: 35.0
click at [174, 162] on body "Supply Chain Payment Request for PO: 178706 Supplier, Service Provider, Transpo…" at bounding box center [405, 192] width 810 height 385
click at [174, 162] on div "Fruit" at bounding box center [204, 168] width 111 height 12
type input "1"
type input "[DATE][PERSON_NAME] Patil - 9766652929(Supplier, Service Provider, Transporter,…"
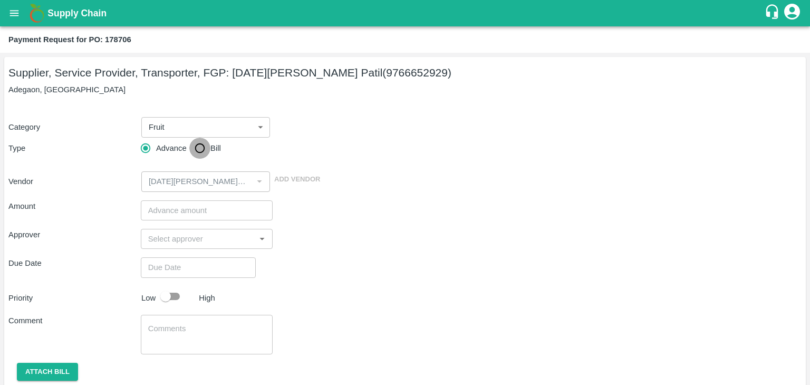
click at [198, 148] on input "Bill" at bounding box center [199, 148] width 21 height 21
radio input "true"
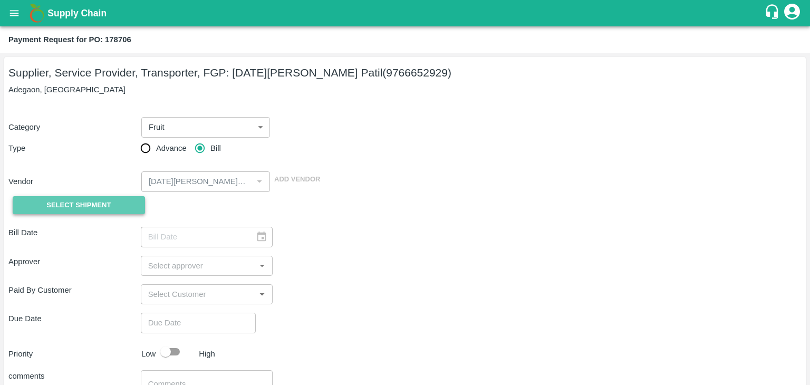
click at [71, 206] on span "Select Shipment" at bounding box center [78, 205] width 64 height 12
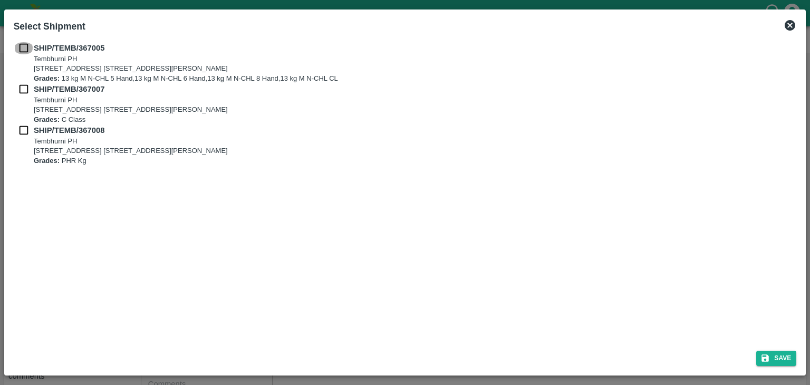
click at [20, 47] on input "checkbox" at bounding box center [24, 48] width 20 height 12
checkbox input "true"
click at [24, 89] on input "checkbox" at bounding box center [24, 89] width 20 height 12
checkbox input "true"
click at [24, 134] on input "checkbox" at bounding box center [24, 130] width 20 height 12
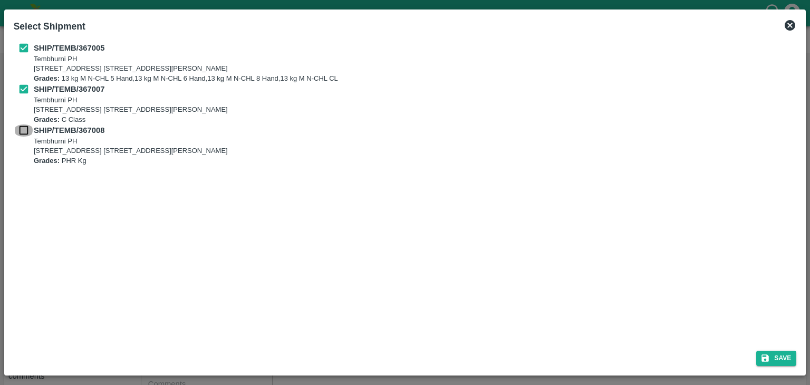
checkbox input "true"
click at [795, 359] on button "Save" at bounding box center [776, 358] width 40 height 15
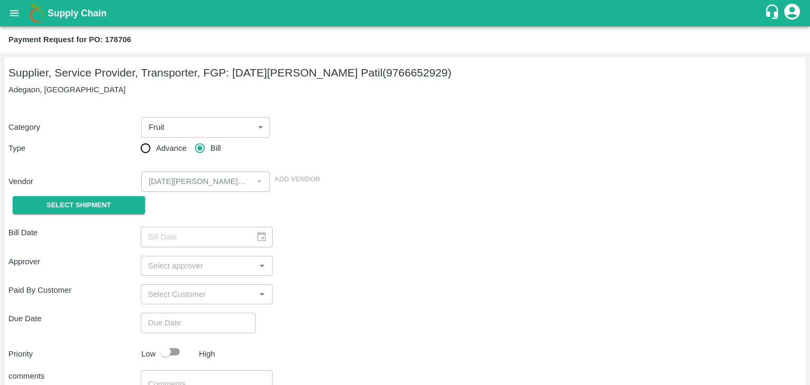
type input "29/09/2025"
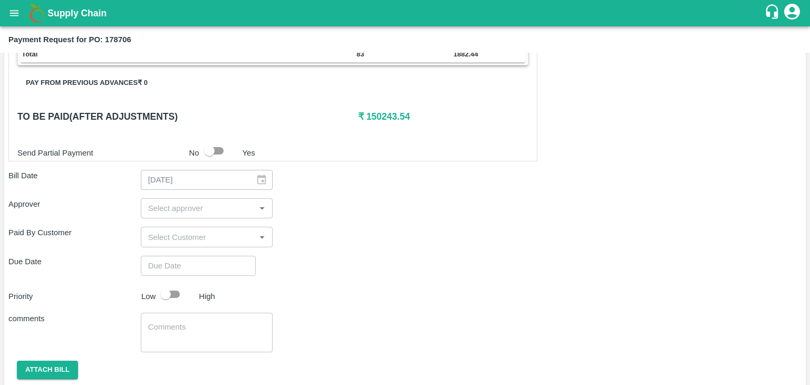
scroll to position [494, 0]
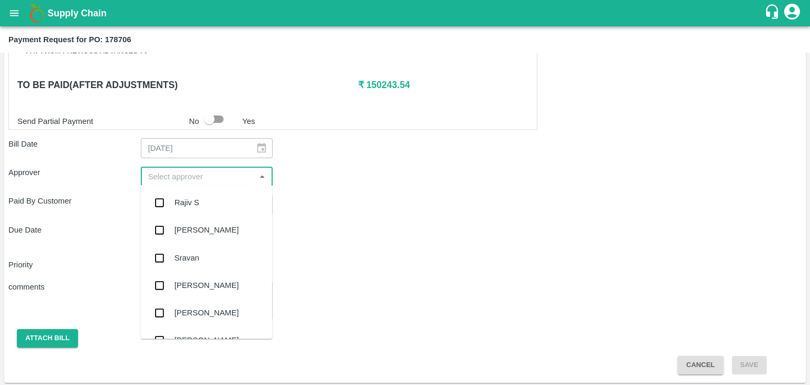
click at [209, 170] on input "input" at bounding box center [198, 177] width 109 height 14
type input "Ajit"
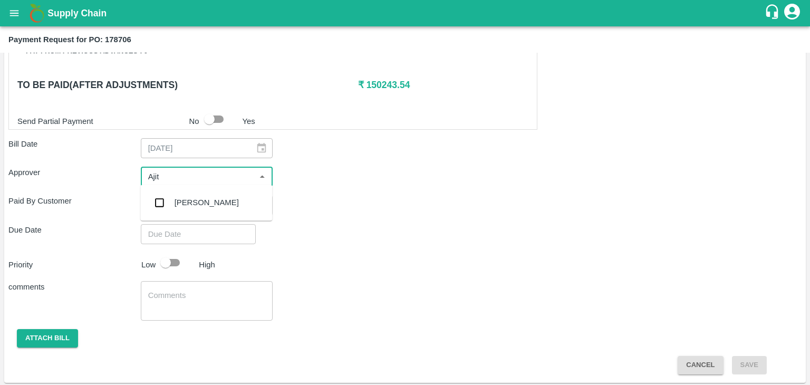
click at [199, 198] on div "[PERSON_NAME]" at bounding box center [207, 203] width 64 height 12
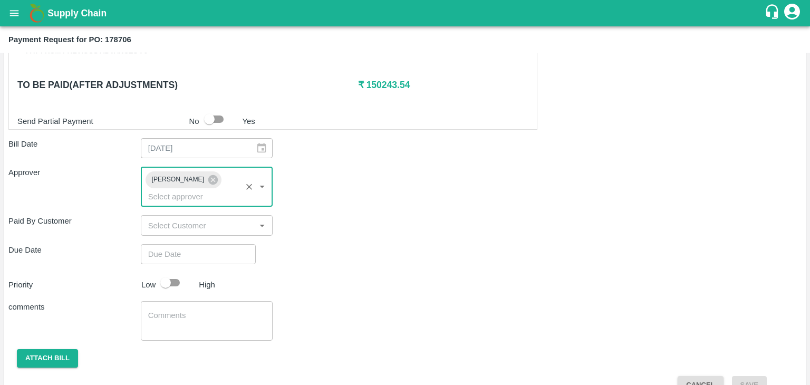
type input "DD/MM/YYYY hh:mm aa"
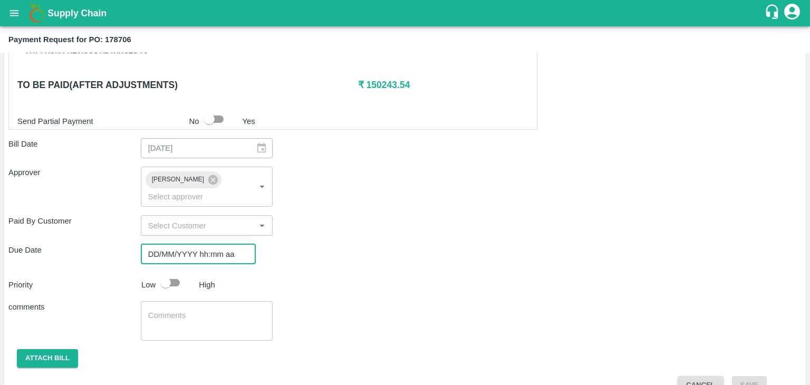
click at [207, 244] on input "DD/MM/YYYY hh:mm aa" at bounding box center [195, 254] width 108 height 20
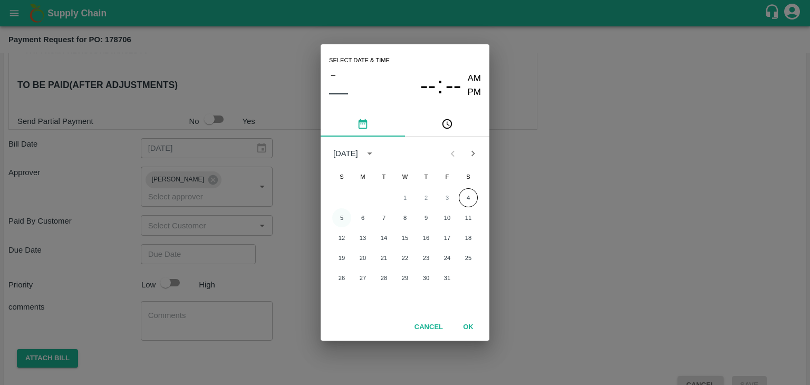
click at [335, 216] on button "5" at bounding box center [341, 217] width 19 height 19
type input "[DATE] 12:00 AM"
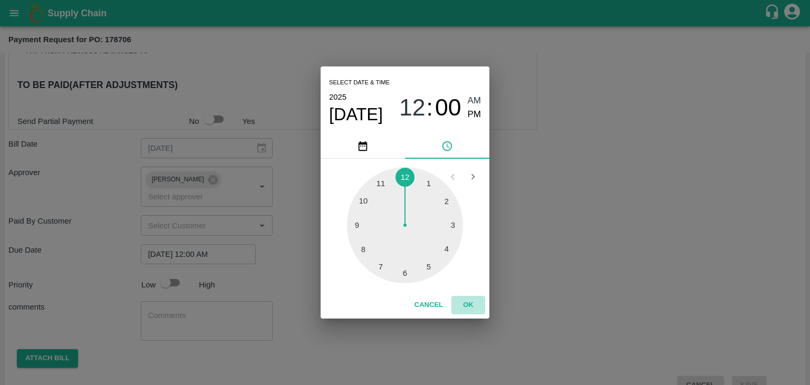
click at [476, 300] on button "OK" at bounding box center [468, 305] width 34 height 18
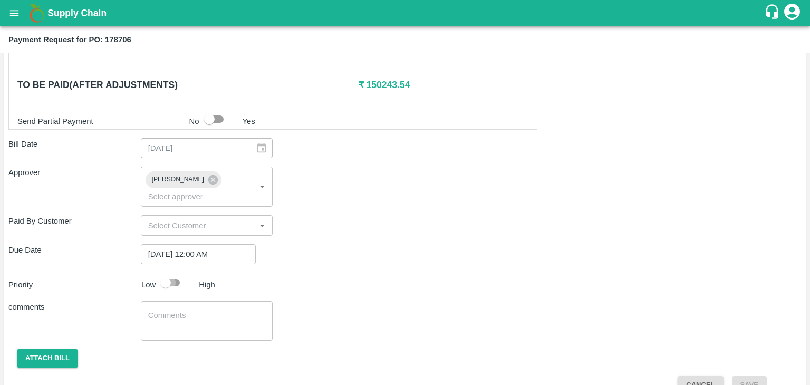
click at [175, 273] on input "checkbox" at bounding box center [166, 283] width 60 height 20
checkbox input "true"
click at [206, 310] on textarea at bounding box center [207, 321] width 118 height 22
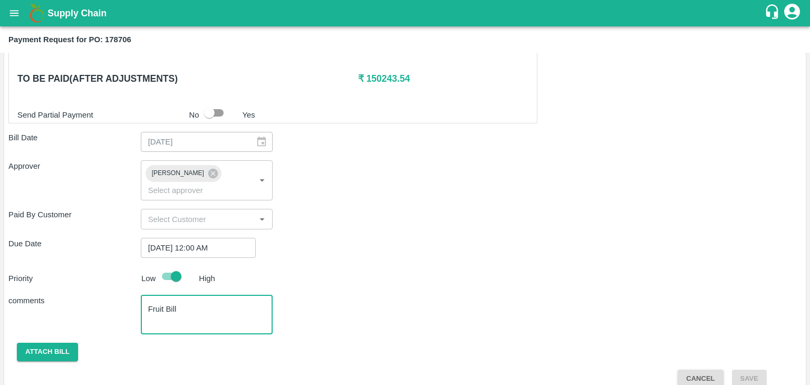
type textarea "Fruit Bill"
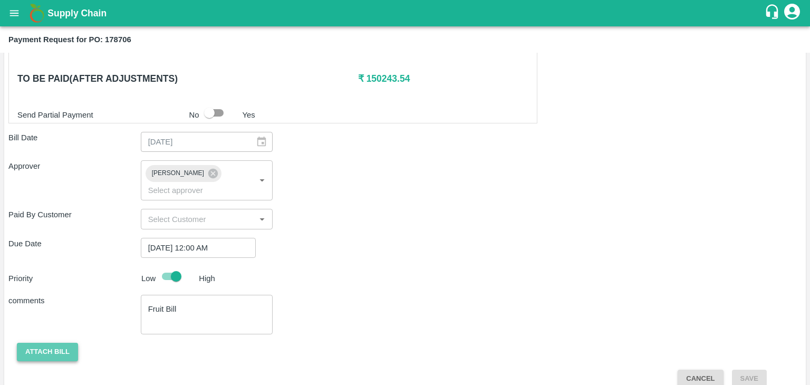
click at [46, 343] on button "Attach bill" at bounding box center [47, 352] width 61 height 18
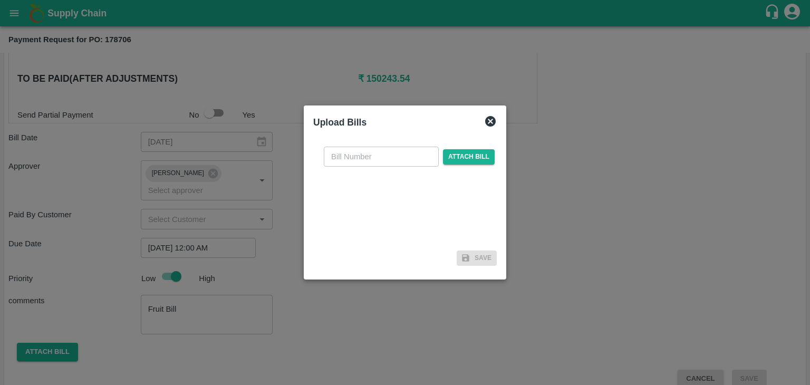
click at [377, 157] on input "text" at bounding box center [381, 157] width 115 height 20
type input "255"
click at [475, 161] on span "Attach bill" at bounding box center [469, 156] width 52 height 15
click at [0, 0] on input "Attach bill" at bounding box center [0, 0] width 0 height 0
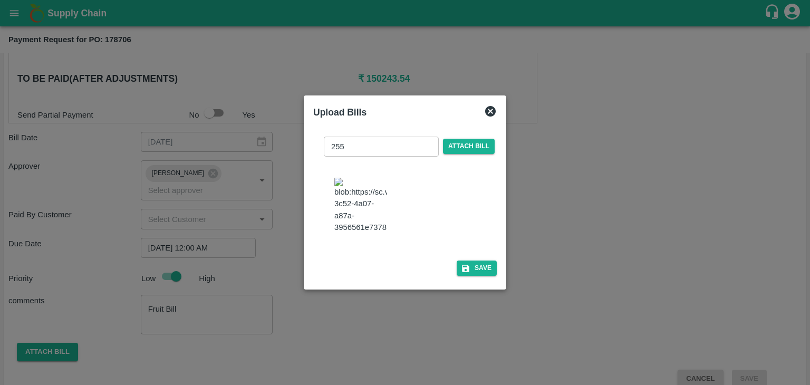
click at [480, 272] on div "255 ​ Attach bill Save" at bounding box center [405, 204] width 184 height 152
click at [480, 276] on button "Save" at bounding box center [477, 268] width 40 height 15
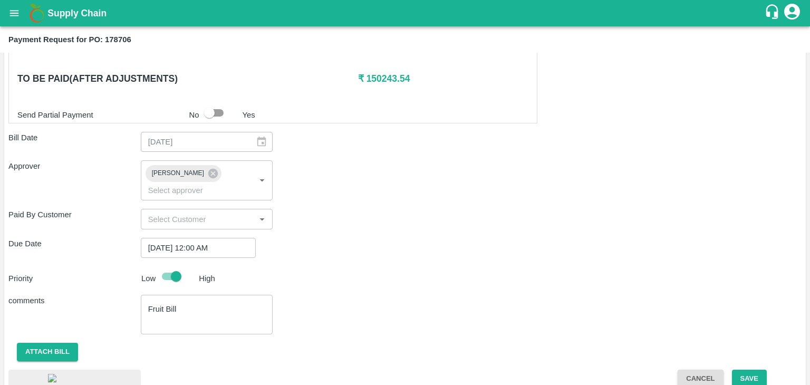
scroll to position [579, 0]
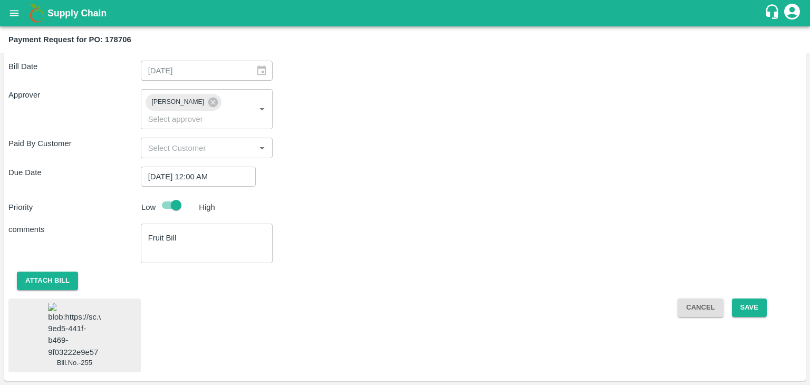
click at [81, 311] on img at bounding box center [74, 330] width 53 height 55
click at [752, 298] on button "Save" at bounding box center [749, 307] width 35 height 18
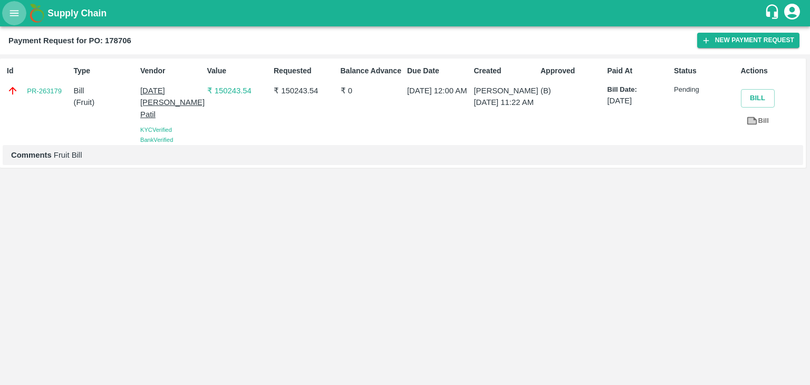
click at [7, 13] on button "open drawer" at bounding box center [14, 13] width 24 height 24
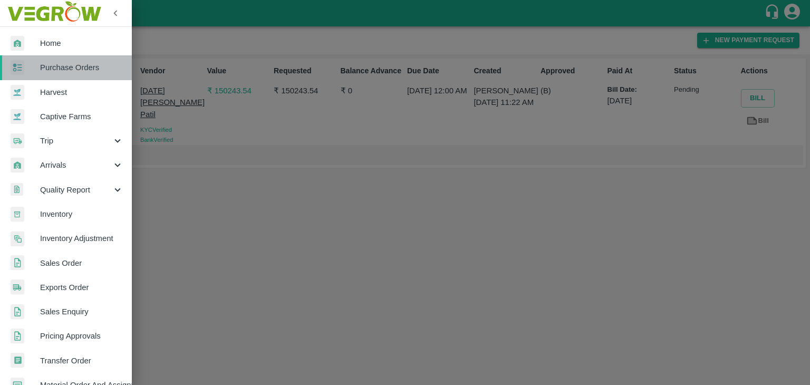
click at [72, 73] on link "Purchase Orders" at bounding box center [66, 67] width 132 height 24
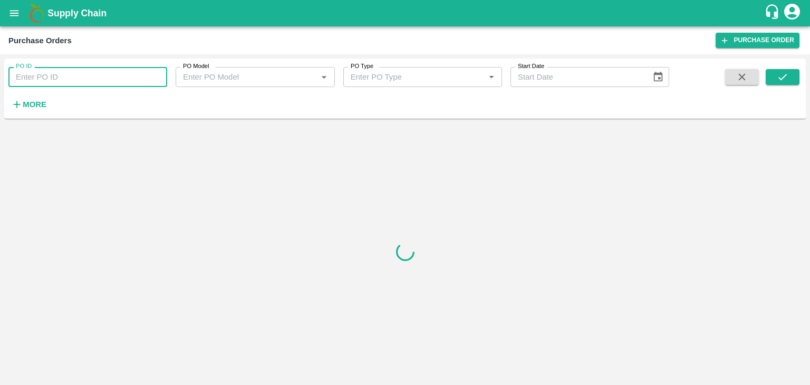
click at [127, 71] on input "PO ID" at bounding box center [87, 77] width 159 height 20
paste input "178828"
type input "178828"
click at [778, 75] on icon "submit" at bounding box center [783, 77] width 12 height 12
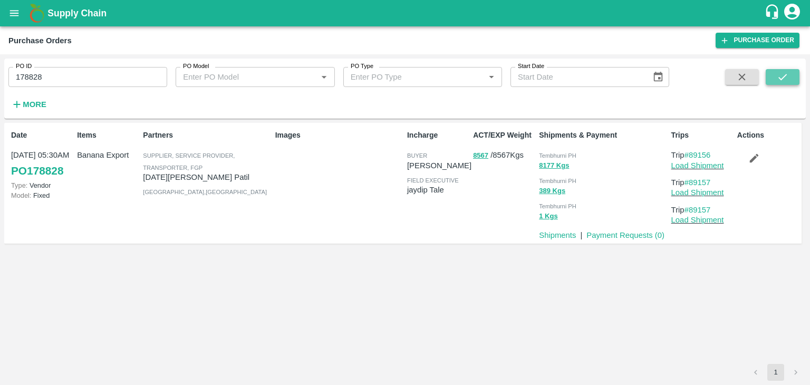
click at [778, 75] on icon "submit" at bounding box center [783, 77] width 12 height 12
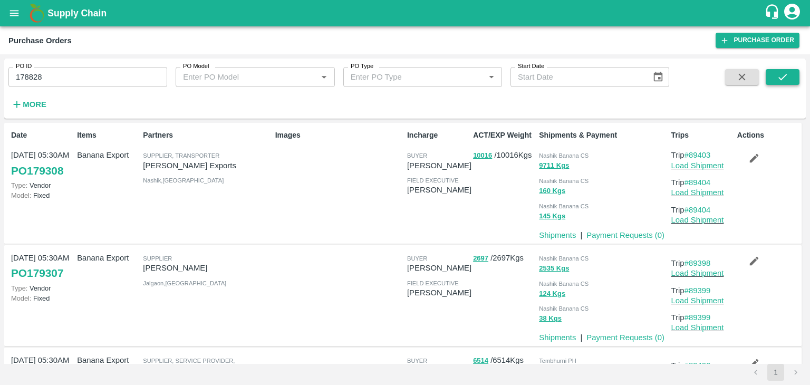
click at [792, 79] on button "submit" at bounding box center [783, 77] width 34 height 16
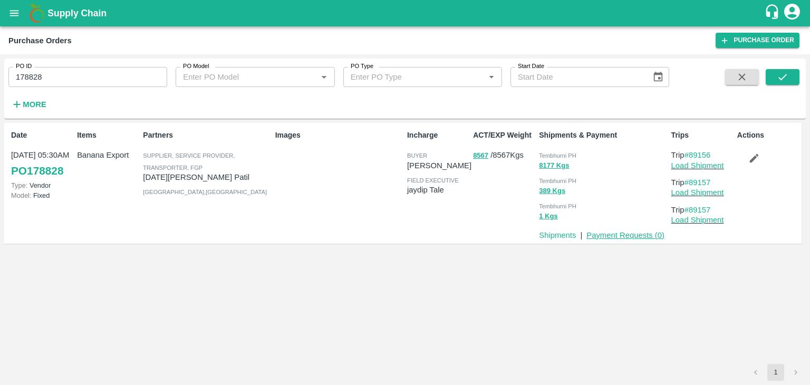
click at [619, 233] on link "Payment Requests ( 0 )" at bounding box center [625, 235] width 78 height 8
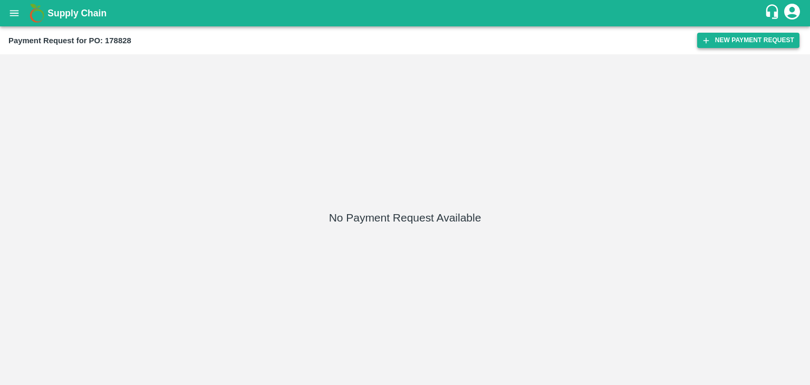
drag, startPoint x: 743, startPoint y: 31, endPoint x: 753, endPoint y: 43, distance: 15.7
click at [753, 43] on div "Payment Request for PO: 178828 New Payment Request" at bounding box center [405, 40] width 810 height 28
click at [753, 43] on button "New Payment Request" at bounding box center [748, 40] width 102 height 15
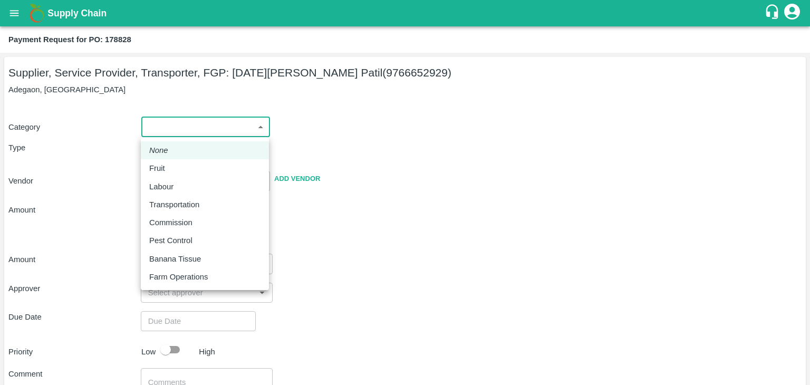
click at [159, 127] on body "Supply Chain Payment Request for PO: 178828 Supplier, Service Provider, Transpo…" at bounding box center [405, 192] width 810 height 385
click at [170, 168] on div "Fruit" at bounding box center [204, 168] width 111 height 12
type input "1"
type input "[DATE][PERSON_NAME] Patil - 9766652929(Supplier, Service Provider, Transporter,…"
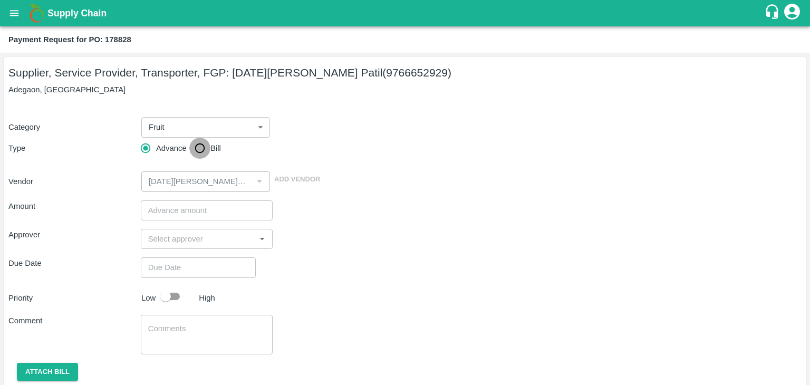
click at [203, 148] on input "Bill" at bounding box center [199, 148] width 21 height 21
radio input "true"
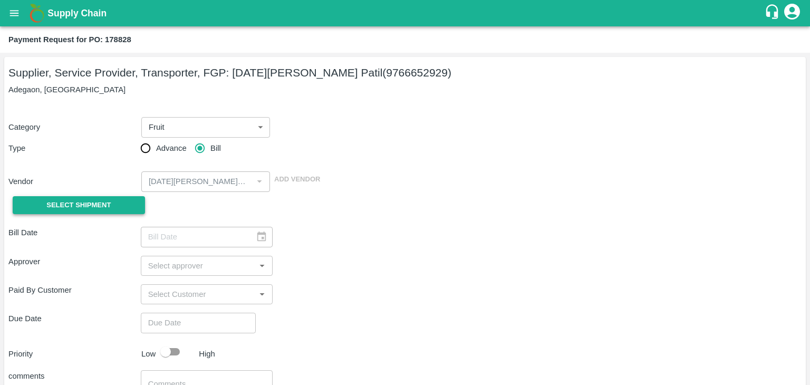
click at [79, 204] on span "Select Shipment" at bounding box center [78, 205] width 64 height 12
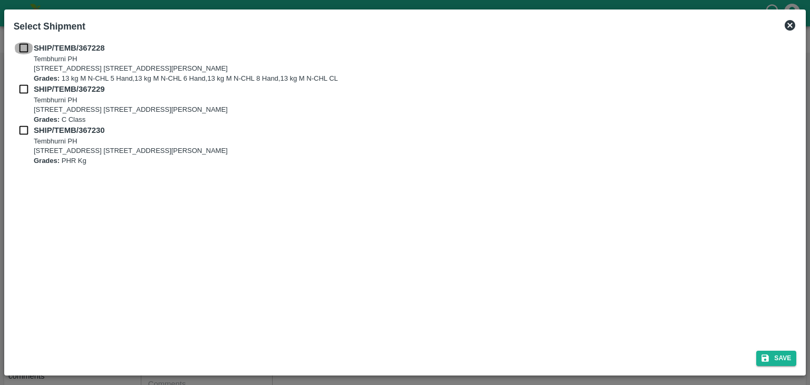
click at [20, 44] on input "checkbox" at bounding box center [24, 48] width 20 height 12
checkbox input "true"
click at [24, 93] on input "checkbox" at bounding box center [24, 89] width 20 height 12
checkbox input "true"
click at [22, 132] on input "checkbox" at bounding box center [24, 130] width 20 height 12
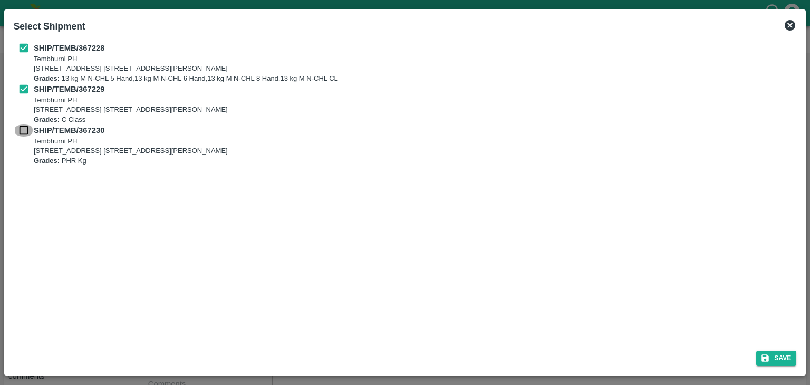
checkbox input "true"
click at [783, 353] on button "Save" at bounding box center [776, 358] width 40 height 15
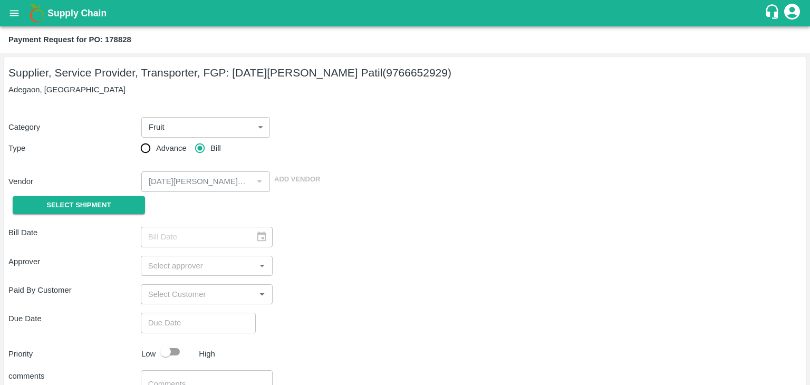
type input "30/09/2025"
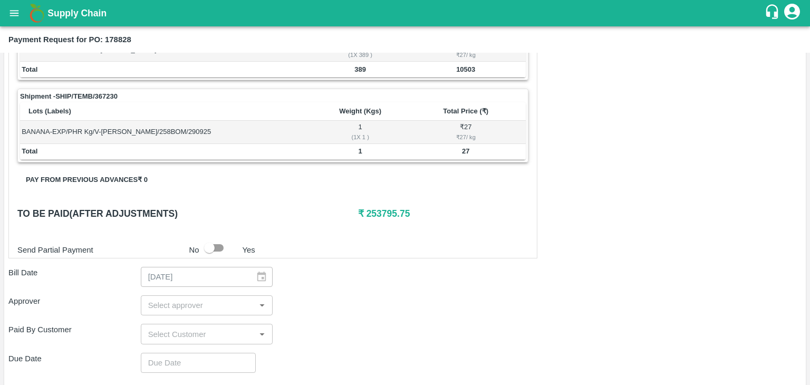
scroll to position [494, 0]
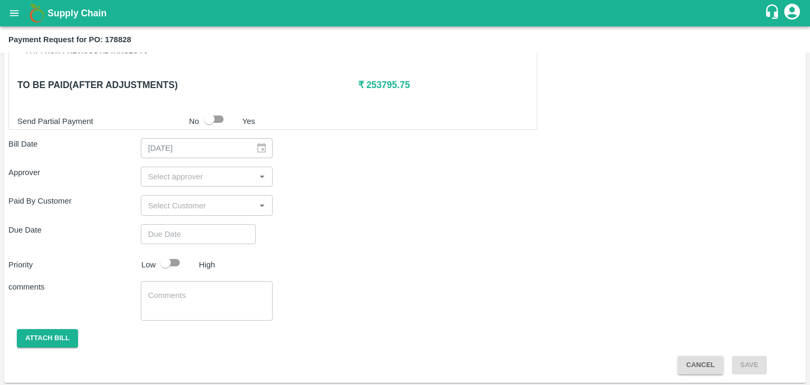
click at [190, 175] on input "input" at bounding box center [198, 177] width 109 height 14
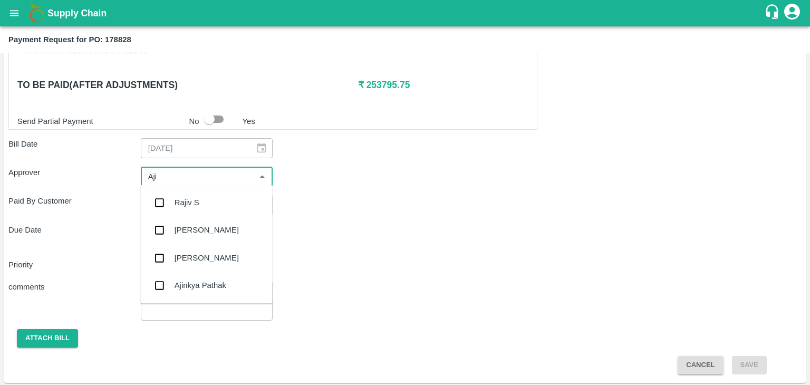
type input "Ajit"
click at [202, 201] on div "[PERSON_NAME]" at bounding box center [207, 203] width 64 height 12
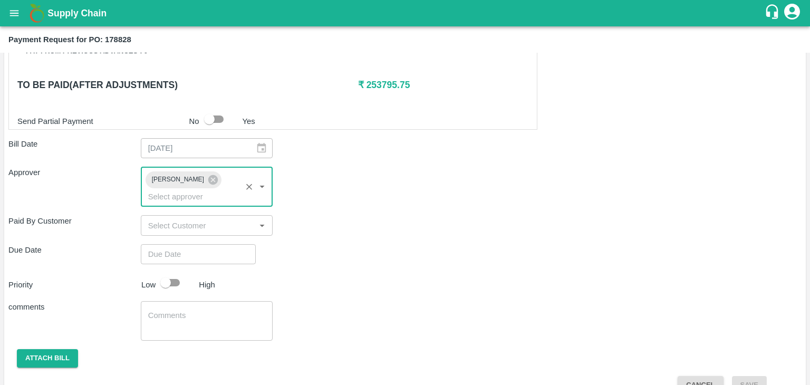
type input "DD/MM/YYYY hh:mm aa"
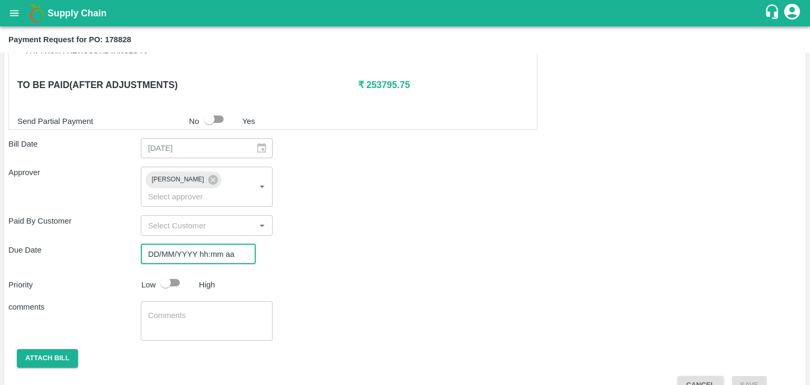
click at [218, 244] on input "DD/MM/YYYY hh:mm aa" at bounding box center [195, 254] width 108 height 20
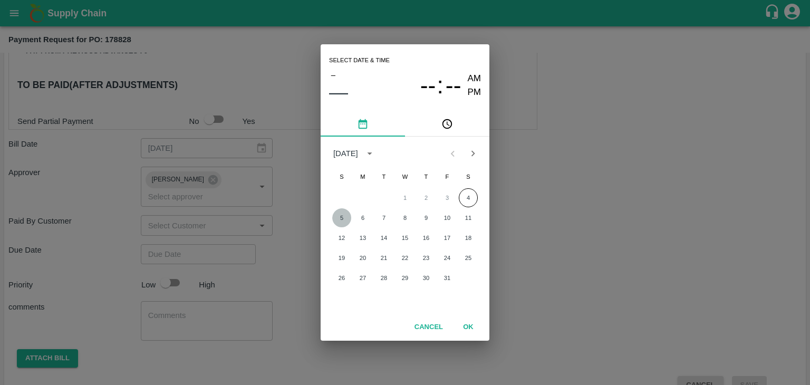
click at [342, 212] on button "5" at bounding box center [341, 217] width 19 height 19
type input "[DATE] 12:00 AM"
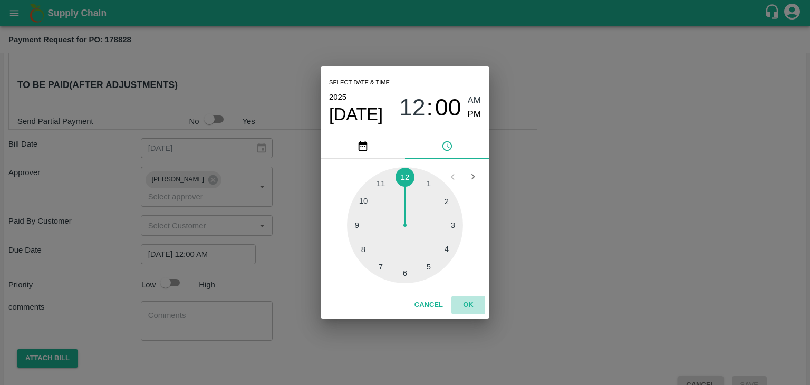
click at [463, 304] on button "OK" at bounding box center [468, 305] width 34 height 18
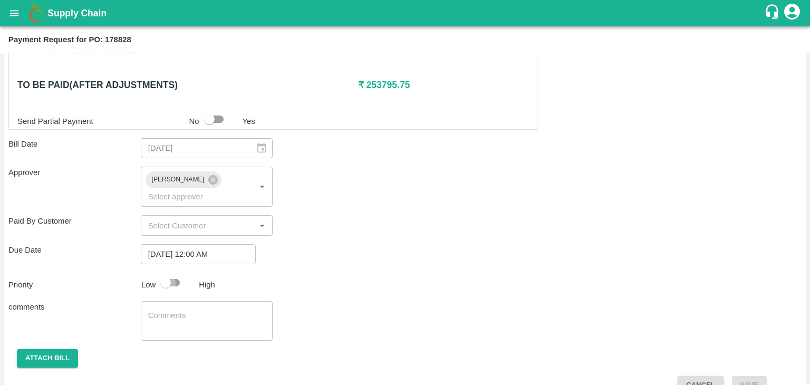
click at [176, 273] on input "checkbox" at bounding box center [166, 283] width 60 height 20
checkbox input "true"
click at [217, 313] on textarea at bounding box center [207, 321] width 118 height 22
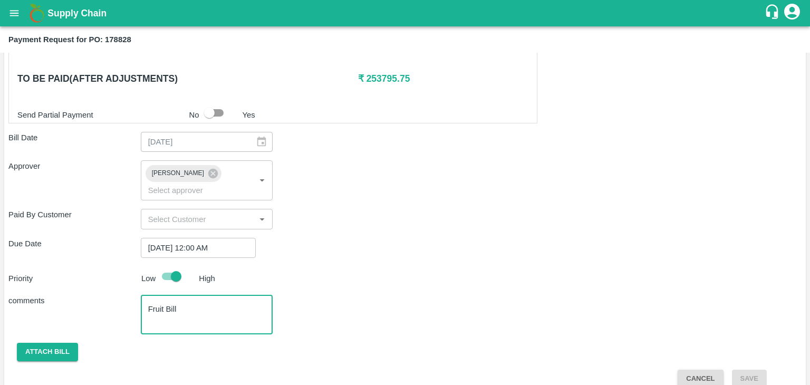
type textarea "Fruit Bill"
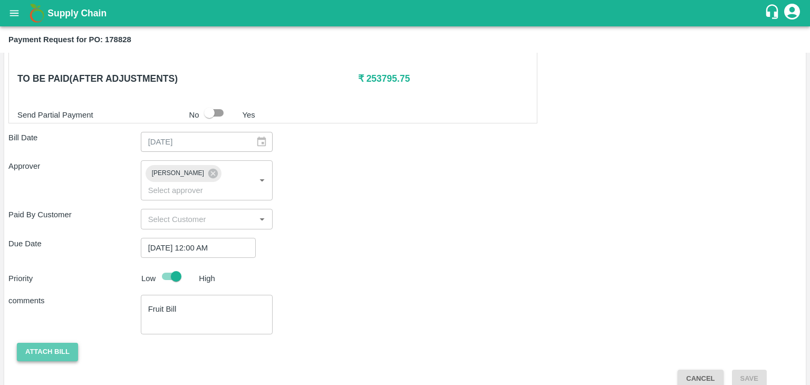
click at [55, 343] on button "Attach bill" at bounding box center [47, 352] width 61 height 18
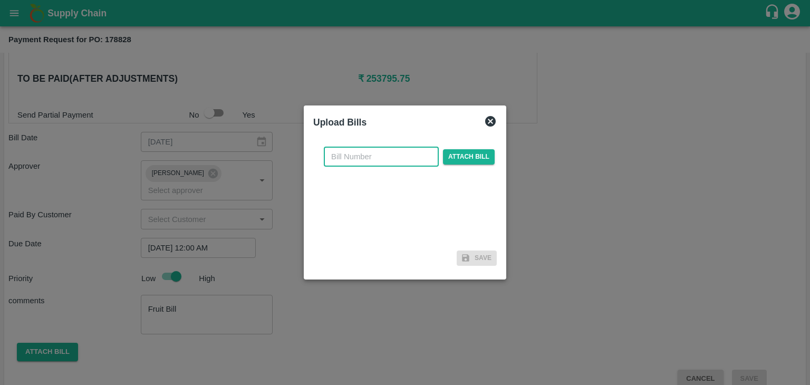
click at [389, 159] on input "text" at bounding box center [381, 157] width 115 height 20
type input "257"
click at [477, 152] on span "Attach bill" at bounding box center [469, 156] width 52 height 15
click at [0, 0] on input "Attach bill" at bounding box center [0, 0] width 0 height 0
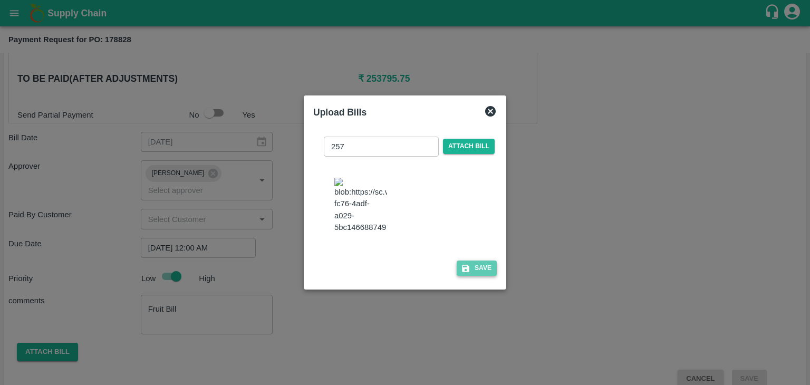
click at [478, 274] on button "Save" at bounding box center [477, 268] width 40 height 15
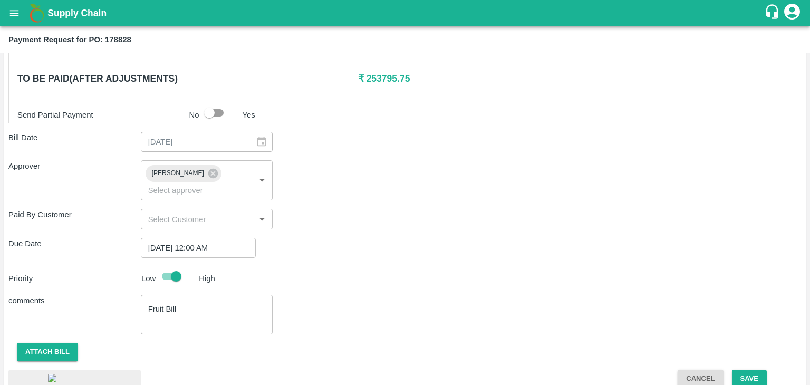
scroll to position [572, 0]
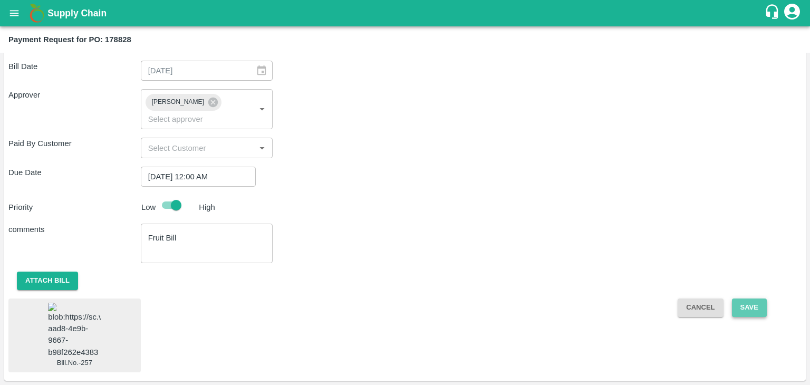
click at [745, 298] on button "Save" at bounding box center [749, 307] width 35 height 18
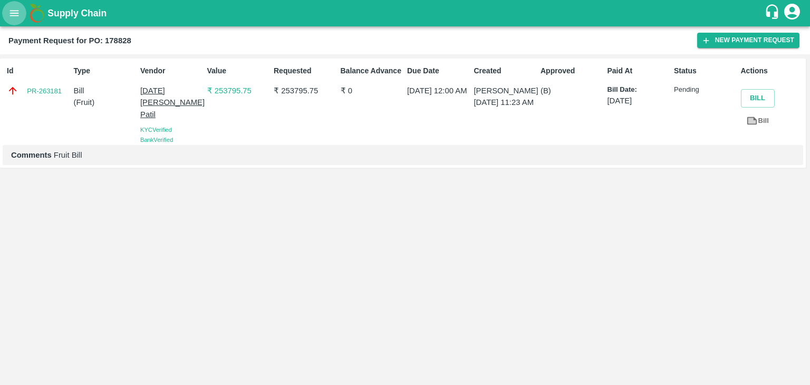
click at [14, 8] on icon "open drawer" at bounding box center [14, 13] width 12 height 12
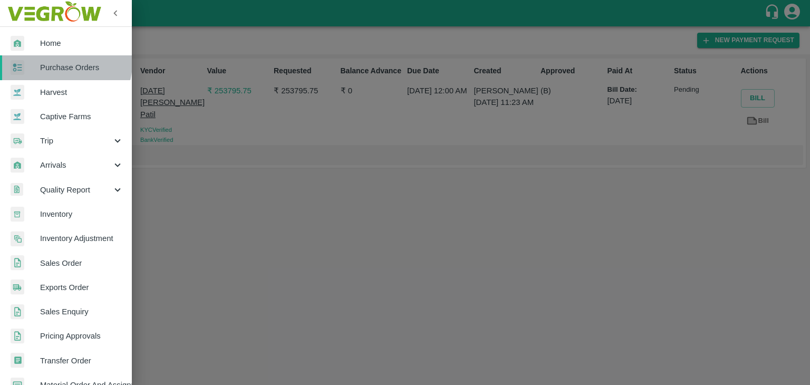
click at [63, 63] on span "Purchase Orders" at bounding box center [81, 68] width 83 height 12
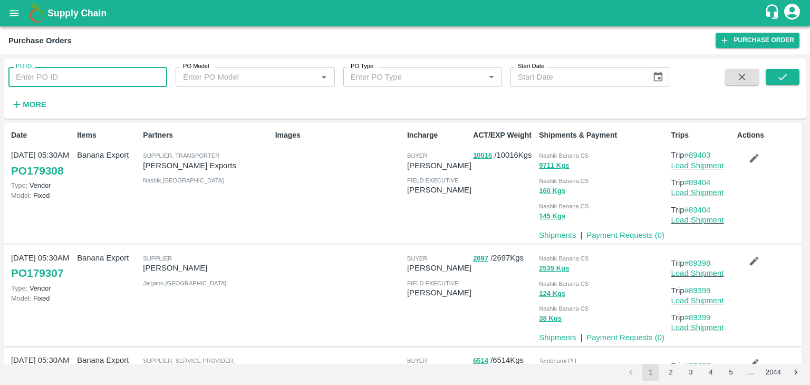
click at [80, 67] on input "PO ID" at bounding box center [87, 77] width 159 height 20
paste input "178932"
type input "178932"
click at [781, 74] on icon "submit" at bounding box center [783, 77] width 12 height 12
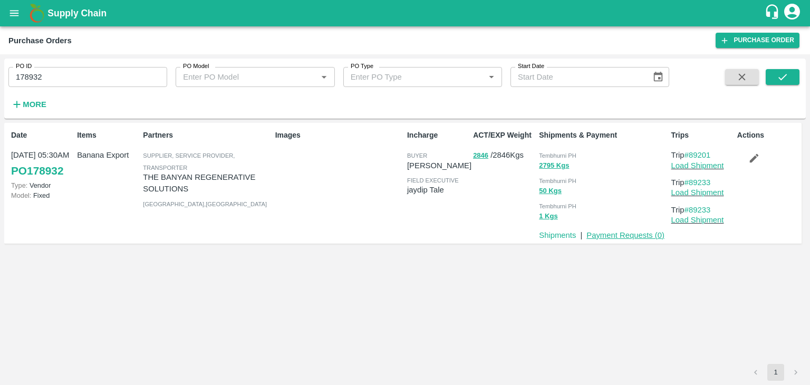
click at [612, 235] on link "Payment Requests ( 0 )" at bounding box center [625, 235] width 78 height 8
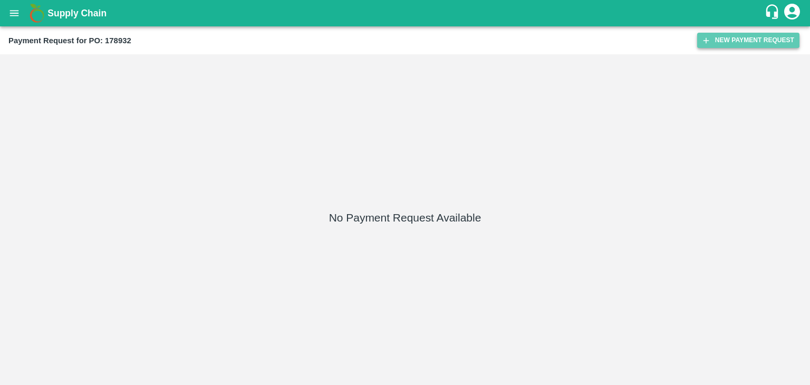
click at [775, 35] on button "New Payment Request" at bounding box center [748, 40] width 102 height 15
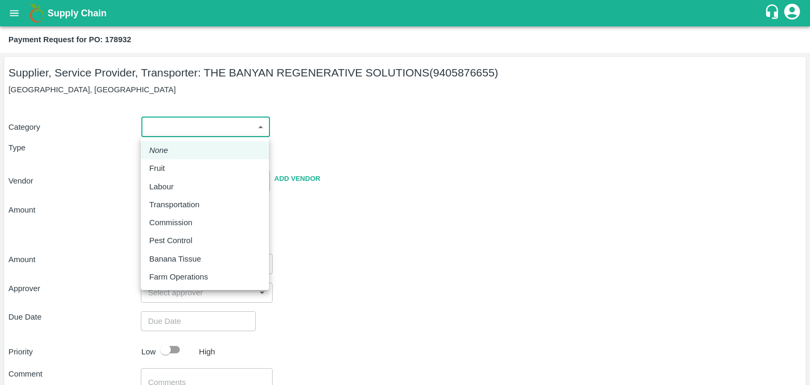
drag, startPoint x: 157, startPoint y: 131, endPoint x: 180, endPoint y: 167, distance: 43.2
click at [180, 167] on body "Supply Chain Payment Request for PO: 178932 Supplier, Service Provider, Transpo…" at bounding box center [405, 192] width 810 height 385
click at [180, 167] on div "Fruit" at bounding box center [204, 168] width 111 height 12
type input "1"
type input "THE BANYAN REGENERATIVE SOLUTIONS - 9405876655(Supplier, Service Provider, Tran…"
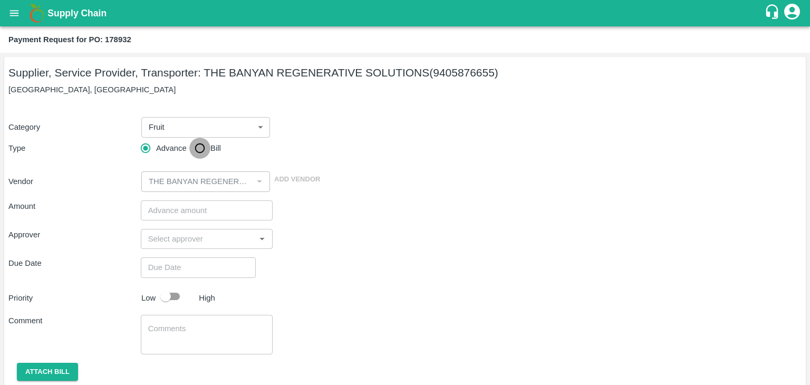
click at [196, 148] on input "Bill" at bounding box center [199, 148] width 21 height 21
radio input "true"
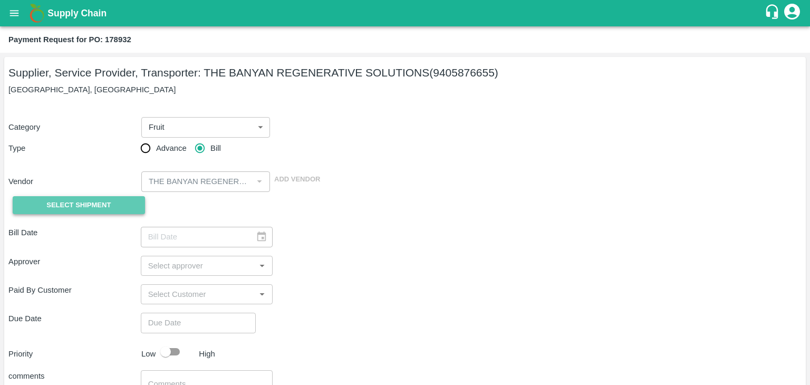
click at [63, 211] on button "Select Shipment" at bounding box center [79, 205] width 132 height 18
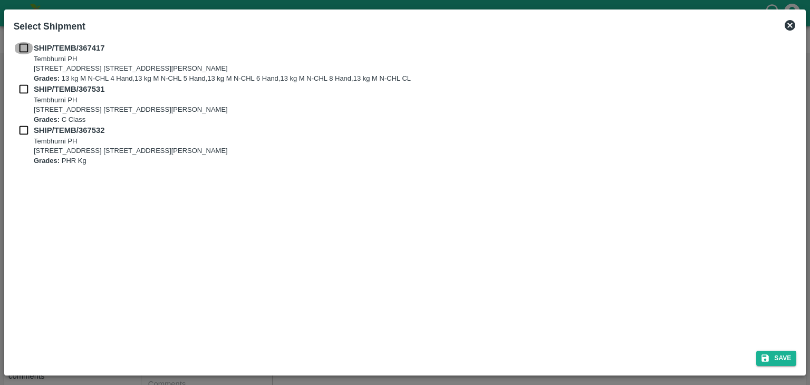
click at [21, 50] on input "checkbox" at bounding box center [24, 48] width 20 height 12
checkbox input "true"
click at [21, 93] on input "checkbox" at bounding box center [24, 89] width 20 height 12
checkbox input "true"
click at [21, 127] on input "checkbox" at bounding box center [24, 130] width 20 height 12
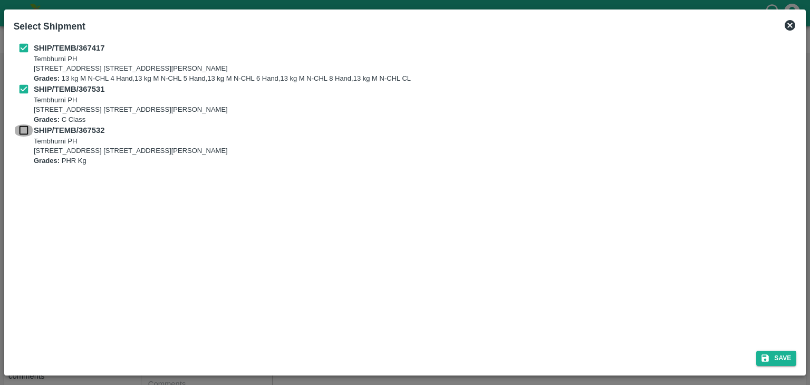
checkbox input "true"
click at [794, 358] on button "Save" at bounding box center [776, 358] width 40 height 15
type input "[DATE]"
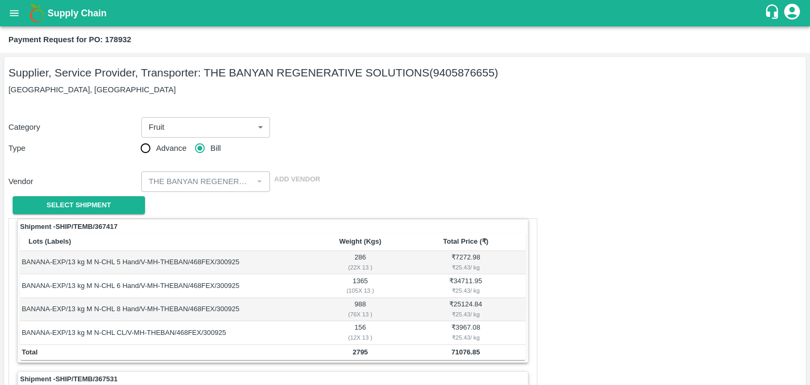
scroll to position [494, 0]
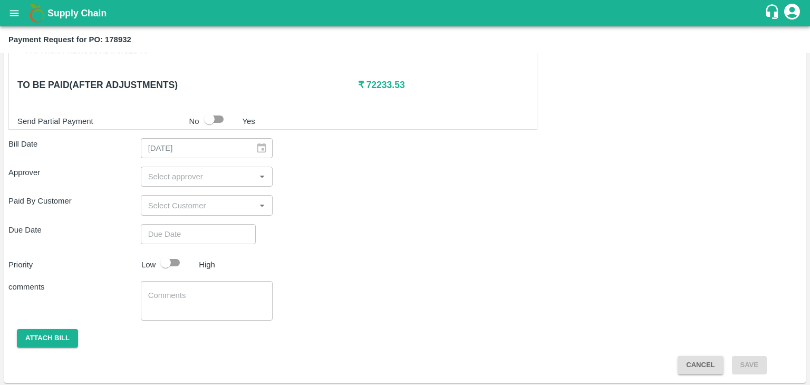
click at [190, 171] on input "input" at bounding box center [198, 177] width 109 height 14
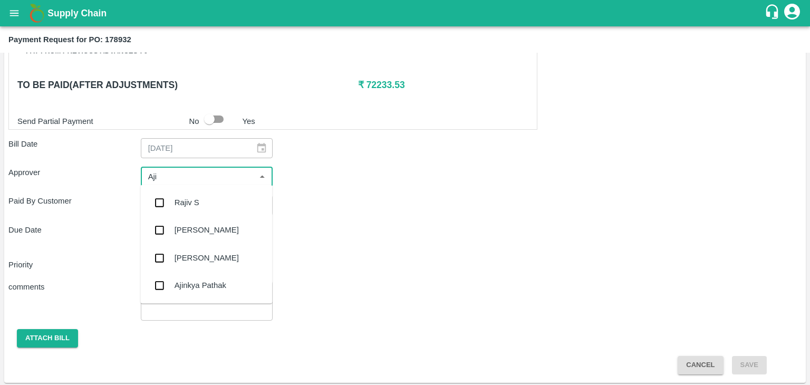
type input "Ajit"
click at [198, 197] on div "[PERSON_NAME]" at bounding box center [207, 203] width 64 height 12
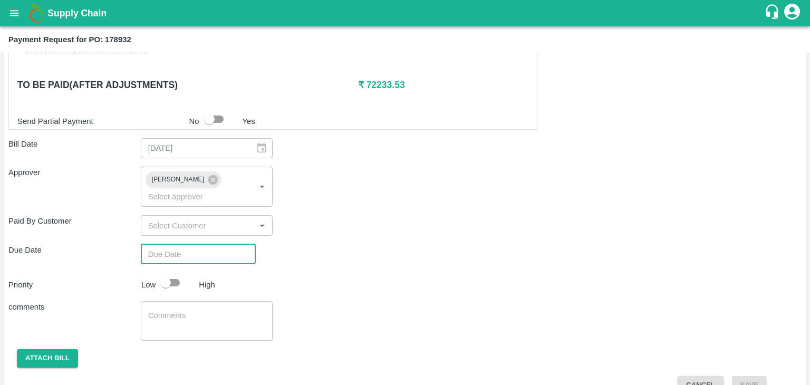
type input "DD/MM/YYYY hh:mm aa"
click at [214, 244] on input "DD/MM/YYYY hh:mm aa" at bounding box center [195, 254] width 108 height 20
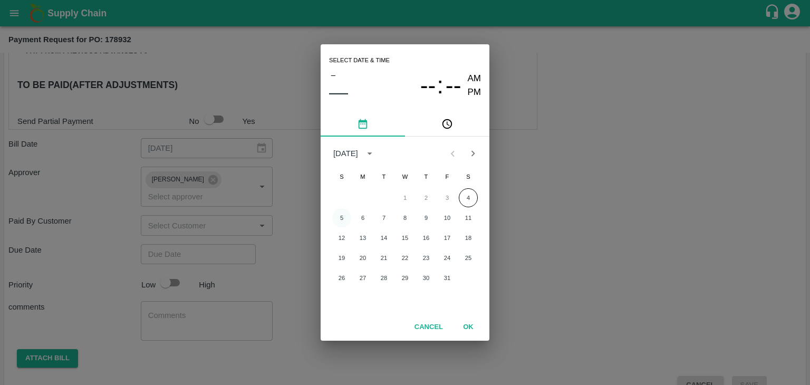
click at [344, 217] on button "5" at bounding box center [341, 217] width 19 height 19
type input "[DATE] 12:00 AM"
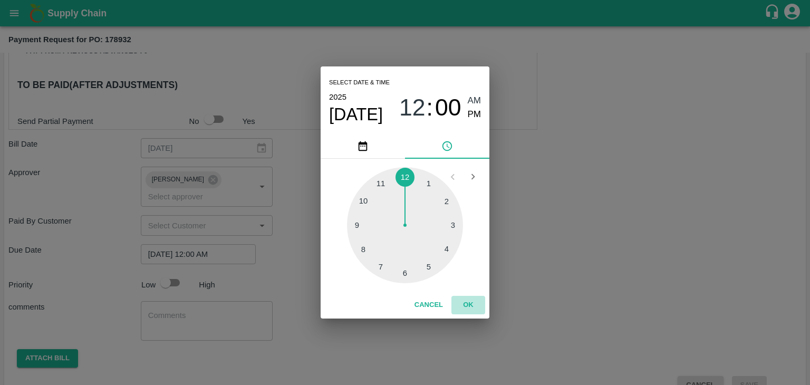
click at [468, 302] on button "OK" at bounding box center [468, 305] width 34 height 18
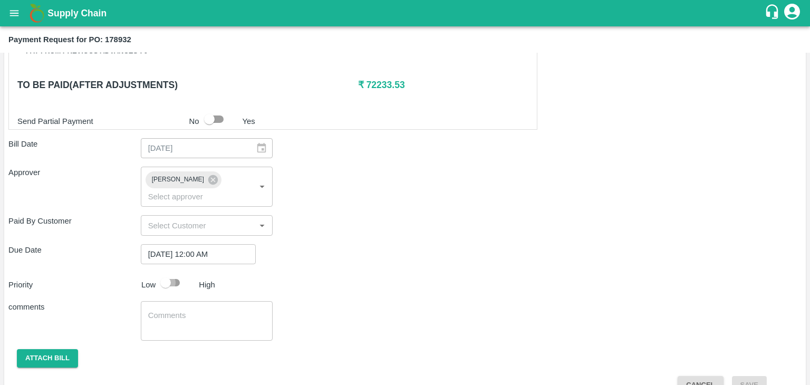
click at [171, 273] on input "checkbox" at bounding box center [166, 283] width 60 height 20
checkbox input "true"
click at [205, 310] on textarea at bounding box center [207, 321] width 118 height 22
type textarea "Fruit Bill"
click at [385, 324] on div "comments Fruit Bill x ​" at bounding box center [404, 321] width 793 height 40
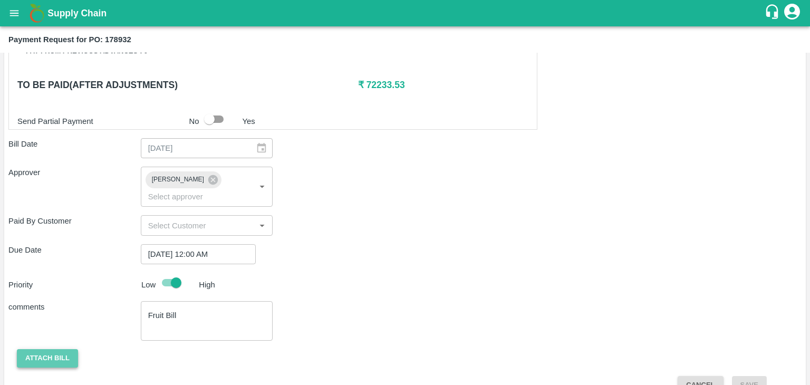
click at [38, 350] on button "Attach bill" at bounding box center [47, 358] width 61 height 18
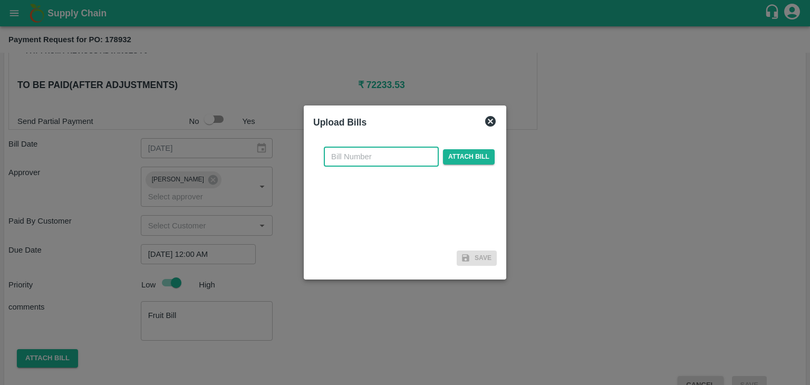
click at [376, 157] on input "text" at bounding box center [381, 157] width 115 height 20
type input "254"
click at [450, 157] on span "Attach bill" at bounding box center [469, 156] width 52 height 15
click at [0, 0] on input "Attach bill" at bounding box center [0, 0] width 0 height 0
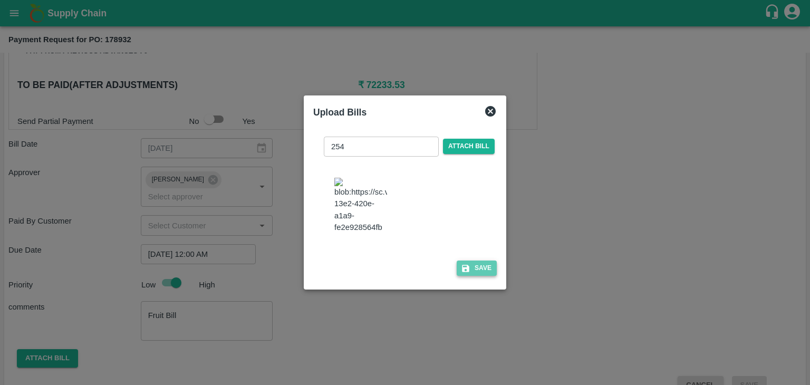
click at [479, 270] on button "Save" at bounding box center [477, 268] width 40 height 15
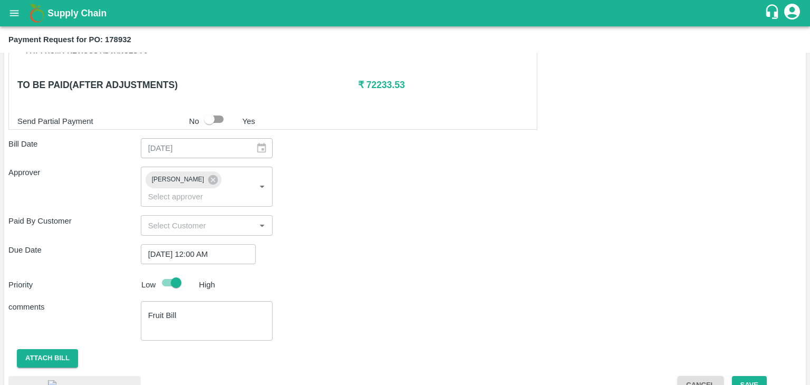
scroll to position [566, 0]
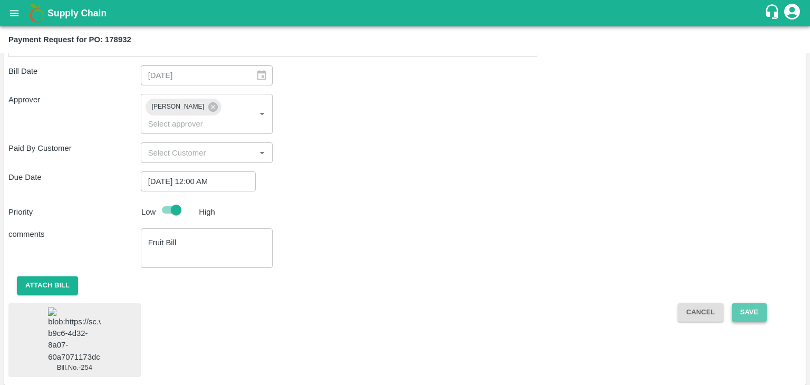
click at [747, 303] on button "Save" at bounding box center [749, 312] width 35 height 18
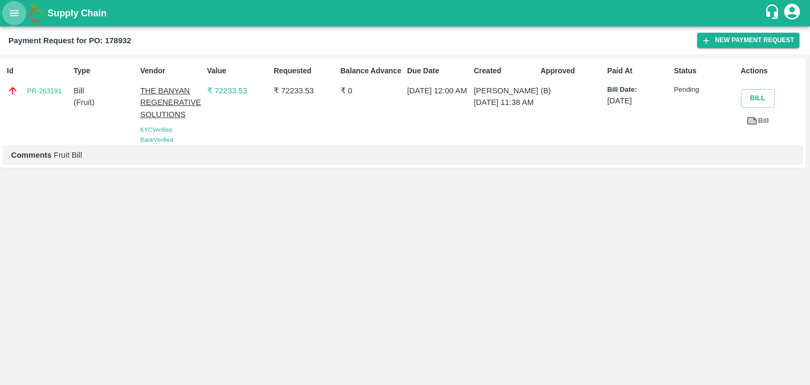
click at [21, 13] on button "open drawer" at bounding box center [14, 13] width 24 height 24
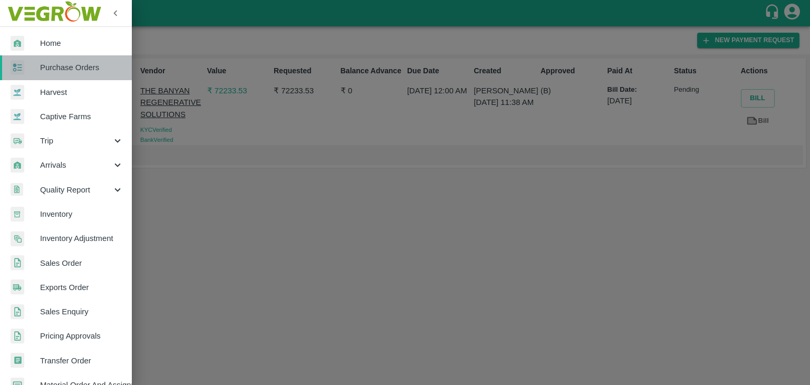
click at [68, 69] on span "Purchase Orders" at bounding box center [81, 68] width 83 height 12
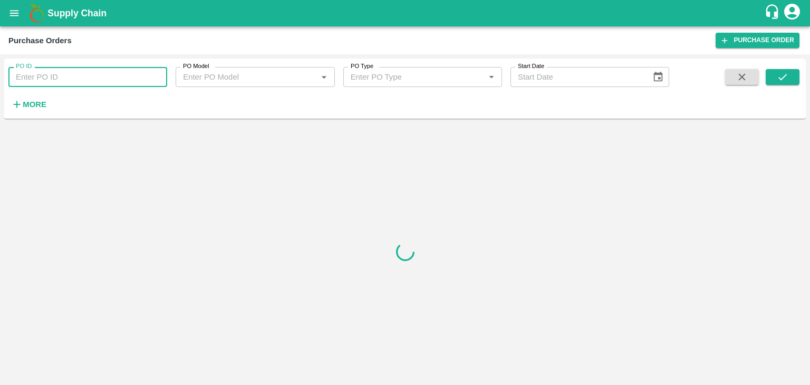
click at [109, 76] on input "PO ID" at bounding box center [87, 77] width 159 height 20
paste input "178833"
type input "178833"
click at [778, 72] on icon "submit" at bounding box center [783, 77] width 12 height 12
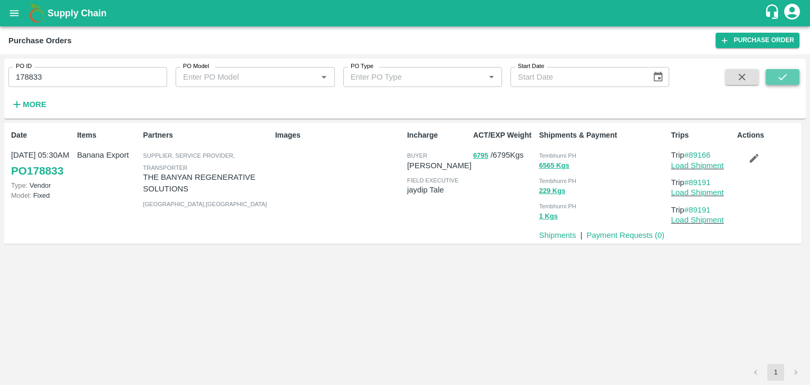
click at [778, 72] on icon "submit" at bounding box center [783, 77] width 12 height 12
click at [610, 237] on link "Payment Requests ( 0 )" at bounding box center [625, 235] width 78 height 8
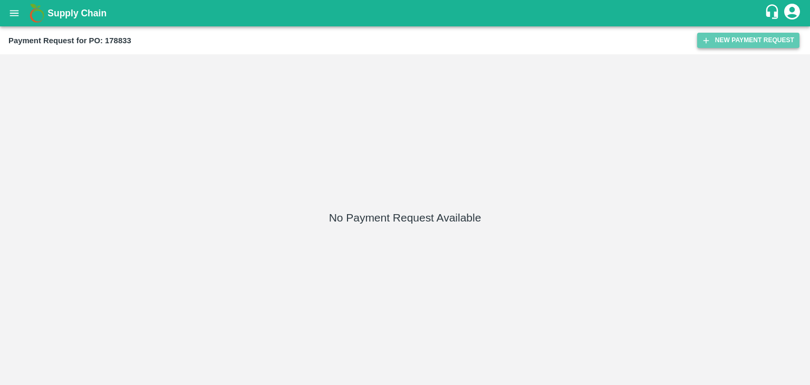
click at [742, 35] on button "New Payment Request" at bounding box center [748, 40] width 102 height 15
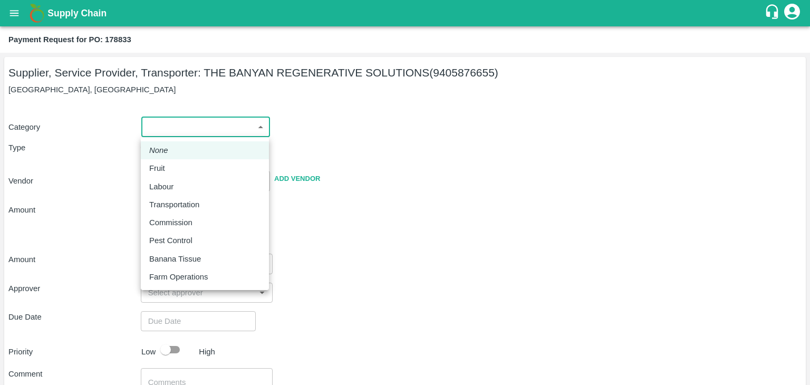
click at [165, 130] on body "Supply Chain Payment Request for PO: 178833 Supplier, Service Provider, Transpo…" at bounding box center [405, 192] width 810 height 385
click at [175, 171] on div "Fruit" at bounding box center [204, 168] width 111 height 12
type input "1"
type input "THE BANYAN REGENERATIVE SOLUTIONS - 9405876655(Supplier, Service Provider, Tran…"
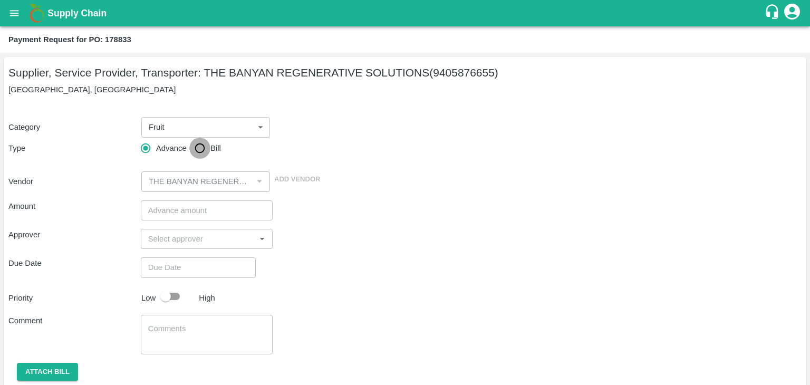
click at [193, 150] on input "Bill" at bounding box center [199, 148] width 21 height 21
radio input "true"
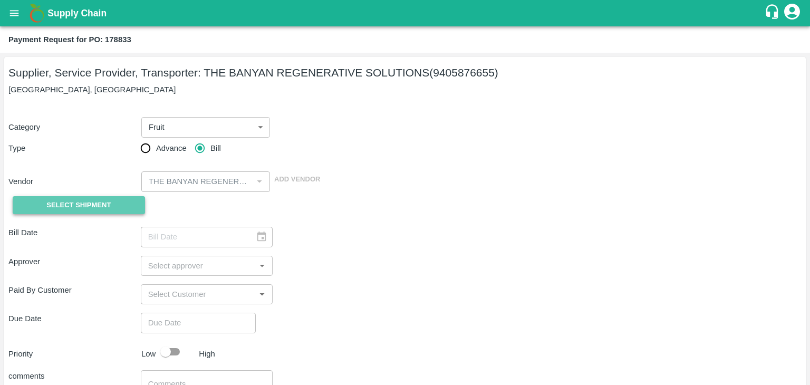
click at [76, 206] on span "Select Shipment" at bounding box center [78, 205] width 64 height 12
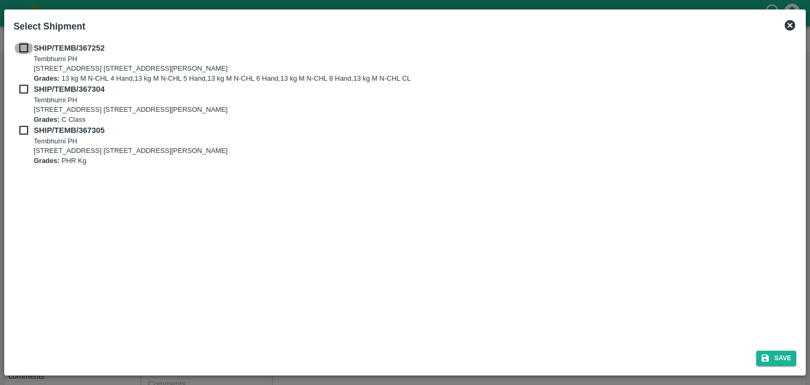
click at [20, 49] on input "checkbox" at bounding box center [24, 48] width 20 height 12
checkbox input "true"
click at [21, 95] on div "SHIP/TEMB/367304 Tembhurni PH Tembhurni PH 205, PLOT NO. E-5, YASHSHREE INDUSTR…" at bounding box center [405, 103] width 783 height 41
click at [21, 89] on input "checkbox" at bounding box center [24, 89] width 20 height 12
checkbox input "true"
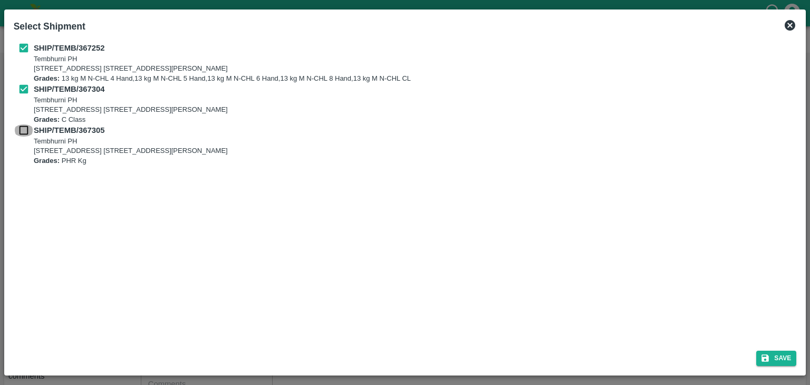
click at [21, 129] on input "checkbox" at bounding box center [24, 130] width 20 height 12
checkbox input "true"
click at [778, 359] on button "Save" at bounding box center [776, 358] width 40 height 15
type input "30/09/2025"
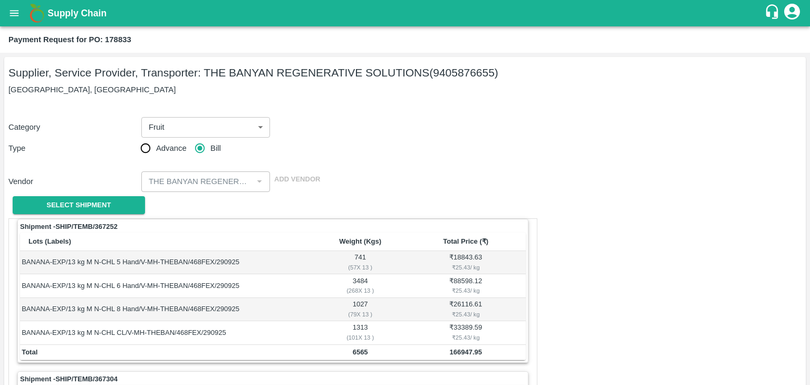
scroll to position [494, 0]
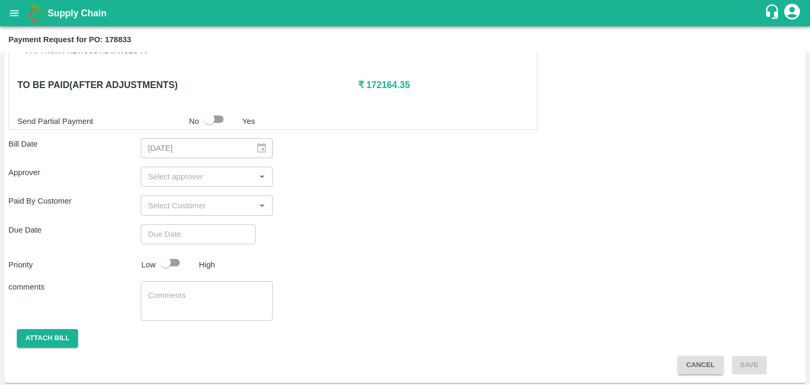
click at [227, 170] on input "input" at bounding box center [198, 177] width 109 height 14
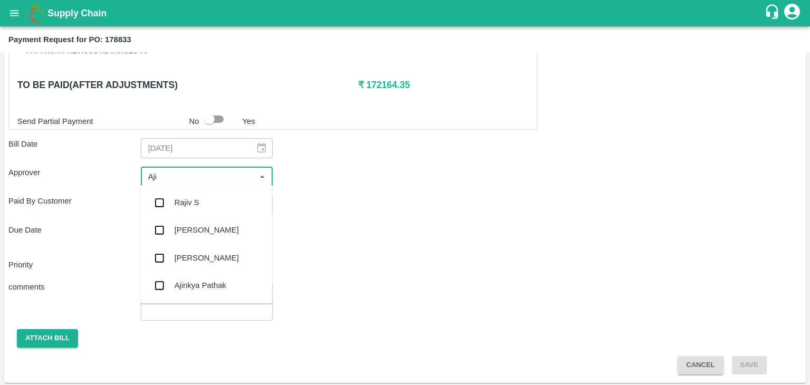
type input "Ajit"
click at [201, 197] on div "[PERSON_NAME]" at bounding box center [207, 203] width 64 height 12
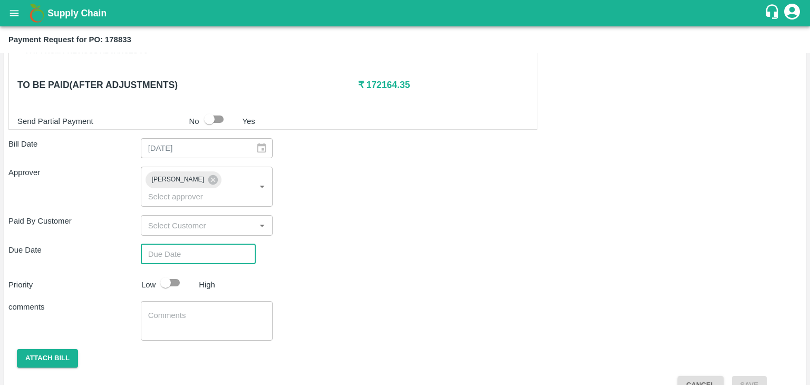
type input "DD/MM/YYYY hh:mm aa"
click at [214, 244] on input "DD/MM/YYYY hh:mm aa" at bounding box center [195, 254] width 108 height 20
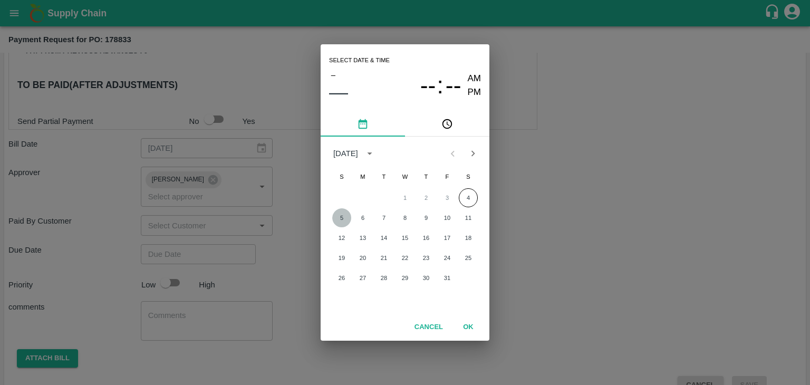
click at [349, 219] on button "5" at bounding box center [341, 217] width 19 height 19
type input "[DATE] 12:00 AM"
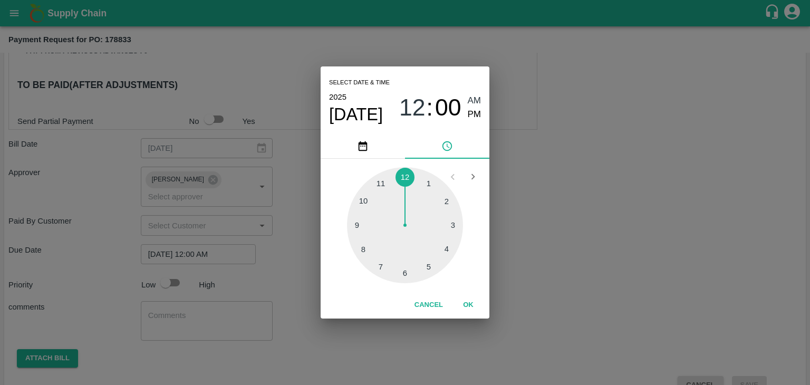
click at [476, 304] on button "OK" at bounding box center [468, 305] width 34 height 18
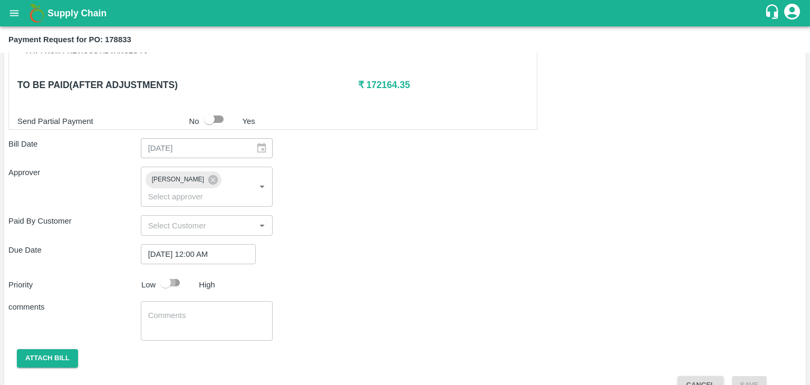
click at [169, 273] on input "checkbox" at bounding box center [166, 283] width 60 height 20
checkbox input "true"
click at [220, 310] on textarea at bounding box center [207, 321] width 118 height 22
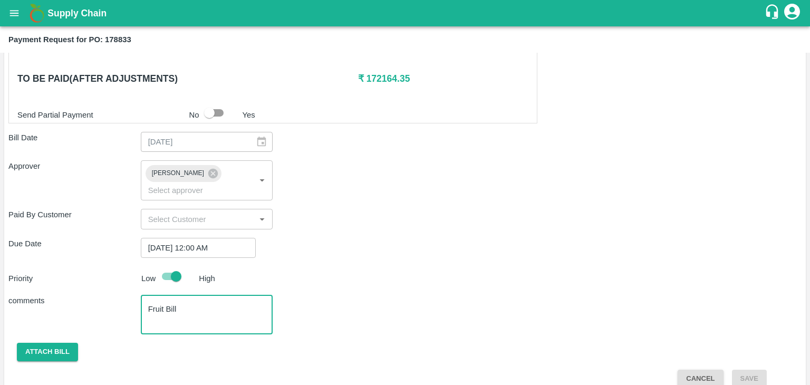
type textarea "Fruit Bill"
drag, startPoint x: 46, startPoint y: 321, endPoint x: 57, endPoint y: 335, distance: 17.3
click at [57, 335] on div "Shipment - SHIP/TEMB/367252 Lots (Labels) Weight (Kgs) Total Price (₹) BANANA-E…" at bounding box center [404, 52] width 793 height 669
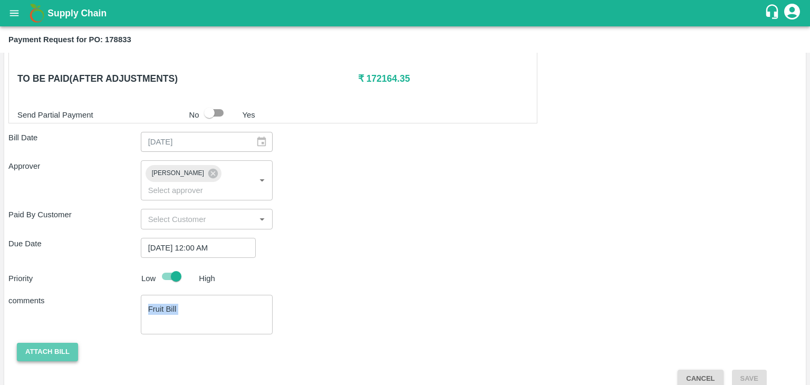
click at [57, 343] on button "Attach bill" at bounding box center [47, 352] width 61 height 18
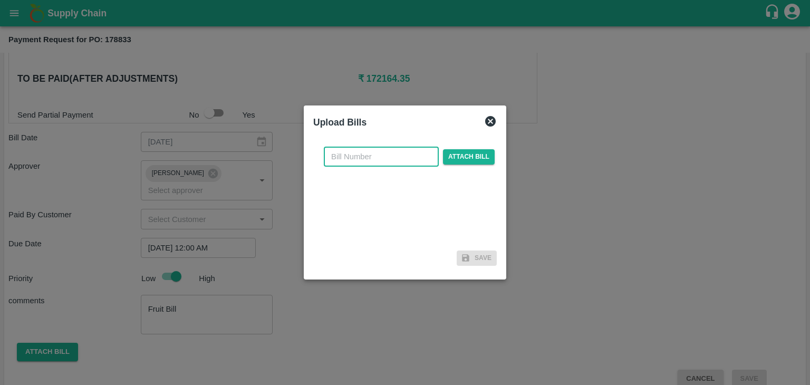
click at [393, 152] on input "text" at bounding box center [381, 157] width 115 height 20
type input "253"
click at [469, 155] on span "Attach bill" at bounding box center [469, 156] width 52 height 15
click at [0, 0] on input "Attach bill" at bounding box center [0, 0] width 0 height 0
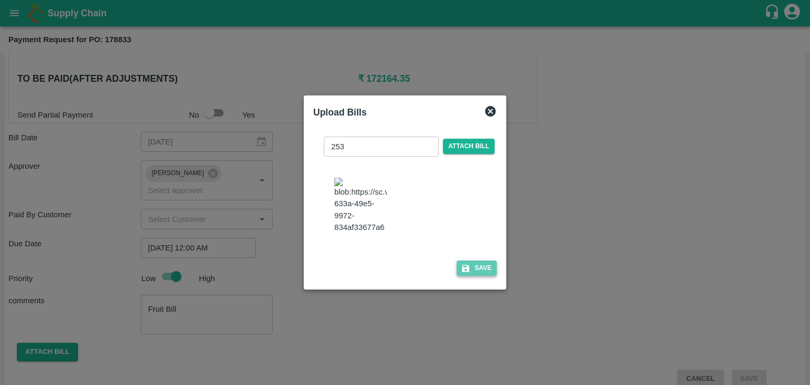
click at [479, 276] on button "Save" at bounding box center [477, 268] width 40 height 15
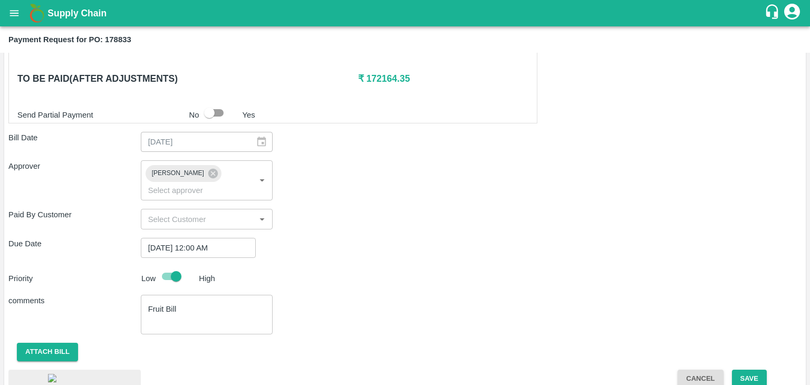
scroll to position [566, 0]
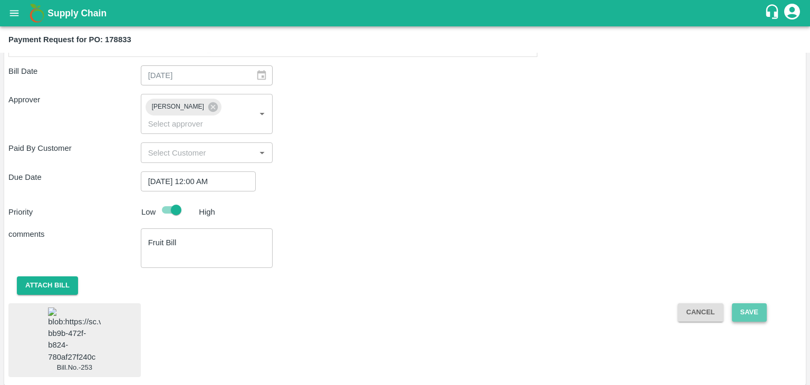
click at [762, 303] on button "Save" at bounding box center [749, 312] width 35 height 18
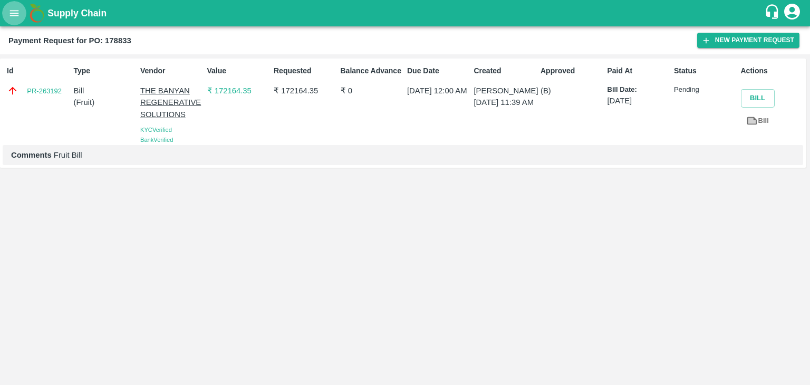
click at [15, 13] on icon "open drawer" at bounding box center [14, 13] width 9 height 6
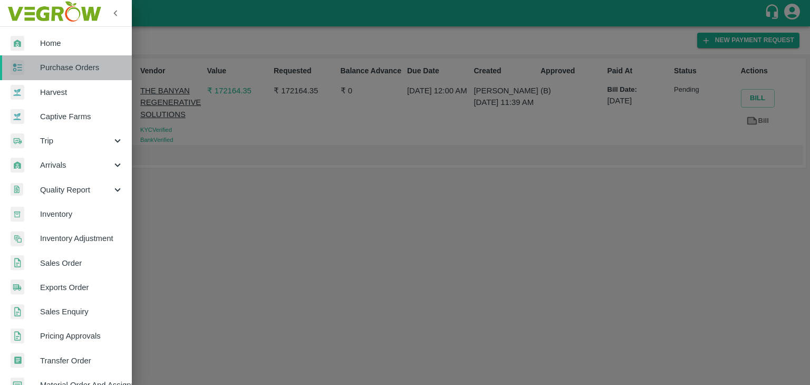
click at [71, 60] on link "Purchase Orders" at bounding box center [66, 67] width 132 height 24
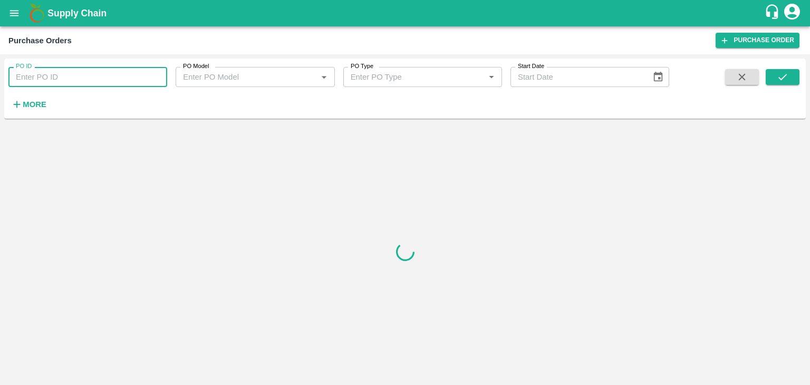
click at [127, 79] on input "PO ID" at bounding box center [87, 77] width 159 height 20
paste input "177266"
type input "177266"
click at [789, 76] on button "submit" at bounding box center [783, 77] width 34 height 16
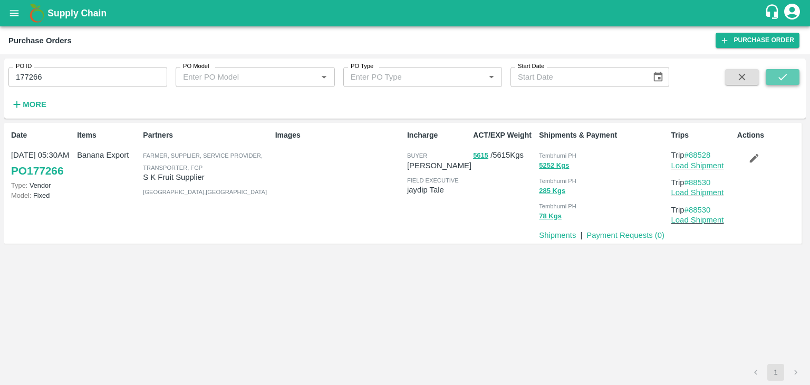
click at [789, 76] on button "submit" at bounding box center [783, 77] width 34 height 16
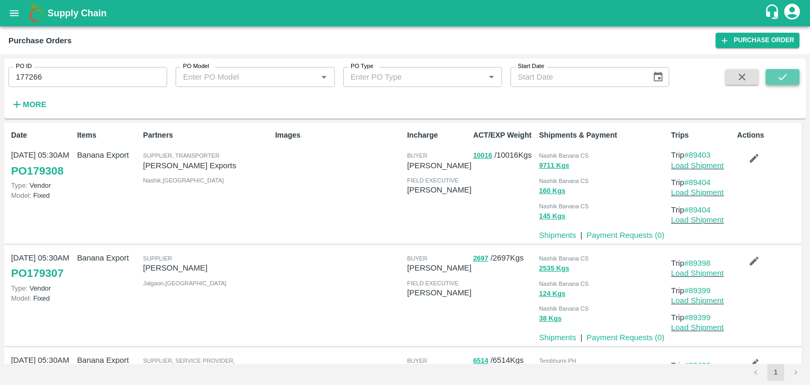
click at [789, 76] on button "submit" at bounding box center [783, 77] width 34 height 16
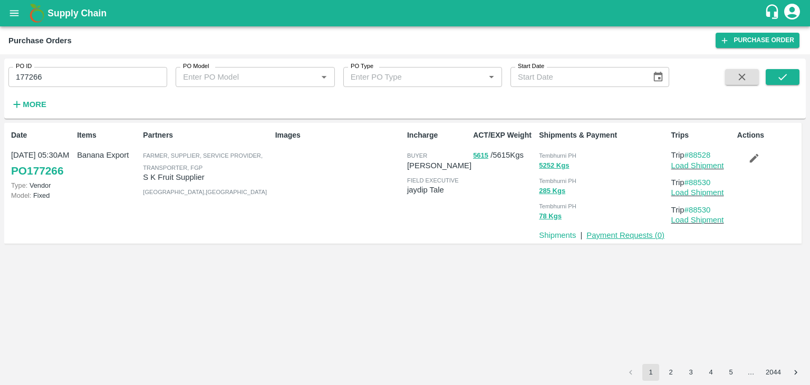
click at [622, 239] on link "Payment Requests ( 0 )" at bounding box center [625, 235] width 78 height 8
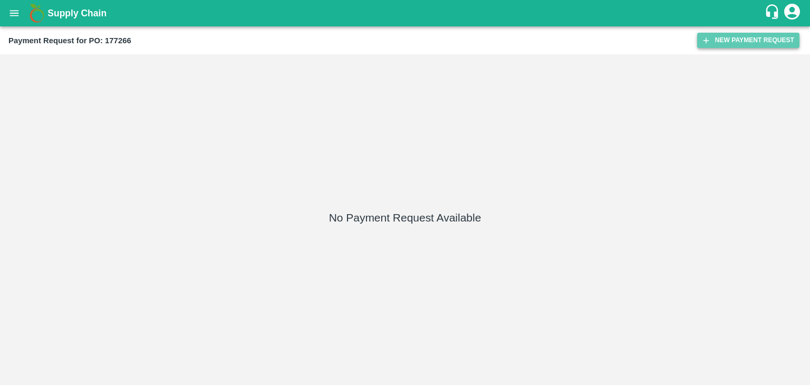
click at [727, 47] on button "New Payment Request" at bounding box center [748, 40] width 102 height 15
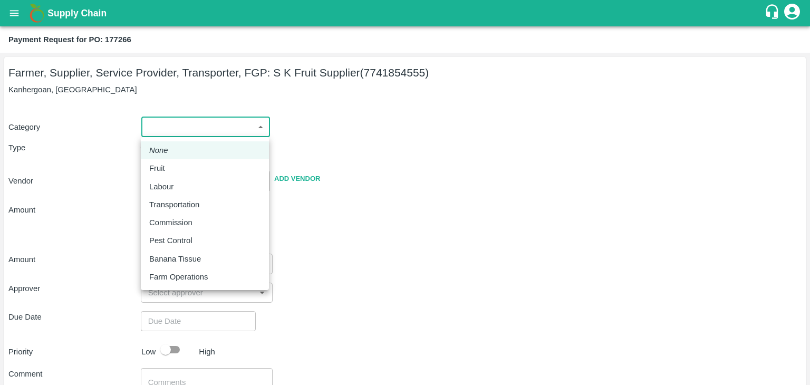
click at [165, 125] on body "Supply Chain Payment Request for PO: 177266 Farmer, Supplier, Service Provider,…" at bounding box center [405, 192] width 810 height 385
click at [175, 161] on li "Fruit" at bounding box center [205, 168] width 128 height 18
type input "1"
type input "S K Fruit Supplier - 7741854555(Farmer, Supplier, Service Provider, Transporter…"
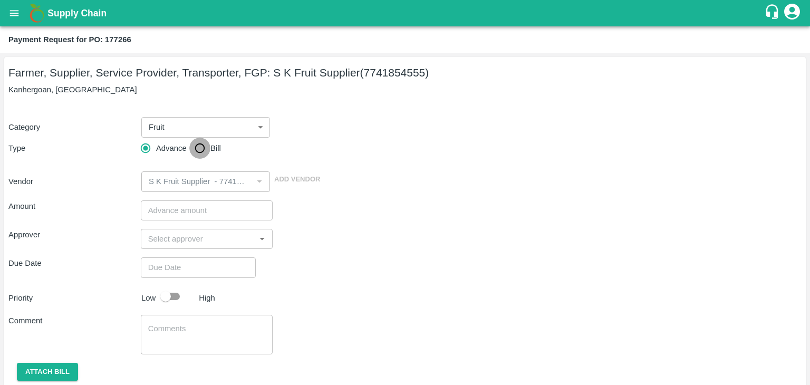
click at [192, 149] on input "Bill" at bounding box center [199, 148] width 21 height 21
radio input "true"
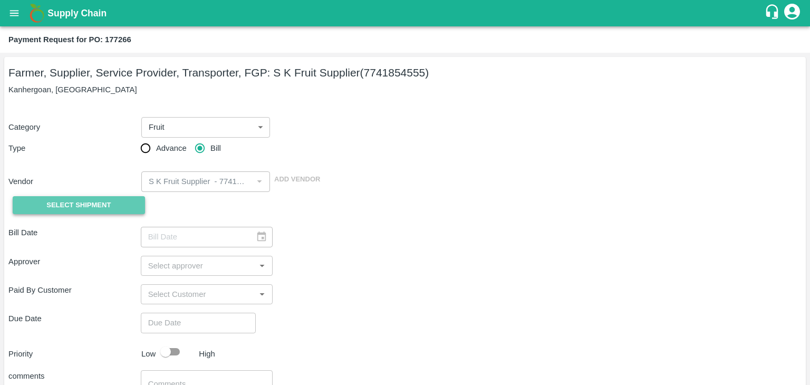
click at [90, 204] on span "Select Shipment" at bounding box center [78, 205] width 64 height 12
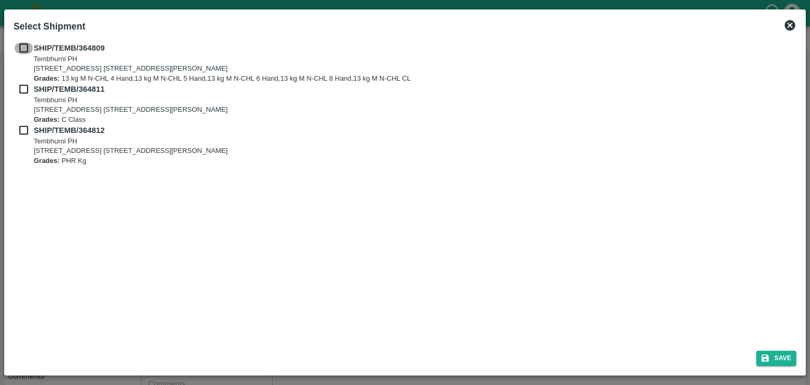
click at [20, 47] on input "checkbox" at bounding box center [24, 48] width 20 height 12
checkbox input "true"
click at [21, 90] on input "checkbox" at bounding box center [24, 89] width 20 height 12
checkbox input "true"
click at [25, 129] on input "checkbox" at bounding box center [24, 130] width 20 height 12
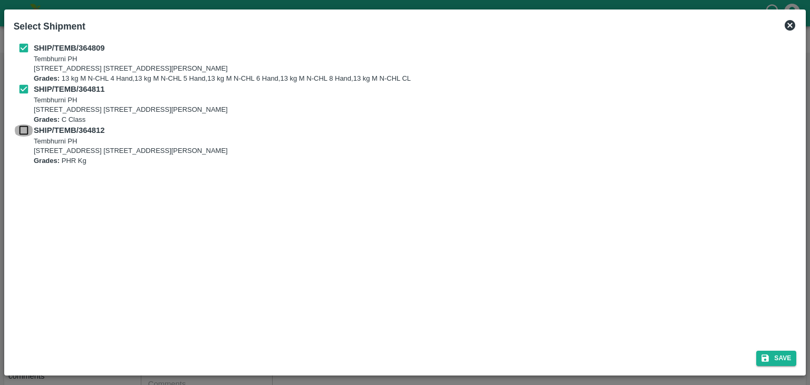
checkbox input "true"
click at [770, 357] on icon "submit" at bounding box center [764, 357] width 9 height 9
type input "[DATE]"
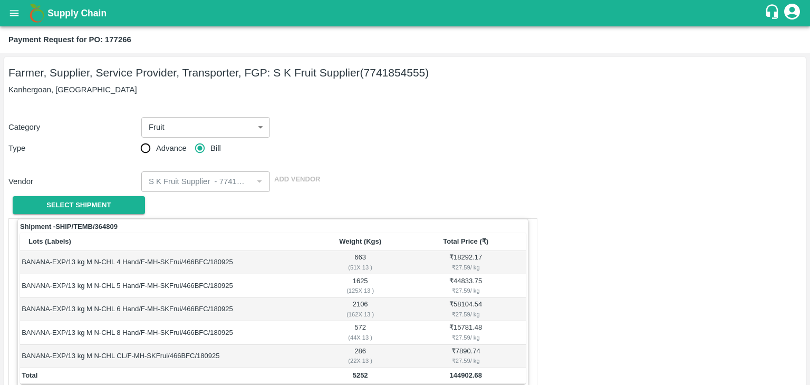
scroll to position [517, 0]
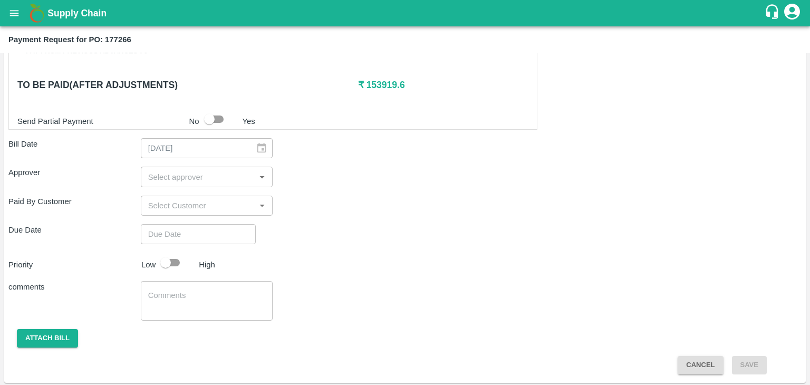
click at [213, 179] on input "input" at bounding box center [198, 177] width 109 height 14
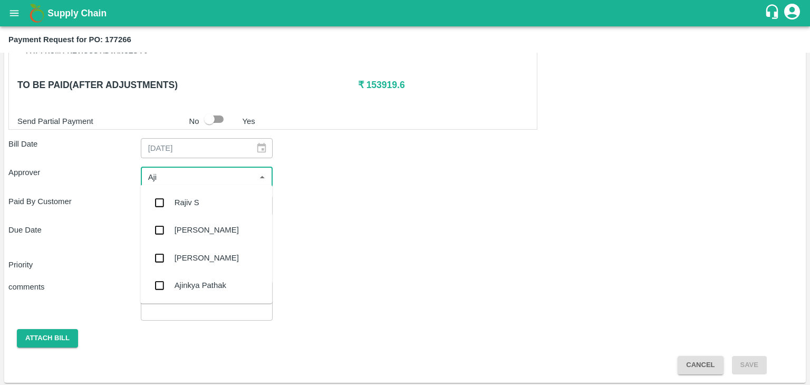
type input "Ajit"
click at [201, 201] on div "[PERSON_NAME]" at bounding box center [207, 203] width 64 height 12
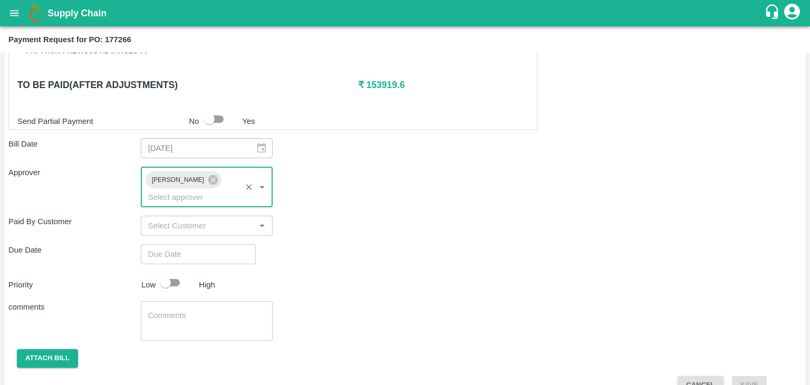
type input "DD/MM/YYYY hh:mm aa"
click at [213, 244] on input "DD/MM/YYYY hh:mm aa" at bounding box center [195, 254] width 108 height 20
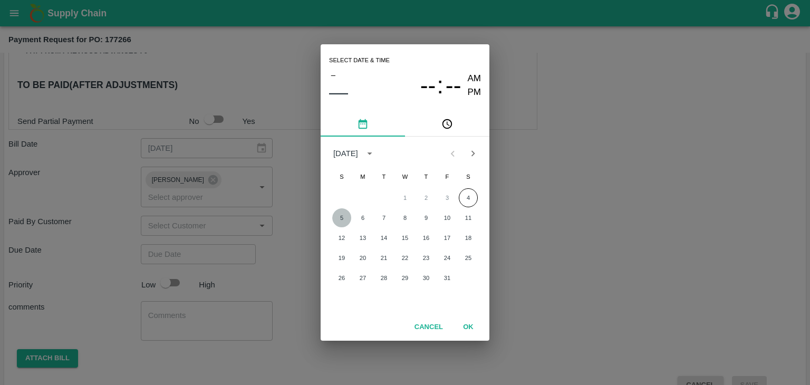
click at [336, 220] on button "5" at bounding box center [341, 217] width 19 height 19
type input "[DATE] 12:00 AM"
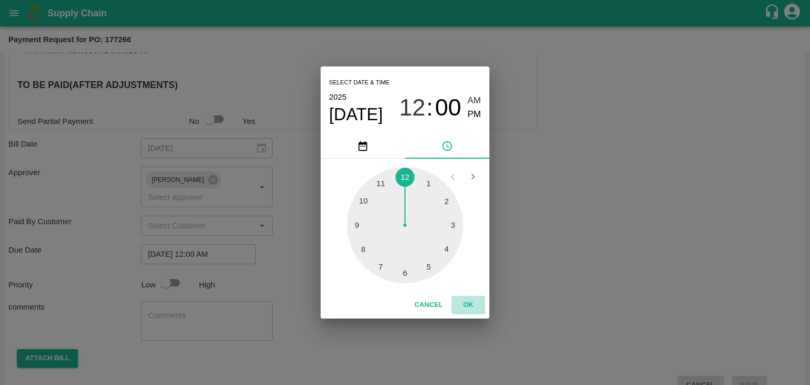
click at [471, 311] on button "OK" at bounding box center [468, 305] width 34 height 18
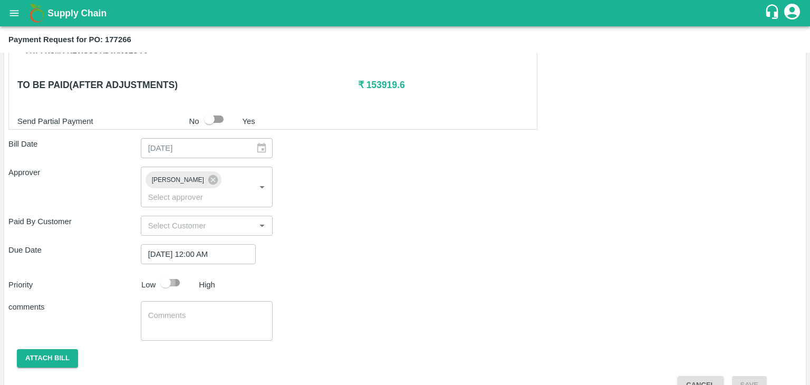
click at [158, 273] on input "checkbox" at bounding box center [166, 283] width 60 height 20
checkbox input "true"
click at [198, 301] on div "x ​" at bounding box center [207, 321] width 132 height 40
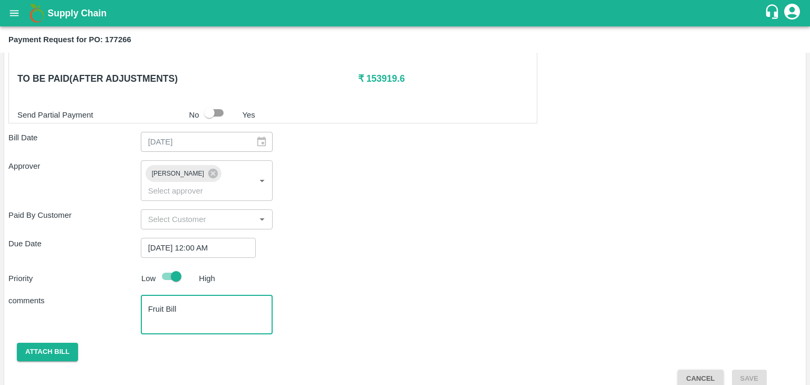
type textarea "Fruit Bill"
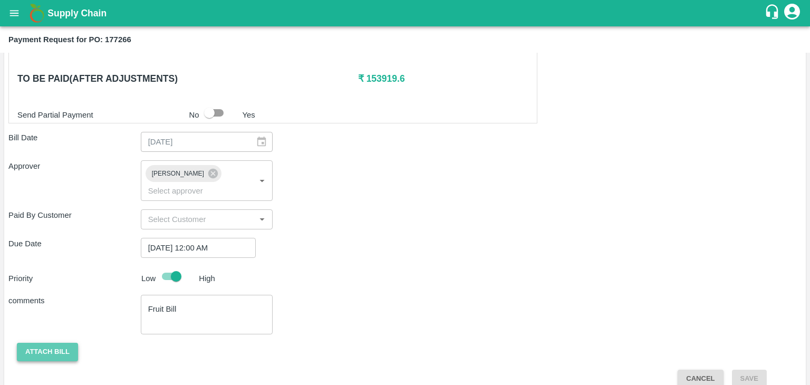
click at [47, 343] on button "Attach bill" at bounding box center [47, 352] width 61 height 18
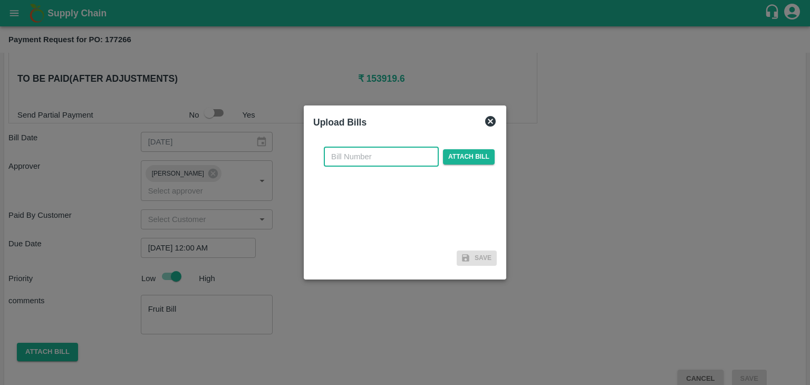
click at [361, 155] on input "text" at bounding box center [381, 157] width 115 height 20
type input "99"
click at [458, 155] on span "Attach bill" at bounding box center [469, 156] width 52 height 15
click at [0, 0] on input "Attach bill" at bounding box center [0, 0] width 0 height 0
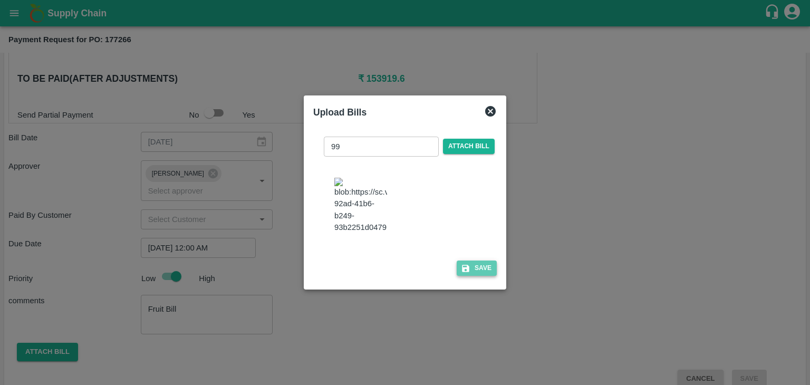
click at [488, 276] on button "Save" at bounding box center [477, 268] width 40 height 15
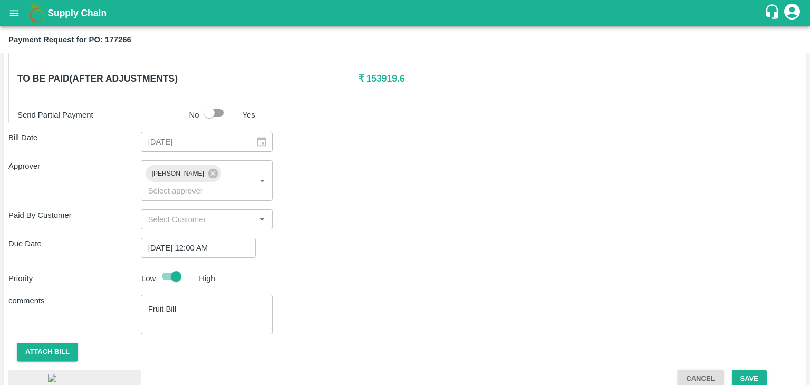
scroll to position [593, 0]
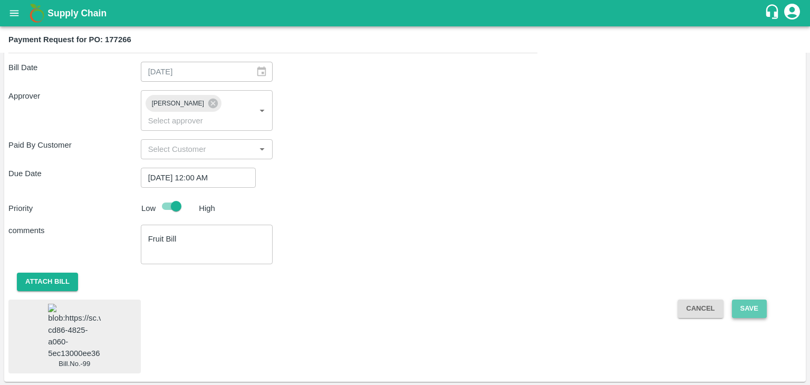
click at [750, 300] on button "Save" at bounding box center [749, 309] width 35 height 18
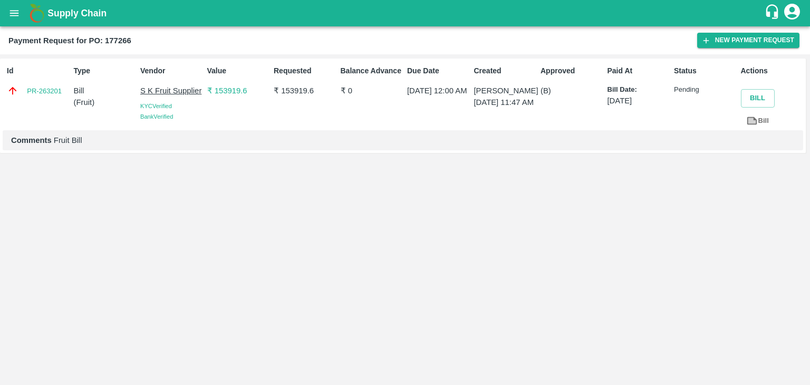
click at [15, 18] on icon "open drawer" at bounding box center [14, 13] width 12 height 12
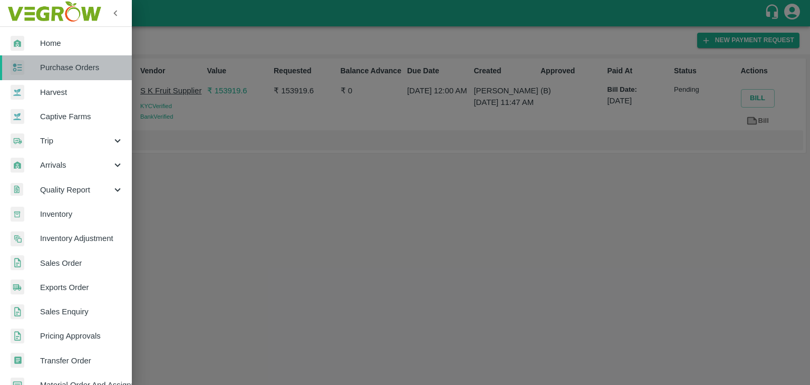
click at [72, 69] on span "Purchase Orders" at bounding box center [81, 68] width 83 height 12
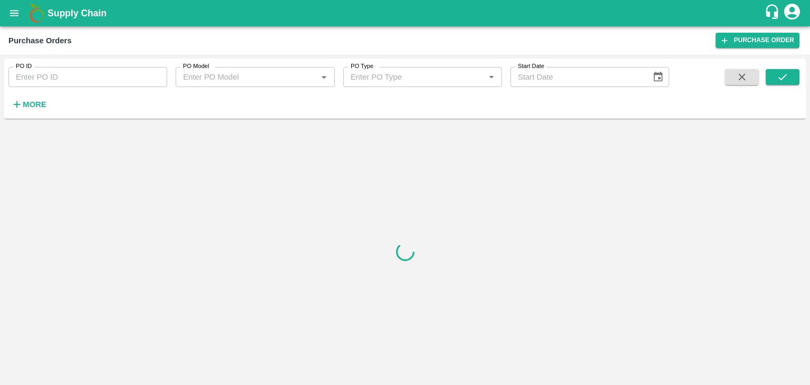
drag, startPoint x: 127, startPoint y: 78, endPoint x: 143, endPoint y: 76, distance: 16.9
click at [143, 76] on input "PO ID" at bounding box center [87, 77] width 159 height 20
paste input "177470"
type input "177470"
click at [795, 71] on button "submit" at bounding box center [783, 77] width 34 height 16
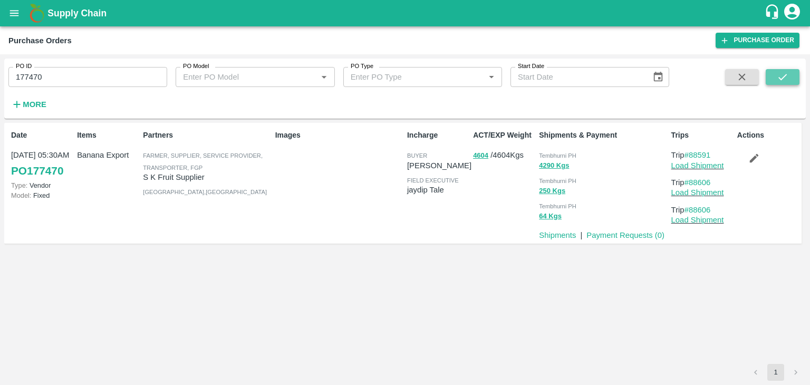
click at [795, 71] on button "submit" at bounding box center [783, 77] width 34 height 16
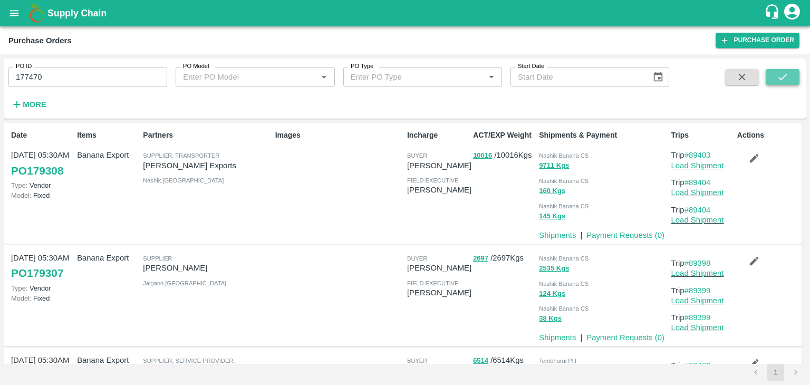
click at [795, 71] on button "submit" at bounding box center [783, 77] width 34 height 16
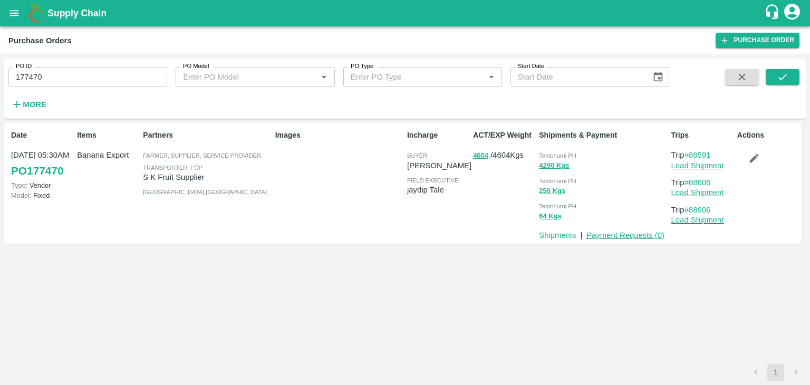
click at [629, 233] on link "Payment Requests ( 0 )" at bounding box center [625, 235] width 78 height 8
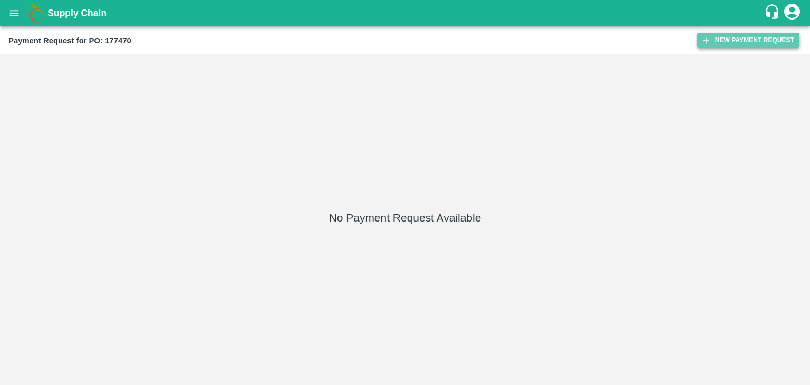
click at [756, 40] on button "New Payment Request" at bounding box center [748, 40] width 102 height 15
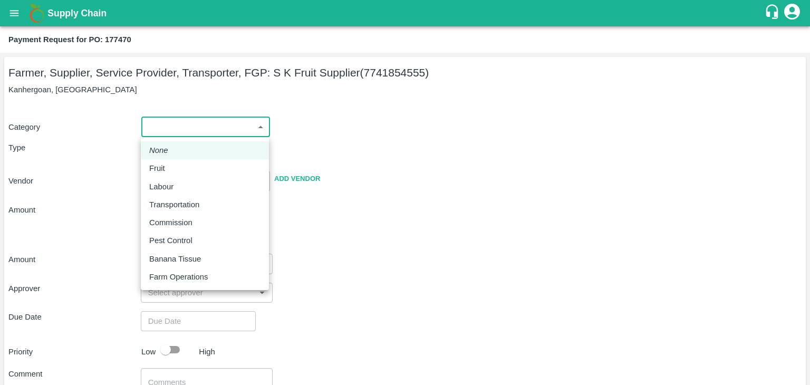
click at [152, 123] on body "Supply Chain Payment Request for PO: 177470 Farmer, Supplier, Service Provider,…" at bounding box center [405, 192] width 810 height 385
click at [168, 165] on div "Fruit" at bounding box center [159, 168] width 21 height 12
type input "1"
type input "S K Fruit Supplier - 7741854555(Farmer, Supplier, Service Provider, Transporter…"
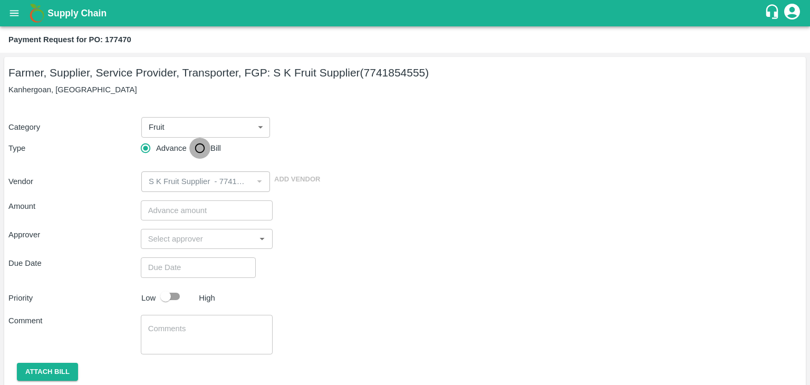
click at [209, 149] on input "Bill" at bounding box center [199, 148] width 21 height 21
radio input "true"
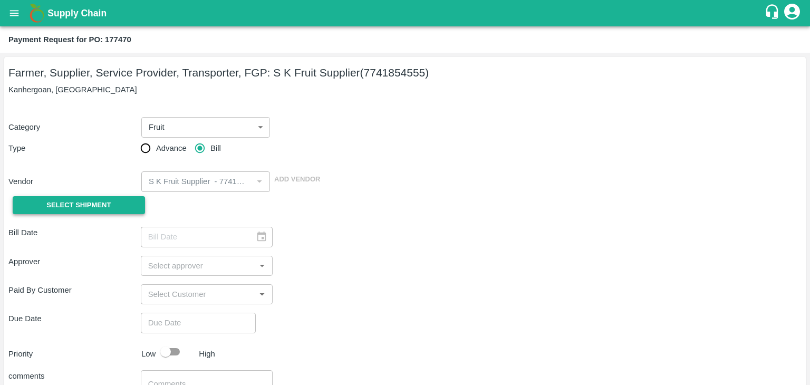
drag, startPoint x: 91, startPoint y: 194, endPoint x: 90, endPoint y: 200, distance: 6.9
click at [90, 200] on div "Select Shipment" at bounding box center [74, 205] width 132 height 27
click at [90, 200] on span "Select Shipment" at bounding box center [78, 205] width 64 height 12
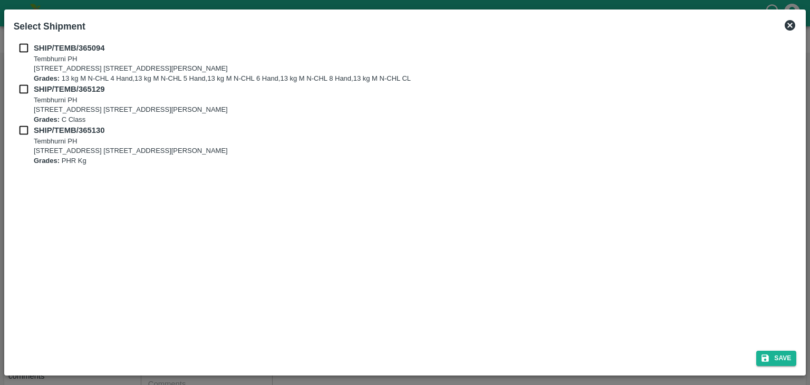
click at [20, 49] on input "checkbox" at bounding box center [24, 48] width 20 height 12
checkbox input "true"
drag, startPoint x: 18, startPoint y: 95, endPoint x: 23, endPoint y: 89, distance: 7.9
click at [23, 89] on div "SHIP/TEMB/365129 Tembhurni PH Tembhurni PH 205, PLOT NO. E-5, YASHSHREE INDUSTR…" at bounding box center [405, 103] width 783 height 41
click at [23, 89] on input "checkbox" at bounding box center [24, 89] width 20 height 12
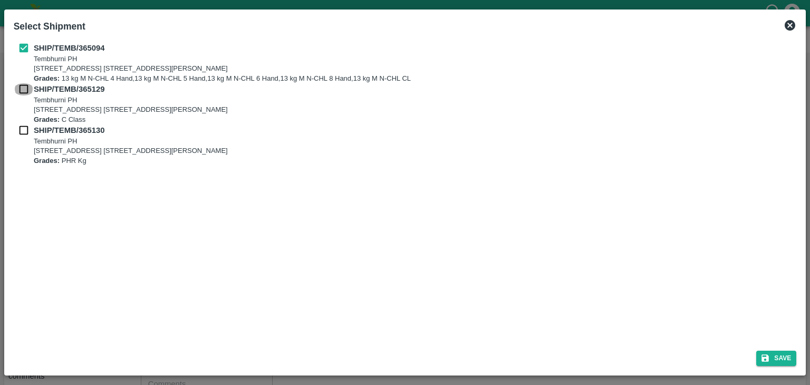
checkbox input "true"
click at [24, 131] on input "checkbox" at bounding box center [24, 130] width 20 height 12
checkbox input "true"
drag, startPoint x: 804, startPoint y: 362, endPoint x: 781, endPoint y: 357, distance: 23.7
click at [781, 357] on div "Select Shipment SHIP/TEMB/365094 Tembhurni PH Tembhurni PH 205, PLOT NO. E-5, Y…" at bounding box center [405, 192] width 802 height 366
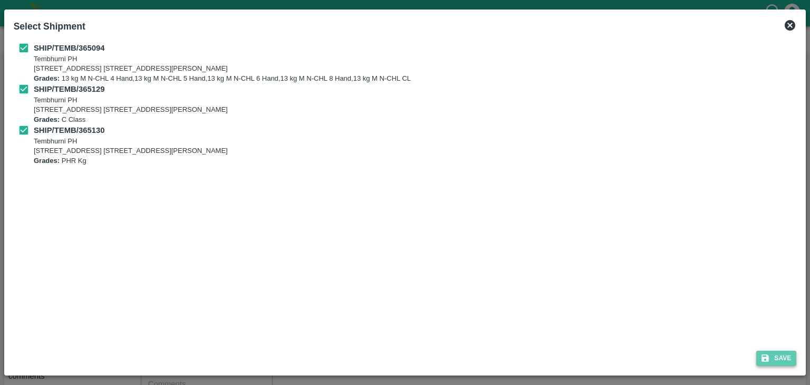
click at [781, 357] on button "Save" at bounding box center [776, 358] width 40 height 15
type input "19/09/2025"
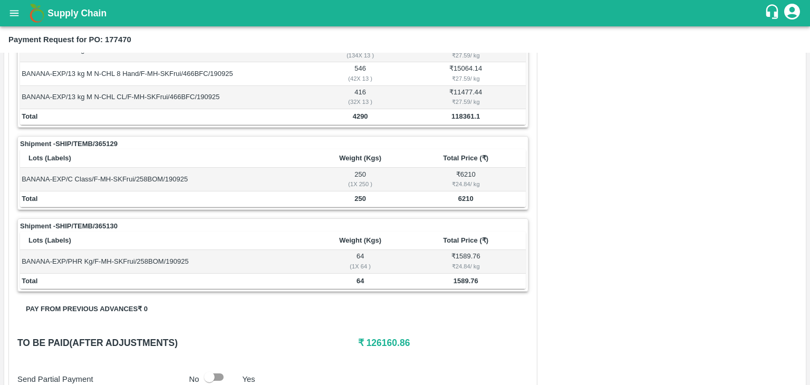
scroll to position [517, 0]
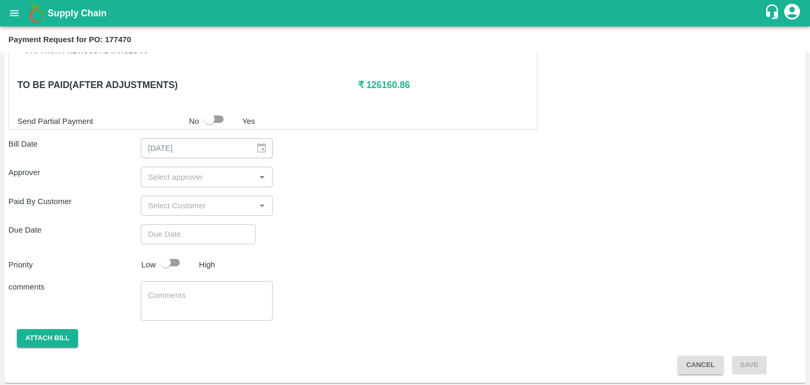
click at [211, 178] on input "input" at bounding box center [198, 177] width 109 height 14
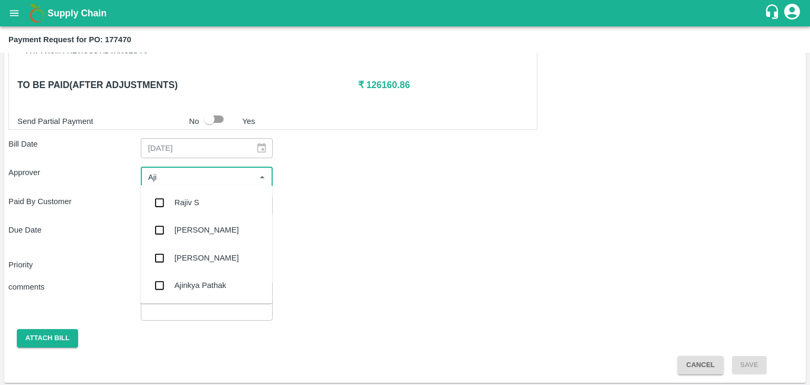
type input "Ajit"
click at [216, 198] on div "[PERSON_NAME]" at bounding box center [206, 202] width 132 height 27
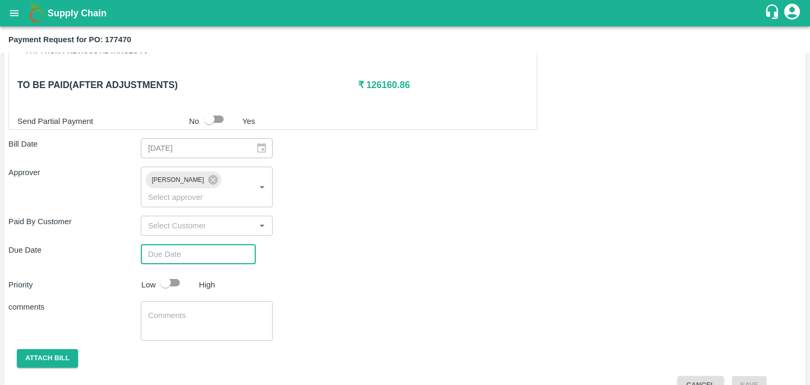
type input "DD/MM/YYYY hh:mm aa"
click at [229, 244] on input "DD/MM/YYYY hh:mm aa" at bounding box center [195, 254] width 108 height 20
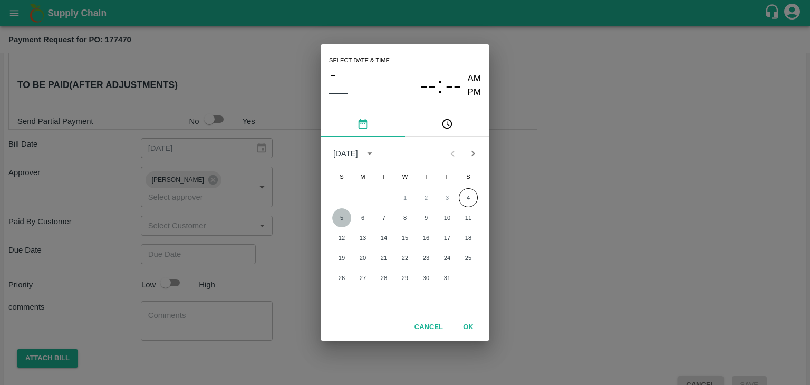
click at [341, 216] on button "5" at bounding box center [341, 217] width 19 height 19
type input "[DATE] 12:00 AM"
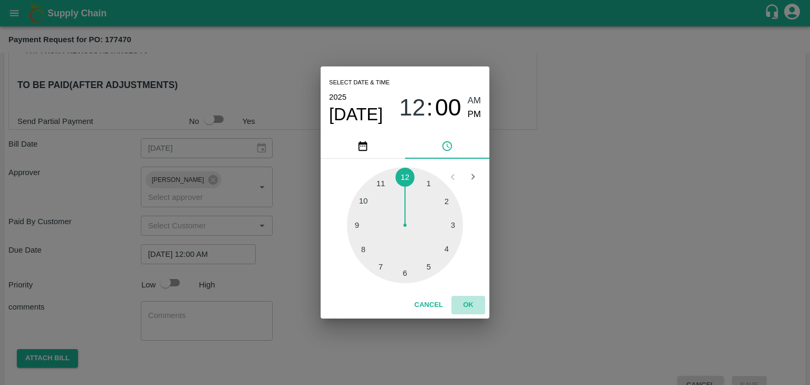
click at [466, 298] on button "OK" at bounding box center [468, 305] width 34 height 18
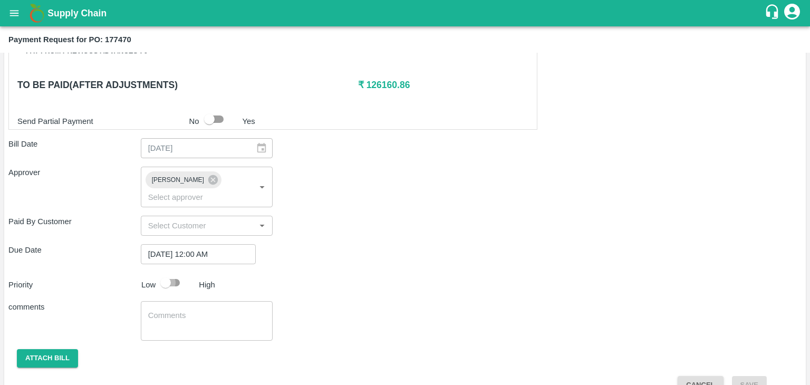
click at [175, 273] on input "checkbox" at bounding box center [166, 283] width 60 height 20
checkbox input "true"
click at [209, 310] on textarea at bounding box center [207, 321] width 118 height 22
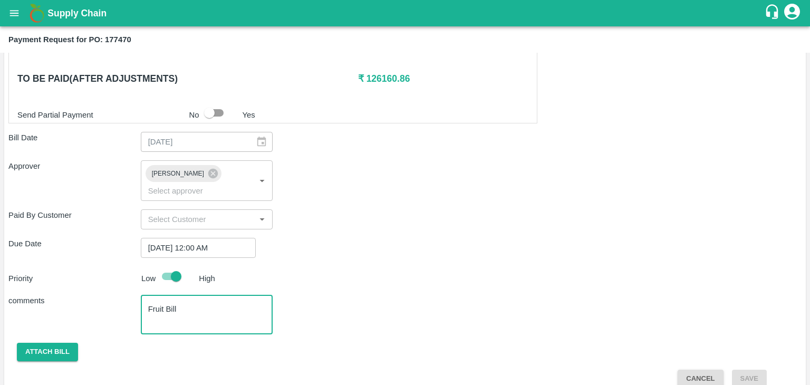
type textarea "Fruit Bill"
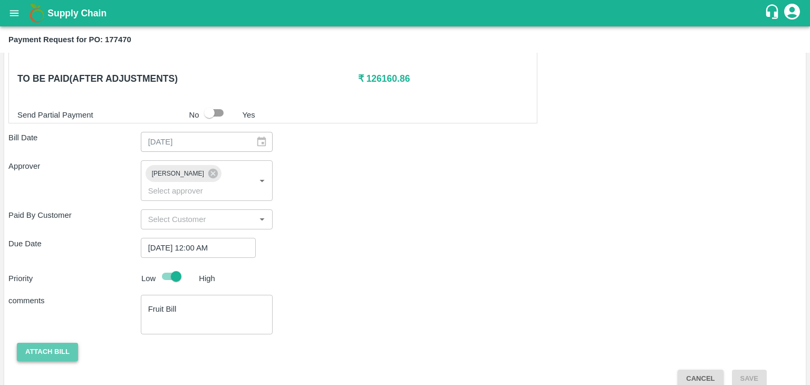
click at [34, 345] on button "Attach bill" at bounding box center [47, 352] width 61 height 18
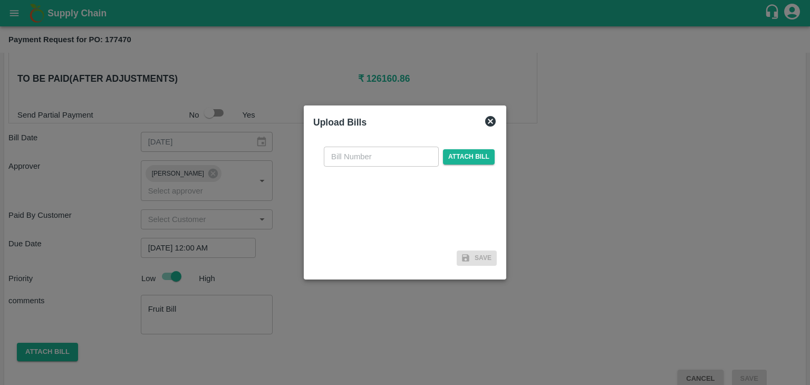
click at [380, 152] on input "text" at bounding box center [381, 157] width 115 height 20
type input "100"
drag, startPoint x: 461, startPoint y: 147, endPoint x: 477, endPoint y: 158, distance: 19.7
click at [477, 158] on div "100 ​ Attach bill" at bounding box center [409, 157] width 175 height 20
click at [477, 158] on span "Attach bill" at bounding box center [469, 156] width 52 height 15
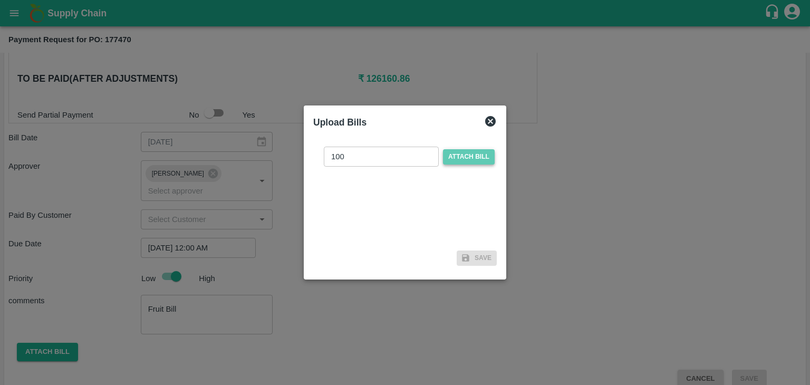
click at [0, 0] on input "Attach bill" at bounding box center [0, 0] width 0 height 0
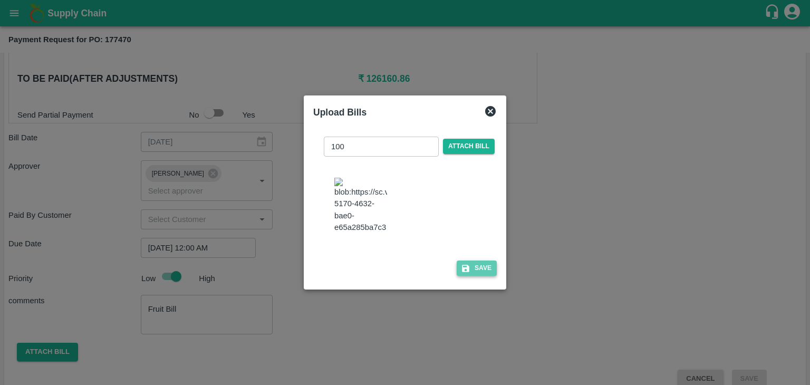
click at [481, 276] on button "Save" at bounding box center [477, 268] width 40 height 15
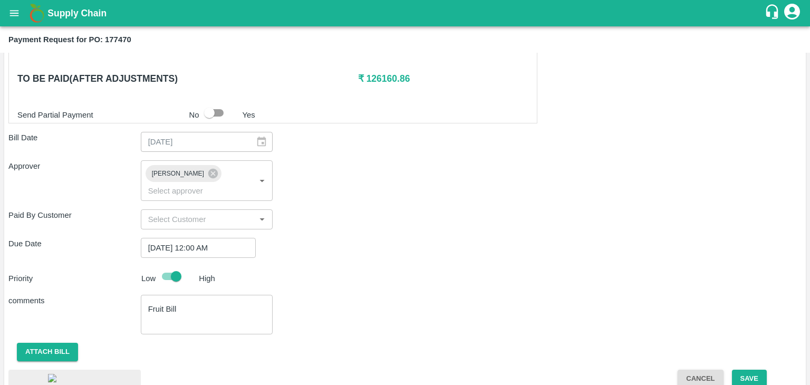
scroll to position [593, 0]
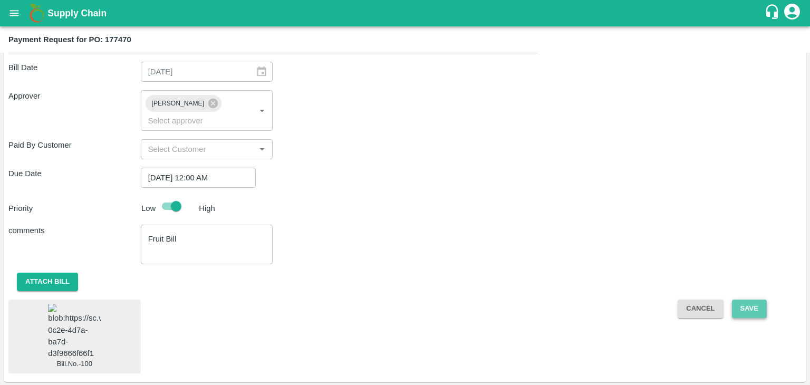
click at [755, 300] on button "Save" at bounding box center [749, 309] width 35 height 18
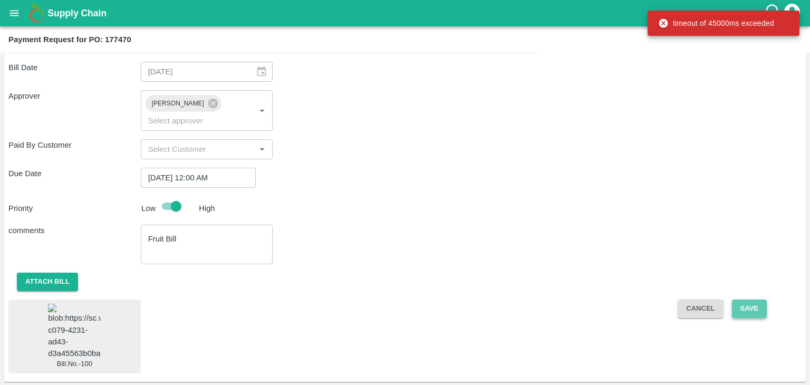
click at [750, 300] on button "Save" at bounding box center [749, 309] width 35 height 18
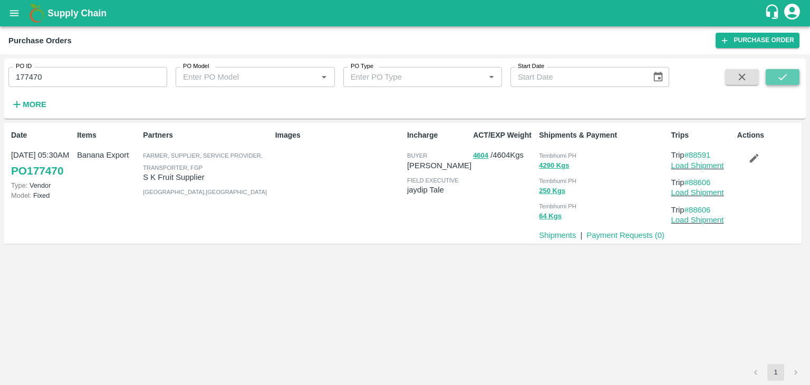
click at [789, 70] on button "submit" at bounding box center [783, 77] width 34 height 16
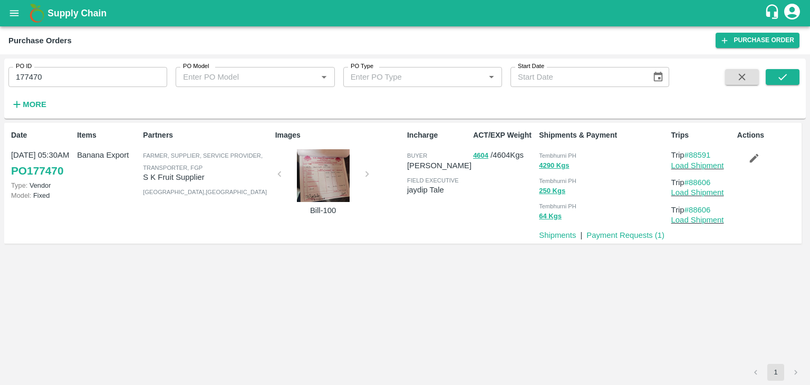
click at [74, 81] on input "177470" at bounding box center [87, 77] width 159 height 20
paste input "text"
type input "177709"
click at [797, 80] on button "submit" at bounding box center [783, 77] width 34 height 16
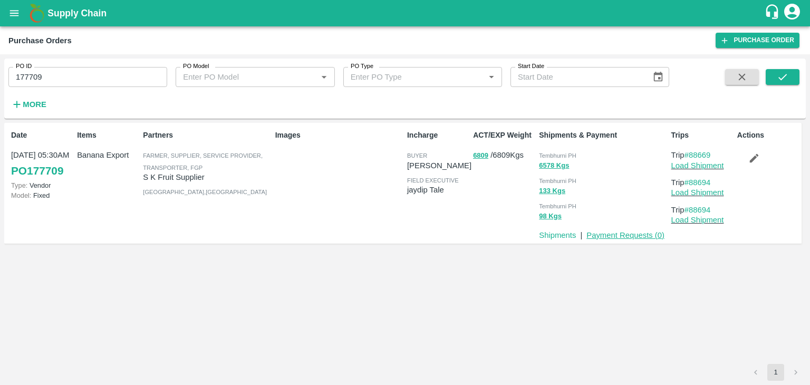
click at [632, 235] on link "Payment Requests ( 0 )" at bounding box center [625, 235] width 78 height 8
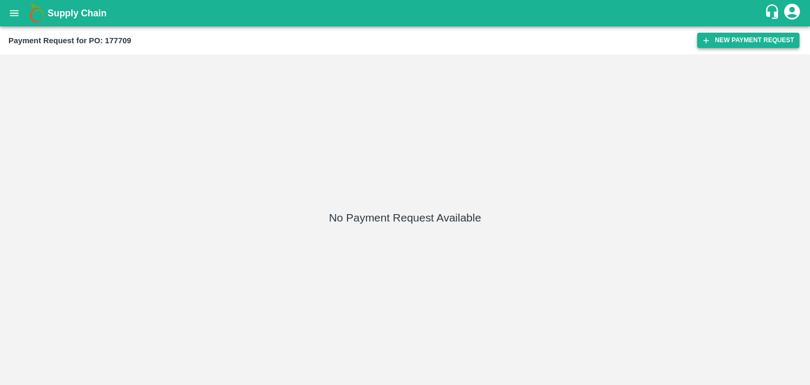
click at [741, 36] on button "New Payment Request" at bounding box center [748, 40] width 102 height 15
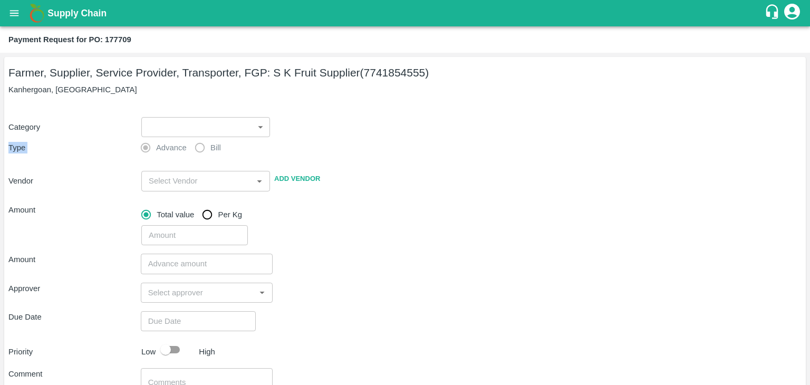
drag, startPoint x: 158, startPoint y: 137, endPoint x: 170, endPoint y: 131, distance: 13.0
click at [170, 131] on div "Category ​ ​ Type Advance Bill Vendor ​ Add Vendor Amount Total value Per Kg ​" at bounding box center [404, 174] width 793 height 141
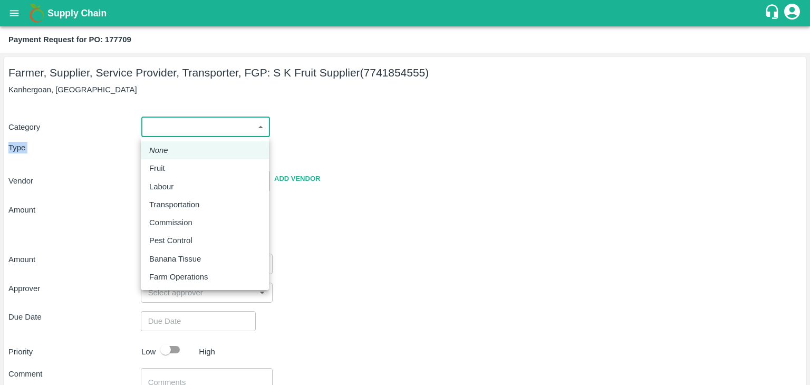
drag, startPoint x: 170, startPoint y: 131, endPoint x: 170, endPoint y: 166, distance: 34.3
click at [170, 166] on body "Supply Chain Payment Request for PO: 177709 Farmer, Supplier, Service Provider,…" at bounding box center [405, 192] width 810 height 385
click at [170, 166] on div "Fruit" at bounding box center [159, 168] width 21 height 12
type input "1"
type input "S K Fruit Supplier - 7741854555(Farmer, Supplier, Service Provider, Transporter…"
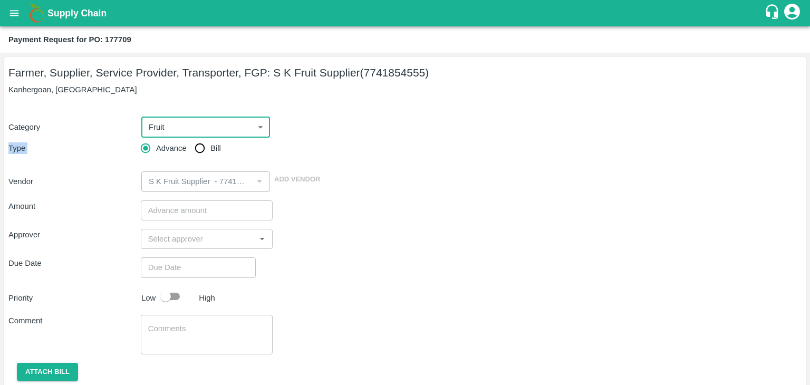
click at [203, 147] on input "Bill" at bounding box center [199, 148] width 21 height 21
radio input "true"
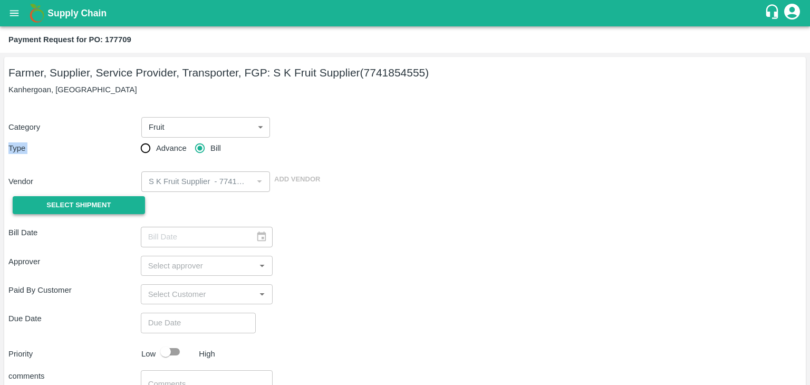
click at [92, 214] on button "Select Shipment" at bounding box center [79, 205] width 132 height 18
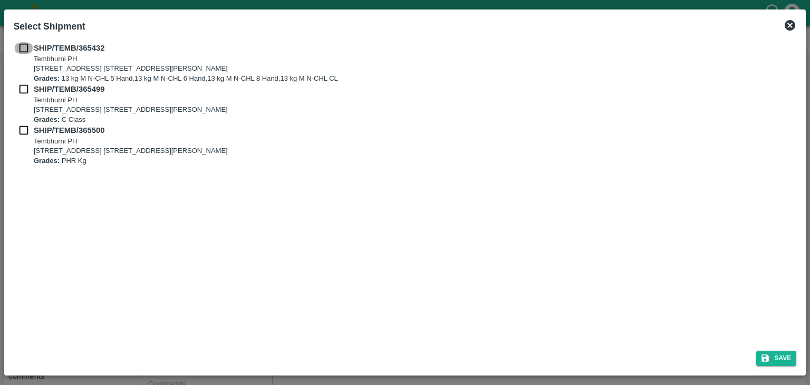
click at [27, 46] on input "checkbox" at bounding box center [24, 48] width 20 height 12
checkbox input "true"
click at [25, 91] on input "checkbox" at bounding box center [24, 89] width 20 height 12
checkbox input "true"
click at [23, 133] on input "checkbox" at bounding box center [24, 130] width 20 height 12
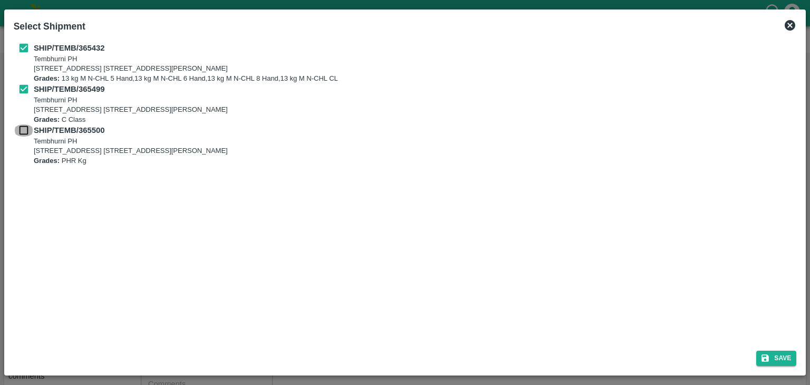
checkbox input "true"
click at [775, 351] on button "Save" at bounding box center [776, 358] width 40 height 15
type input "21/09/2025"
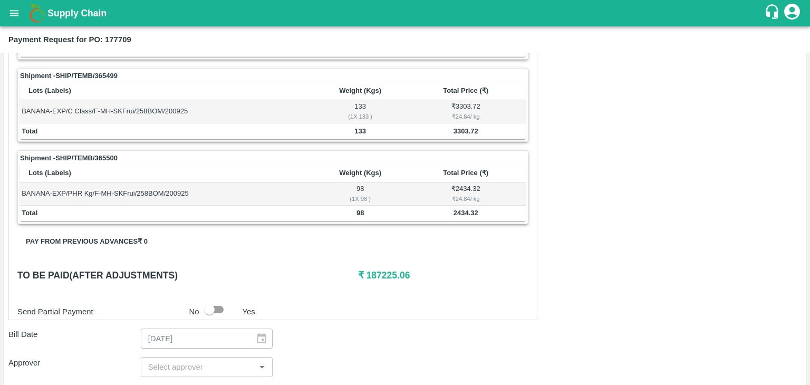
scroll to position [494, 0]
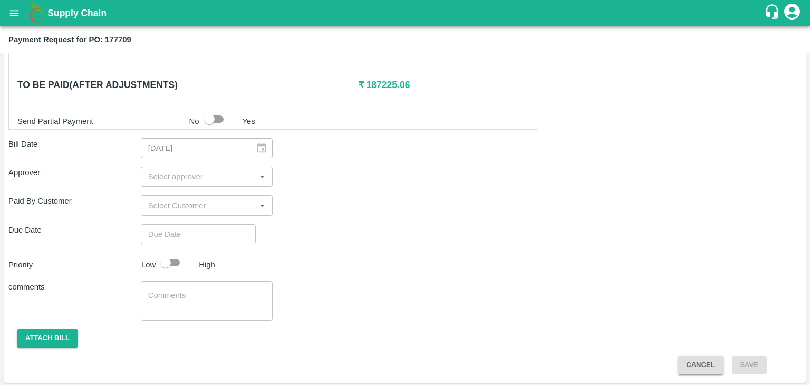
click at [178, 172] on input "input" at bounding box center [198, 177] width 109 height 14
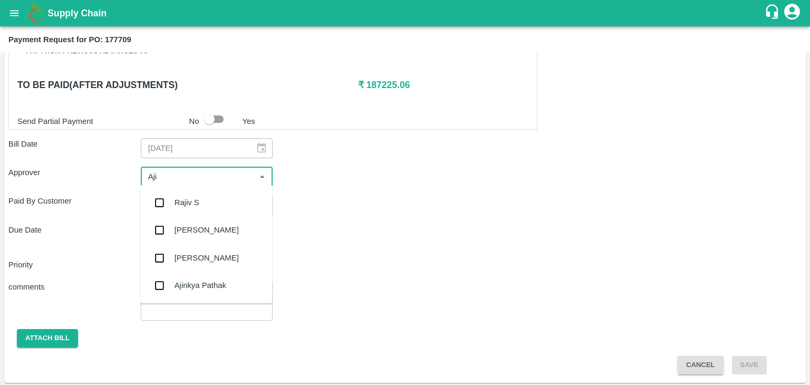
type input "Ajit"
click at [198, 197] on div "Ajit Otari" at bounding box center [207, 203] width 64 height 12
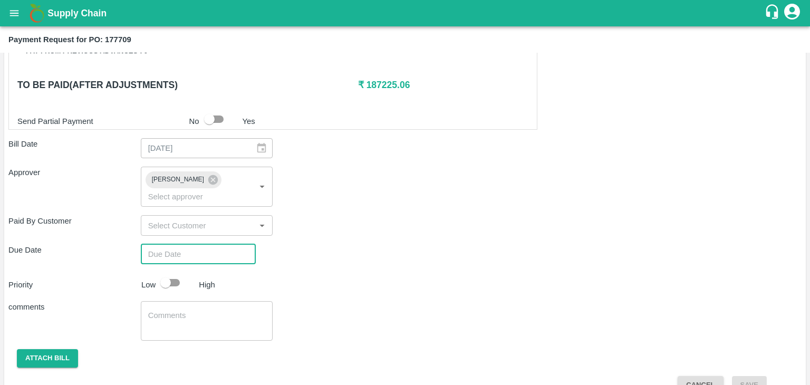
type input "DD/MM/YYYY hh:mm aa"
click at [218, 244] on input "DD/MM/YYYY hh:mm aa" at bounding box center [195, 254] width 108 height 20
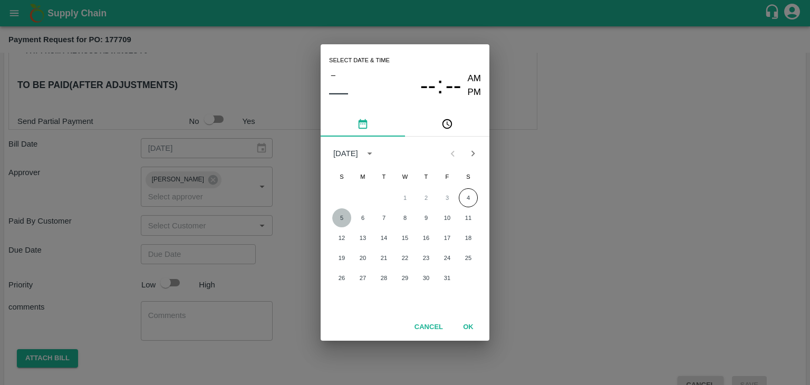
click at [335, 222] on button "5" at bounding box center [341, 217] width 19 height 19
type input "05/10/2025 12:00 AM"
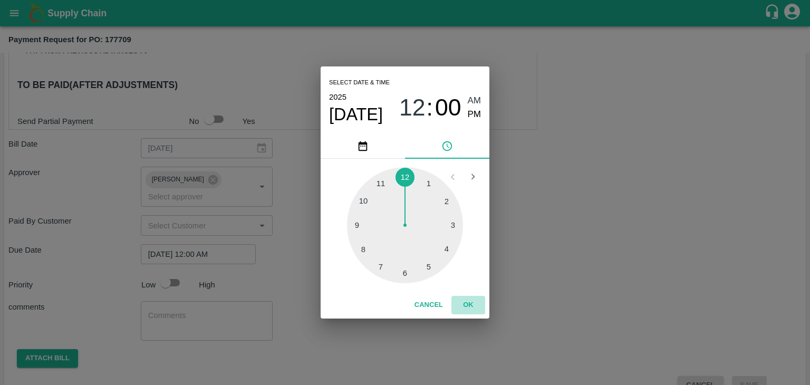
click at [470, 306] on button "OK" at bounding box center [468, 305] width 34 height 18
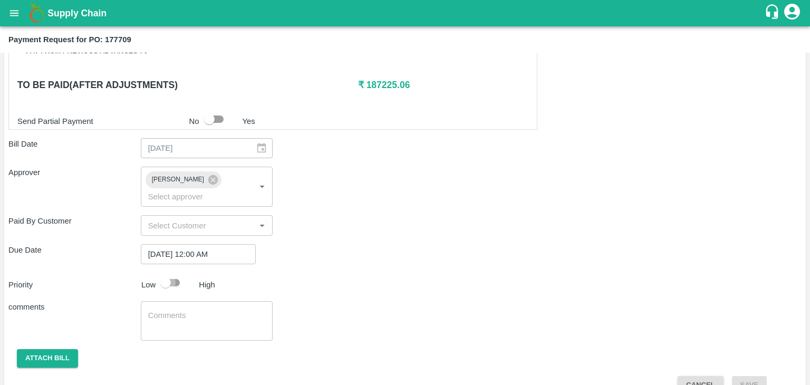
click at [172, 273] on input "checkbox" at bounding box center [166, 283] width 60 height 20
checkbox input "true"
click at [223, 310] on textarea at bounding box center [207, 321] width 118 height 22
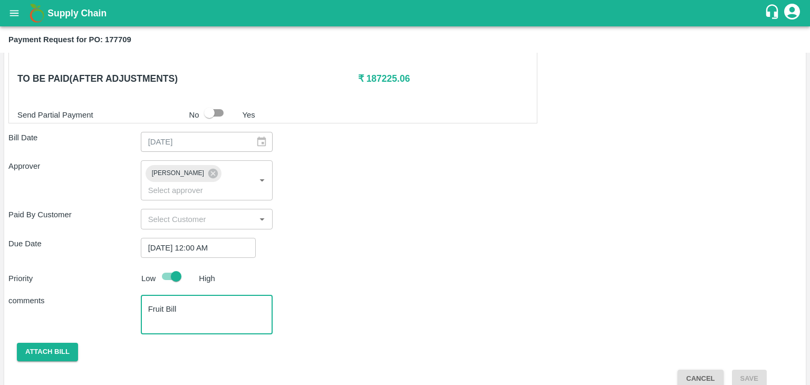
type textarea "Fruit Bill"
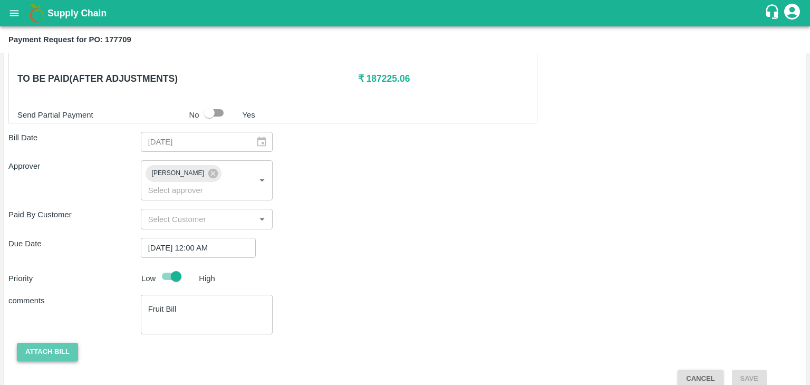
click at [36, 343] on button "Attach bill" at bounding box center [47, 352] width 61 height 18
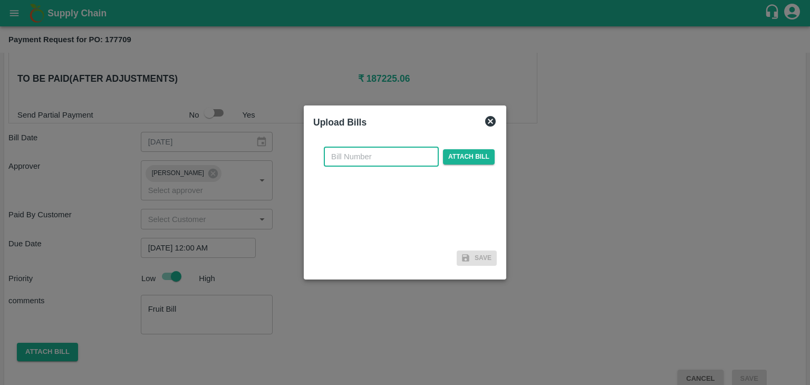
click at [428, 149] on input "text" at bounding box center [381, 157] width 115 height 20
type input "197"
click at [463, 155] on span "Attach bill" at bounding box center [469, 156] width 52 height 15
click at [0, 0] on input "Attach bill" at bounding box center [0, 0] width 0 height 0
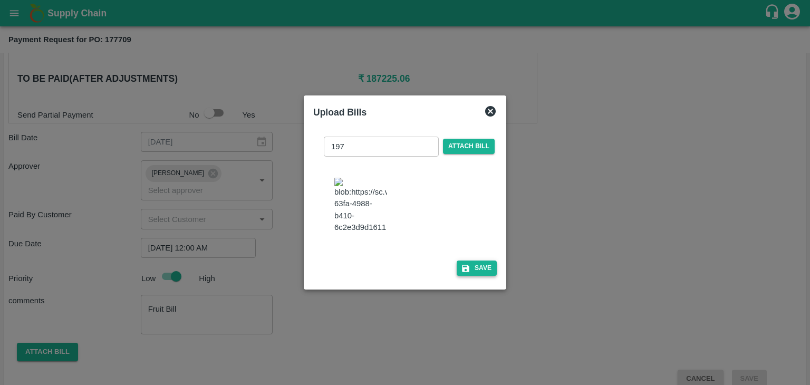
click at [484, 276] on button "Save" at bounding box center [477, 268] width 40 height 15
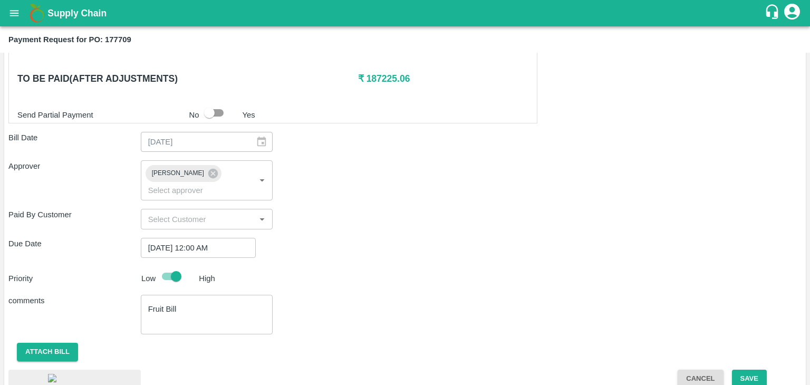
scroll to position [570, 0]
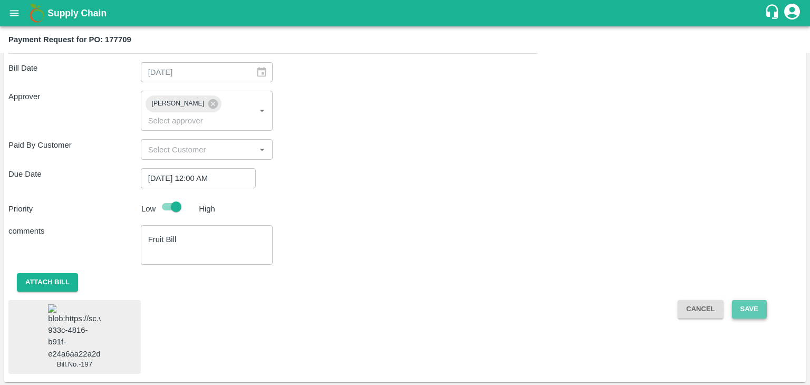
click at [750, 300] on button "Save" at bounding box center [749, 309] width 35 height 18
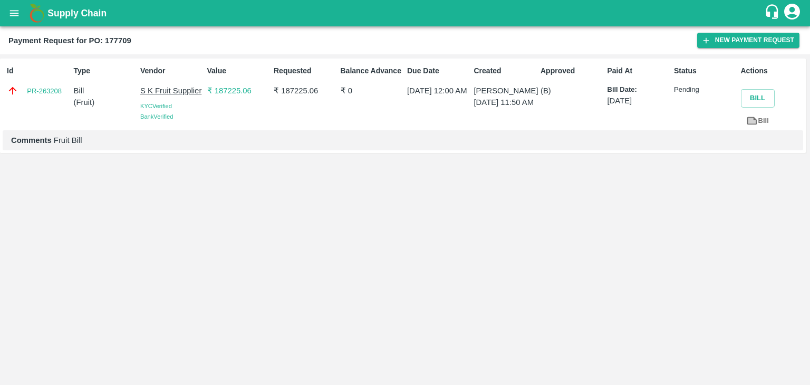
click at [17, 4] on button "open drawer" at bounding box center [14, 13] width 24 height 24
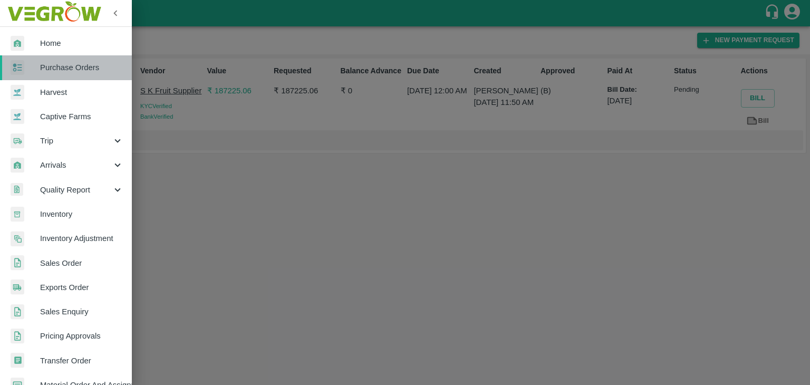
click at [67, 61] on link "Purchase Orders" at bounding box center [66, 67] width 132 height 24
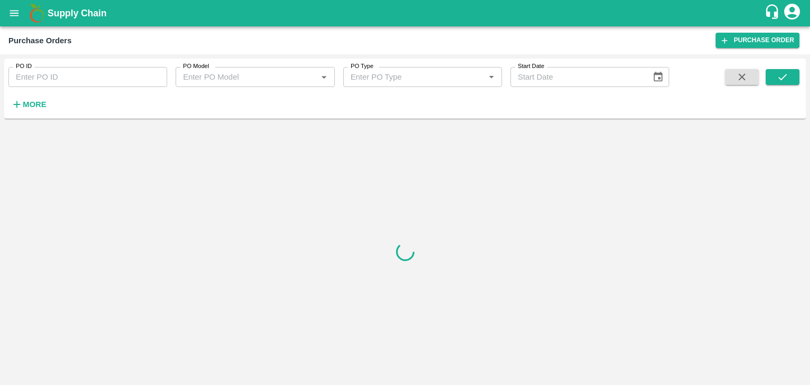
click at [114, 78] on input "PO ID" at bounding box center [87, 77] width 159 height 20
paste input "179163"
type input "179163"
click at [780, 70] on button "submit" at bounding box center [783, 77] width 34 height 16
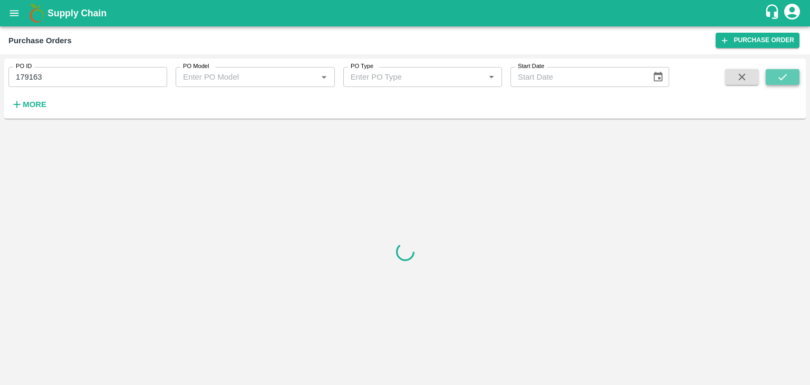
click at [780, 70] on button "submit" at bounding box center [783, 77] width 34 height 16
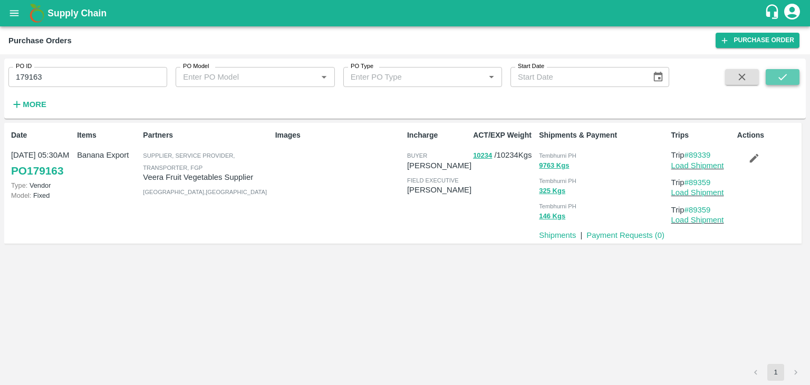
click at [780, 70] on button "submit" at bounding box center [783, 77] width 34 height 16
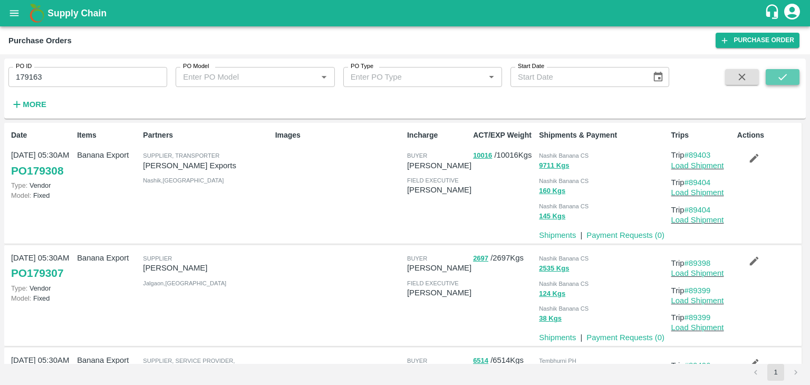
click at [785, 81] on icon "submit" at bounding box center [783, 77] width 12 height 12
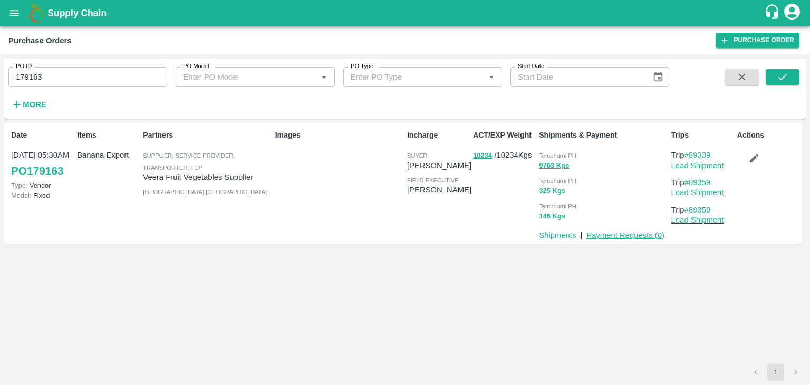
click at [622, 233] on link "Payment Requests ( 0 )" at bounding box center [625, 235] width 78 height 8
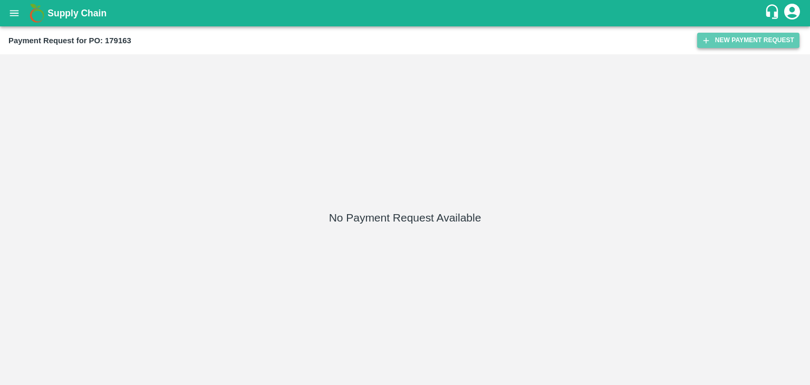
click at [772, 41] on button "New Payment Request" at bounding box center [748, 40] width 102 height 15
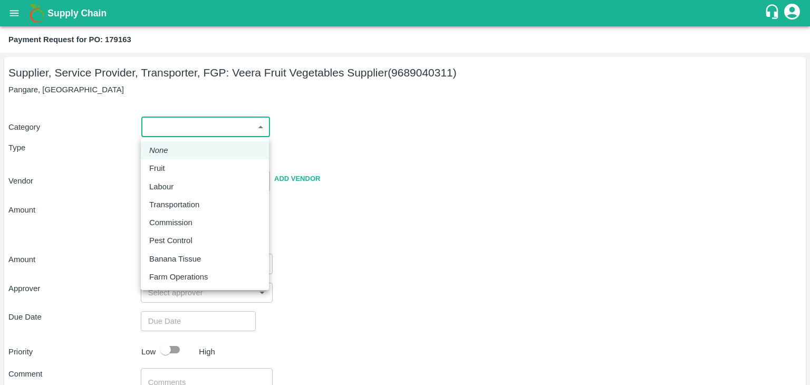
click at [174, 120] on body "Supply Chain Payment Request for PO: 179163 Supplier, Service Provider, Transpo…" at bounding box center [405, 192] width 810 height 385
click at [171, 160] on li "Fruit" at bounding box center [205, 168] width 128 height 18
type input "1"
type input "Veera Fruit Vegetables Supplier - 9689040311(Supplier, Service Provider, Transp…"
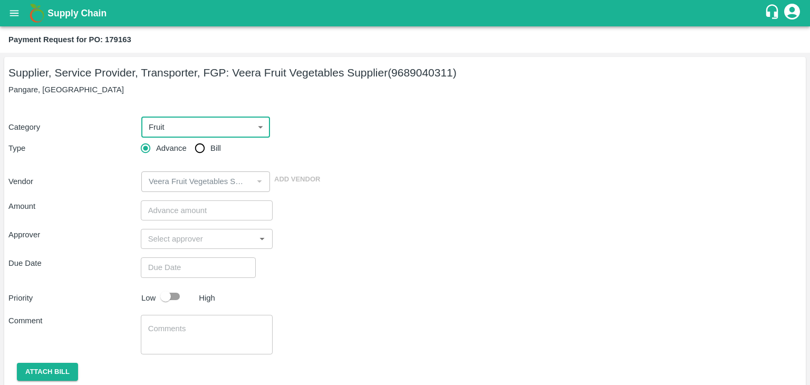
click at [198, 146] on input "Bill" at bounding box center [199, 148] width 21 height 21
radio input "true"
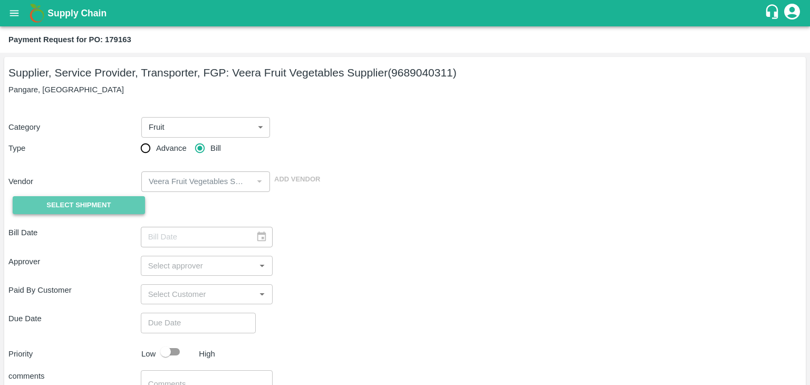
click at [63, 198] on button "Select Shipment" at bounding box center [79, 205] width 132 height 18
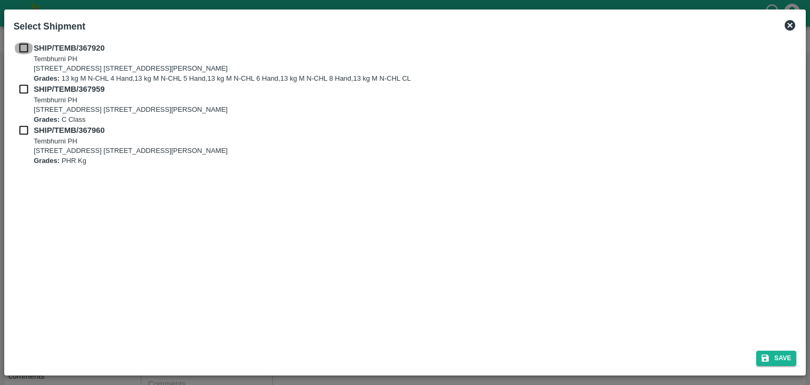
click at [20, 49] on input "checkbox" at bounding box center [24, 48] width 20 height 12
checkbox input "true"
click at [23, 90] on input "checkbox" at bounding box center [24, 89] width 20 height 12
checkbox input "true"
click at [20, 137] on div "SHIP/TEMB/367960 Tembhurni PH Tembhurni PH 205, PLOT NO. E-5, YASHSHREE INDUSTR…" at bounding box center [405, 144] width 783 height 41
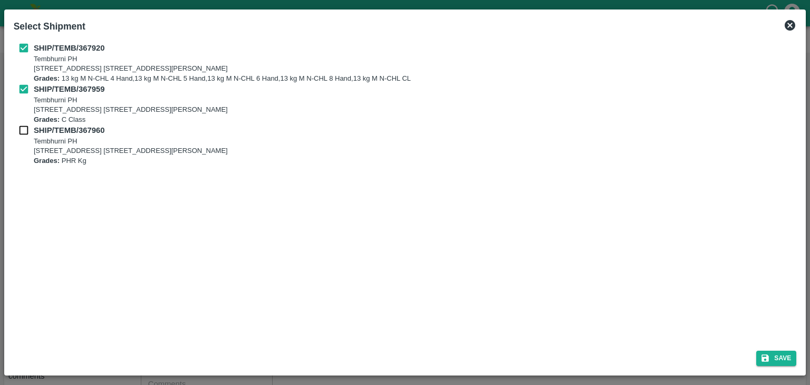
drag, startPoint x: 27, startPoint y: 124, endPoint x: 23, endPoint y: 129, distance: 7.1
click at [23, 129] on div "SHIP/TEMB/367920 Tembhurni PH Tembhurni PH 205, PLOT NO. E-5, YASHSHREE INDUSTR…" at bounding box center [405, 103] width 783 height 123
click at [23, 129] on input "checkbox" at bounding box center [24, 130] width 20 height 12
checkbox input "true"
click at [783, 361] on button "Save" at bounding box center [776, 358] width 40 height 15
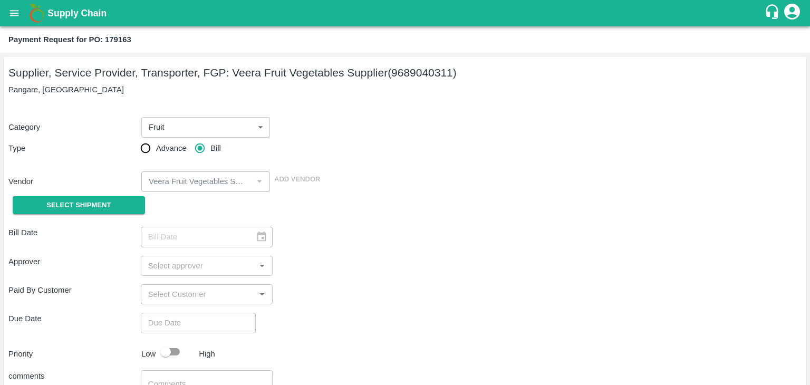
type input "03/10/2025"
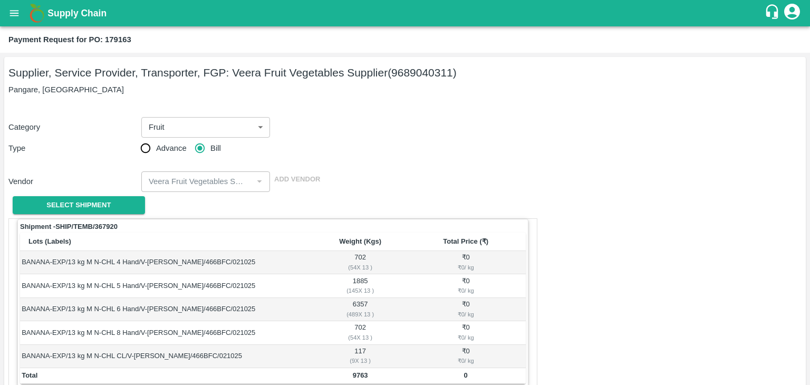
scroll to position [517, 0]
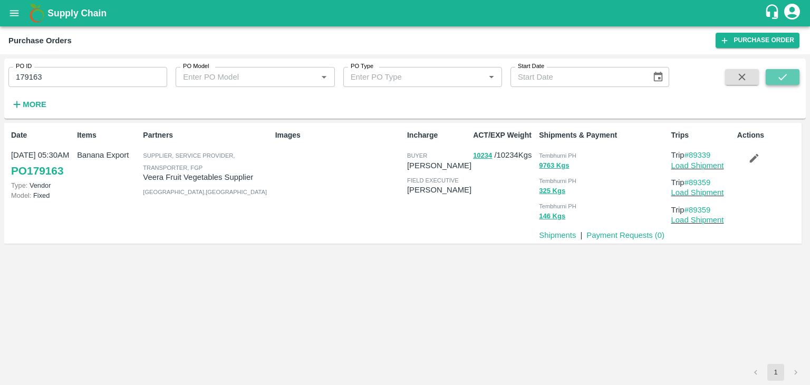
click at [781, 82] on icon "submit" at bounding box center [783, 77] width 12 height 12
click at [707, 166] on link "Load Shipment" at bounding box center [697, 165] width 53 height 8
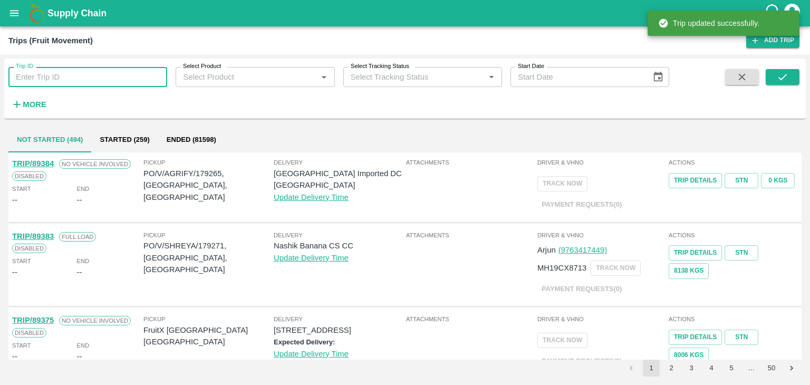
click at [122, 84] on input "Trip ID" at bounding box center [87, 77] width 159 height 20
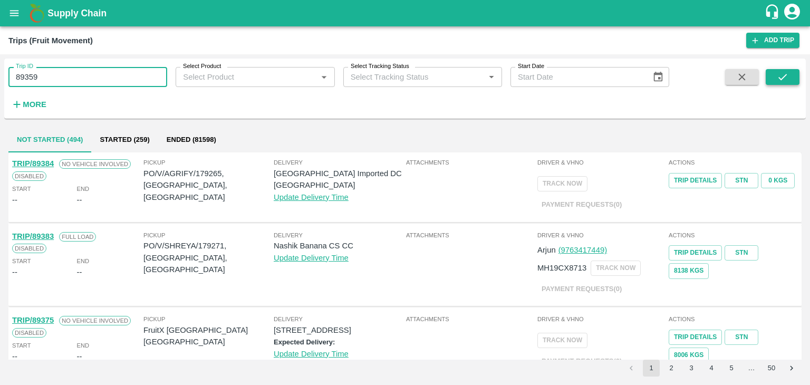
type input "89359"
click at [792, 78] on button "submit" at bounding box center [783, 77] width 34 height 16
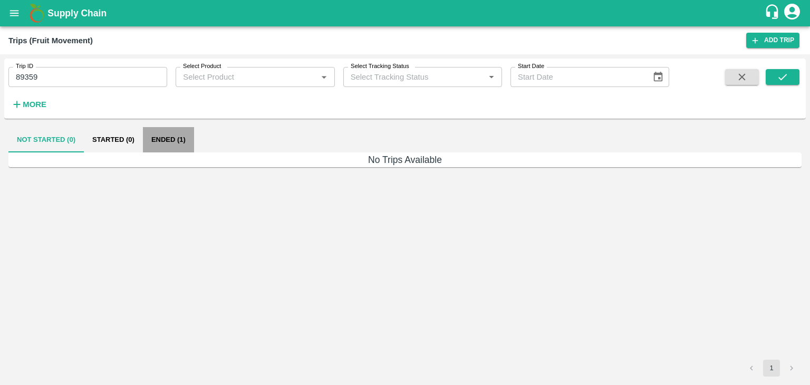
click at [194, 140] on button "Ended (1)" at bounding box center [168, 139] width 51 height 25
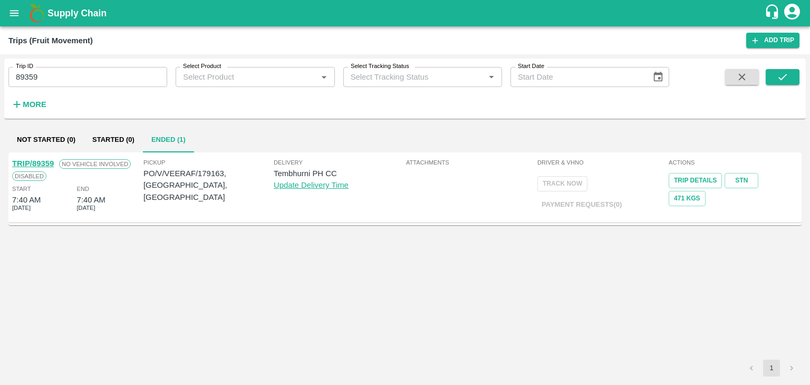
click at [41, 161] on link "TRIP/89359" at bounding box center [33, 163] width 42 height 8
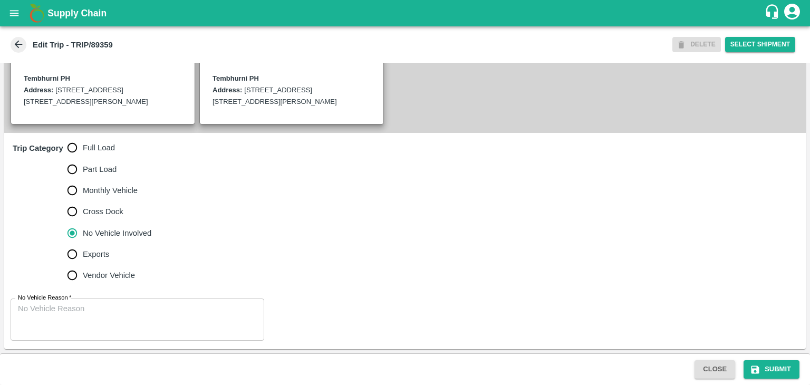
scroll to position [271, 0]
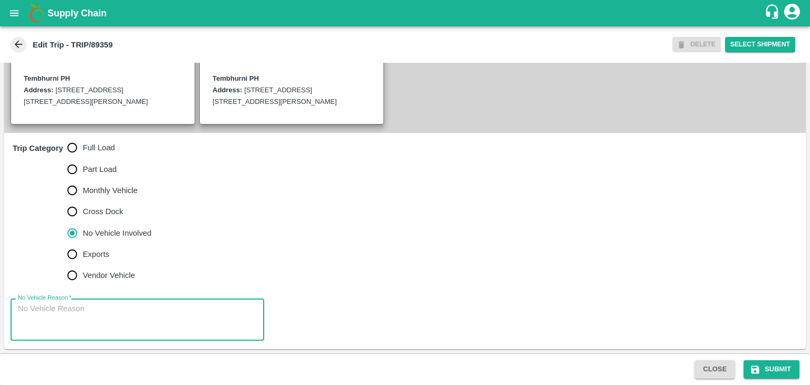
click at [114, 315] on textarea "No Vehicle Reason   *" at bounding box center [137, 319] width 239 height 33
type textarea "Field Dump"
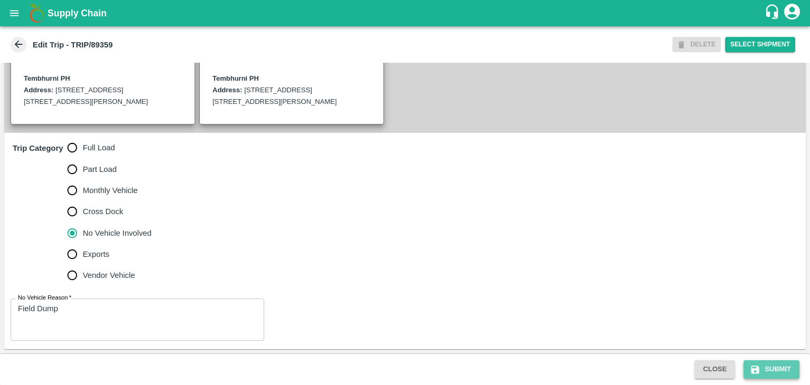
click at [772, 365] on button "Submit" at bounding box center [772, 369] width 56 height 18
click at [786, 369] on button "Submit" at bounding box center [772, 369] width 56 height 18
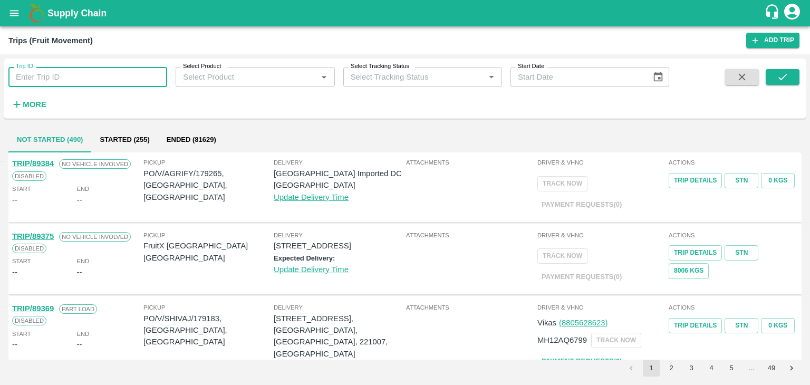
click at [76, 80] on input "Trip ID" at bounding box center [87, 77] width 159 height 20
type input "89339"
click at [788, 80] on button "submit" at bounding box center [783, 77] width 34 height 16
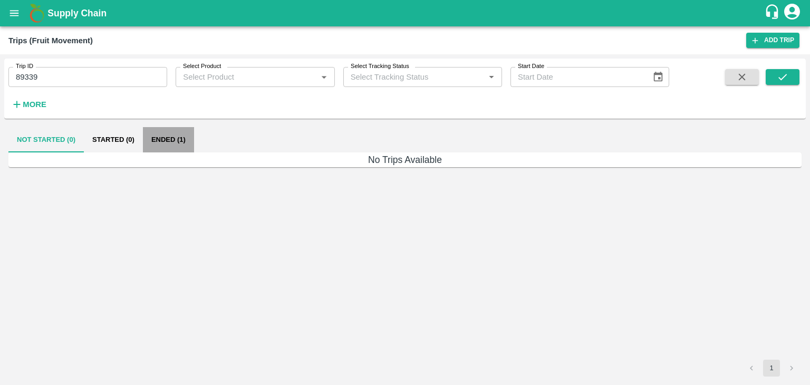
click at [160, 141] on button "Ended (1)" at bounding box center [168, 139] width 51 height 25
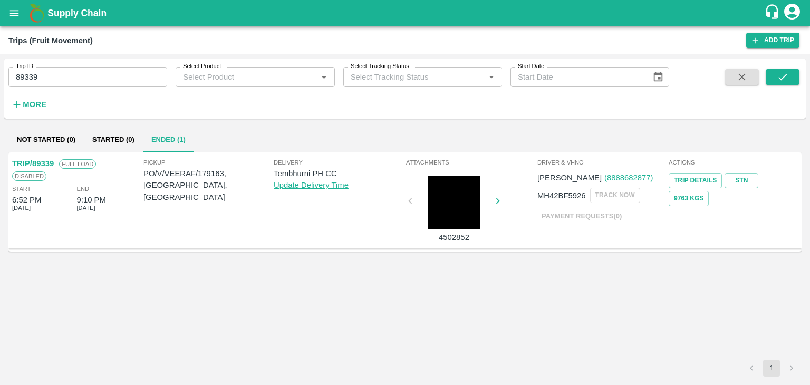
click at [38, 161] on link "TRIP/89339" at bounding box center [33, 163] width 42 height 8
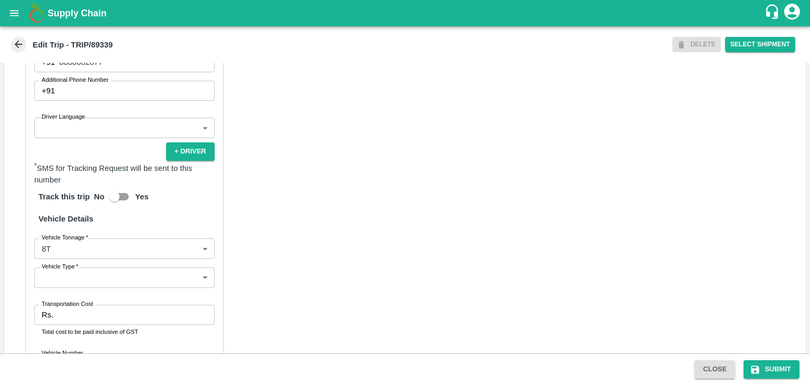
scroll to position [643, 0]
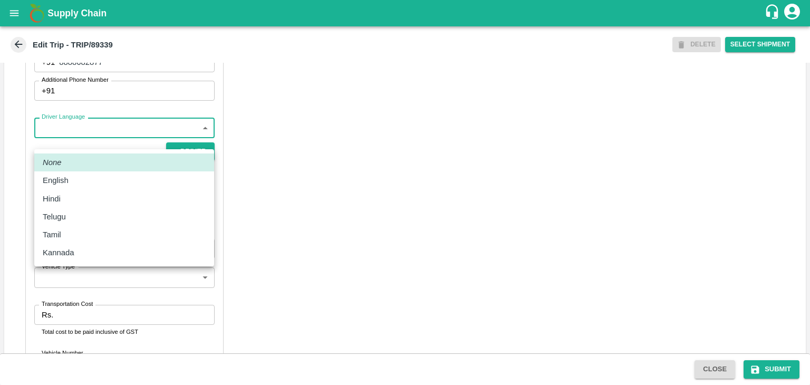
click at [69, 147] on body "Supply Chain Edit Trip - TRIP/89339 DELETE Select Shipment Trip Details Trip Ty…" at bounding box center [405, 192] width 810 height 385
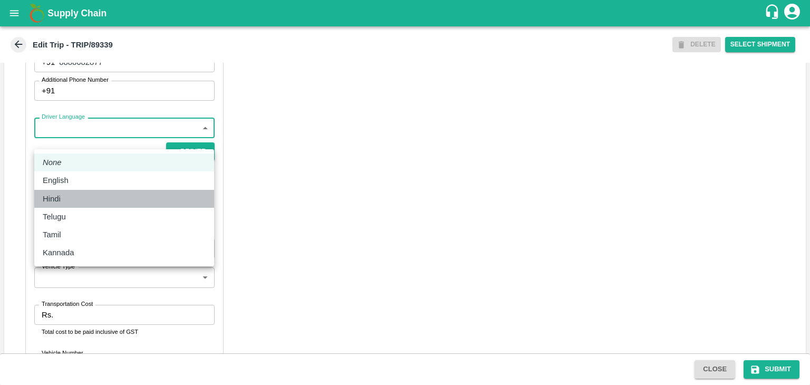
click at [79, 202] on div "Hindi" at bounding box center [124, 199] width 163 height 12
type input "hi"
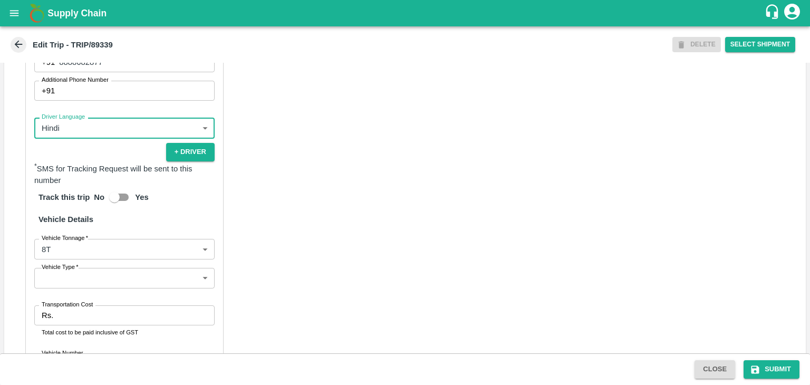
scroll to position [738, 0]
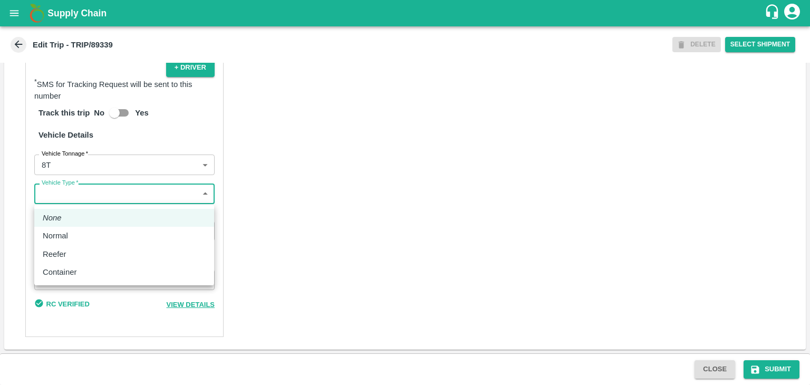
click at [65, 197] on body "Supply Chain Edit Trip - TRIP/89339 DELETE Select Shipment Trip Details Trip Ty…" at bounding box center [405, 192] width 810 height 385
click at [75, 241] on div "Normal" at bounding box center [124, 236] width 163 height 12
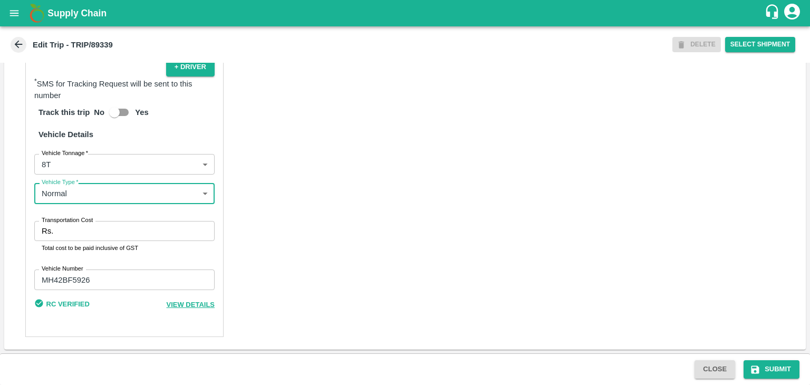
type input "Normal"
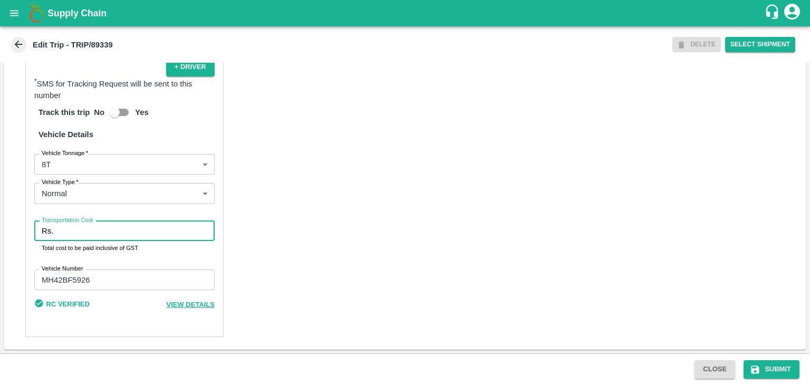
click at [98, 230] on input "Transportation Cost" at bounding box center [135, 231] width 157 height 20
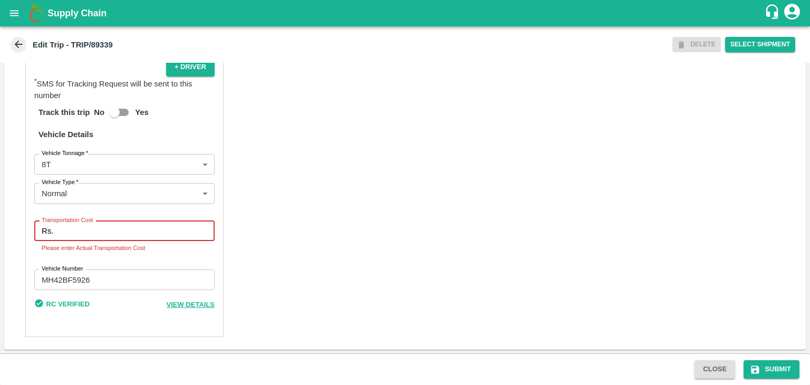
click at [82, 230] on input "Transportation Cost" at bounding box center [135, 231] width 157 height 20
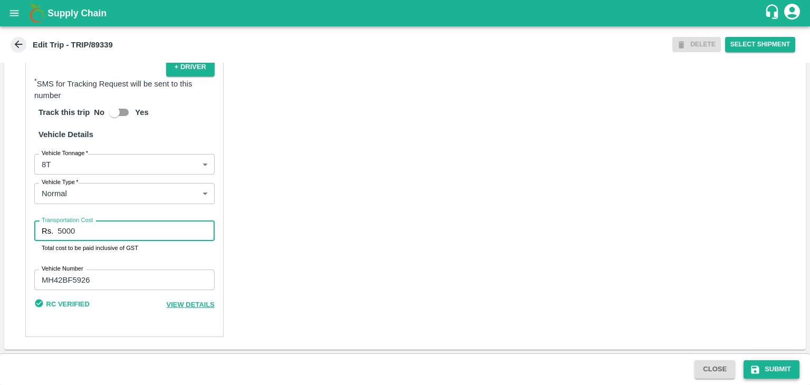
type input "5000"
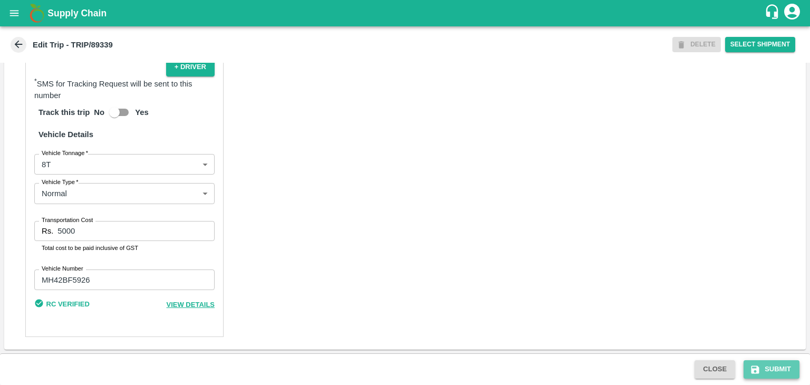
click at [779, 367] on button "Submit" at bounding box center [772, 369] width 56 height 18
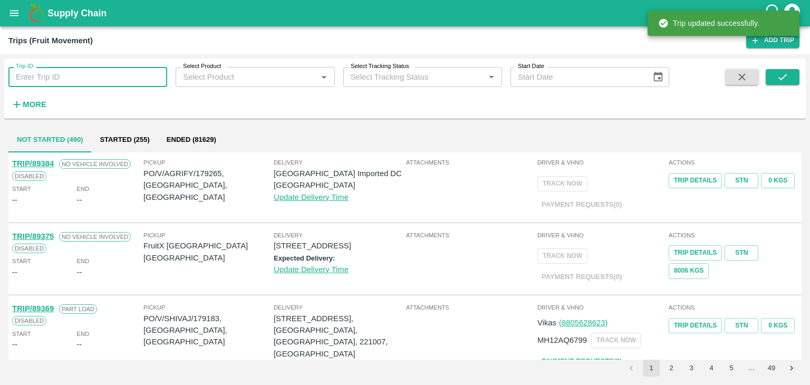
click at [102, 82] on input "Trip ID" at bounding box center [87, 77] width 159 height 20
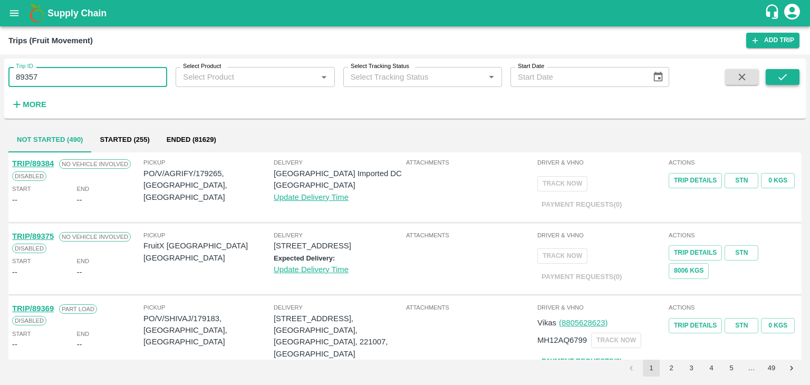
type input "89357"
click at [776, 78] on button "submit" at bounding box center [783, 77] width 34 height 16
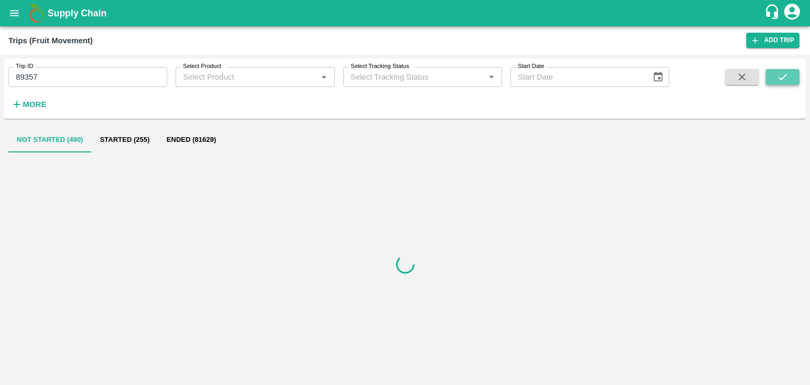
click at [776, 78] on button "submit" at bounding box center [783, 77] width 34 height 16
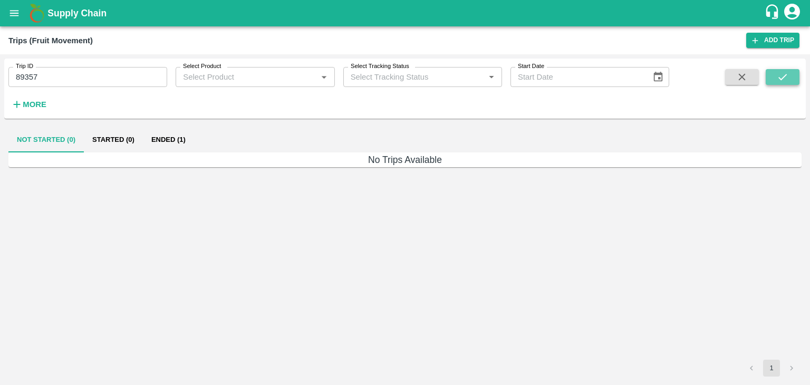
click at [776, 78] on button "submit" at bounding box center [783, 77] width 34 height 16
click at [171, 141] on button "Ended (1)" at bounding box center [168, 139] width 51 height 25
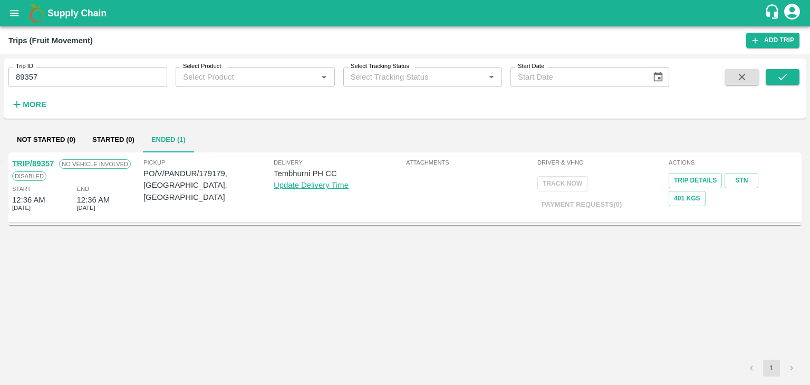
click at [37, 160] on link "TRIP/89357" at bounding box center [33, 163] width 42 height 8
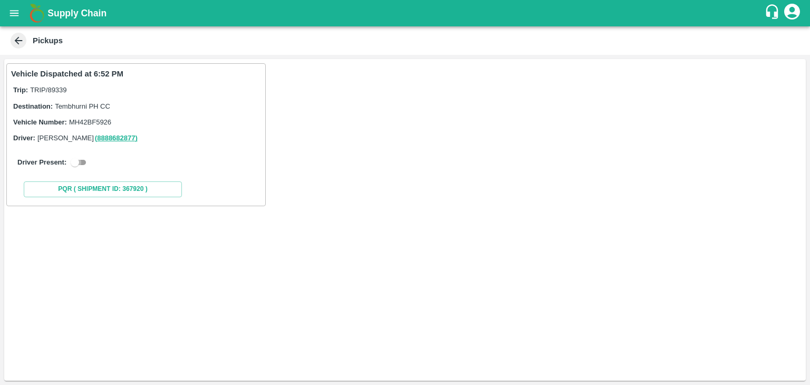
click at [81, 157] on input "checkbox" at bounding box center [75, 162] width 38 height 13
checkbox input "true"
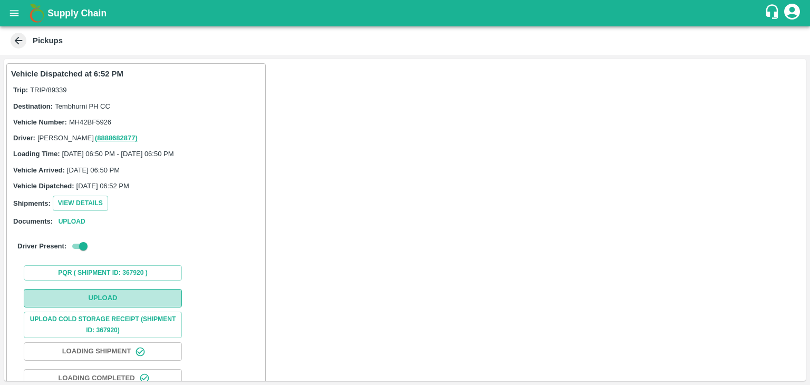
click at [118, 296] on button "Upload" at bounding box center [103, 298] width 158 height 18
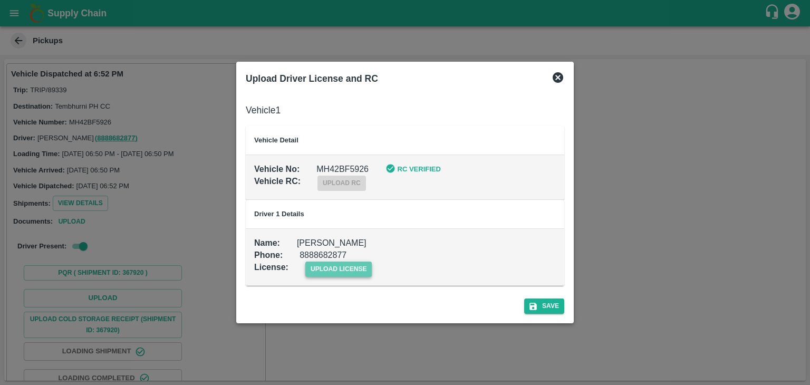
click at [333, 266] on span "upload license" at bounding box center [338, 269] width 67 height 15
click at [0, 0] on input "upload license" at bounding box center [0, 0] width 0 height 0
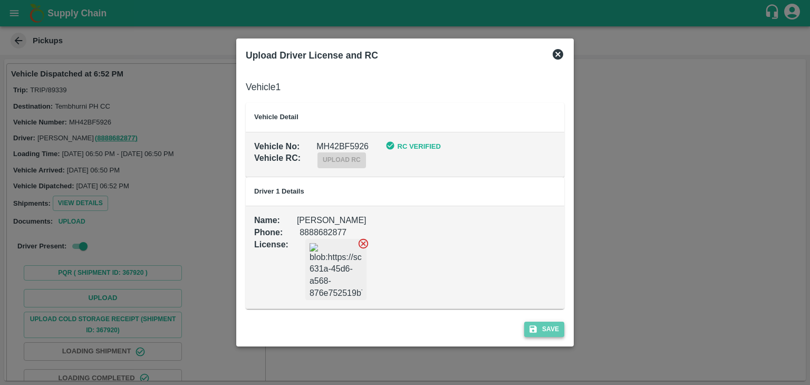
click at [553, 325] on button "Save" at bounding box center [544, 329] width 40 height 15
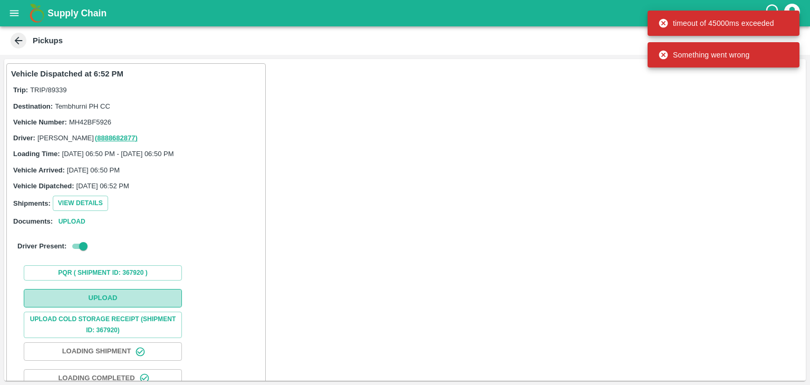
click at [125, 296] on button "Upload" at bounding box center [103, 298] width 158 height 18
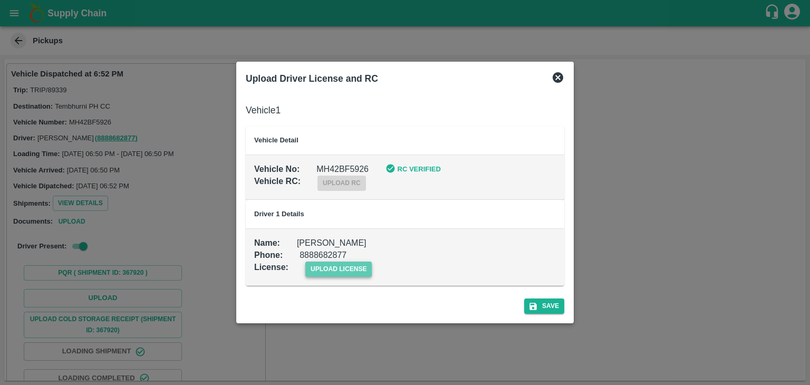
click at [335, 264] on span "upload license" at bounding box center [338, 269] width 67 height 15
click at [0, 0] on input "upload license" at bounding box center [0, 0] width 0 height 0
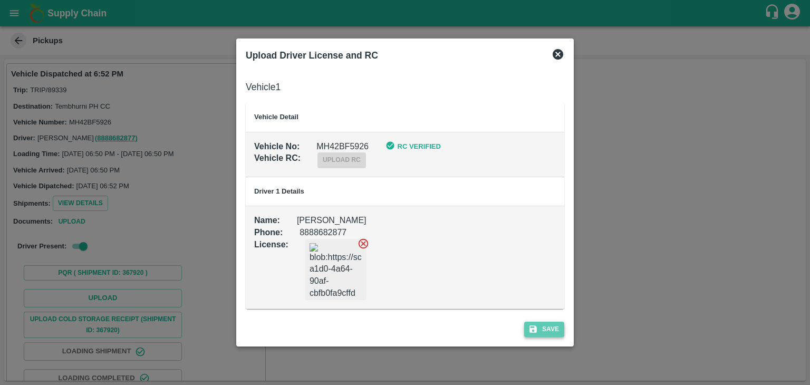
click at [557, 327] on button "Save" at bounding box center [544, 329] width 40 height 15
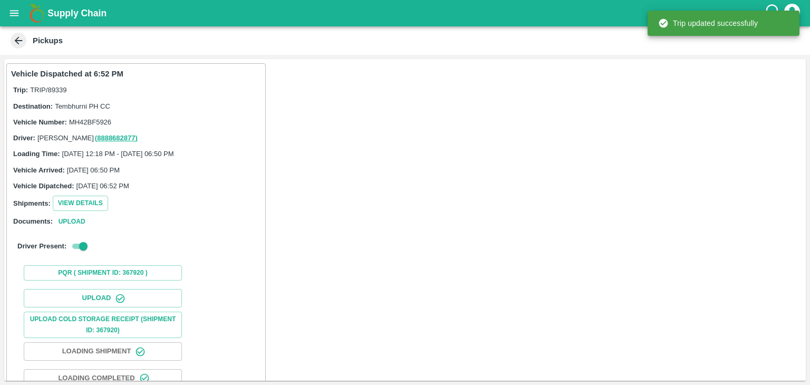
scroll to position [110, 0]
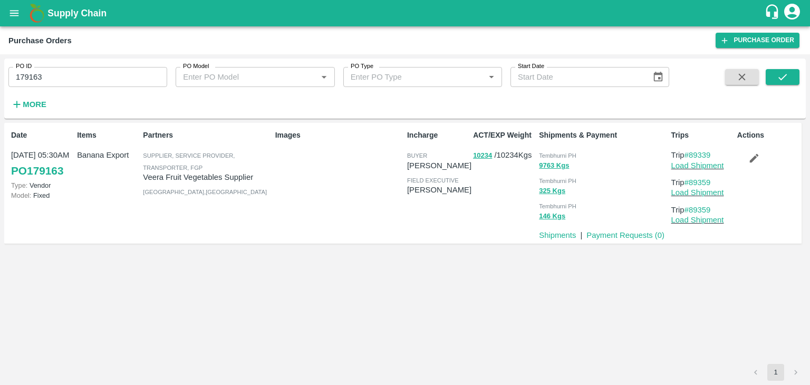
click at [759, 159] on icon "button" at bounding box center [754, 158] width 12 height 12
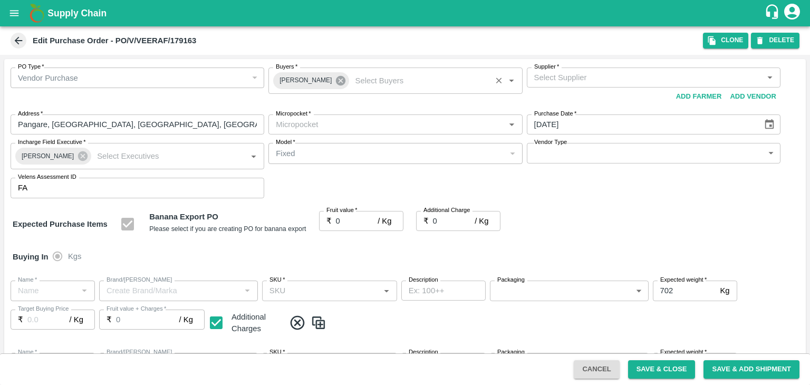
click at [336, 78] on icon at bounding box center [340, 80] width 9 height 9
click at [324, 78] on input "Buyers   *" at bounding box center [387, 78] width 230 height 14
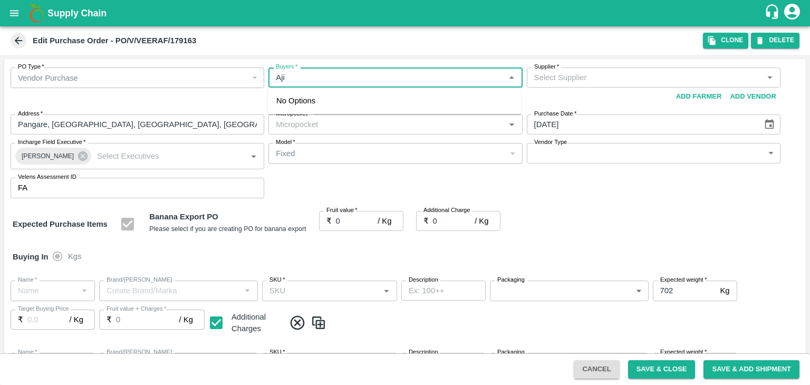
type input "Ajit"
type input "Veera Fruit Vegetables Supplier-undefined"
type input "109-Tembhurni"
type input "Banana Export"
type input "FARM CANDY"
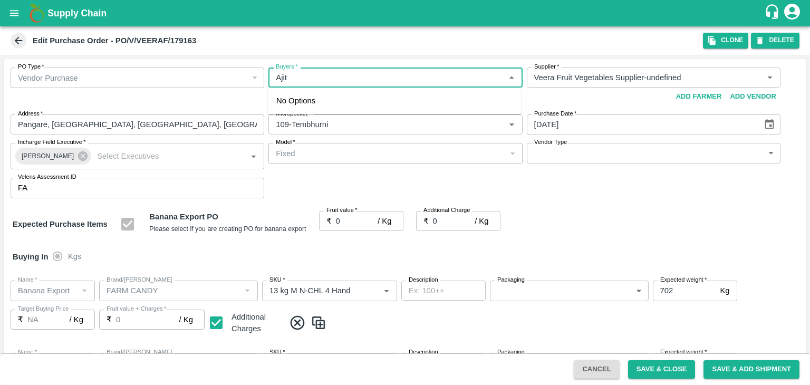
type input "13 kg M N-CHL 4 Hand"
type input "NA"
type input "Banana Export"
type input "FARM CANDY"
type input "13 kg M N-CHL 5 Hand"
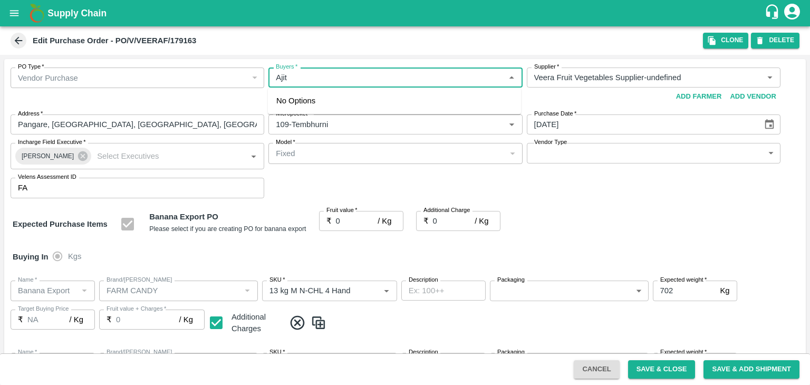
type input "NA"
type input "Banana Export"
type input "FARM CANDY"
type input "13 kg M N-CHL 6 Hand"
type input "NA"
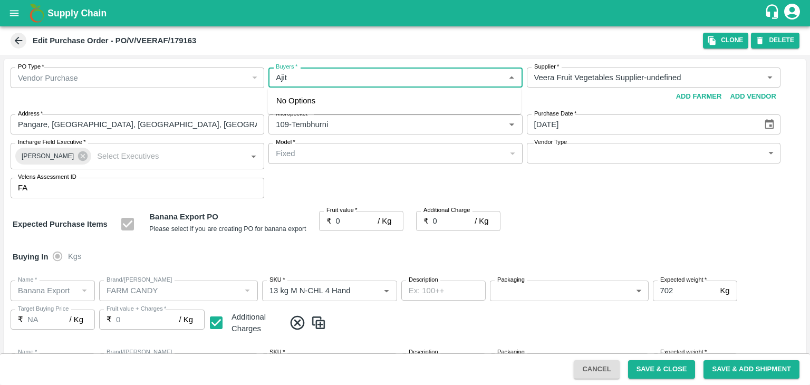
type input "Banana Export"
type input "FARM CANDY"
type input "13 kg M N-CHL 8 Hand"
type input "NA"
type input "Banana Export"
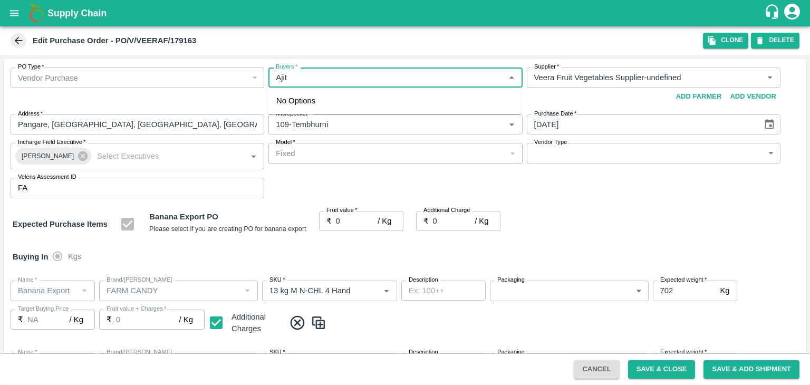
type input "FARM CANDY"
type input "13 kg M N-CHL CL"
type input "NA"
type input "Banana Export"
type input "FARM CANDY"
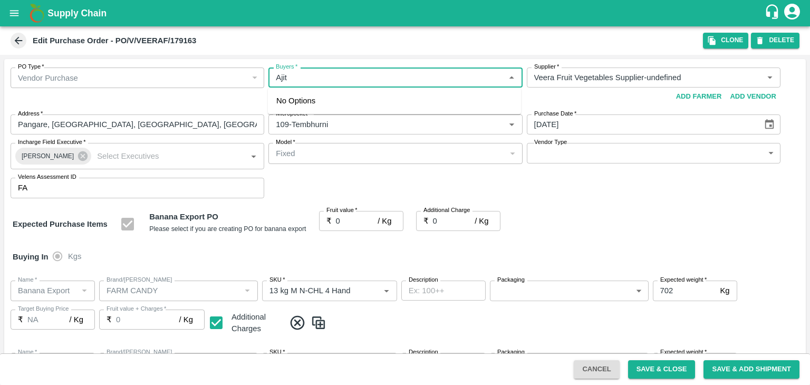
type input "PHR Kg"
type input "NA"
type input "Banana Export"
type input "FARM CANDY"
type input "C Class"
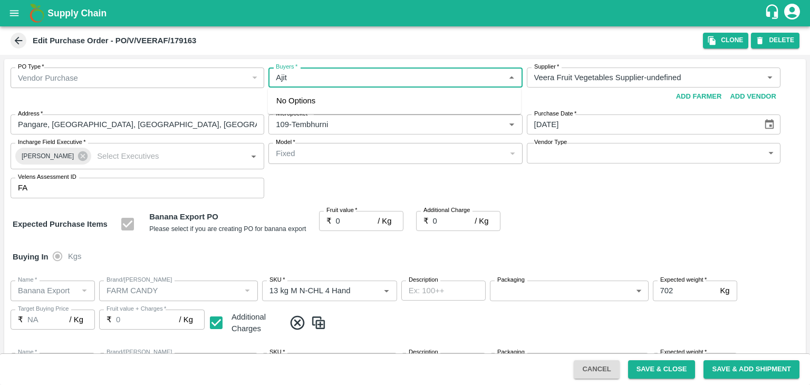
type input "NA"
click at [342, 101] on div "Ajit Otari" at bounding box center [394, 105] width 253 height 27
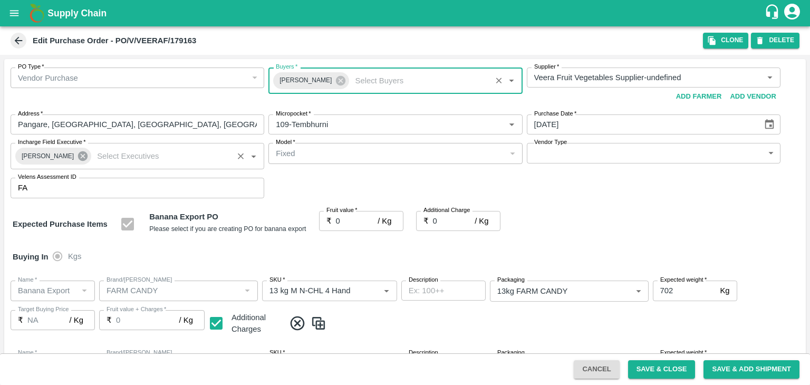
click at [81, 152] on icon at bounding box center [83, 156] width 12 height 12
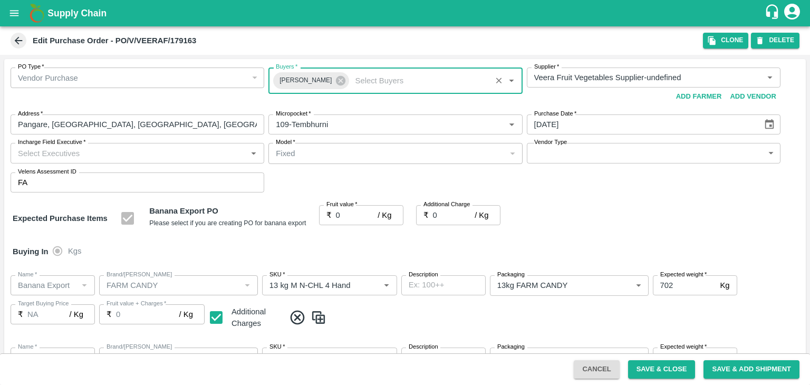
click at [95, 152] on input "Incharge Field Executive   *" at bounding box center [129, 153] width 230 height 14
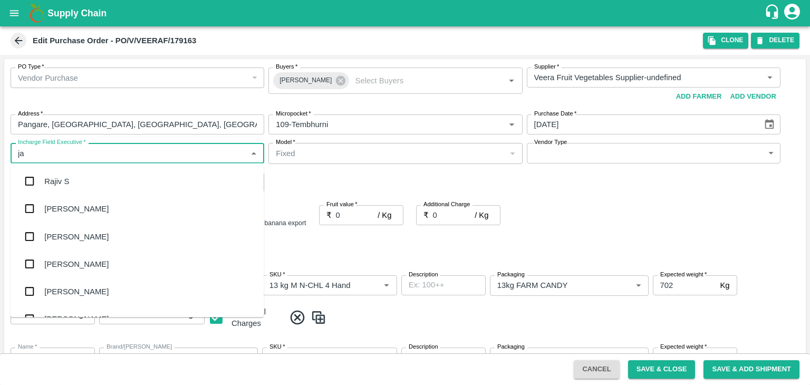
type input "jay"
click at [88, 239] on div "jaydip Tale" at bounding box center [137, 236] width 253 height 27
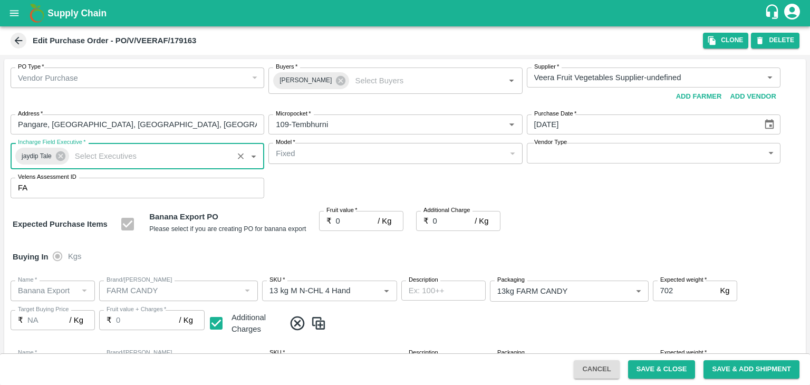
click at [555, 157] on body "Supply Chain Edit Purchase Order - PO/V/VEERAF/179163 Clone DELETE PO Type   * …" at bounding box center [405, 192] width 810 height 385
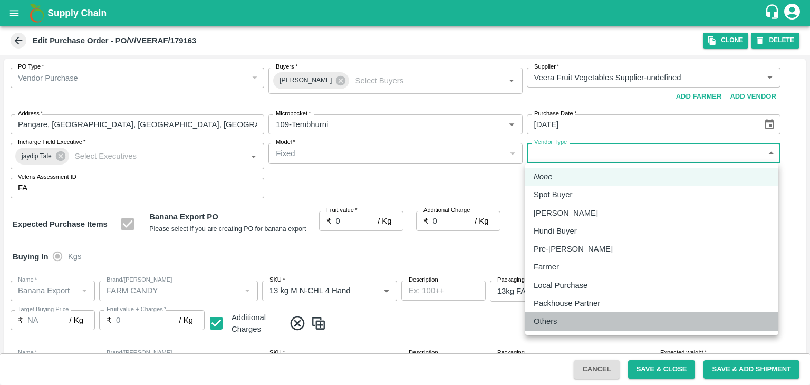
click at [557, 323] on div "Others" at bounding box center [548, 321] width 29 height 12
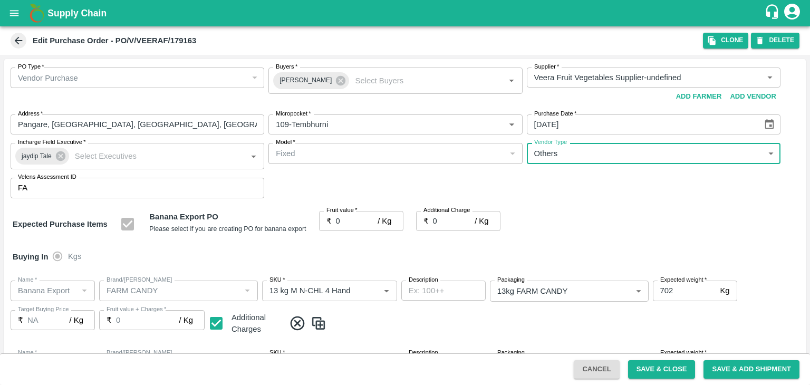
type input "OTHER"
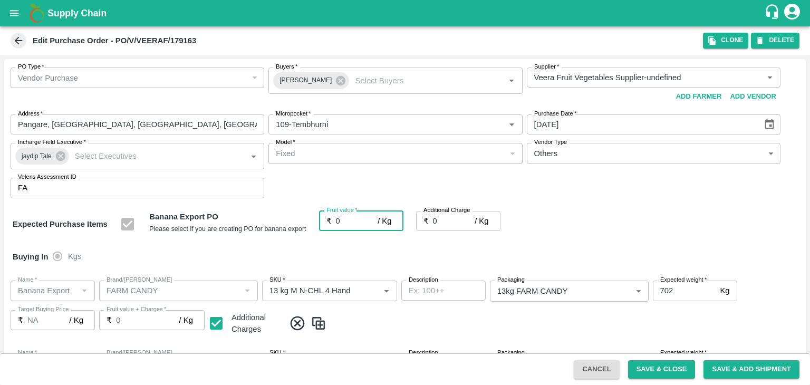
click at [353, 227] on input "0" at bounding box center [357, 221] width 42 height 20
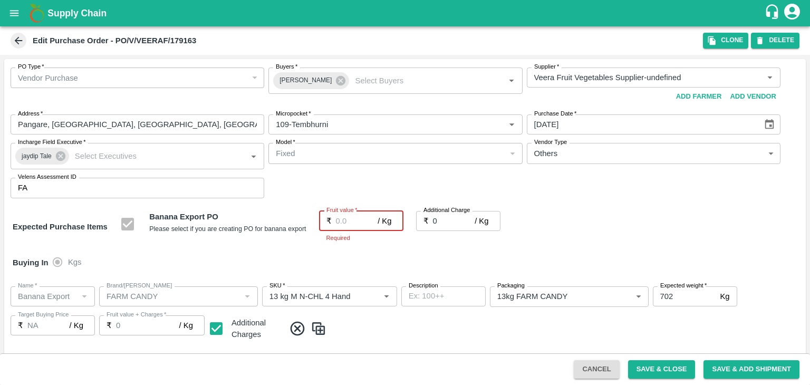
click at [352, 226] on input "Fruit value   *" at bounding box center [357, 221] width 42 height 20
type input "2"
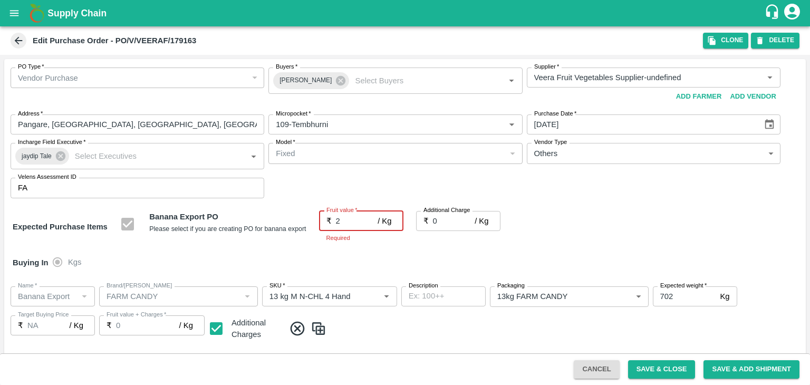
type input "2"
type input "21"
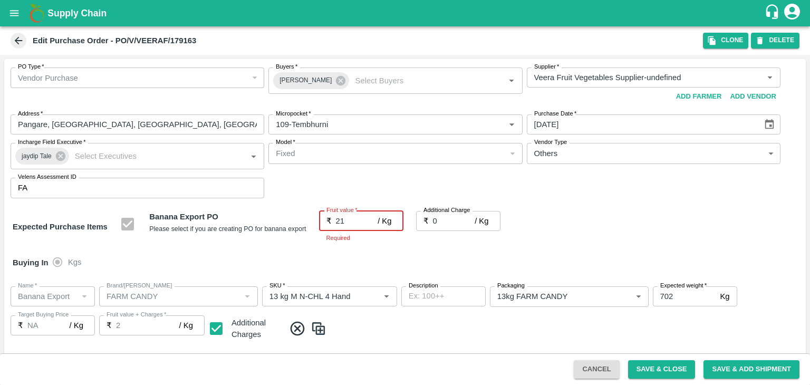
type input "21"
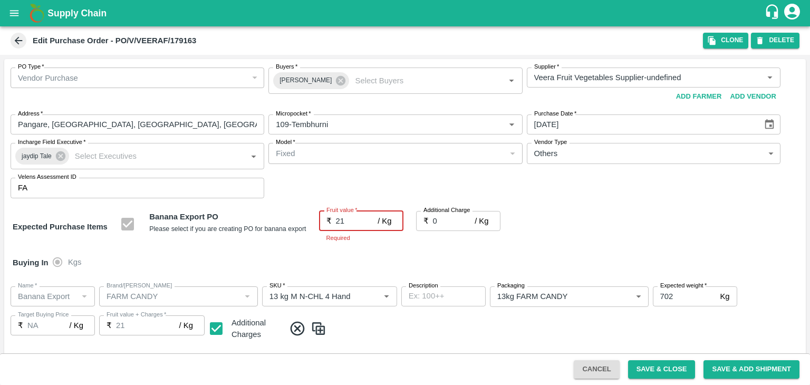
type input "21"
click at [454, 226] on input "0" at bounding box center [454, 221] width 42 height 20
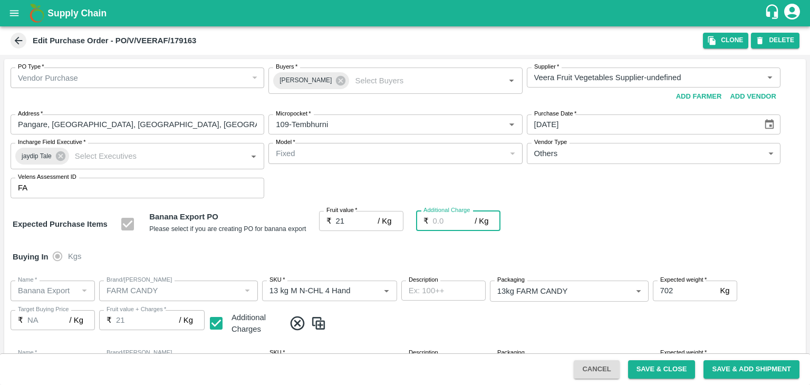
type input "2"
type input "23"
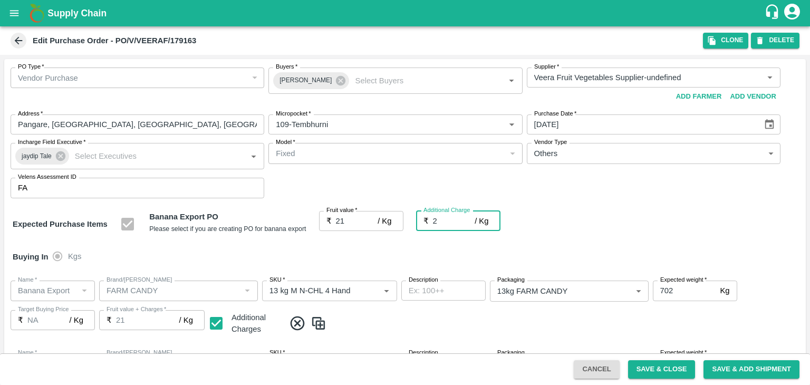
type input "23"
type input "2.7"
type input "23.7"
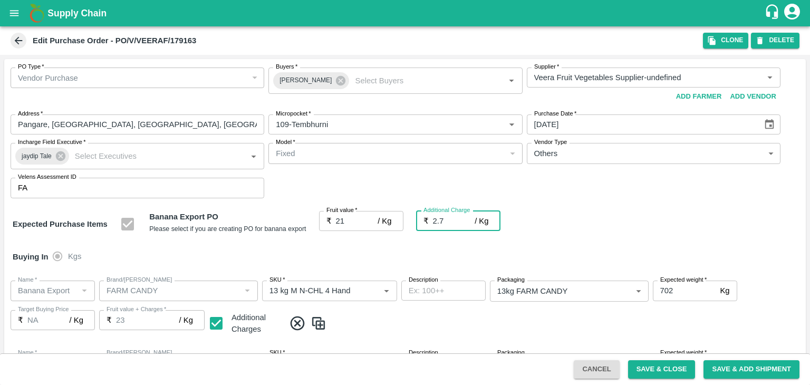
type input "23.7"
type input "2.75"
type input "23.75"
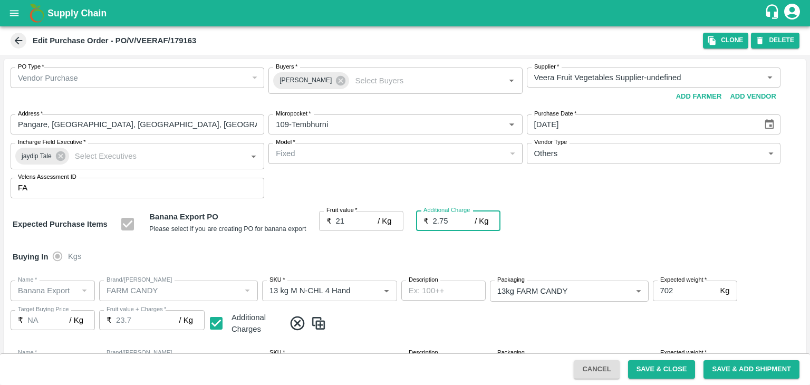
type input "23.75"
type input "2.75"
click at [485, 249] on div "Buying In Kgs" at bounding box center [405, 257] width 802 height 31
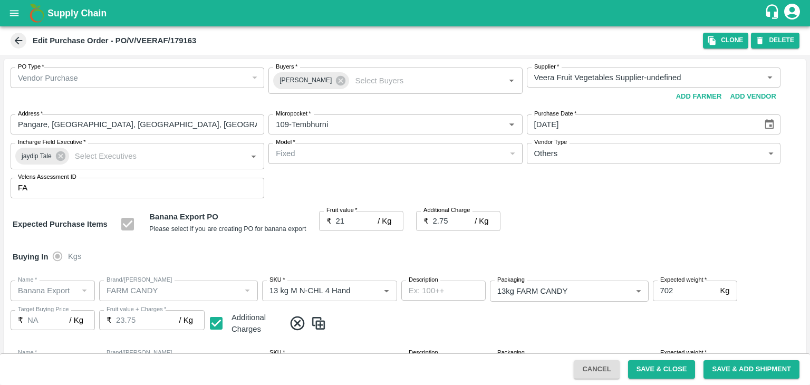
scroll to position [559, 0]
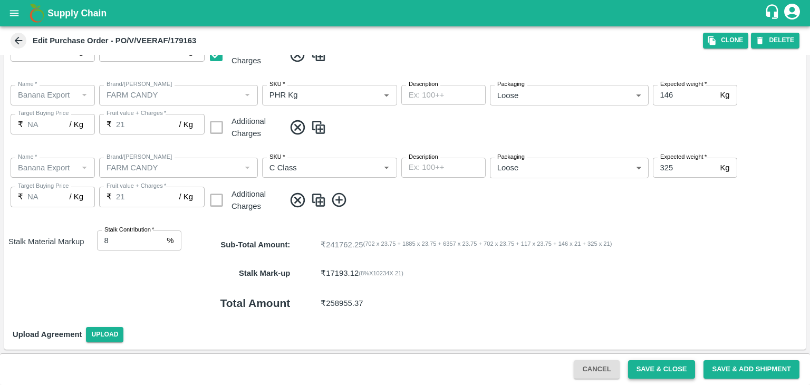
click at [670, 373] on button "Save & Close" at bounding box center [662, 369] width 68 height 18
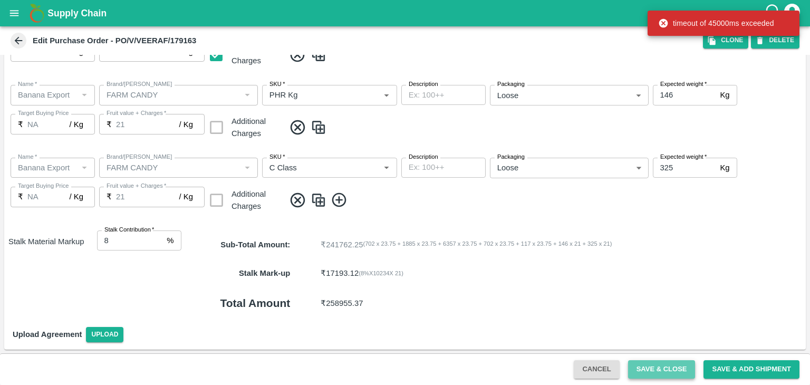
click at [664, 368] on button "Save & Close" at bounding box center [662, 369] width 68 height 18
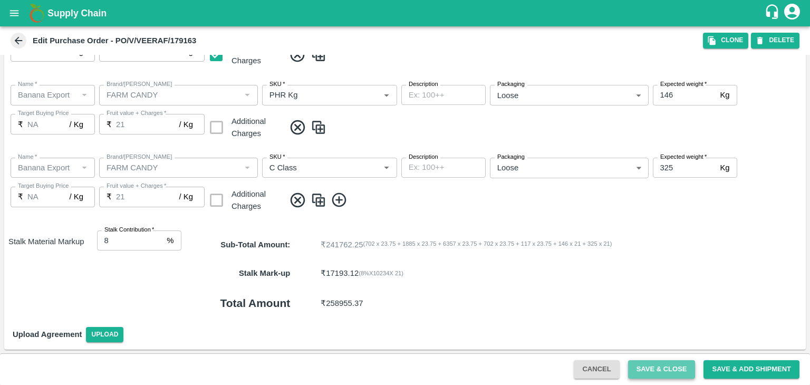
click at [653, 366] on button "Save & Close" at bounding box center [662, 369] width 68 height 18
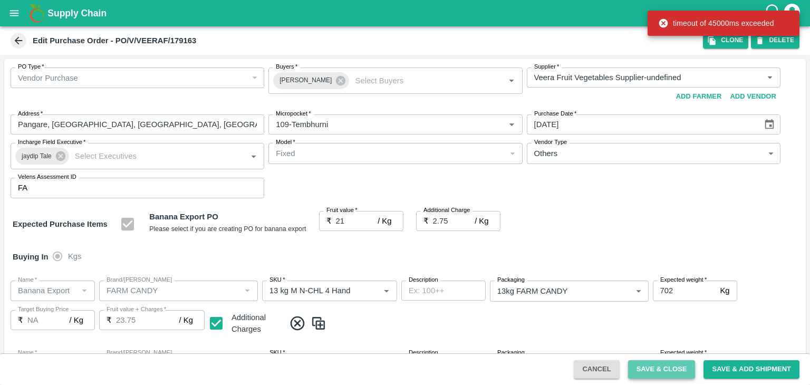
click at [650, 373] on button "Save & Close" at bounding box center [662, 369] width 68 height 18
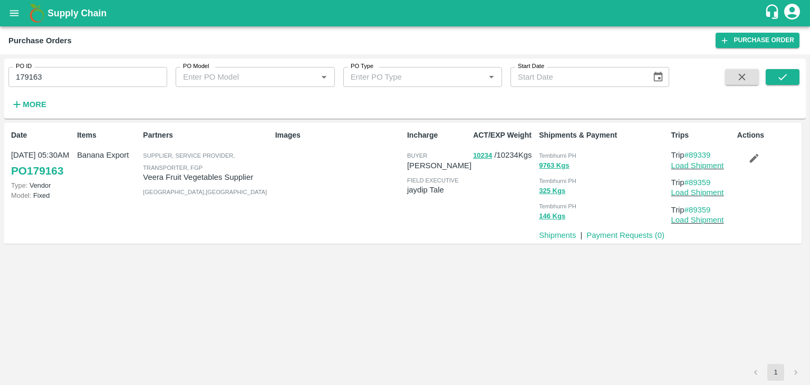
click at [100, 74] on input "179163" at bounding box center [87, 77] width 159 height 20
paste input "text"
type input "179179"
click at [785, 79] on icon "submit" at bounding box center [783, 77] width 12 height 12
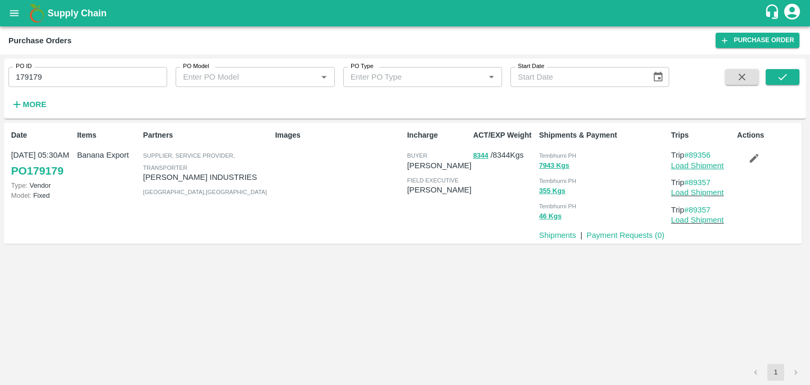
click at [714, 168] on link "Load Shipment" at bounding box center [697, 165] width 53 height 8
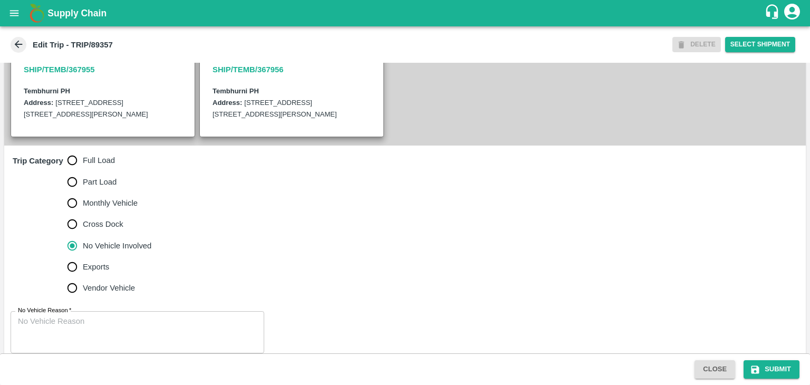
scroll to position [258, 0]
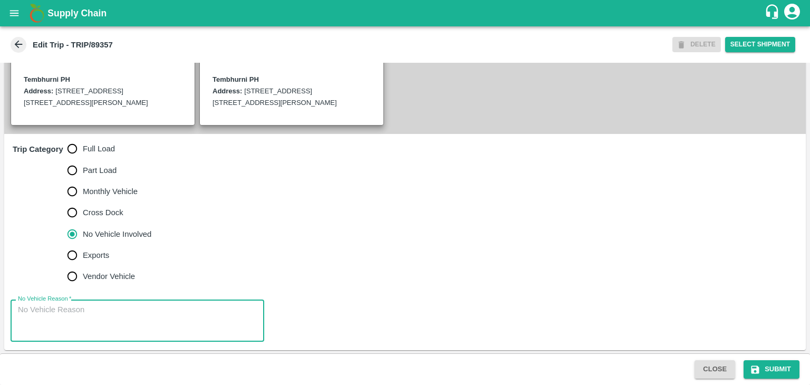
click at [126, 330] on textarea "No Vehicle Reason   *" at bounding box center [137, 320] width 239 height 33
type textarea "Field Dump"
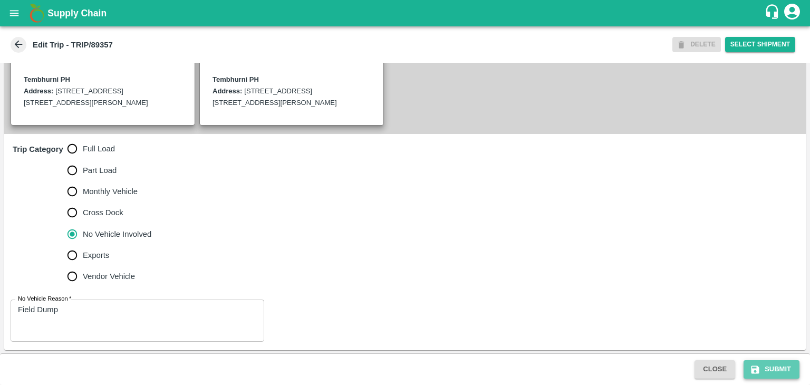
click at [757, 367] on icon "submit" at bounding box center [756, 369] width 8 height 8
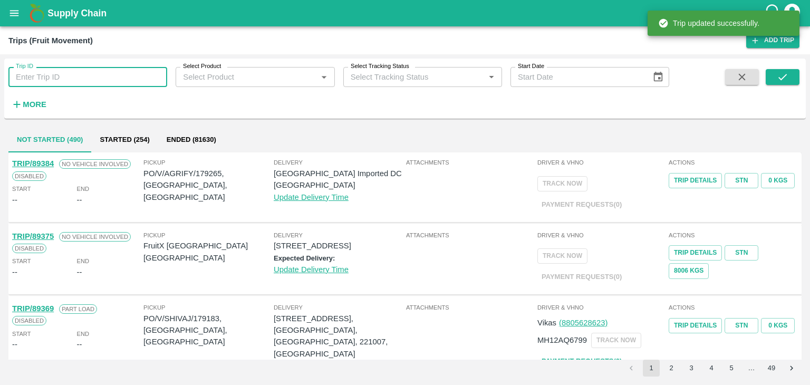
click at [84, 79] on input "Trip ID" at bounding box center [87, 77] width 159 height 20
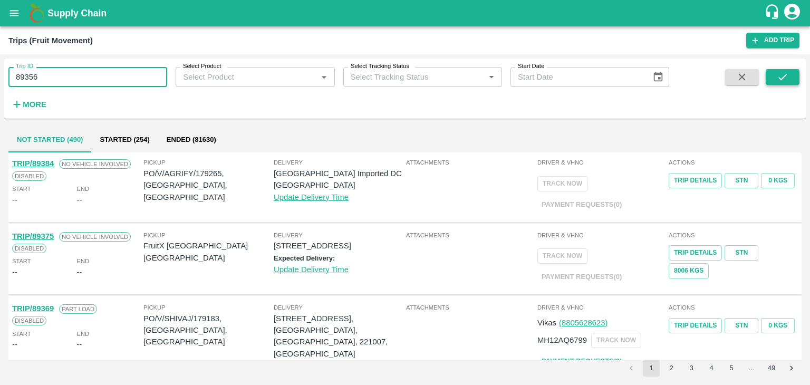
type input "89356"
click at [786, 72] on icon "submit" at bounding box center [783, 77] width 12 height 12
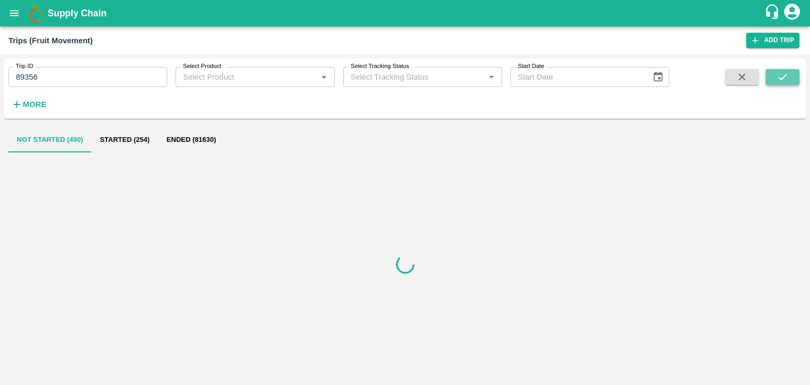
click at [786, 72] on icon "submit" at bounding box center [783, 77] width 12 height 12
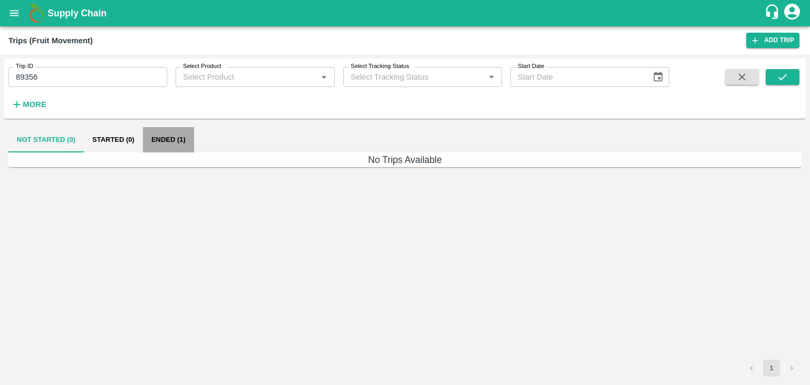
click at [177, 145] on button "Ended (1)" at bounding box center [168, 139] width 51 height 25
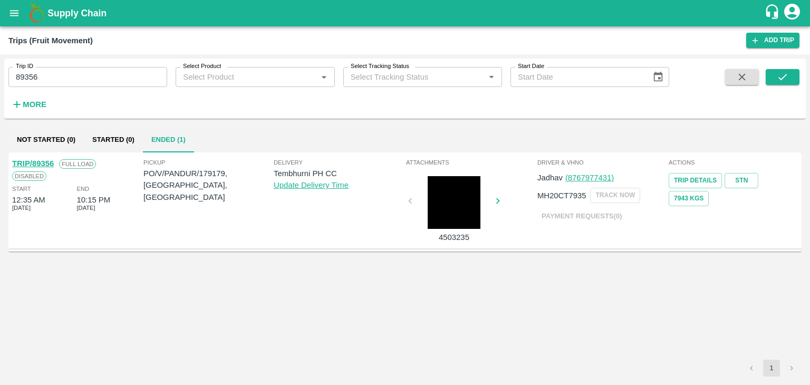
click at [35, 162] on link "TRIP/89356" at bounding box center [33, 163] width 42 height 8
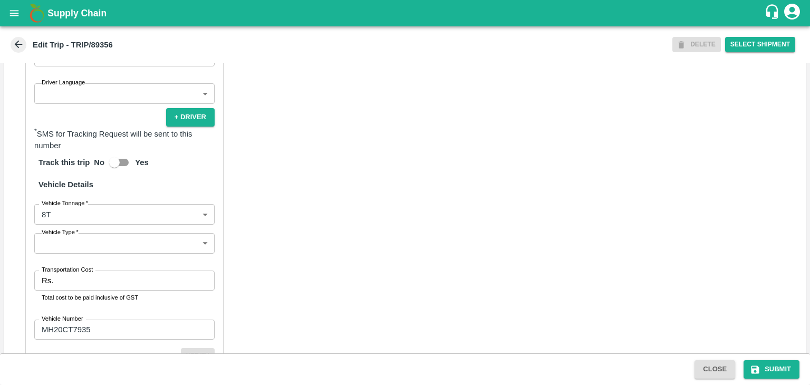
scroll to position [672, 0]
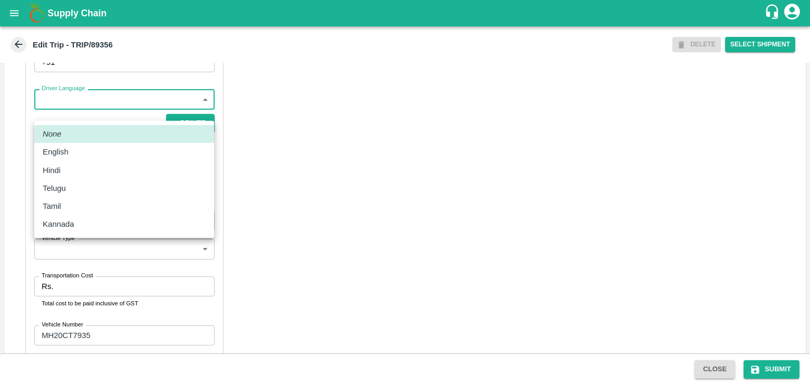
click at [68, 117] on body "Supply Chain Edit Trip - TRIP/89356 DELETE Select Shipment Trip Details Trip Ty…" at bounding box center [405, 192] width 810 height 385
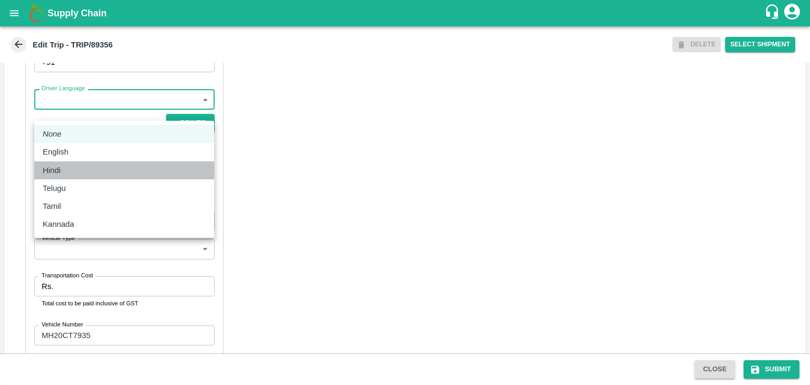
click at [75, 162] on li "Hindi" at bounding box center [124, 170] width 180 height 18
type input "hi"
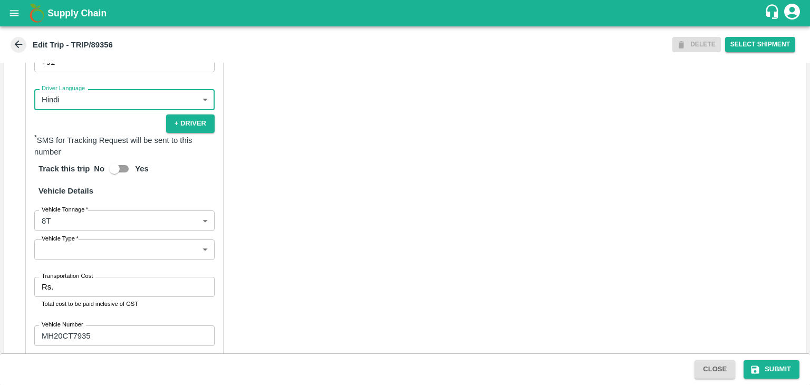
scroll to position [742, 0]
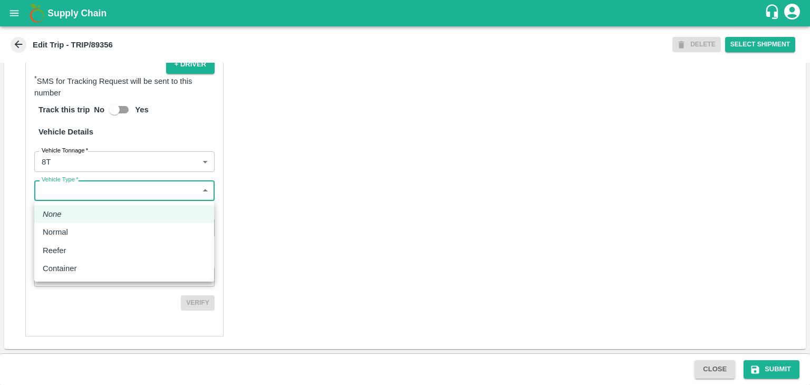
click at [102, 191] on body "Supply Chain Edit Trip - TRIP/89356 DELETE Select Shipment Trip Details Trip Ty…" at bounding box center [405, 192] width 810 height 385
click at [78, 233] on div "Normal" at bounding box center [124, 232] width 163 height 12
type input "Normal"
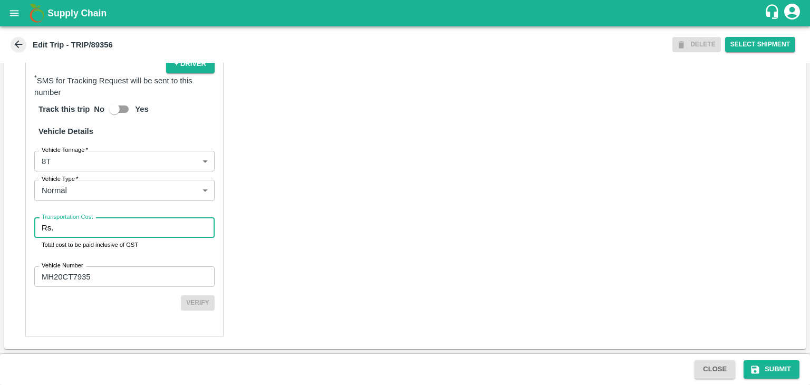
click at [103, 227] on input "Transportation Cost" at bounding box center [135, 228] width 157 height 20
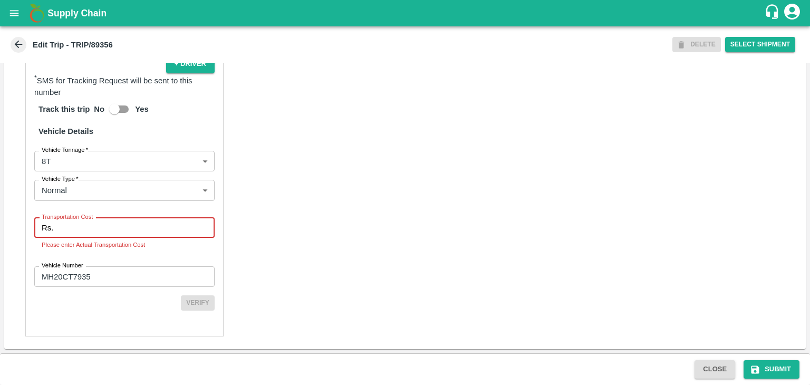
click at [120, 222] on input "Transportation Cost" at bounding box center [135, 228] width 157 height 20
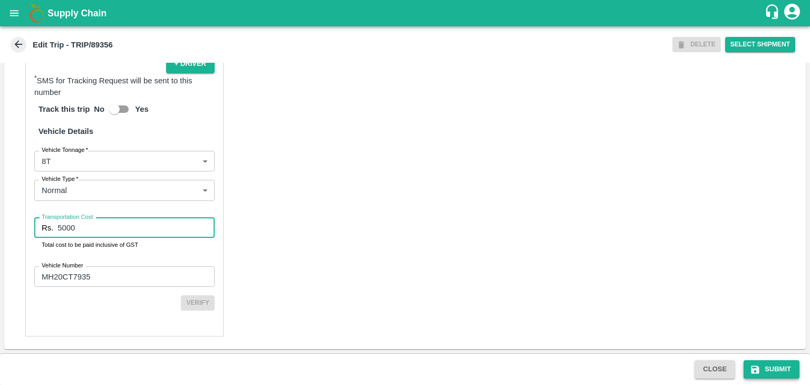
type input "5000"
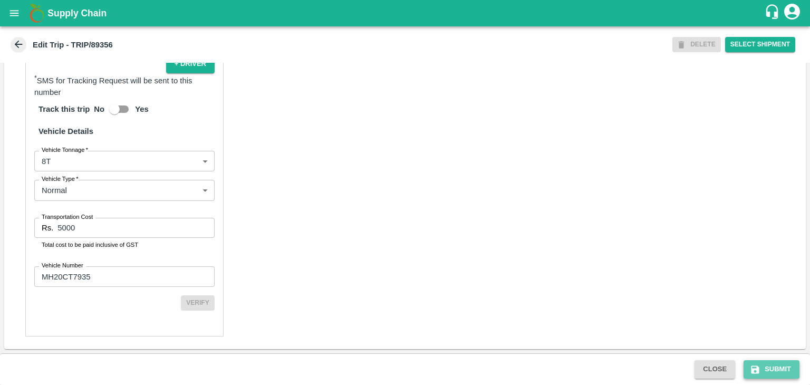
click at [759, 361] on button "Submit" at bounding box center [772, 369] width 56 height 18
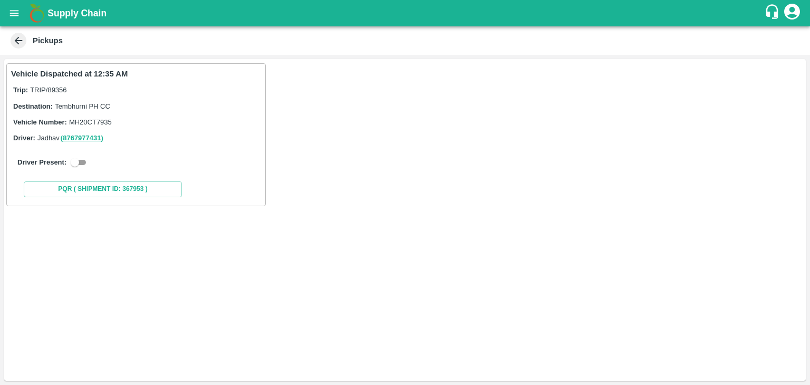
click at [83, 161] on input "checkbox" at bounding box center [75, 162] width 38 height 13
checkbox input "true"
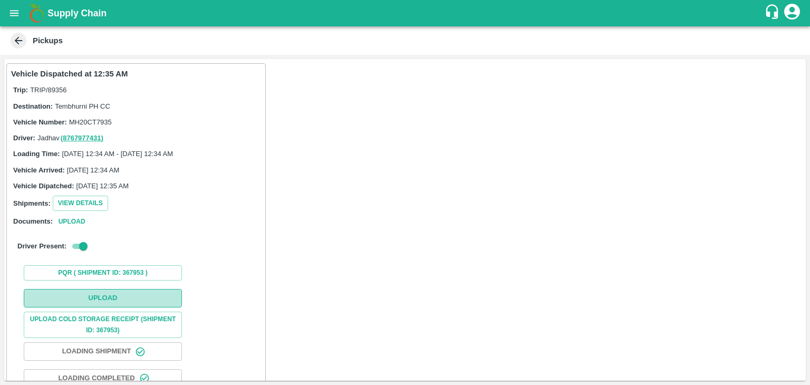
click at [111, 300] on button "Upload" at bounding box center [103, 298] width 158 height 18
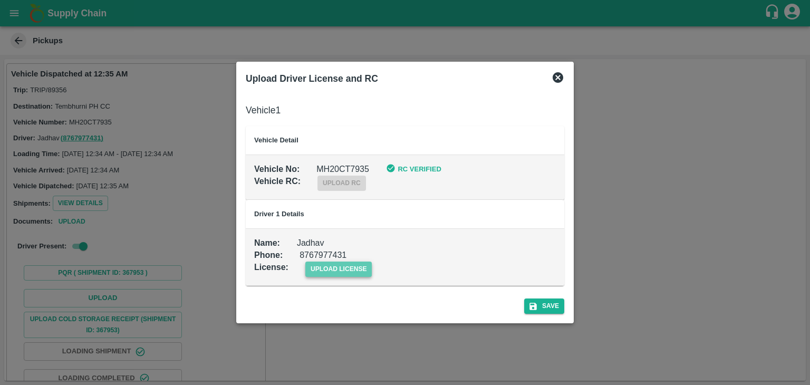
click at [329, 266] on span "upload license" at bounding box center [338, 269] width 67 height 15
click at [0, 0] on input "upload license" at bounding box center [0, 0] width 0 height 0
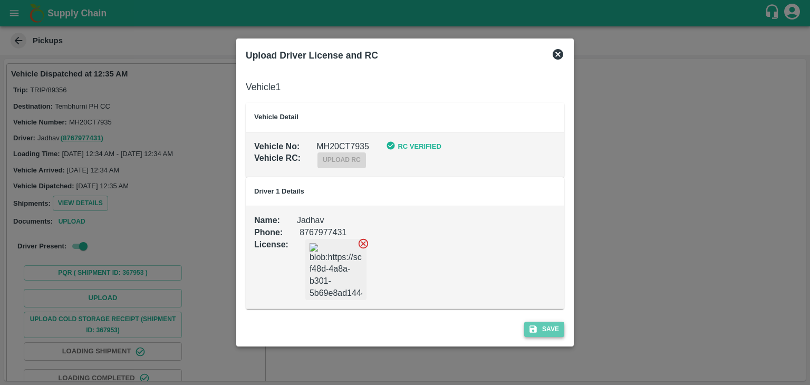
click at [542, 329] on button "Save" at bounding box center [544, 329] width 40 height 15
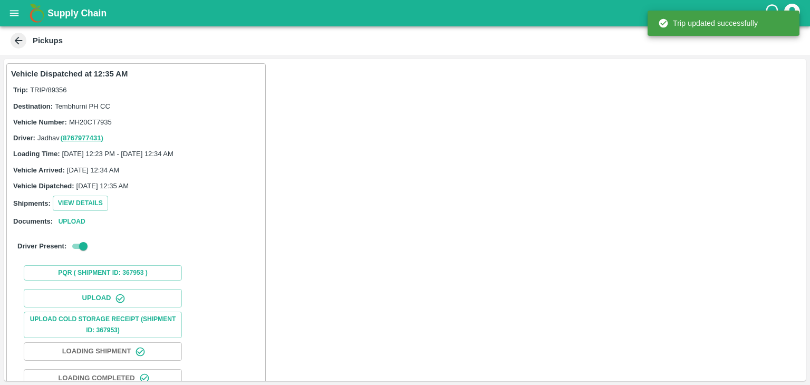
scroll to position [110, 0]
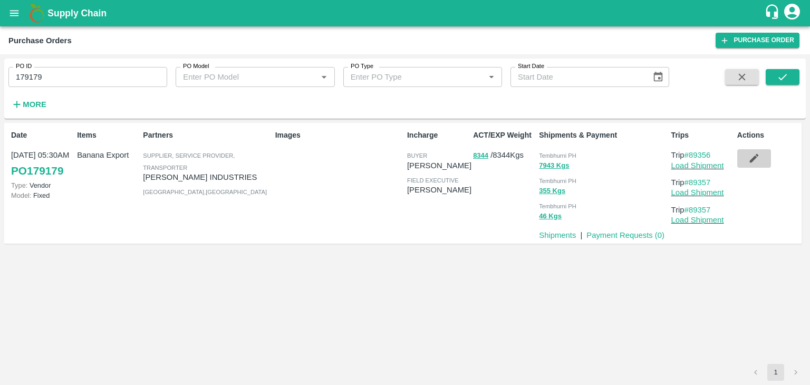
click at [743, 157] on button "button" at bounding box center [754, 158] width 34 height 18
click at [743, 157] on body "Supply Chain Purchase Orders Purchase Order PO ID 179179 PO ID PO Model PO Mode…" at bounding box center [405, 192] width 810 height 385
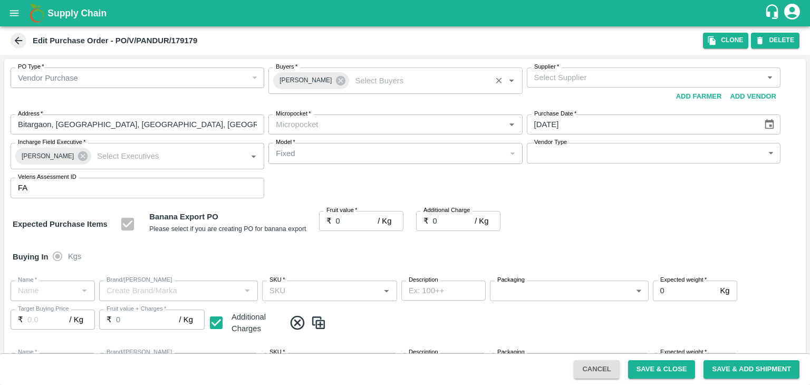
click at [338, 78] on icon at bounding box center [340, 80] width 9 height 9
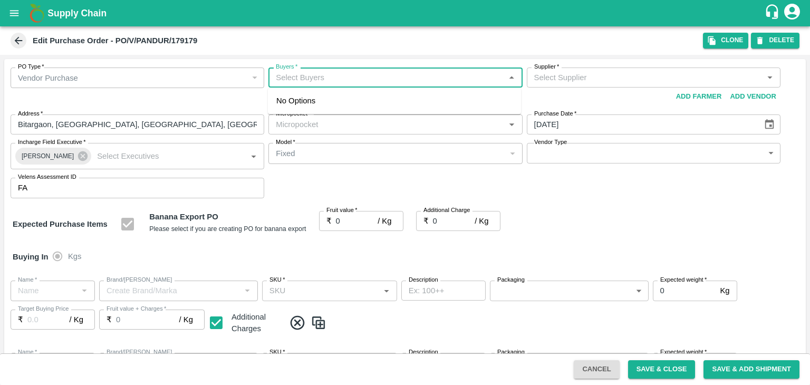
click at [326, 78] on input "Buyers   *" at bounding box center [387, 78] width 230 height 14
type input "Ajit"
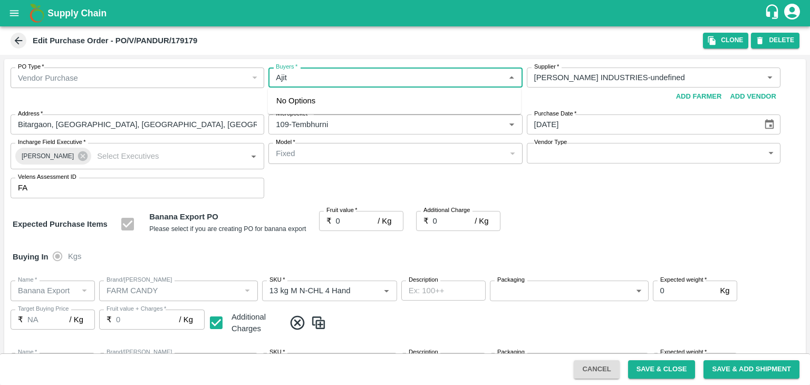
type input "[PERSON_NAME] INDUSTRIES-undefined"
type input "109-Tembhurni"
type input "Banana Export"
type input "FARM CANDY"
type input "13 kg M N-CHL 4 Hand"
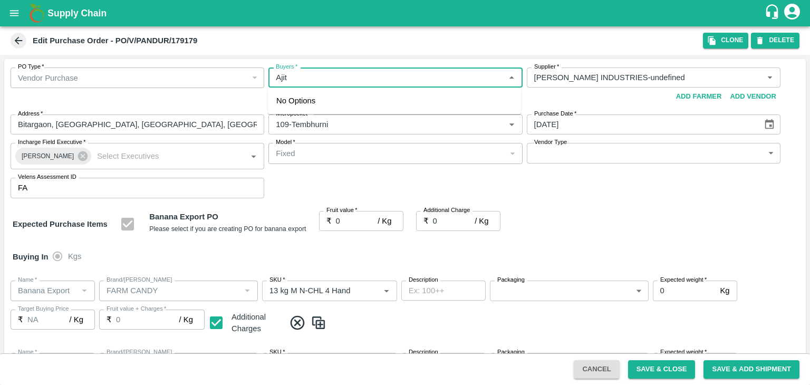
type input "NA"
type input "Banana Export"
type input "FARM CANDY"
type input "13 kg M N-CHL 5 Hand"
type input "NA"
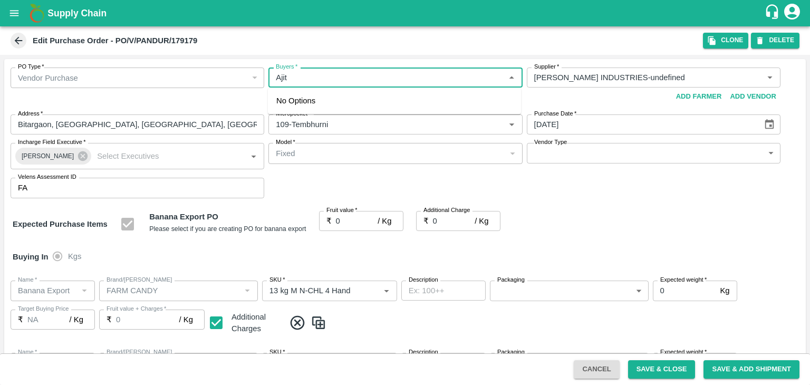
type input "Banana Export"
type input "FARM CANDY"
type input "13 kg M N-CHL 6 Hand"
type input "NA"
type input "Banana Export"
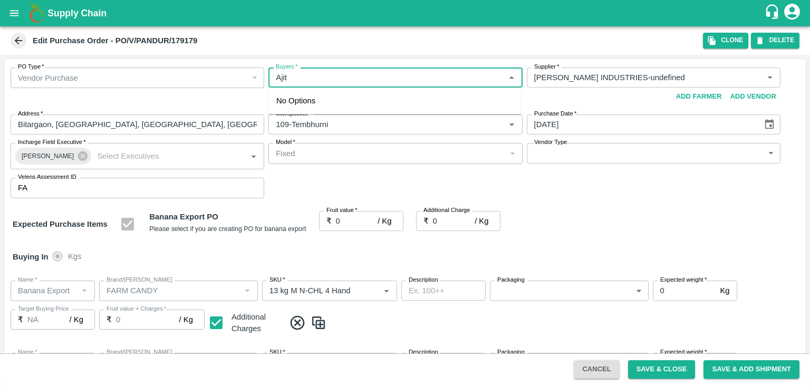
type input "FARM CANDY"
type input "13 kg M N-CHL 8 Hand"
type input "NA"
type input "Banana Export"
type input "FARM CANDY"
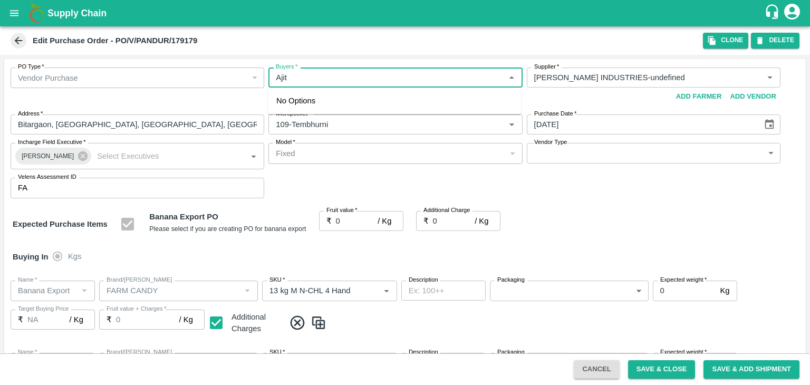
type input "13 kg M N-CHL CL"
type input "NA"
type input "Banana Export"
type input "FARM CANDY"
type input "C Class"
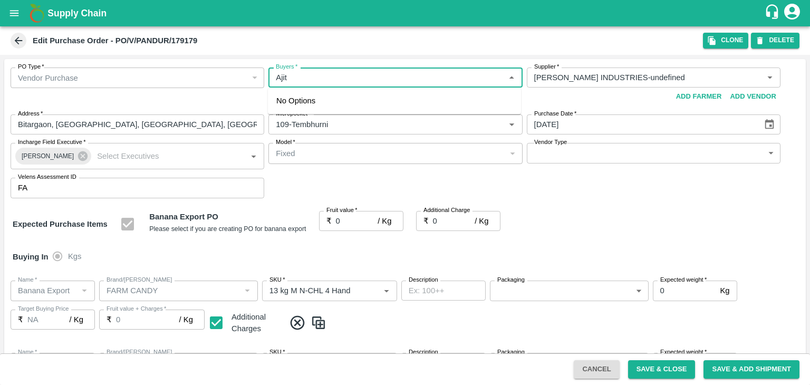
type input "NA"
type input "Banana Export"
type input "FARM CANDY"
type input "PHR Kg"
type input "NA"
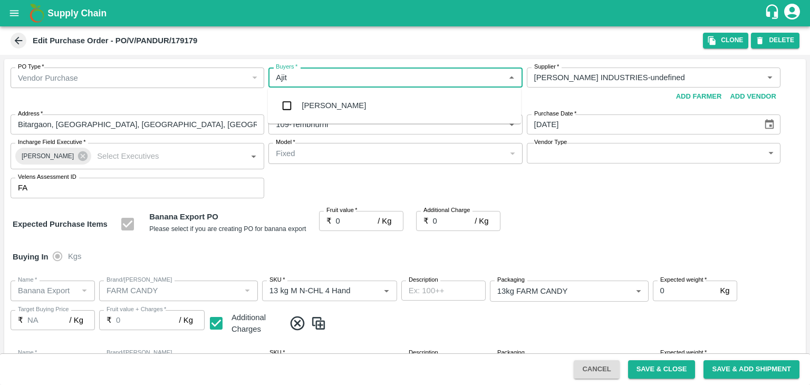
click at [323, 98] on div "[PERSON_NAME]" at bounding box center [394, 105] width 253 height 27
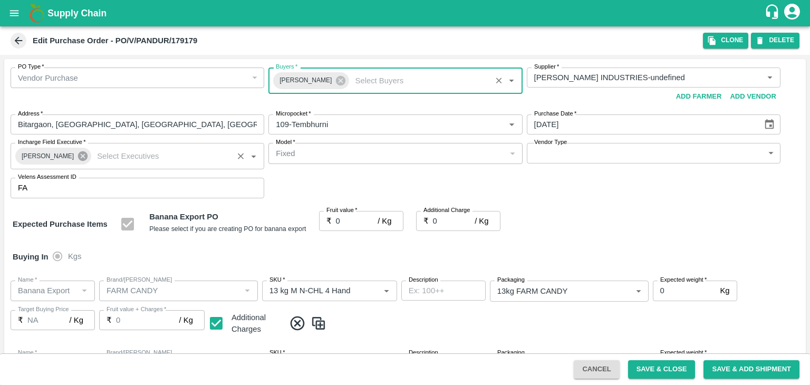
click at [78, 159] on icon at bounding box center [82, 155] width 9 height 9
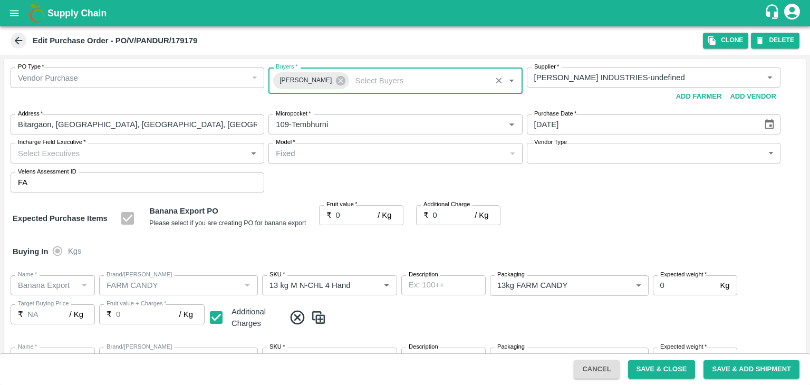
click at [93, 153] on input "Incharge Field Executive   *" at bounding box center [129, 153] width 230 height 14
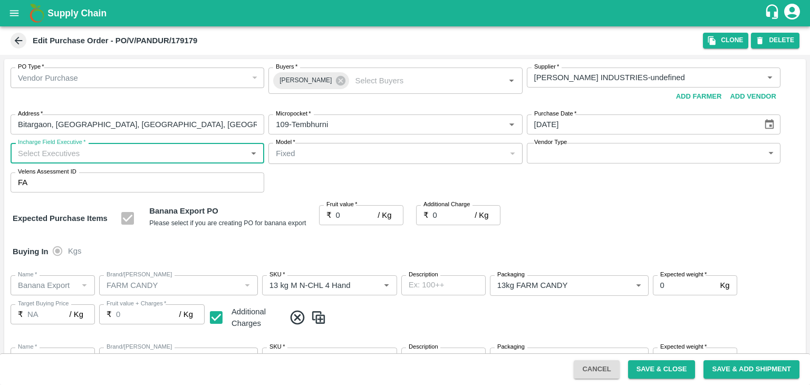
click at [93, 153] on input "Incharge Field Executive   *" at bounding box center [129, 153] width 230 height 14
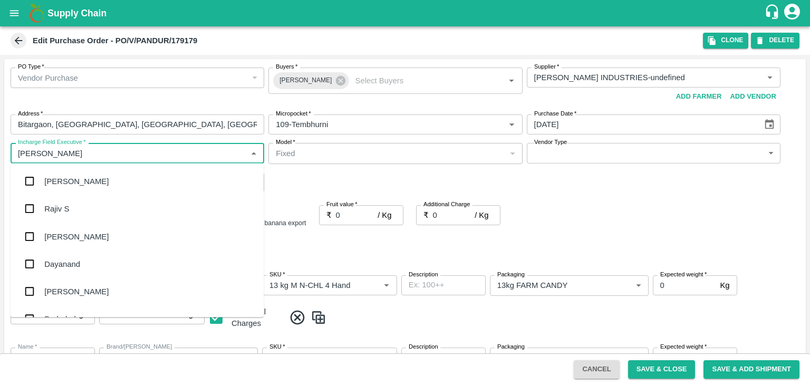
type input "Jay"
click at [80, 245] on div "jaydip Tale" at bounding box center [137, 236] width 253 height 27
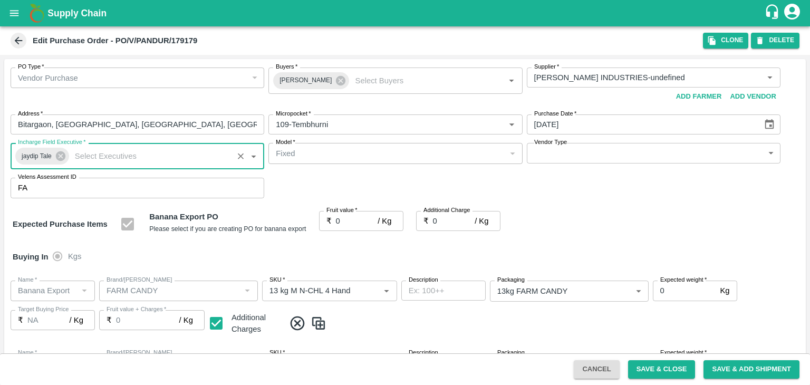
click at [553, 155] on body "Supply Chain Edit Purchase Order - PO/V/PANDUR/179179 Clone DELETE PO Type   * …" at bounding box center [405, 192] width 810 height 385
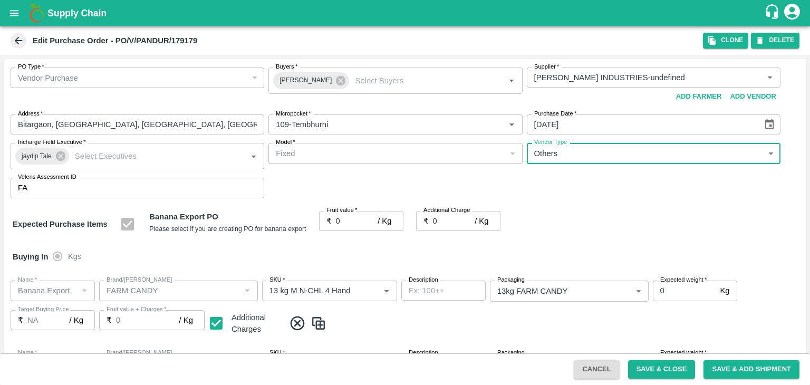
type input "OTHER"
click at [361, 218] on div at bounding box center [405, 192] width 810 height 385
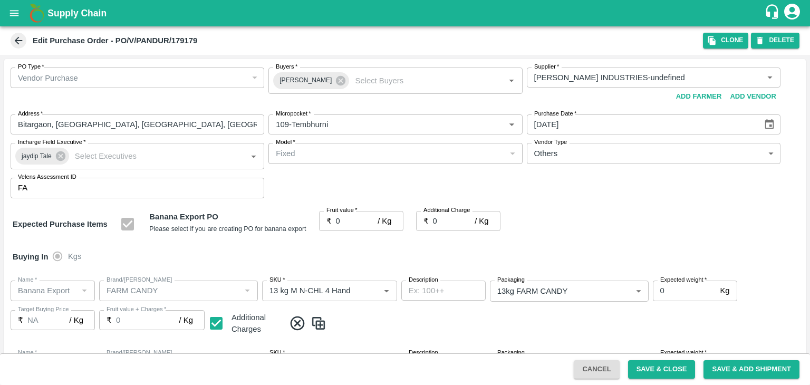
click at [357, 218] on div at bounding box center [405, 192] width 810 height 385
click at [344, 220] on div at bounding box center [405, 192] width 810 height 385
click at [344, 218] on div at bounding box center [405, 192] width 810 height 385
click at [350, 221] on div at bounding box center [405, 192] width 810 height 385
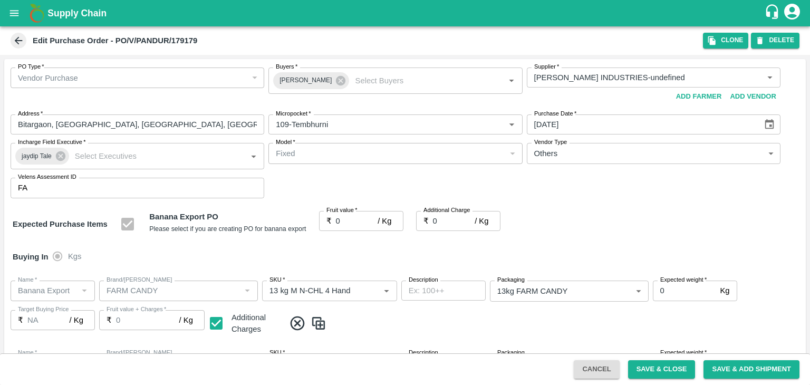
click at [350, 221] on div at bounding box center [405, 192] width 810 height 385
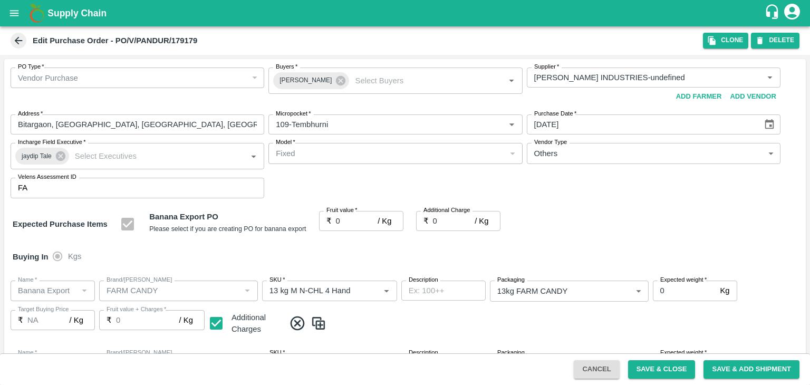
click at [350, 221] on div at bounding box center [405, 192] width 810 height 385
click at [432, 160] on div at bounding box center [405, 192] width 810 height 385
click at [348, 221] on div at bounding box center [405, 192] width 810 height 385
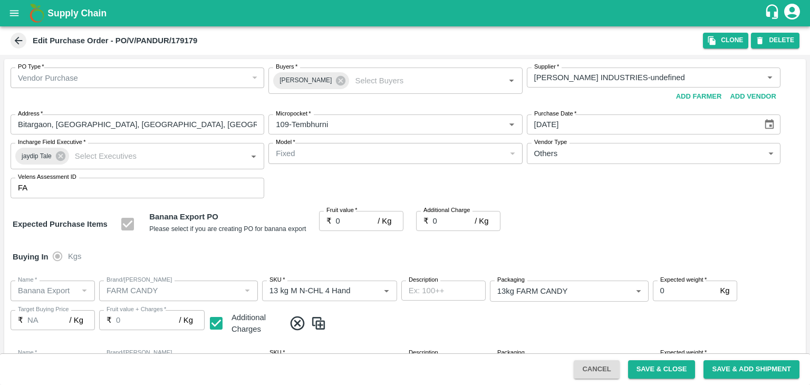
click at [348, 221] on div at bounding box center [405, 192] width 810 height 385
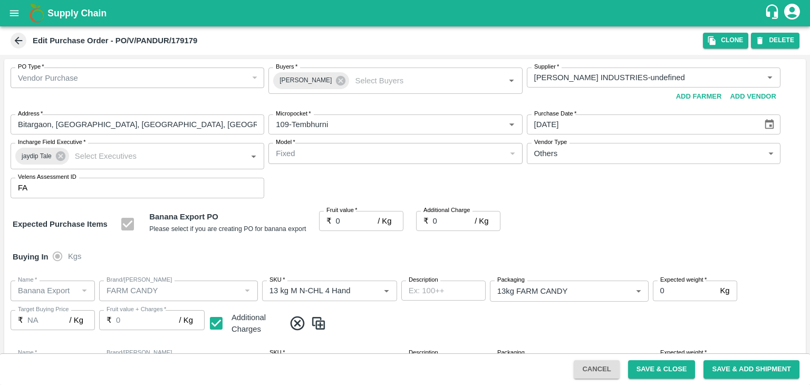
click at [348, 221] on div at bounding box center [405, 192] width 810 height 385
click at [348, 221] on input "0" at bounding box center [357, 221] width 42 height 20
type input "21"
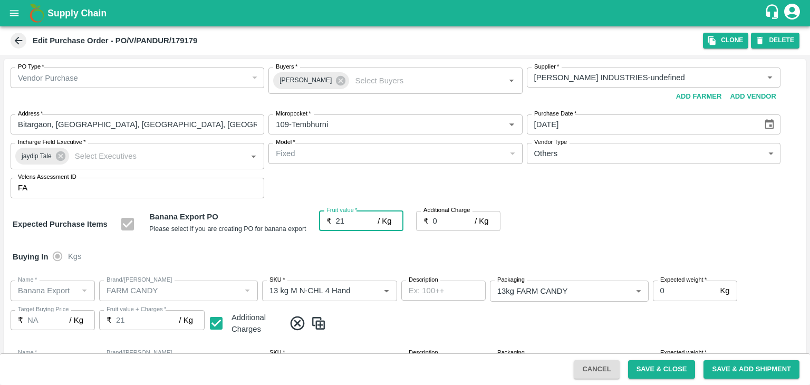
type input "21"
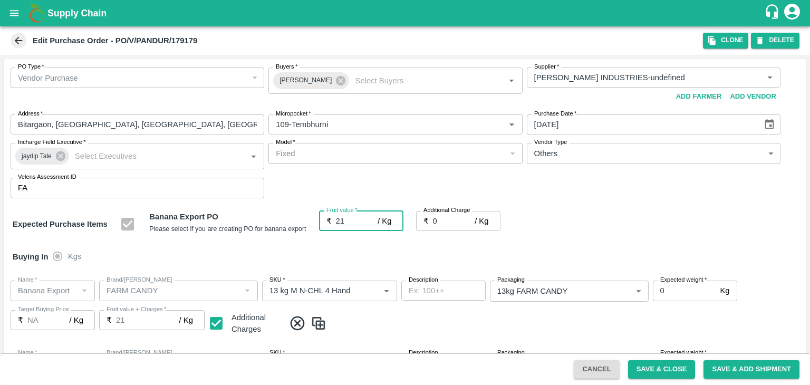
type input "21"
type input "2"
type input "23"
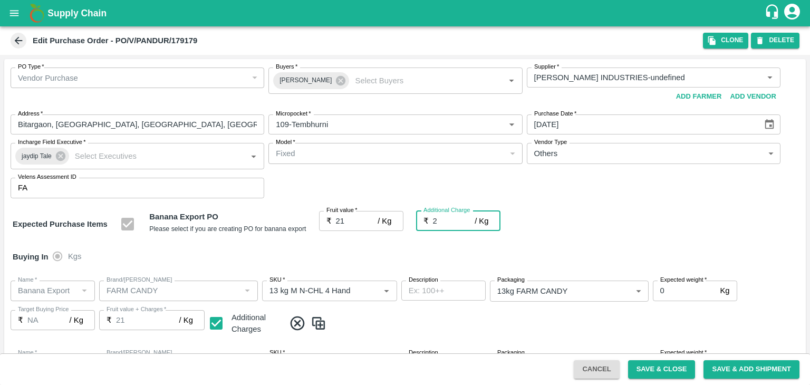
type input "23"
type input "2.75"
type input "23.75"
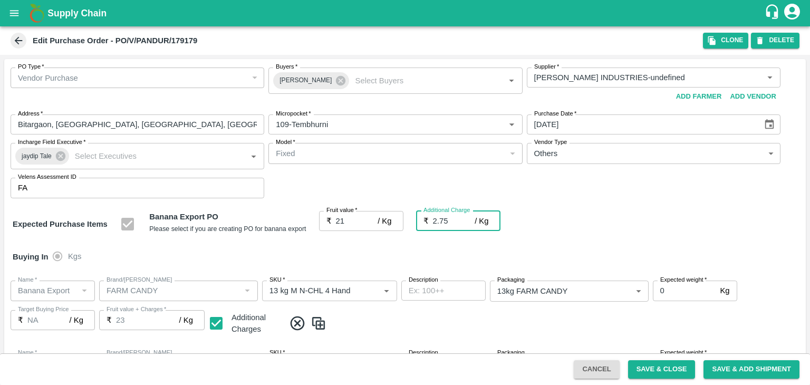
type input "23.75"
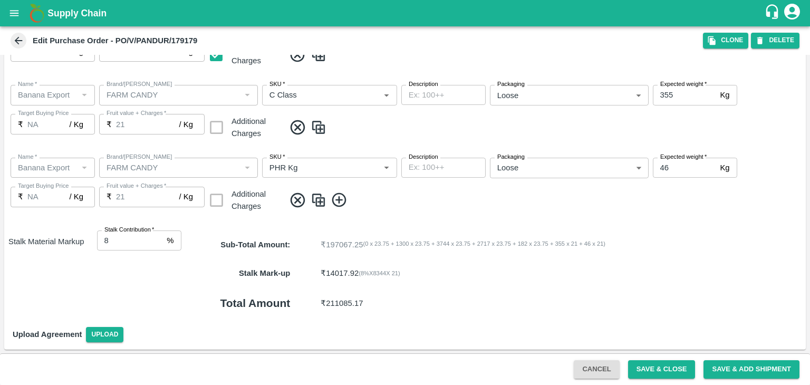
type input "2.75"
click at [682, 373] on button "Save & Close" at bounding box center [662, 369] width 68 height 18
drag, startPoint x: 663, startPoint y: 369, endPoint x: 505, endPoint y: 228, distance: 211.4
click at [663, 369] on button "Save & Close" at bounding box center [662, 369] width 68 height 18
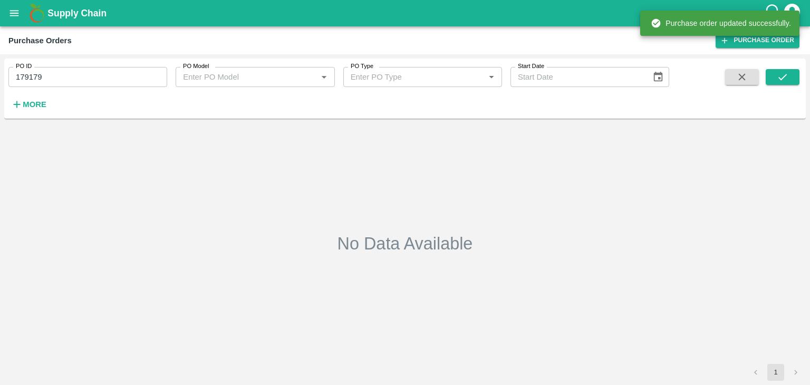
type input "179179"
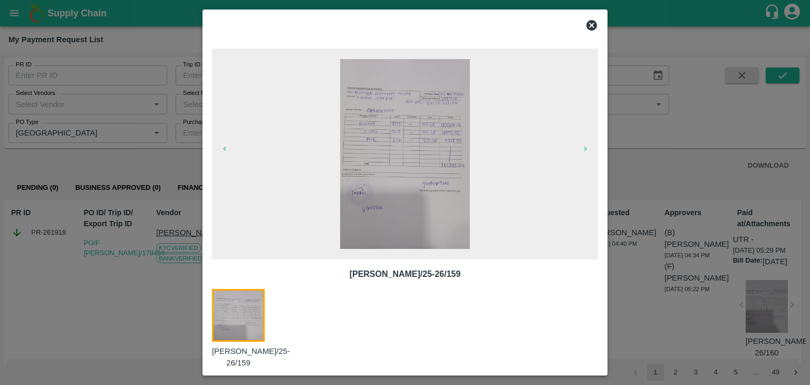
scroll to position [181, 0]
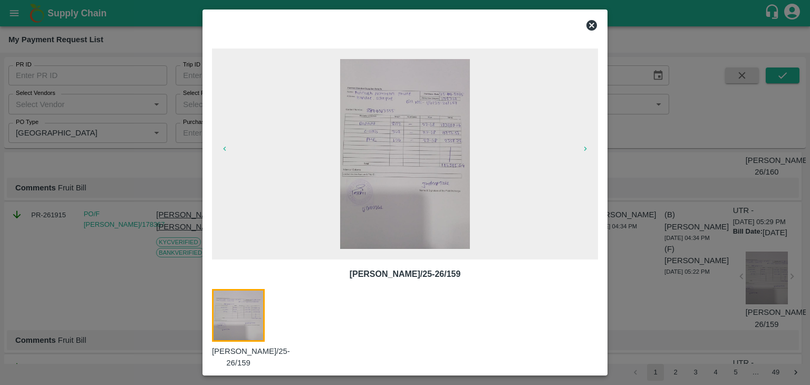
click at [593, 24] on icon at bounding box center [591, 25] width 13 height 13
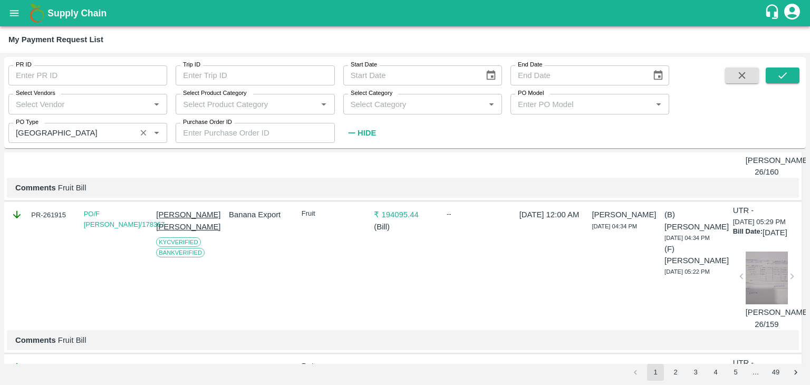
click at [94, 124] on div "PO Type   *" at bounding box center [87, 133] width 159 height 20
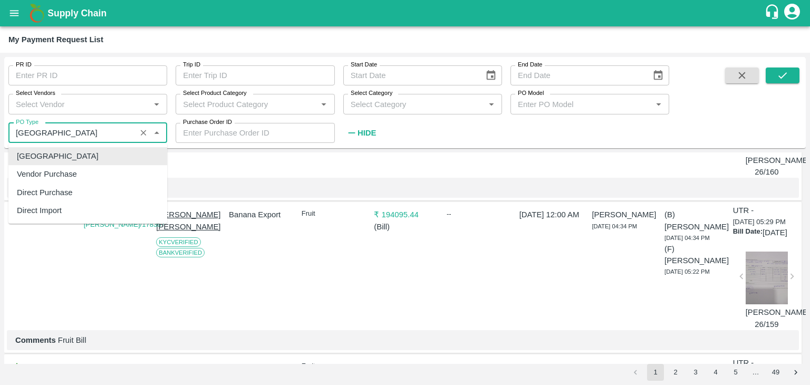
click at [143, 135] on icon "Clear" at bounding box center [144, 133] width 10 height 10
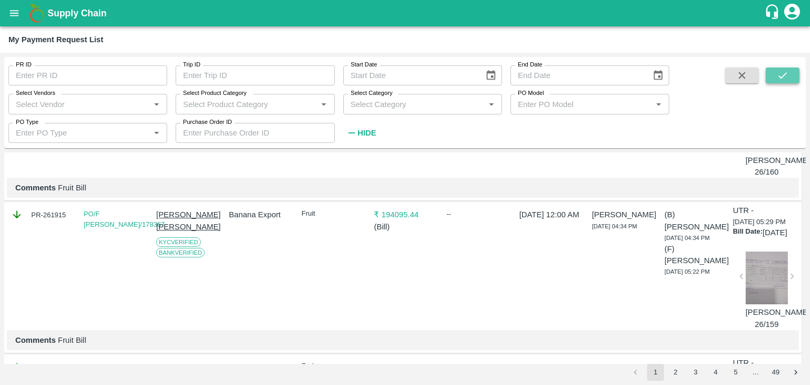
click at [785, 79] on icon "submit" at bounding box center [783, 76] width 12 height 12
